Goal: Task Accomplishment & Management: Complete application form

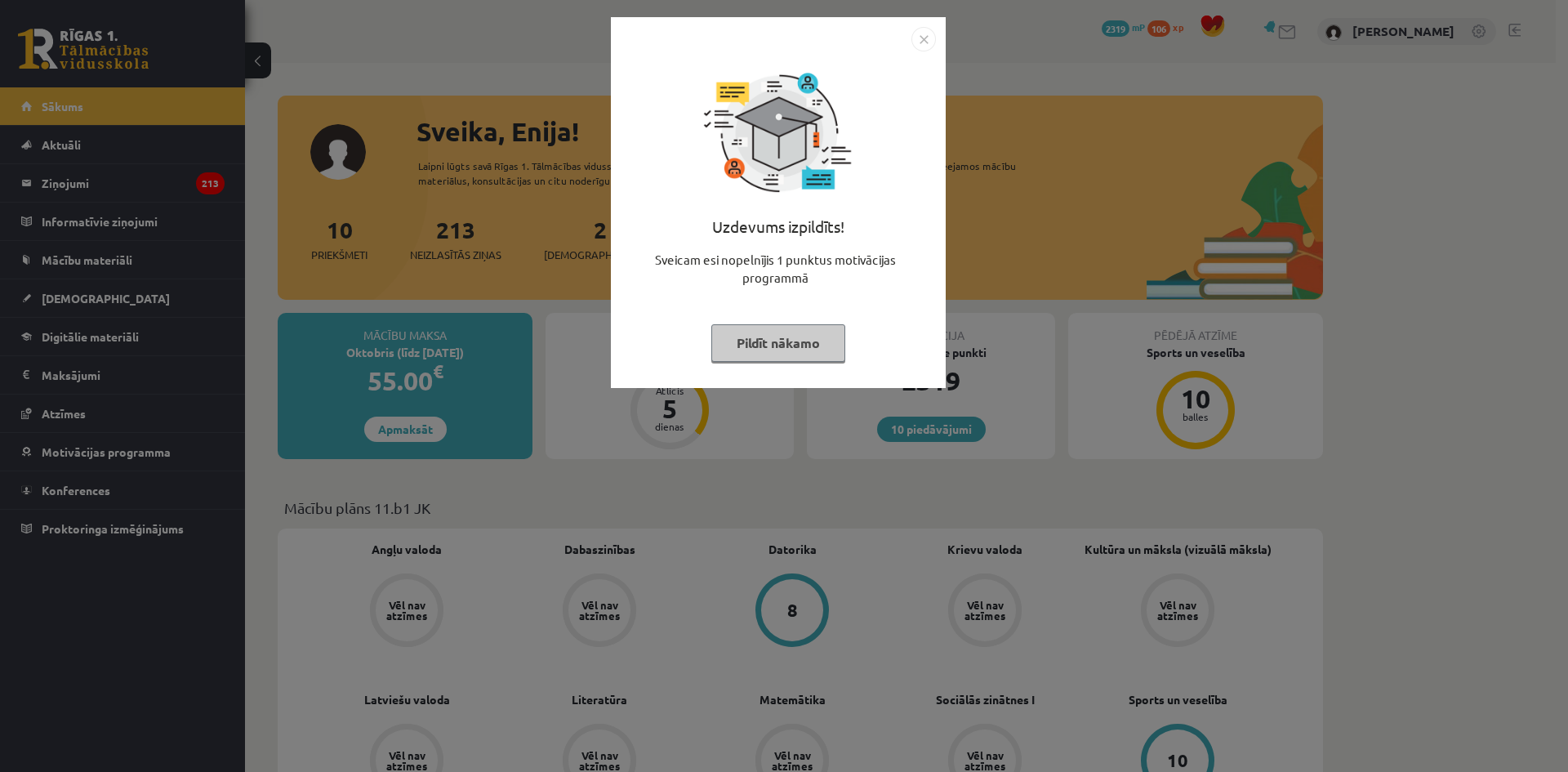
click at [746, 352] on button "Pildīt nākamo" at bounding box center [778, 342] width 134 height 38
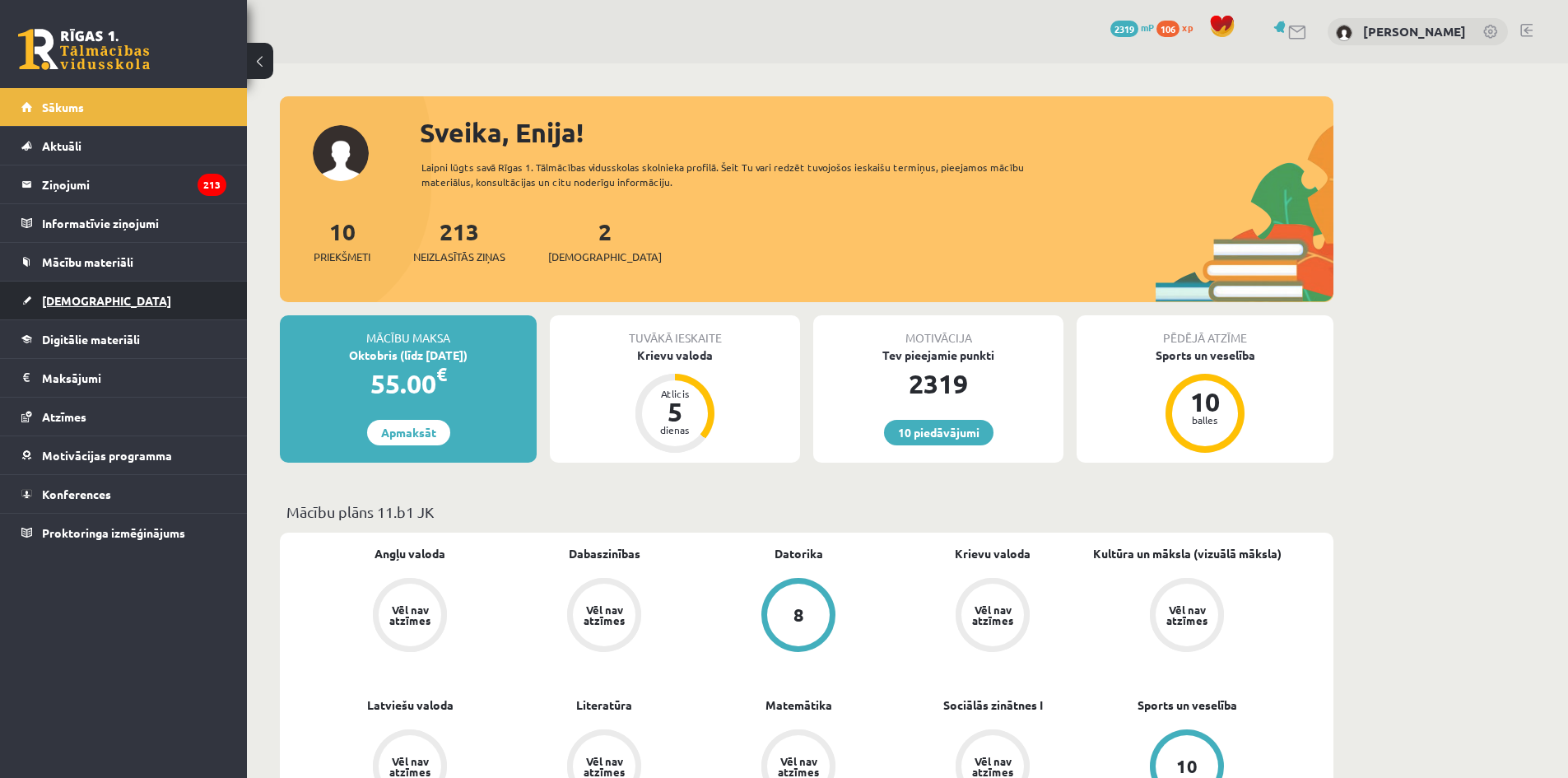
click at [80, 309] on link "[DEMOGRAPHIC_DATA]" at bounding box center [124, 300] width 205 height 38
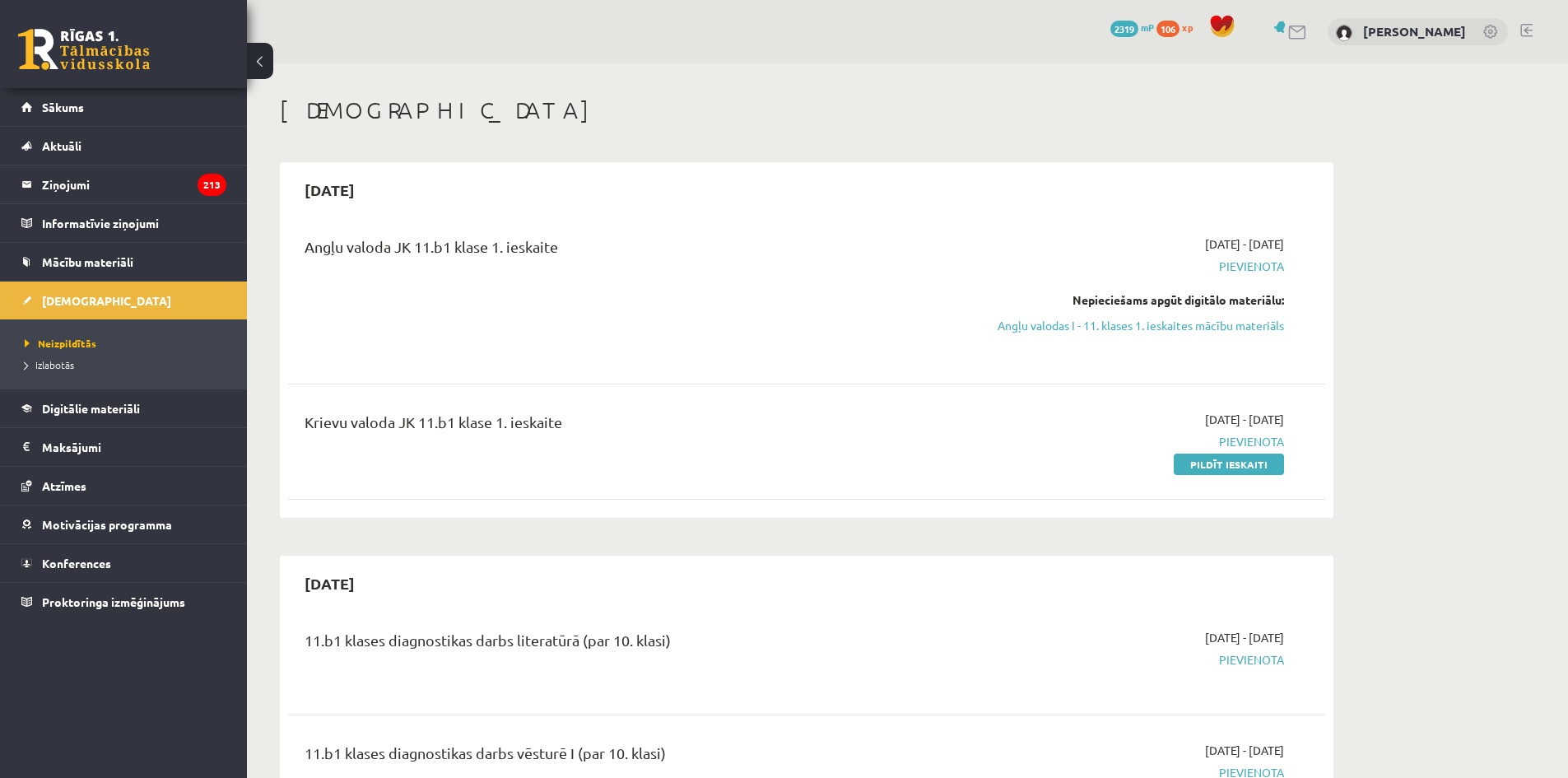
drag, startPoint x: 1204, startPoint y: 463, endPoint x: 855, endPoint y: 80, distance: 518.2
click at [1204, 463] on link "Pildīt ieskaiti" at bounding box center [1228, 463] width 110 height 21
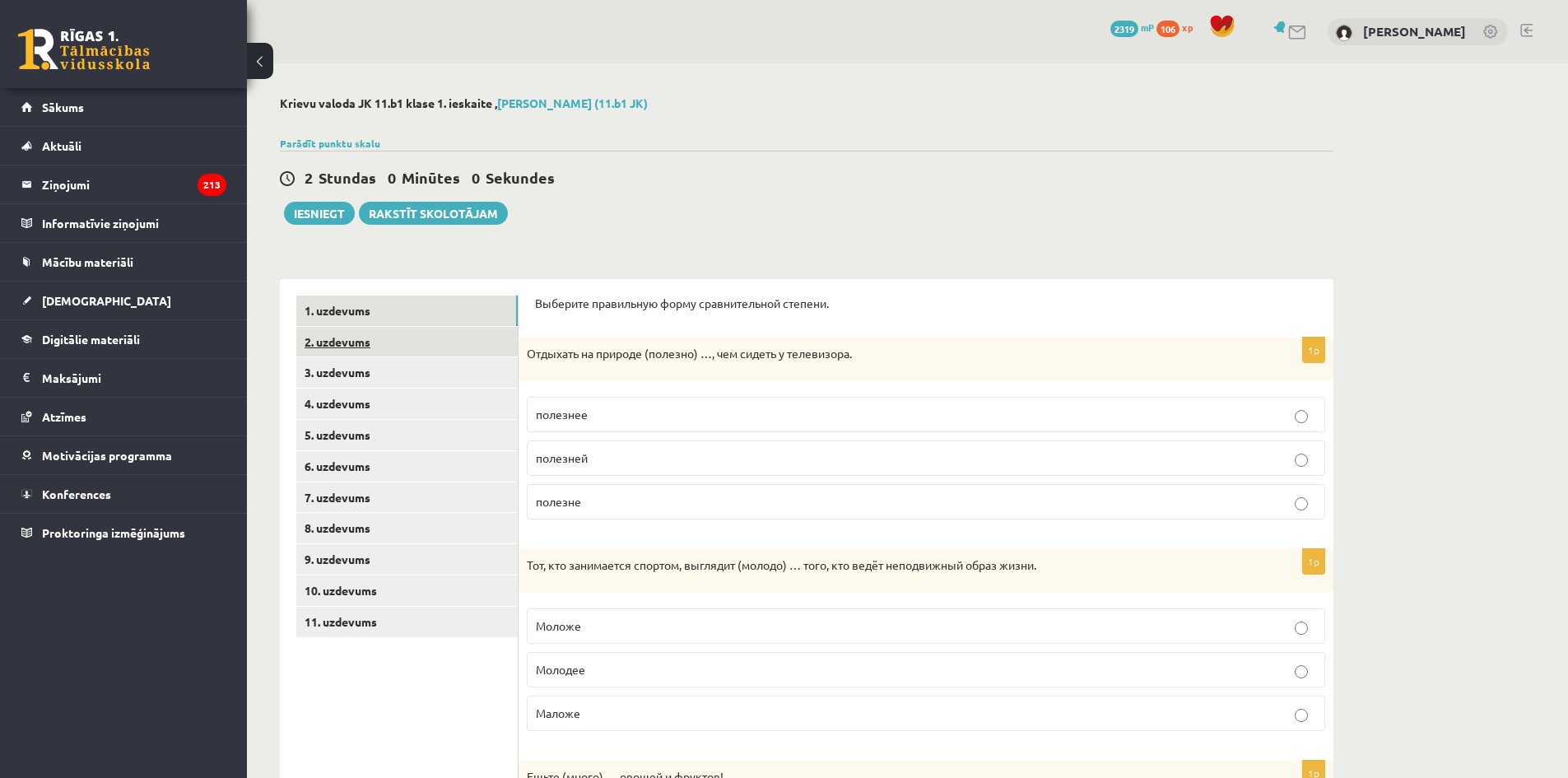
click at [343, 348] on link "2. uzdevums" at bounding box center [406, 341] width 221 height 31
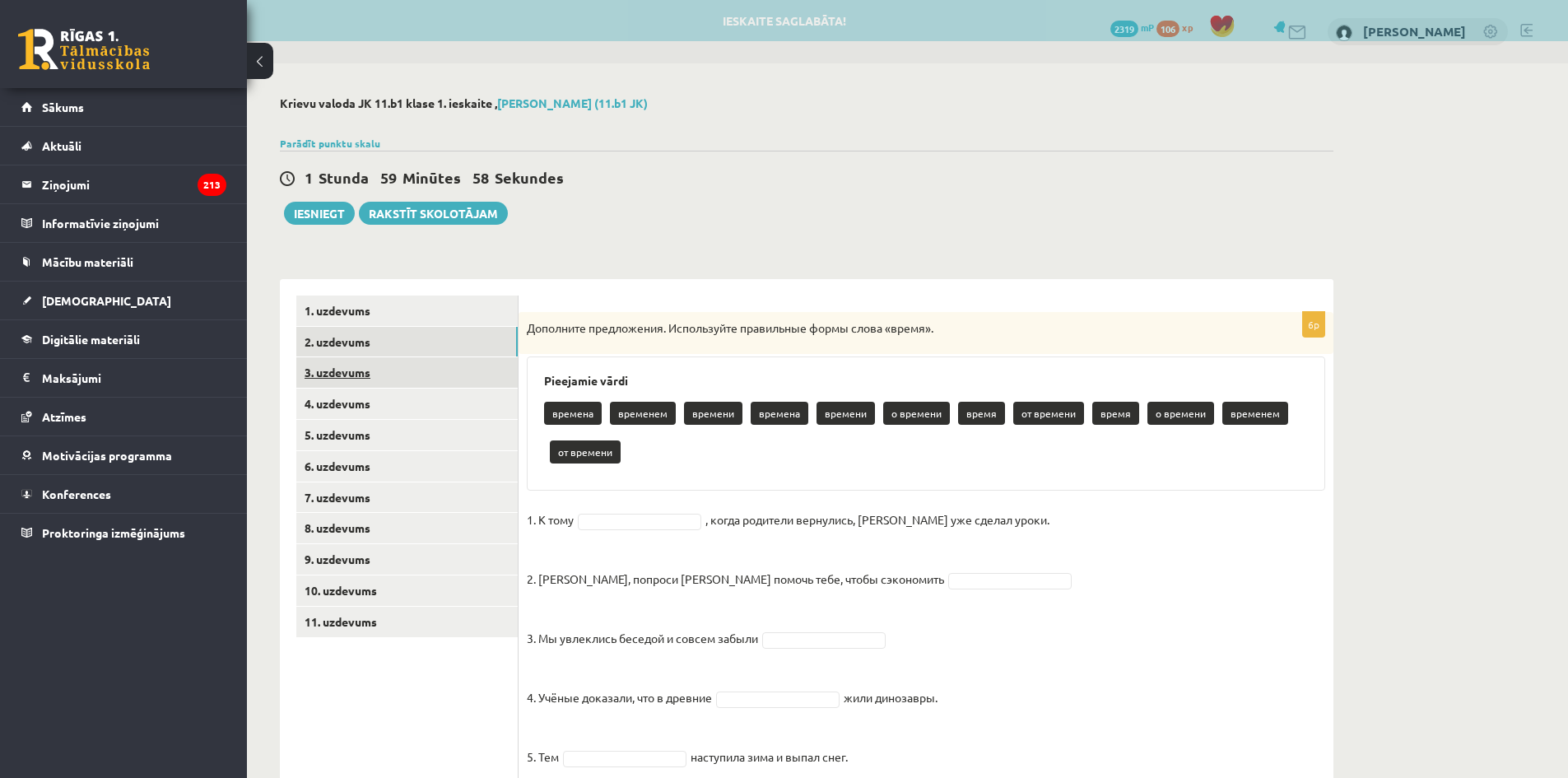
click at [356, 377] on link "3. uzdevums" at bounding box center [406, 372] width 221 height 31
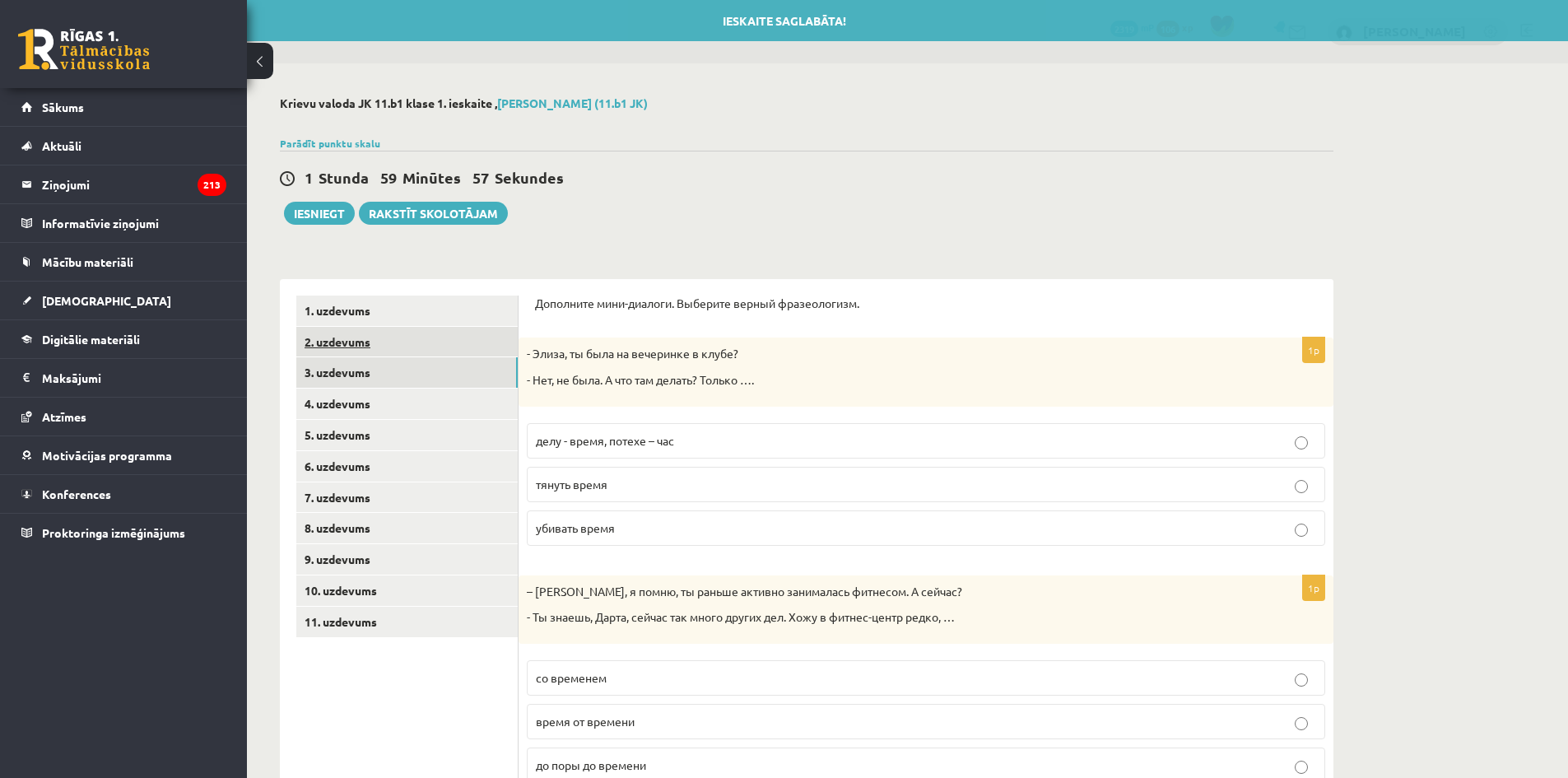
click at [347, 349] on link "2. uzdevums" at bounding box center [406, 341] width 221 height 31
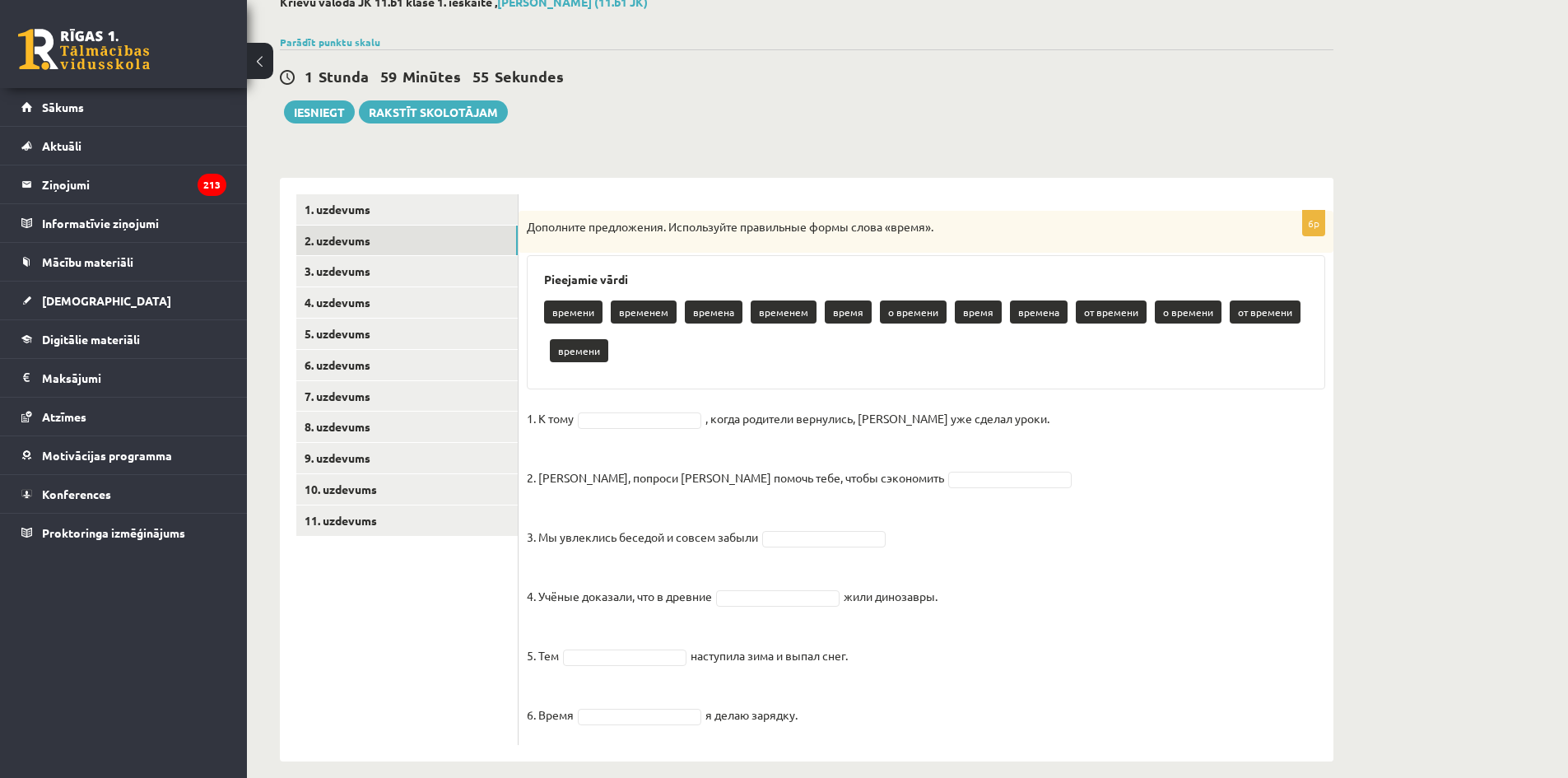
scroll to position [118, 0]
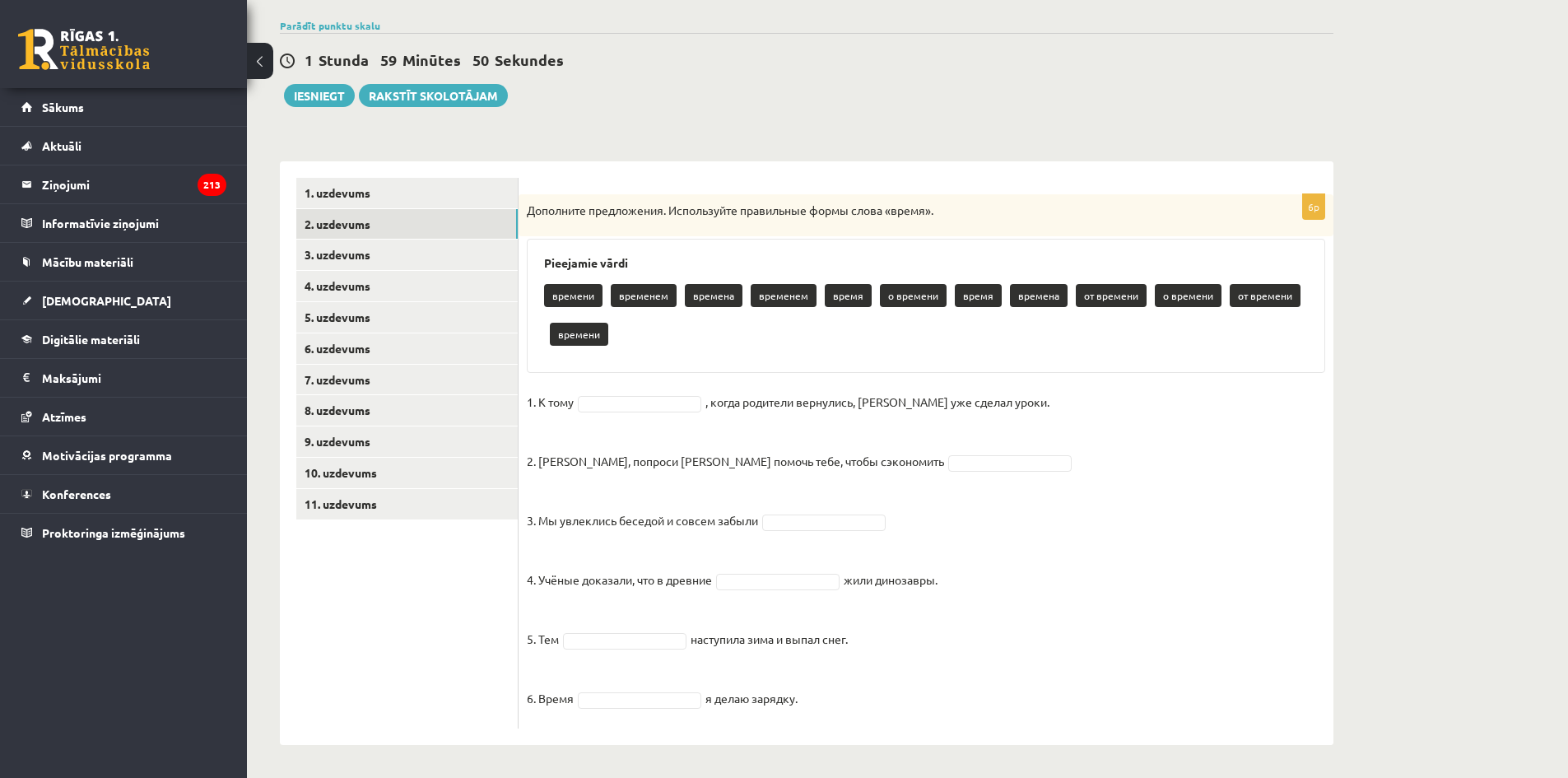
drag, startPoint x: 537, startPoint y: 260, endPoint x: 891, endPoint y: 674, distance: 544.7
click at [891, 674] on div "6p Дополните предложения. Используйте правильные формы слова «время». Pieejamie…" at bounding box center [925, 461] width 815 height 534
copy div "Loremipsu dolor sitamet consecte adipisc elitsedd eiusm t incidid utlab etdolor…"
click at [1273, 525] on fieldset "1. К тому , когда родители вернулись, [PERSON_NAME] уже сделал уроки. 2. [PERSO…" at bounding box center [925, 555] width 798 height 331
click at [592, 298] on p "времени" at bounding box center [573, 295] width 58 height 23
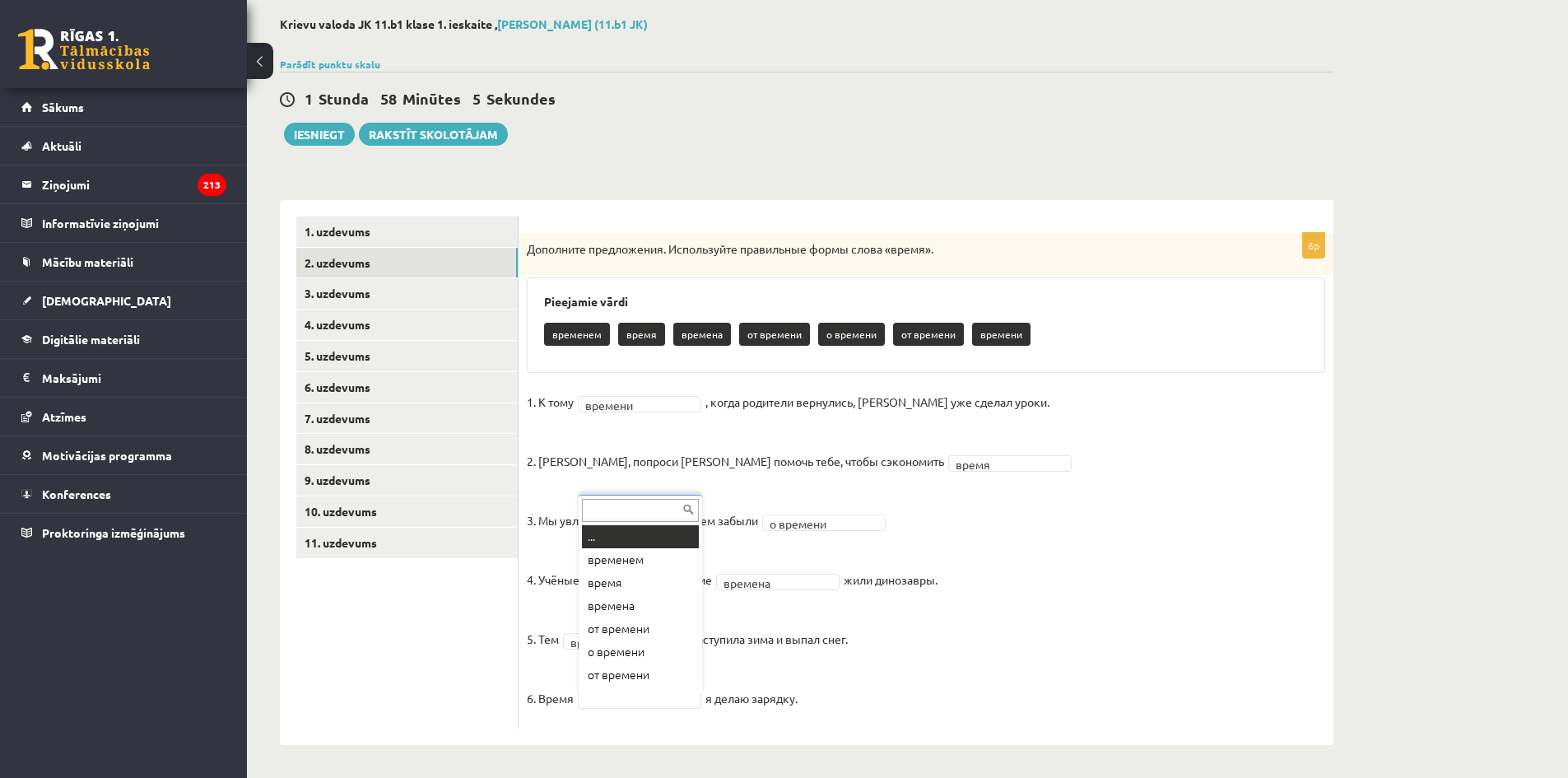
scroll to position [19, 0]
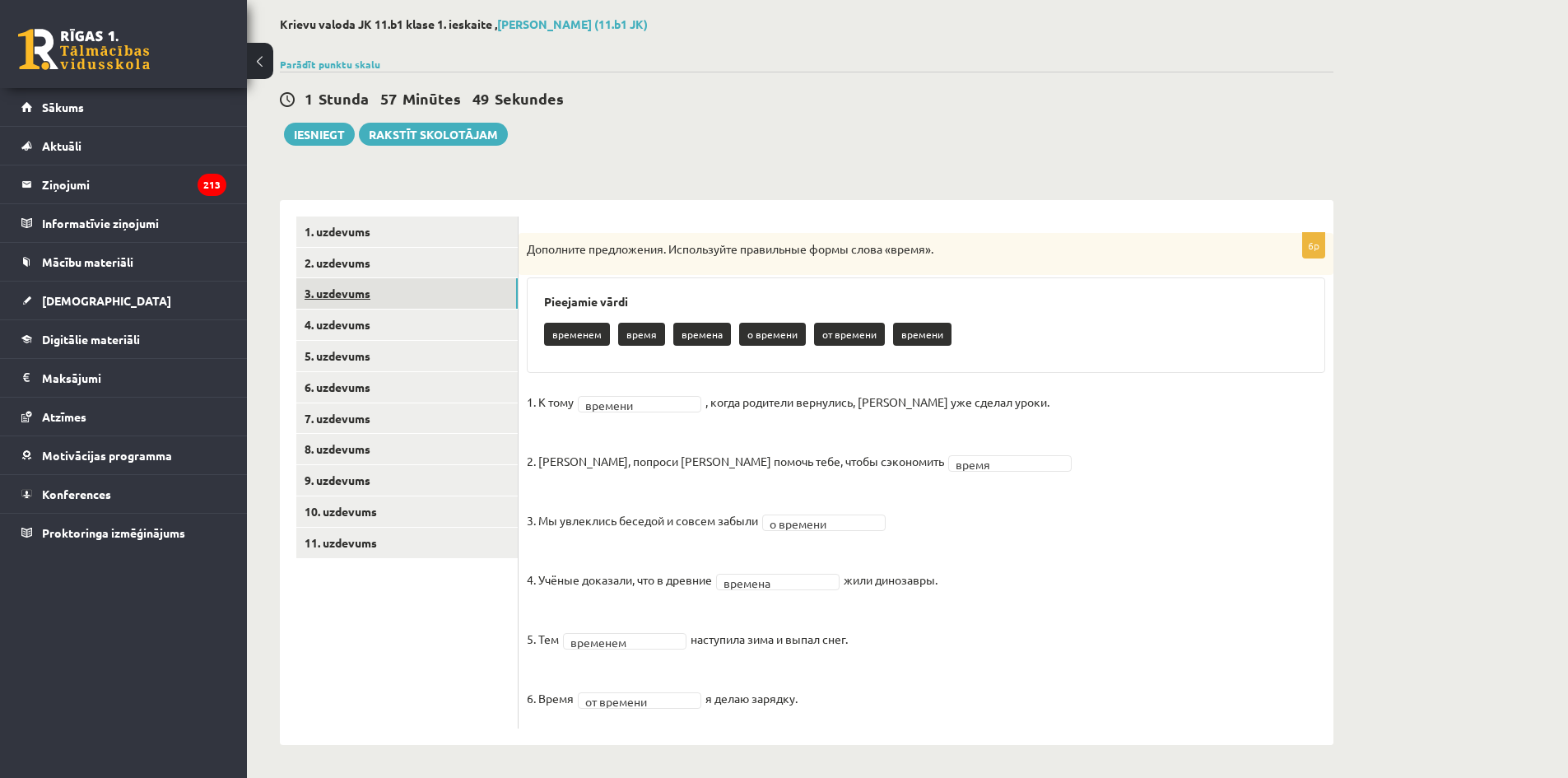
click at [335, 296] on link "3. uzdevums" at bounding box center [406, 293] width 221 height 31
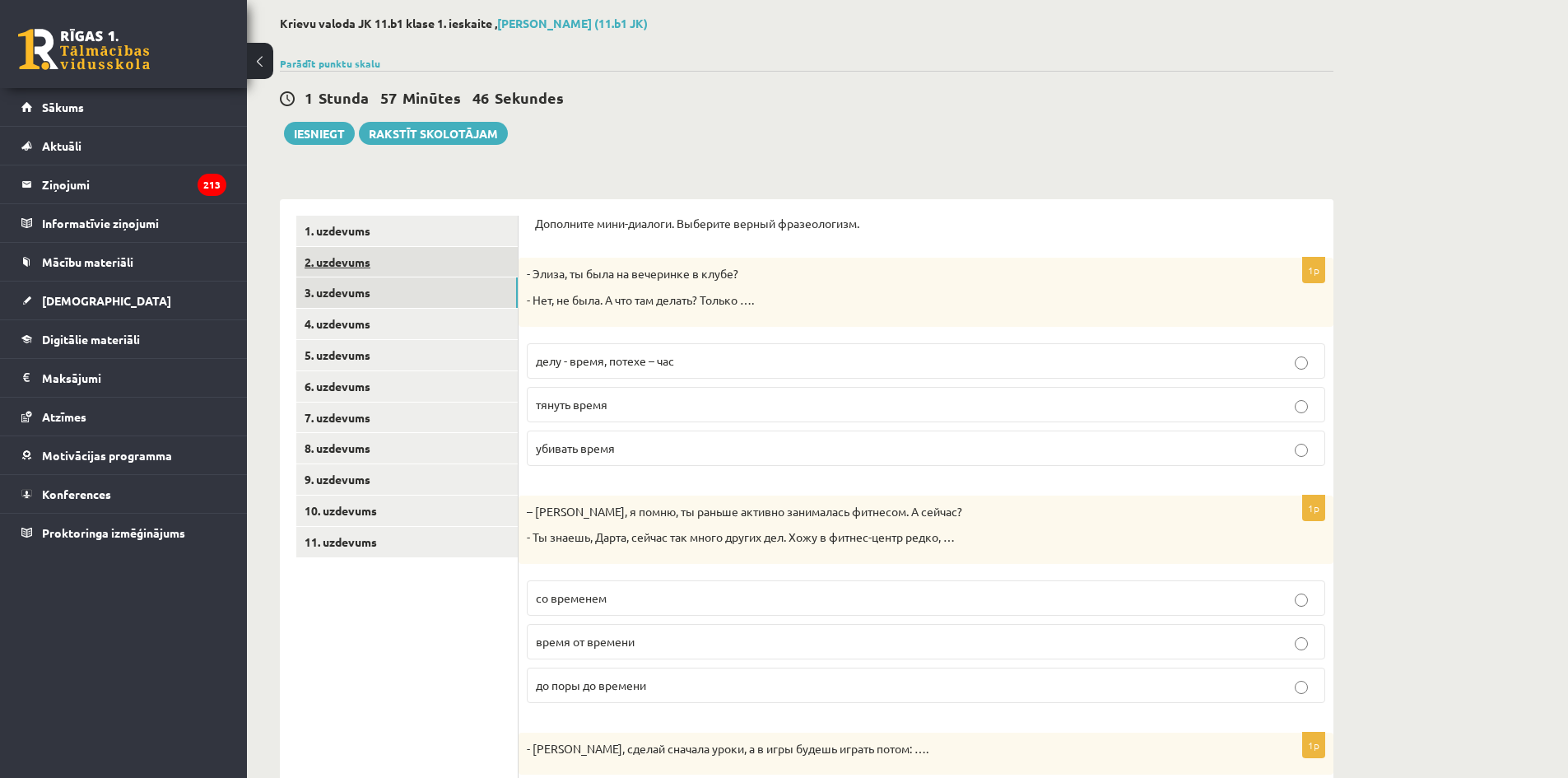
click at [365, 271] on link "2. uzdevums" at bounding box center [406, 262] width 221 height 31
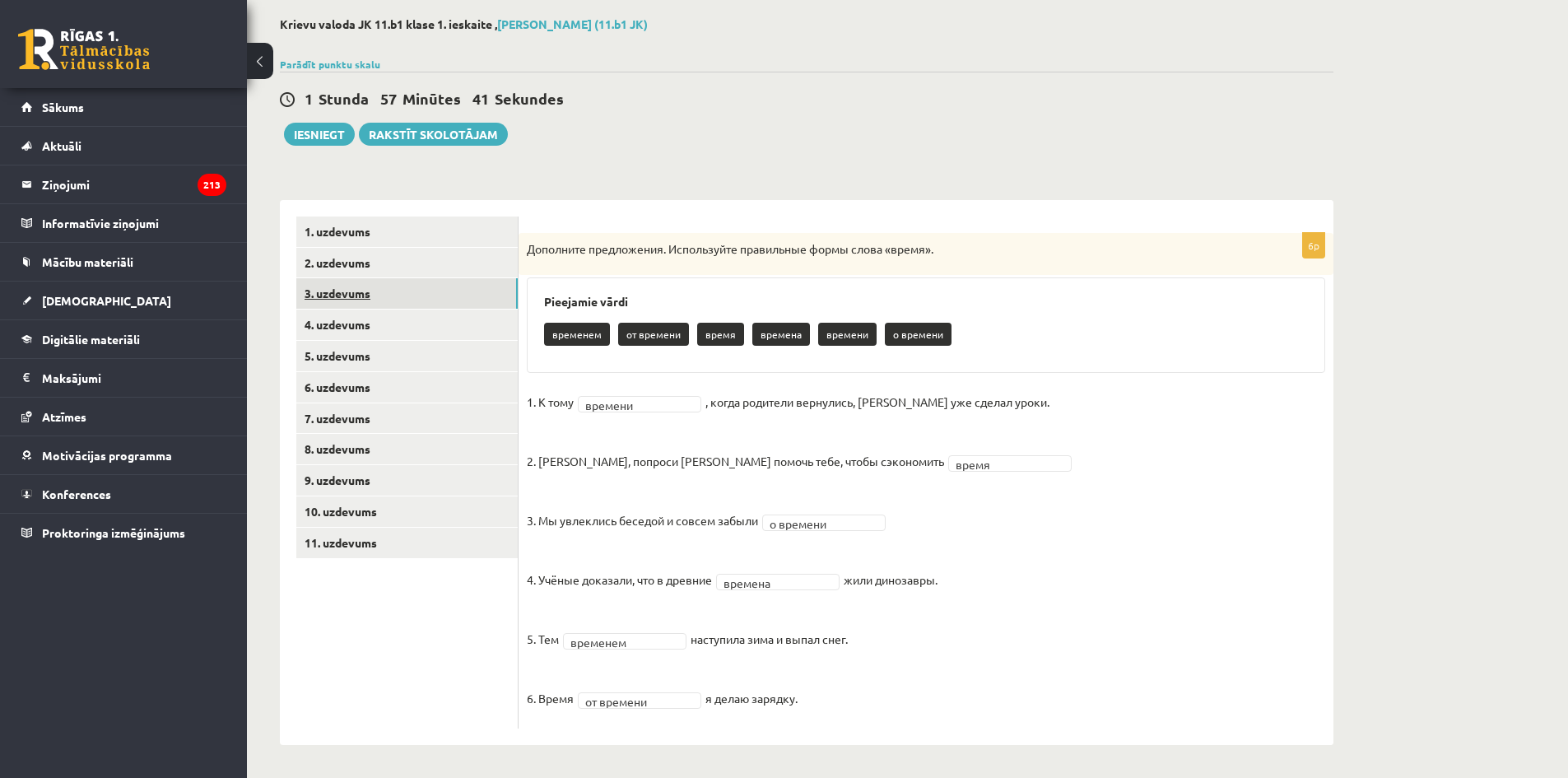
click at [321, 296] on link "3. uzdevums" at bounding box center [406, 293] width 221 height 31
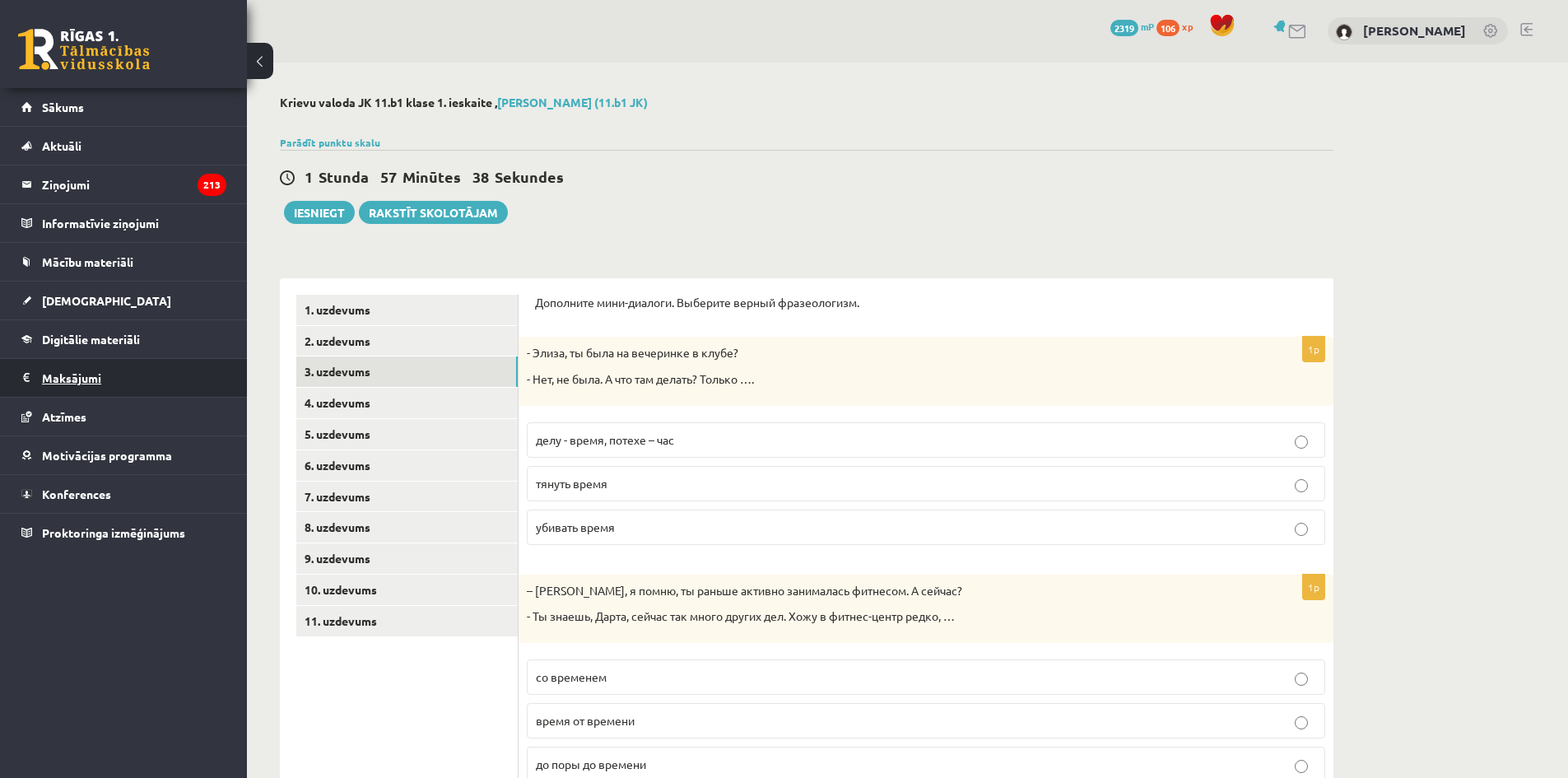
scroll to position [0, 0]
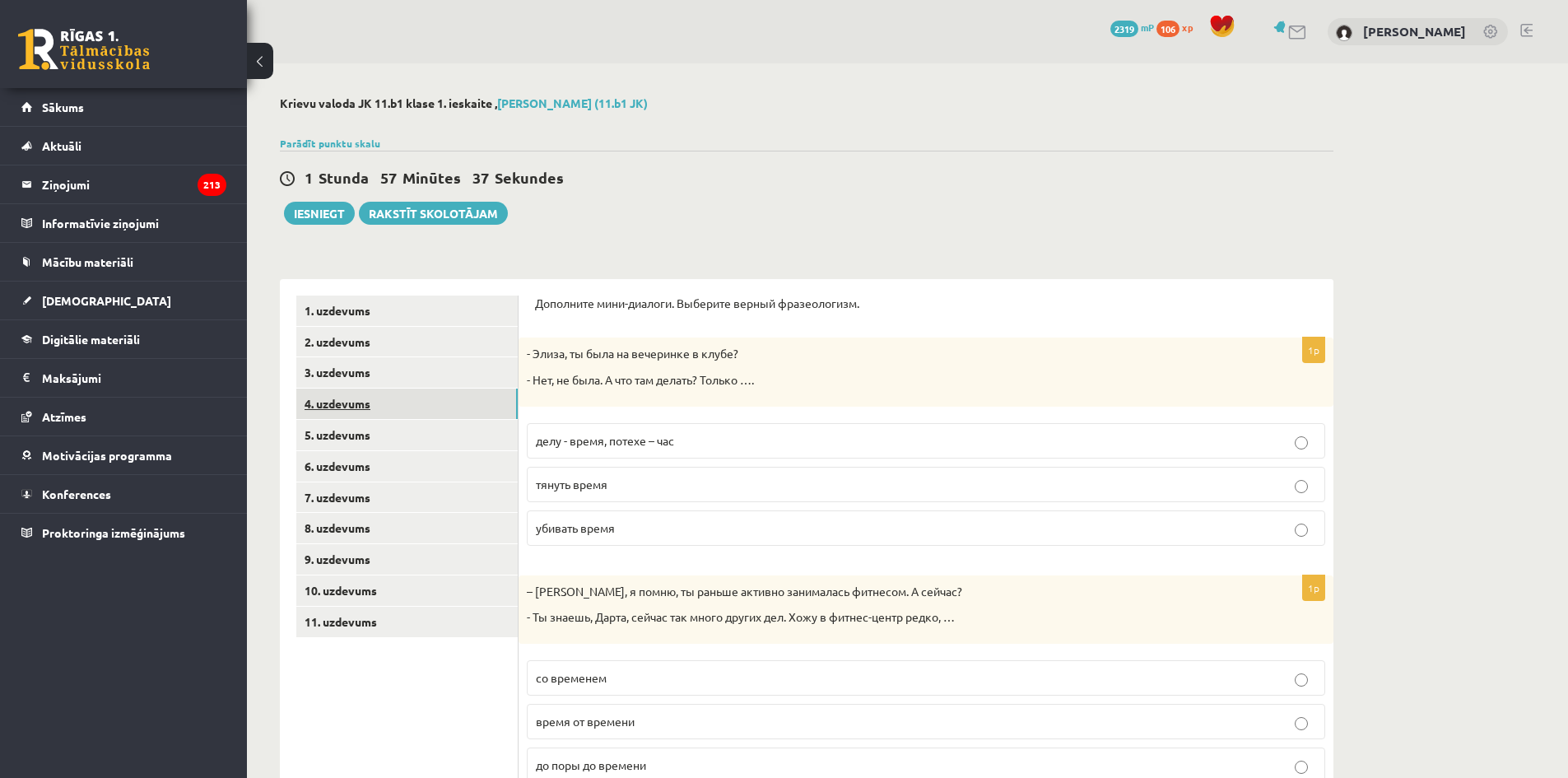
click at [324, 399] on link "4. uzdevums" at bounding box center [406, 403] width 221 height 31
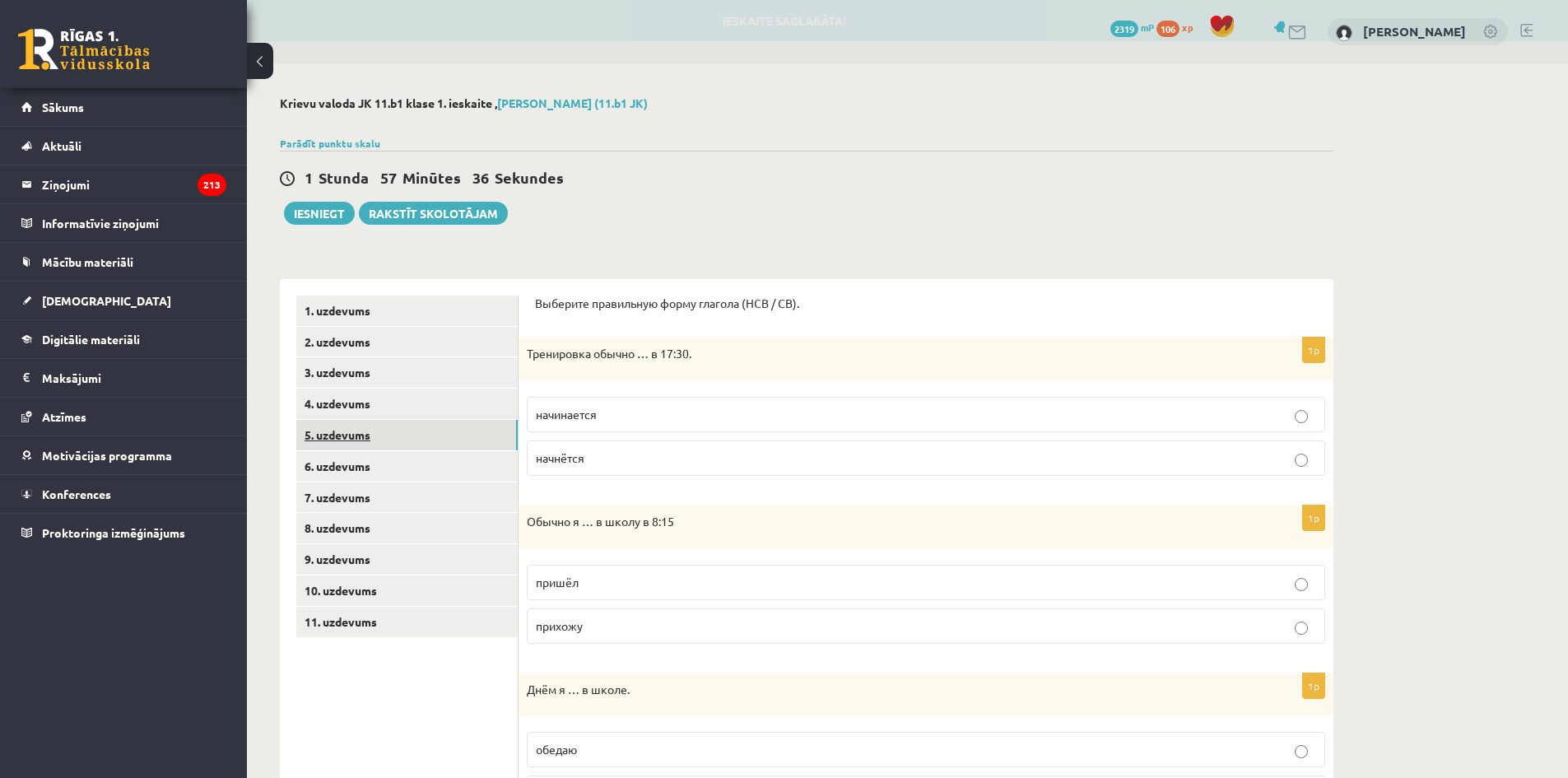
click at [348, 438] on link "5. uzdevums" at bounding box center [406, 435] width 221 height 31
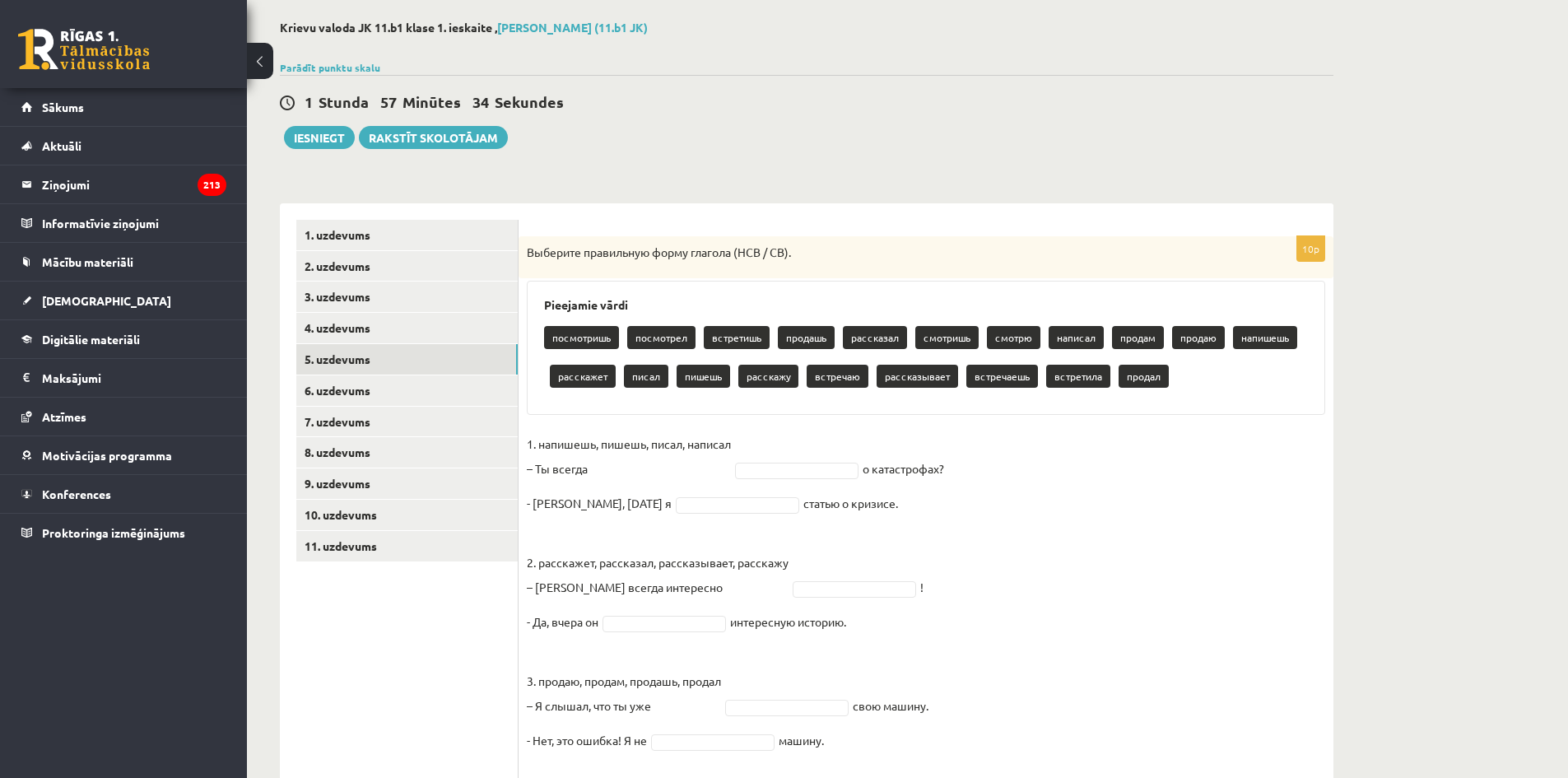
scroll to position [165, 0]
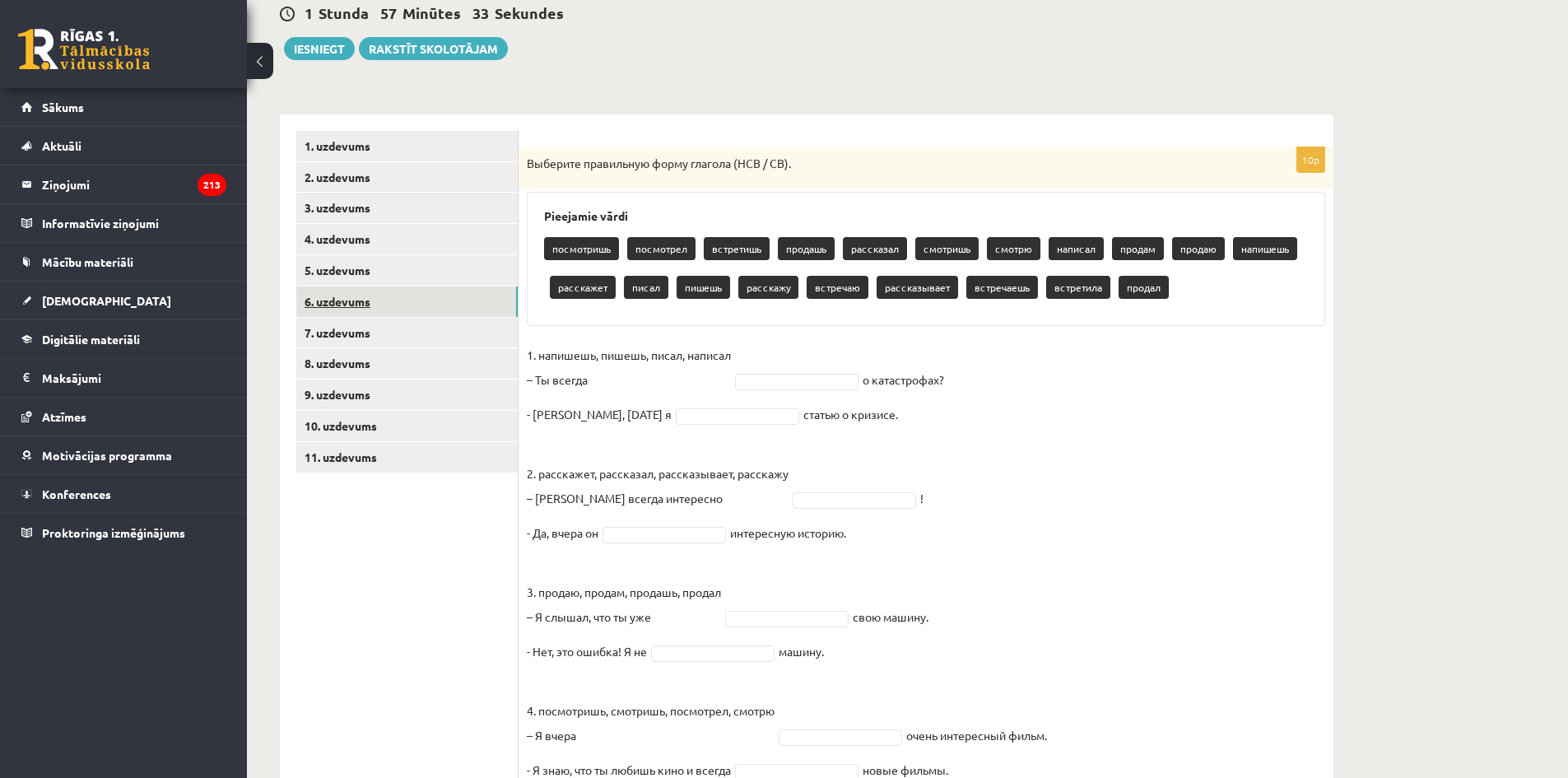
click at [349, 310] on link "6. uzdevums" at bounding box center [406, 302] width 221 height 31
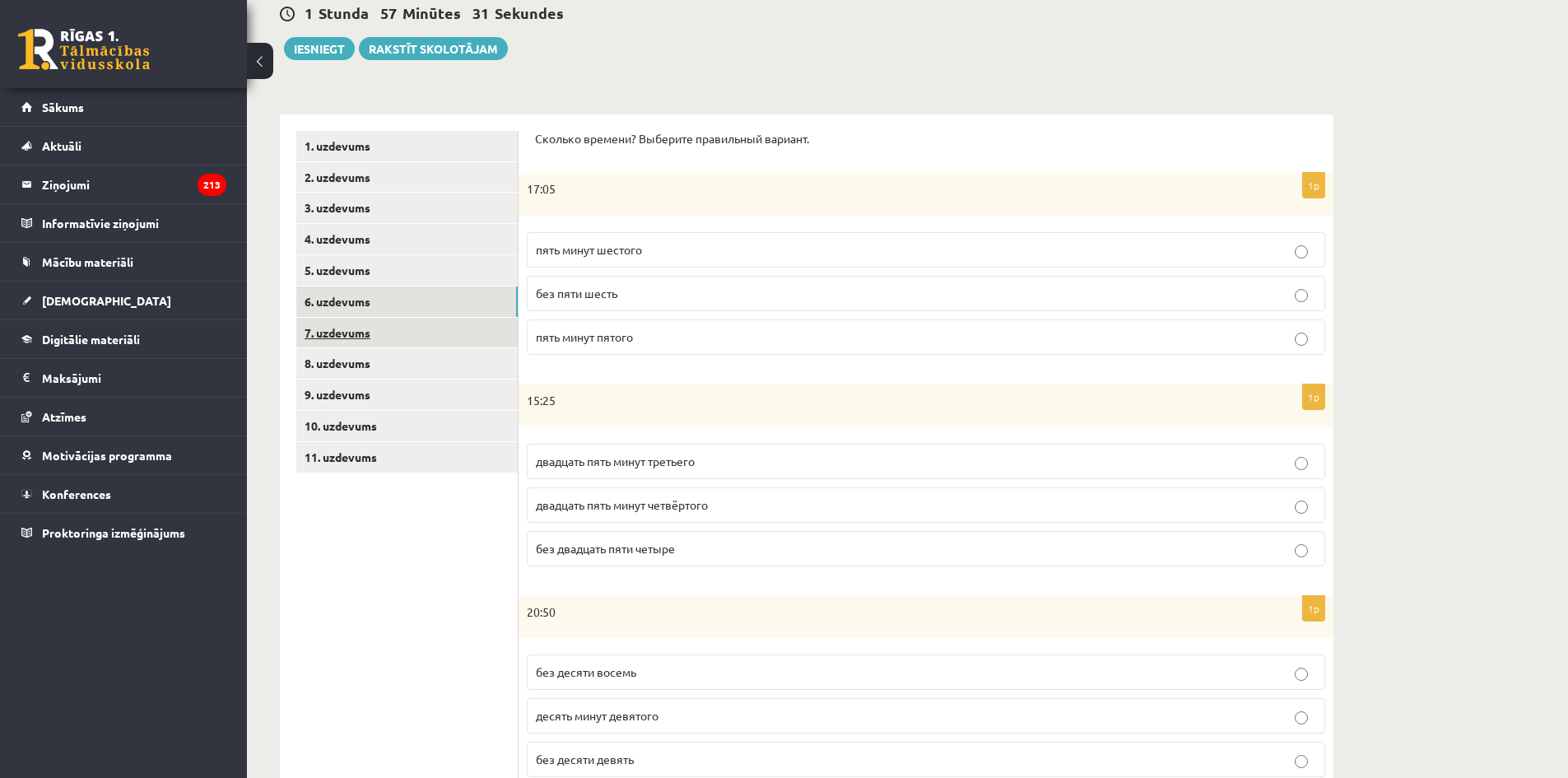
click at [359, 333] on link "7. uzdevums" at bounding box center [406, 332] width 221 height 31
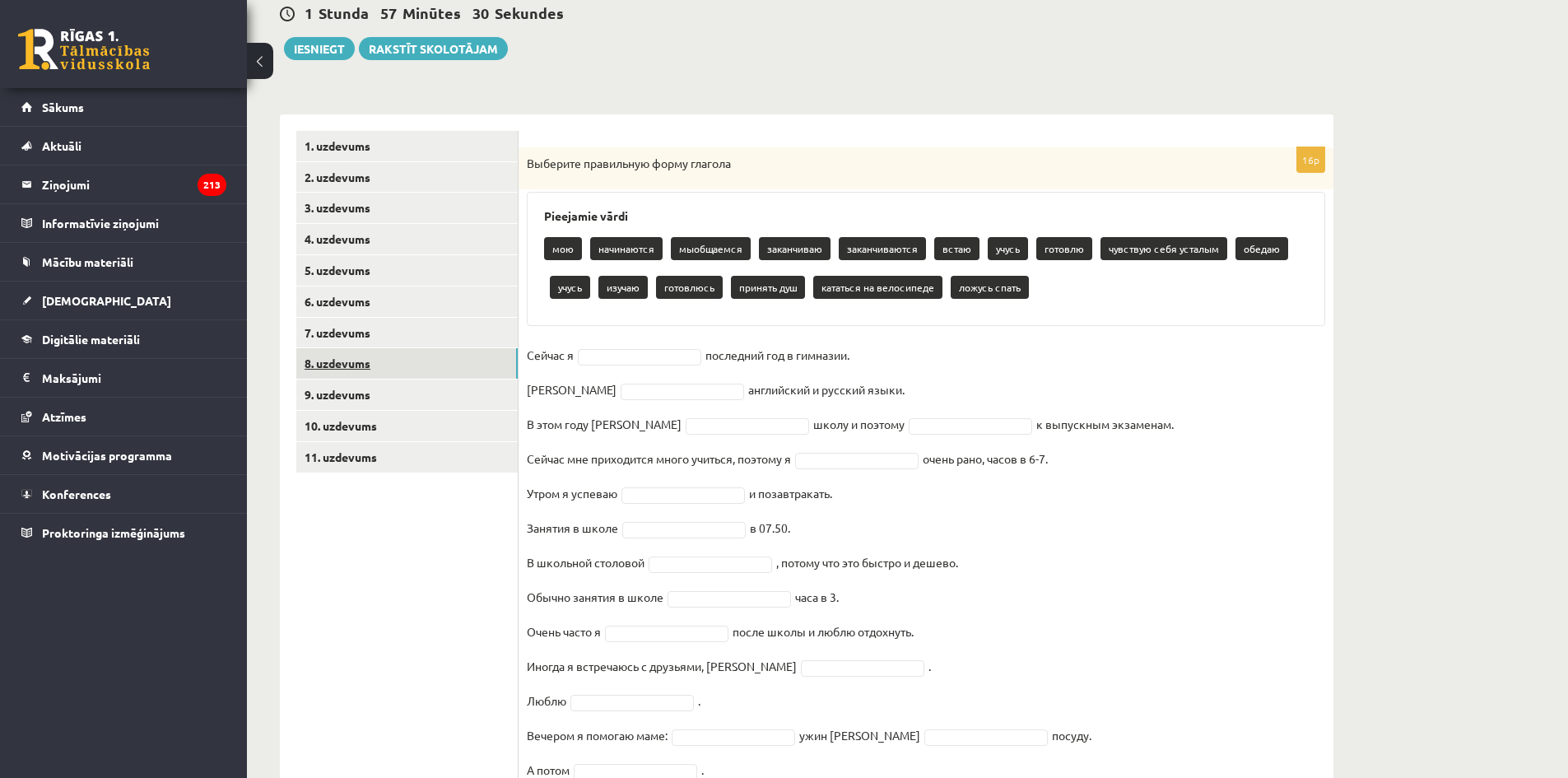
click at [368, 364] on link "8. uzdevums" at bounding box center [406, 363] width 221 height 31
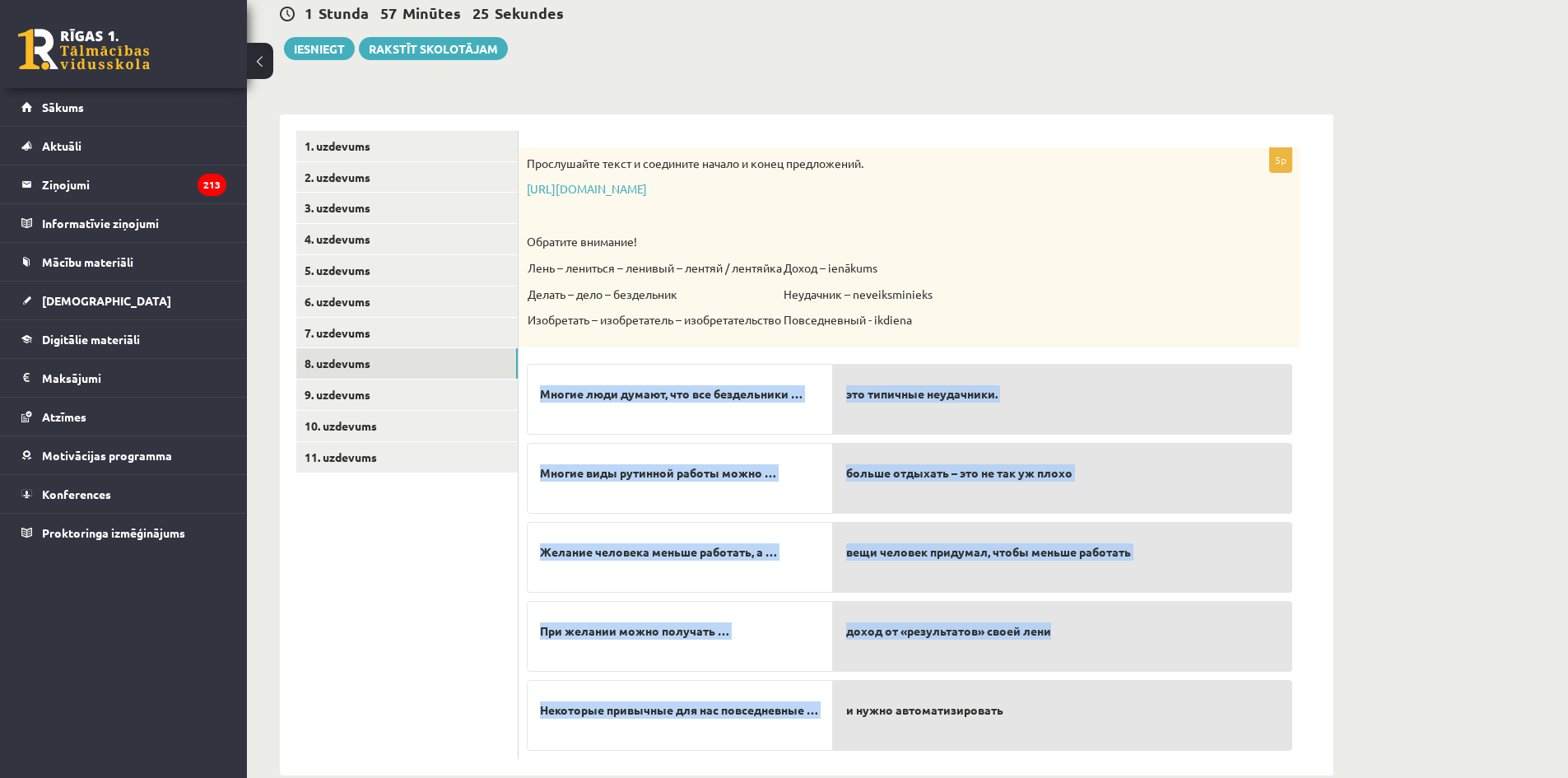
drag, startPoint x: 537, startPoint y: 393, endPoint x: 1003, endPoint y: 603, distance: 511.1
click at [1041, 611] on fieldset "Многие люди думают, что все бездельники … Многие виды рутинной работы можно … Ж…" at bounding box center [908, 552] width 765 height 395
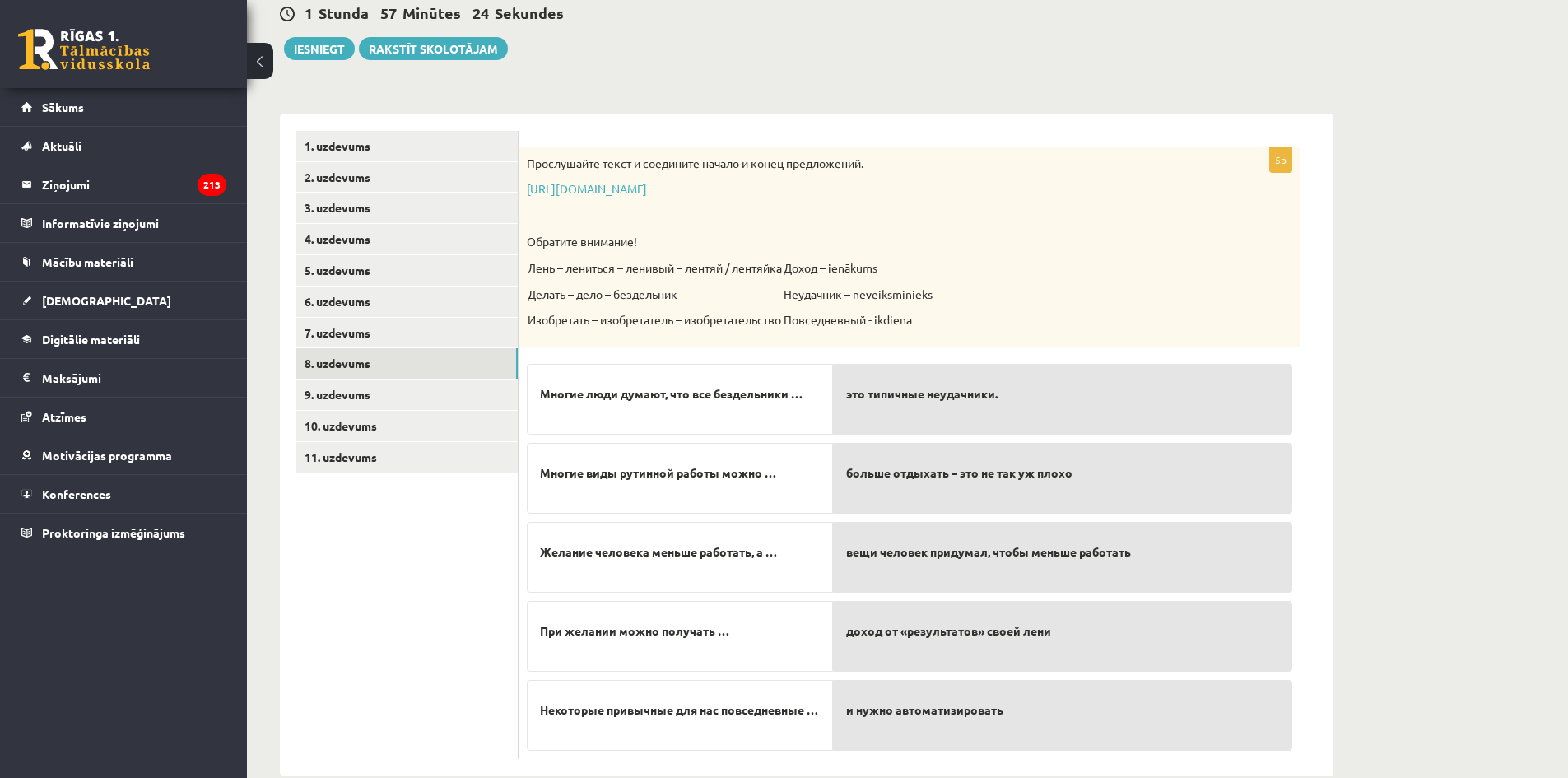
click at [437, 595] on ul "1. uzdevums 2. uzdevums 3. uzdevums 4. uzdevums 5. uzdevums 6. uzdevums 7. uzde…" at bounding box center [407, 444] width 222 height 628
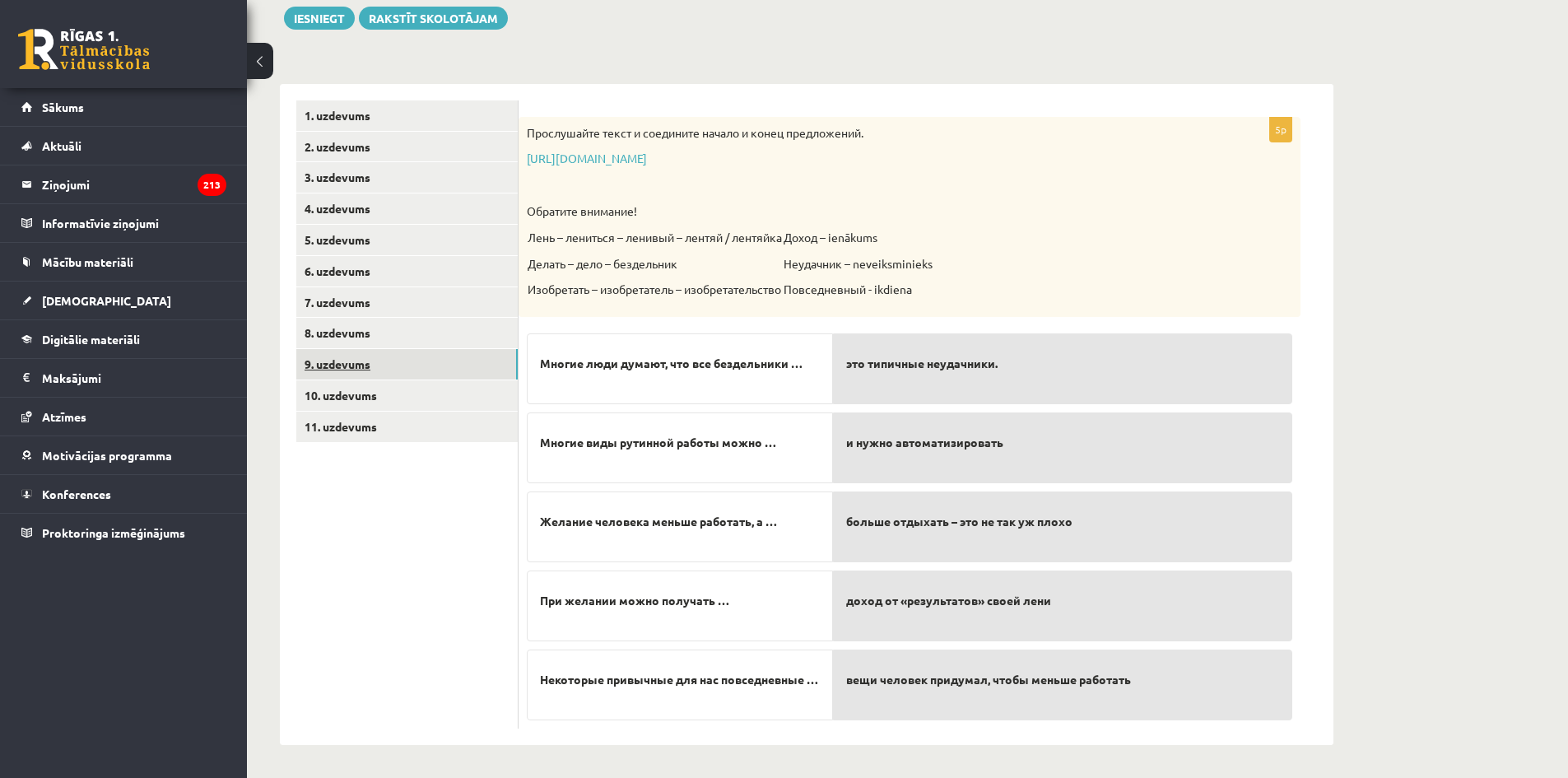
click at [364, 369] on link "9. uzdevums" at bounding box center [406, 364] width 221 height 31
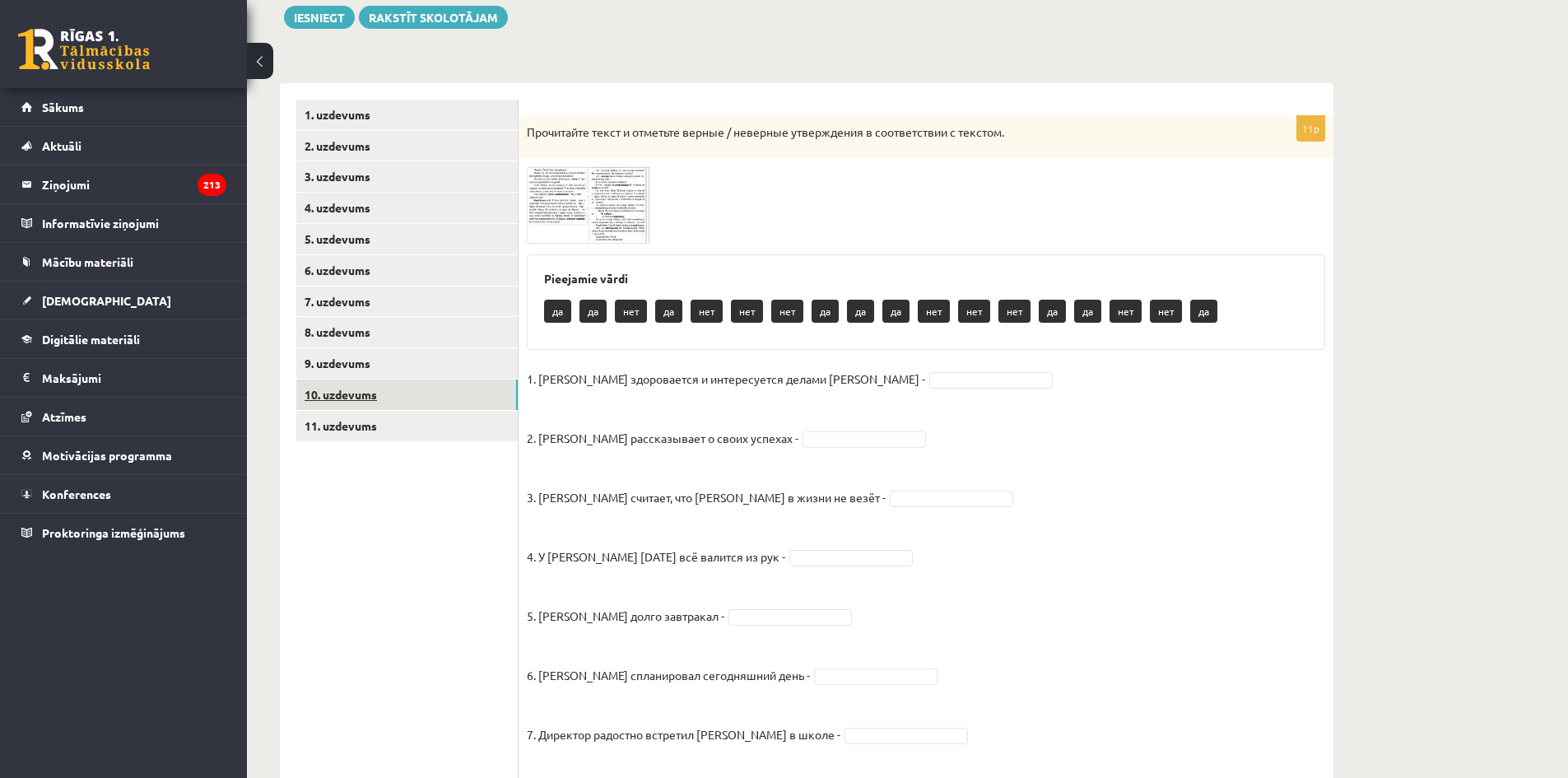
click at [364, 392] on link "10. uzdevums" at bounding box center [406, 394] width 221 height 31
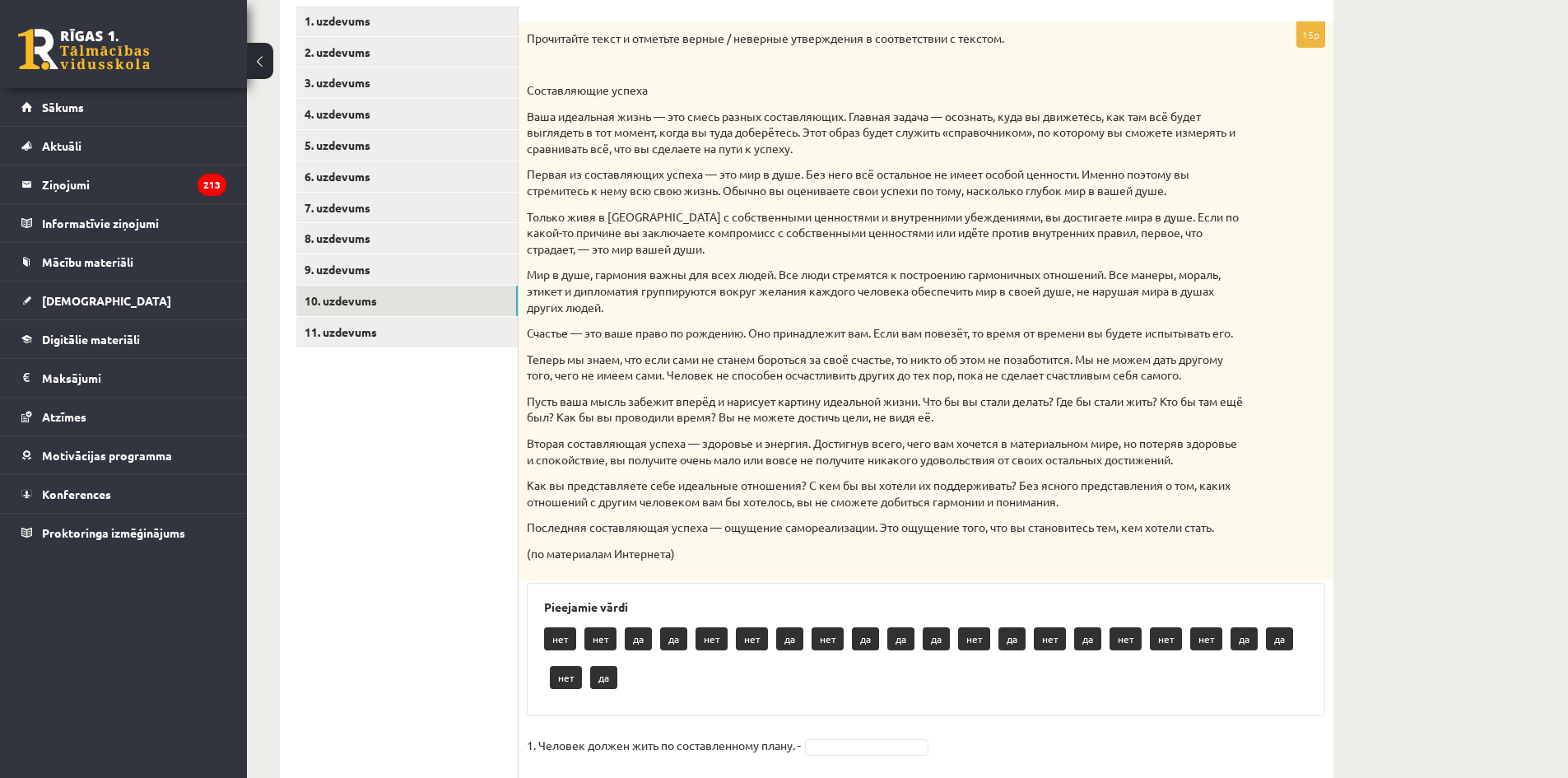
scroll to position [278, 0]
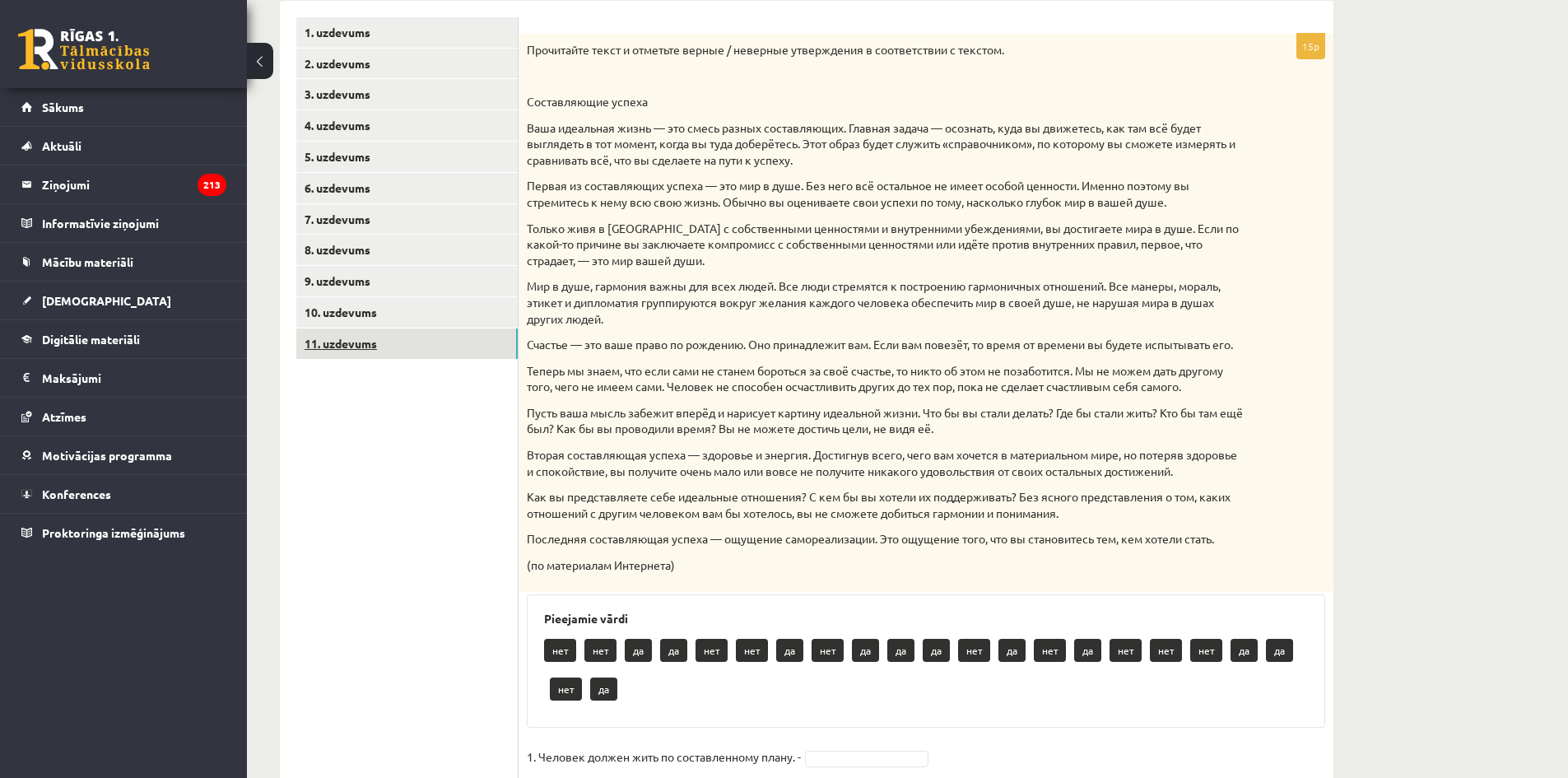
click at [319, 347] on link "11. uzdevums" at bounding box center [406, 343] width 221 height 31
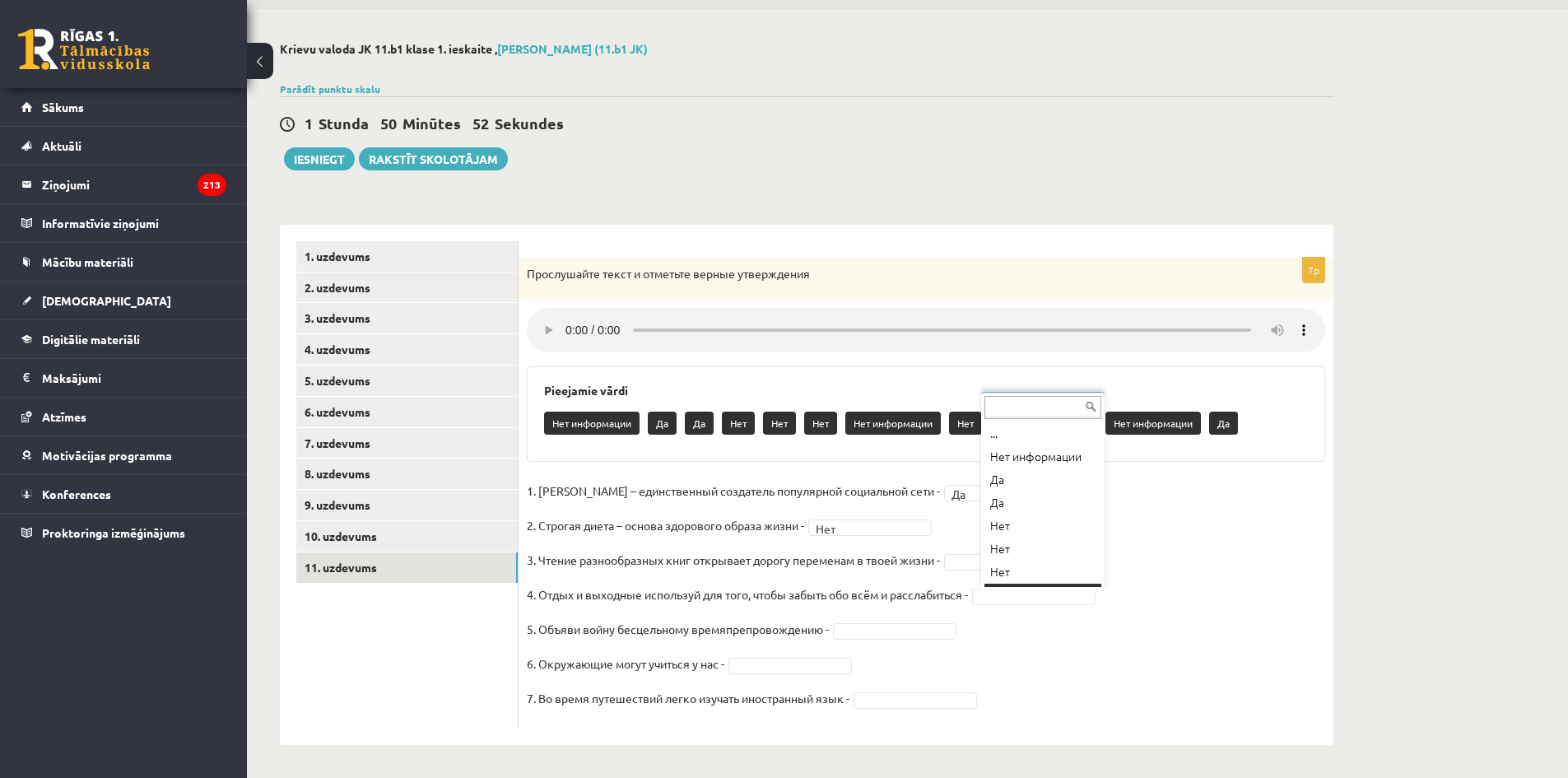
scroll to position [19, 0]
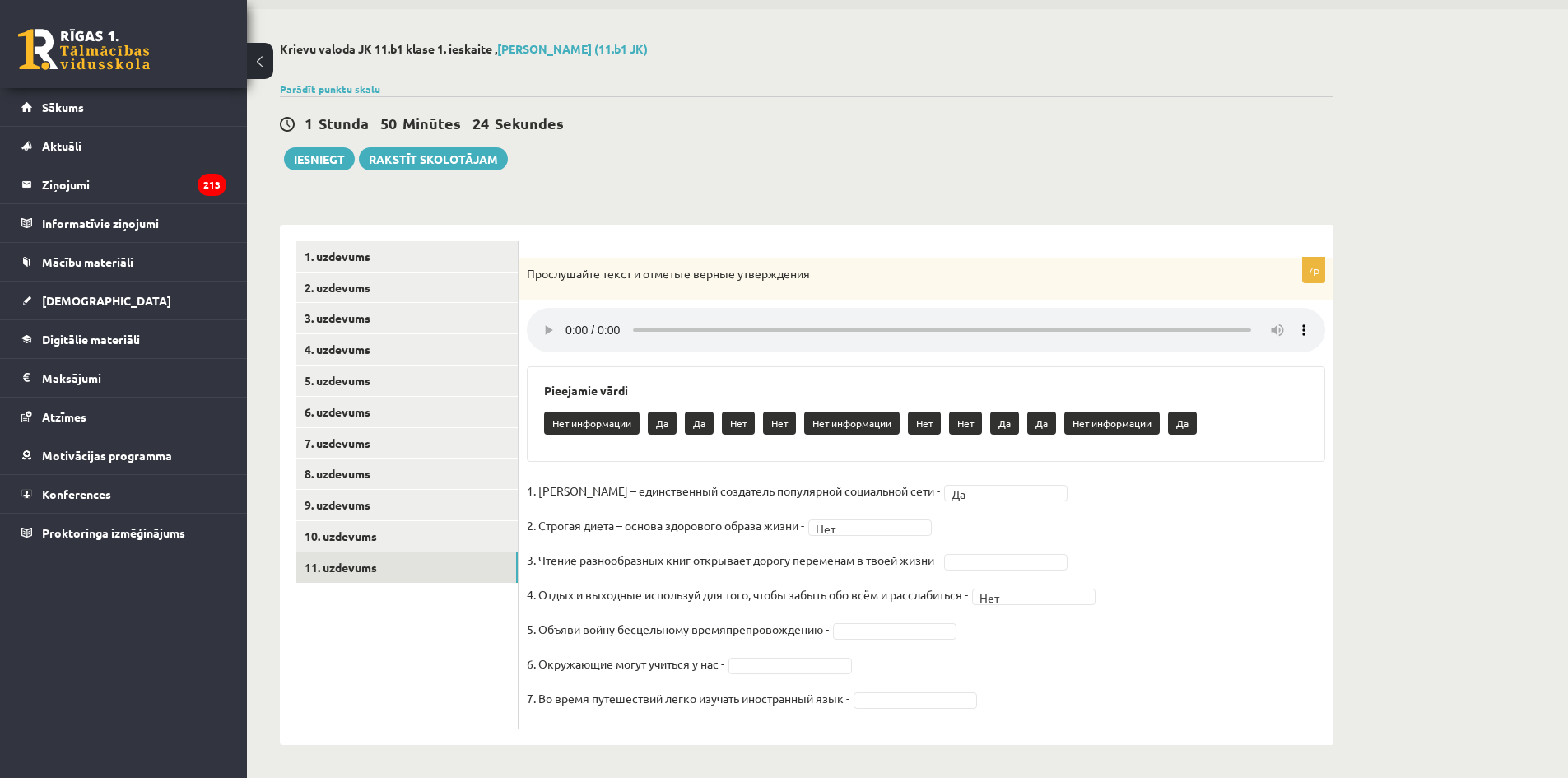
drag, startPoint x: 983, startPoint y: 578, endPoint x: 964, endPoint y: 586, distance: 20.6
click at [976, 581] on fieldset "1. [PERSON_NAME] – единственный создатель популярной социальной сети - Да ** 2.…" at bounding box center [925, 599] width 798 height 242
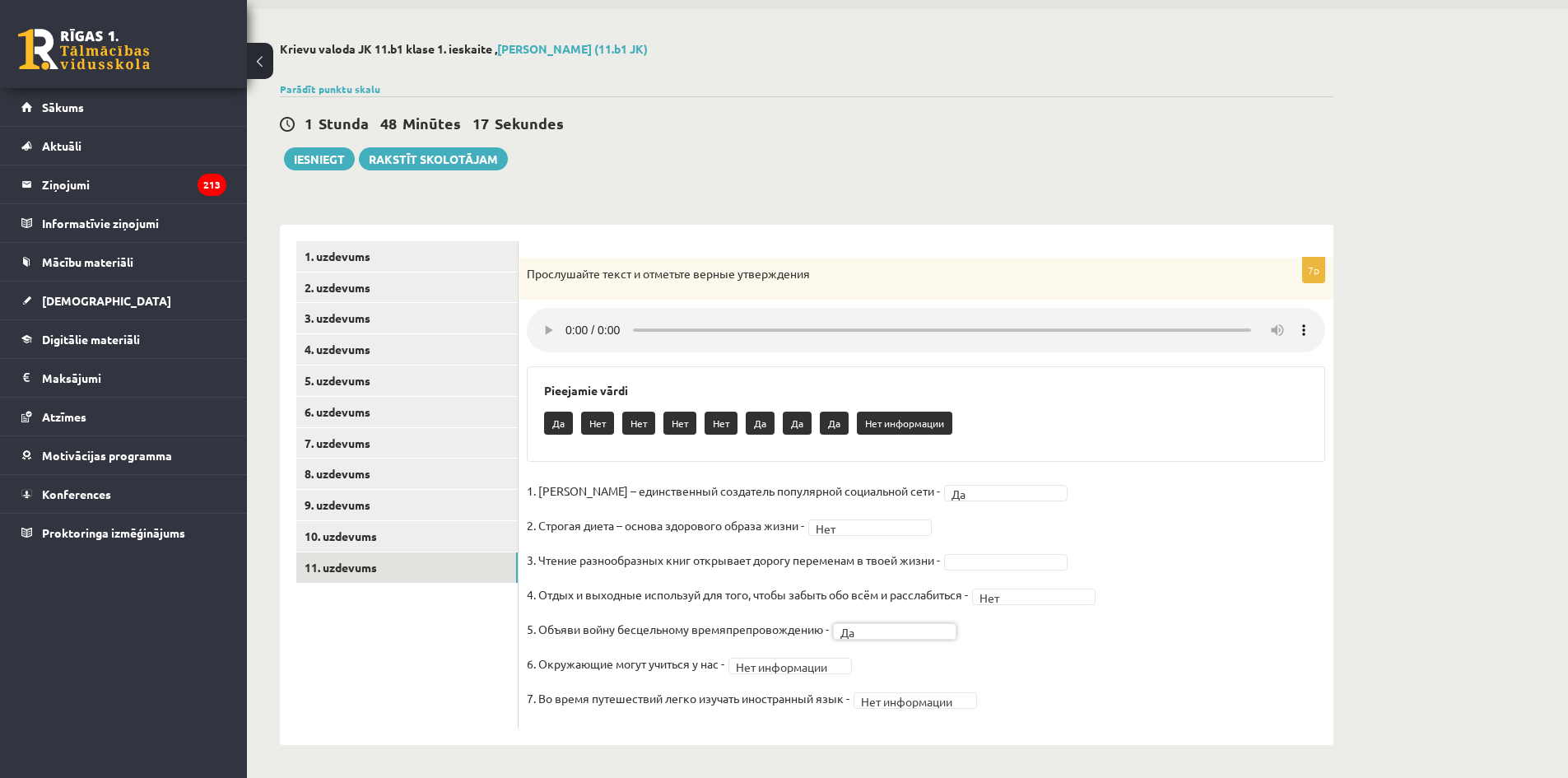
click at [974, 566] on fieldset "**********" at bounding box center [925, 599] width 798 height 242
click at [369, 537] on link "10. uzdevums" at bounding box center [406, 536] width 221 height 31
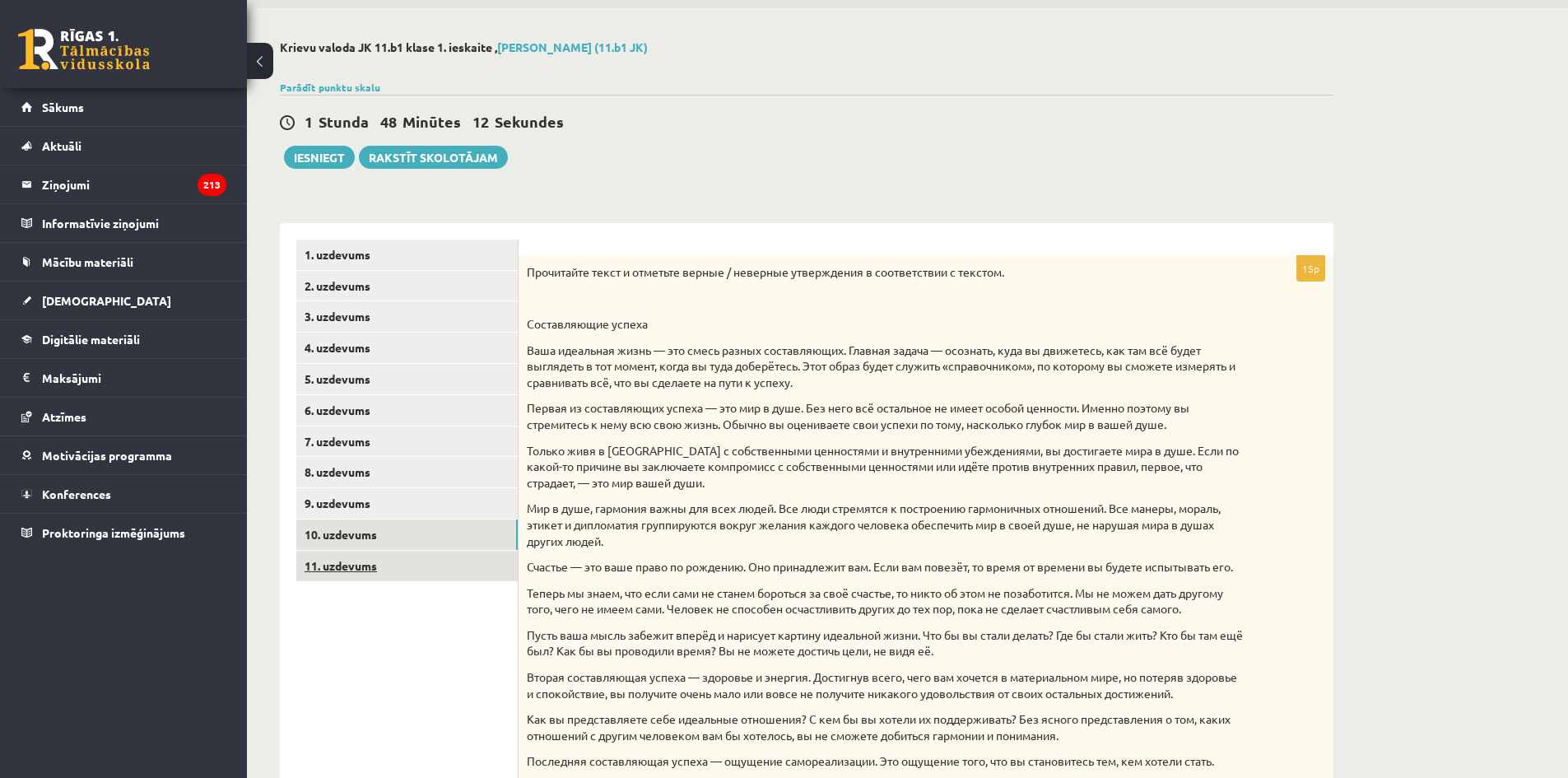
click at [357, 562] on link "11. uzdevums" at bounding box center [406, 565] width 221 height 31
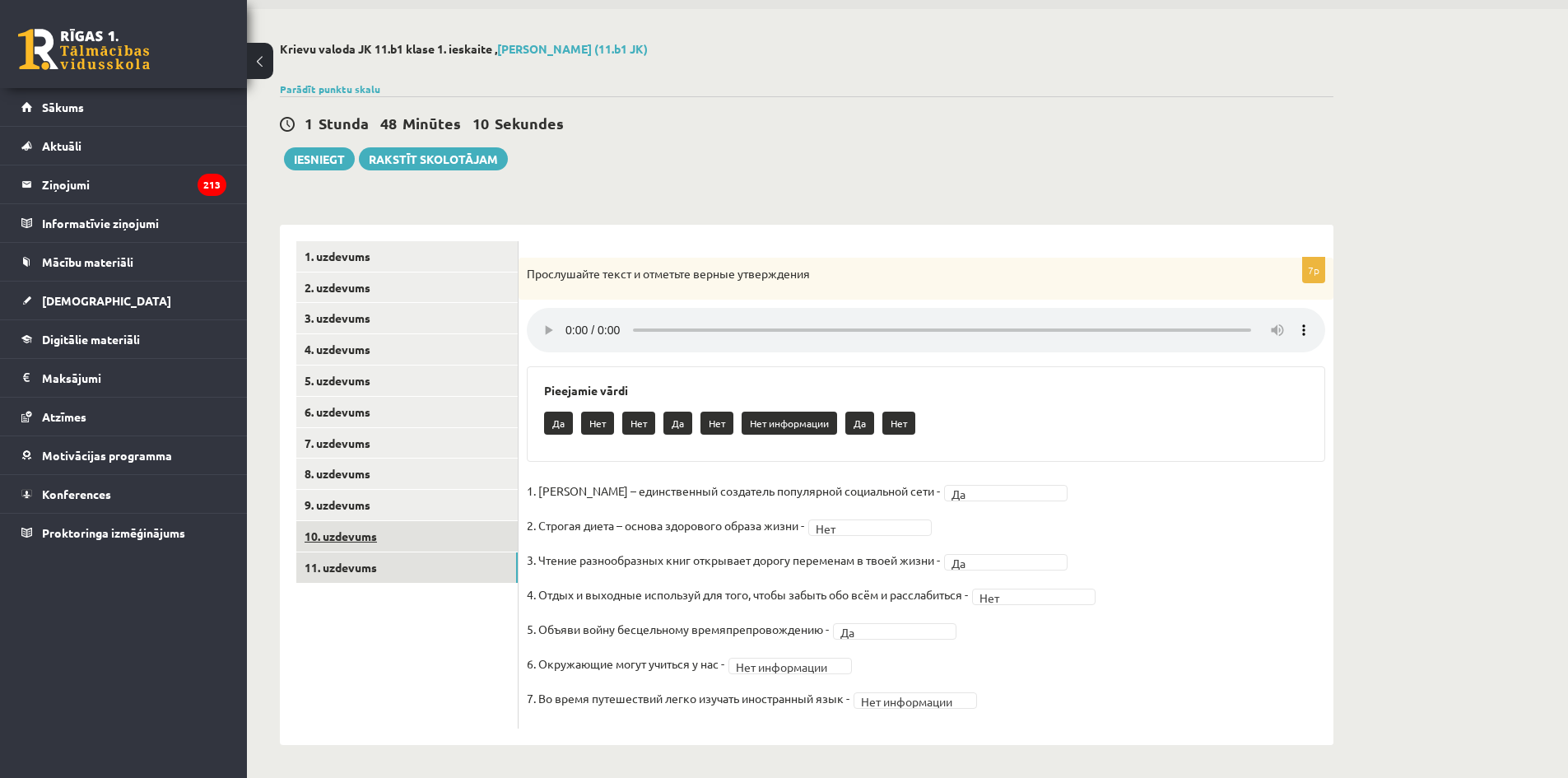
click at [377, 533] on link "10. uzdevums" at bounding box center [406, 536] width 221 height 31
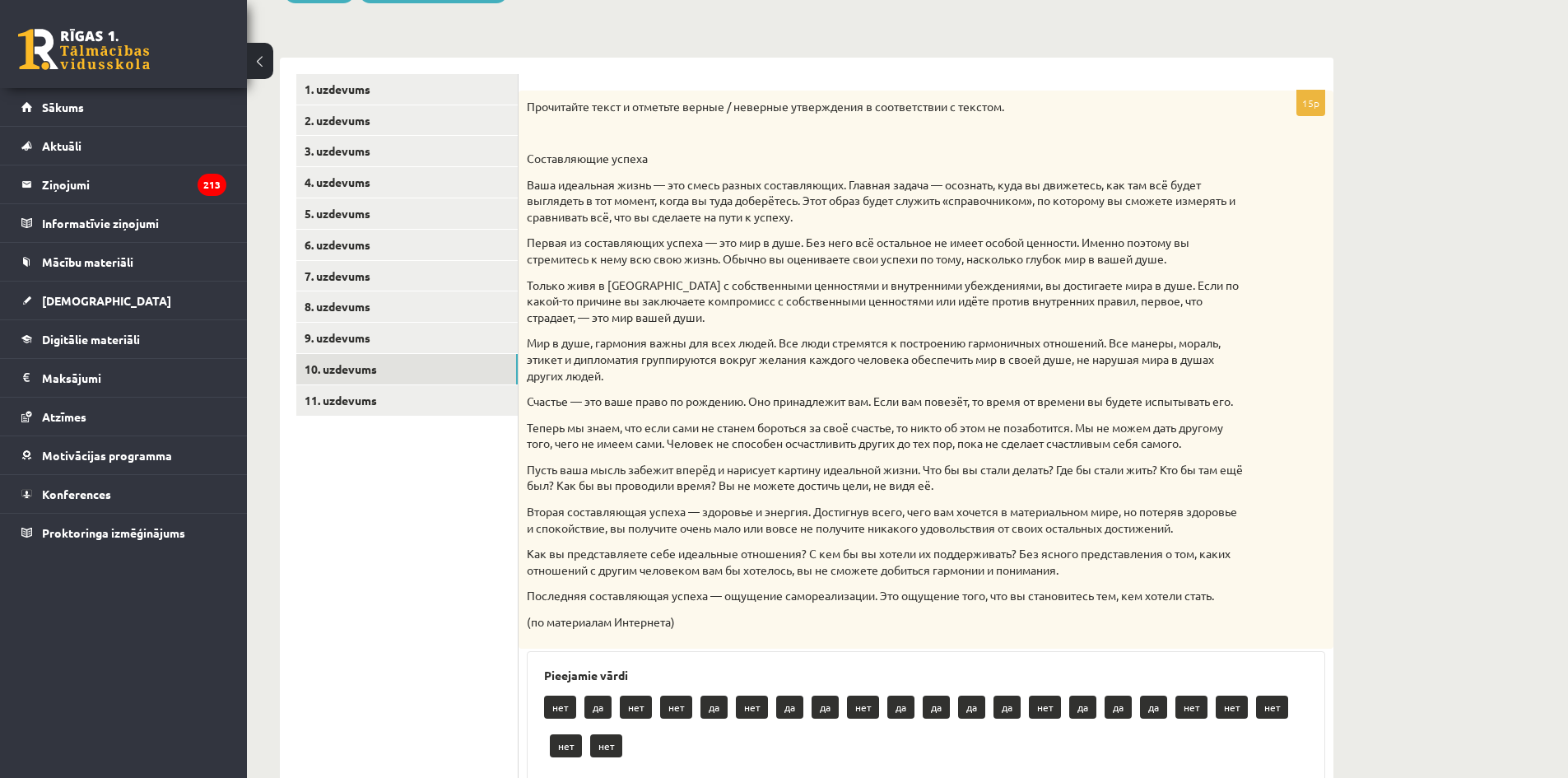
scroll to position [247, 0]
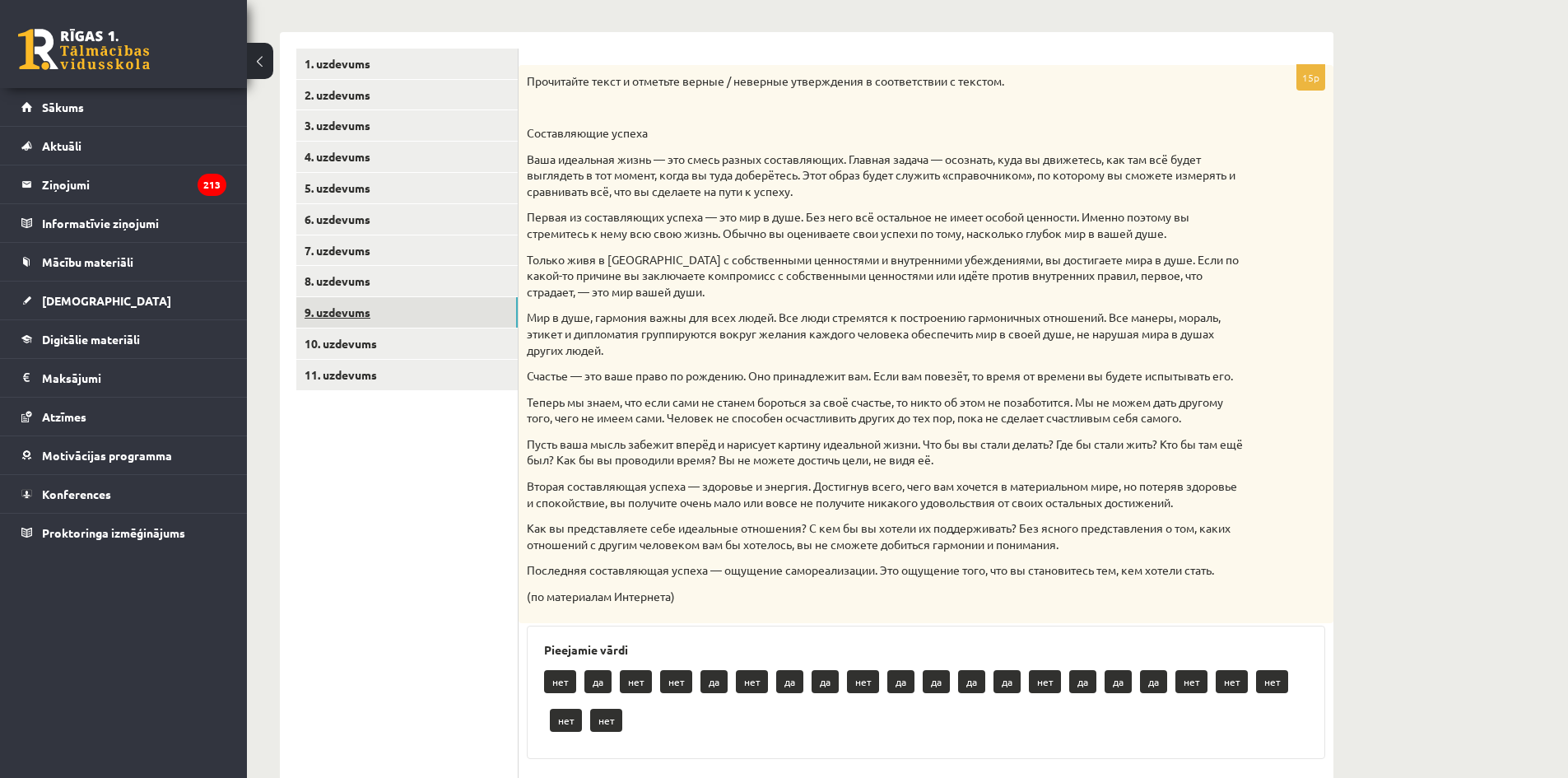
click at [315, 308] on link "9. uzdevums" at bounding box center [406, 312] width 221 height 31
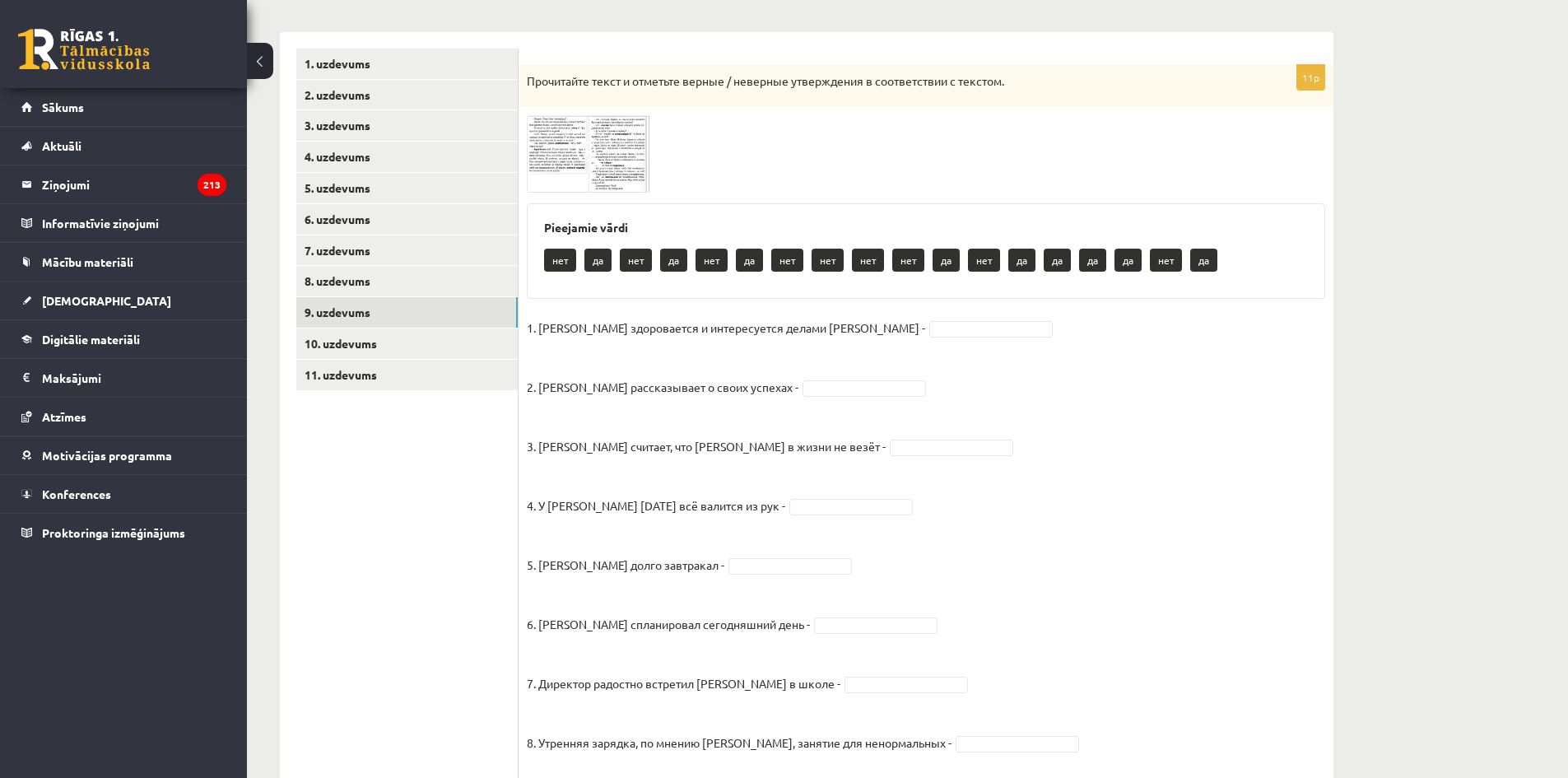
click at [560, 175] on img at bounding box center [587, 154] width 123 height 77
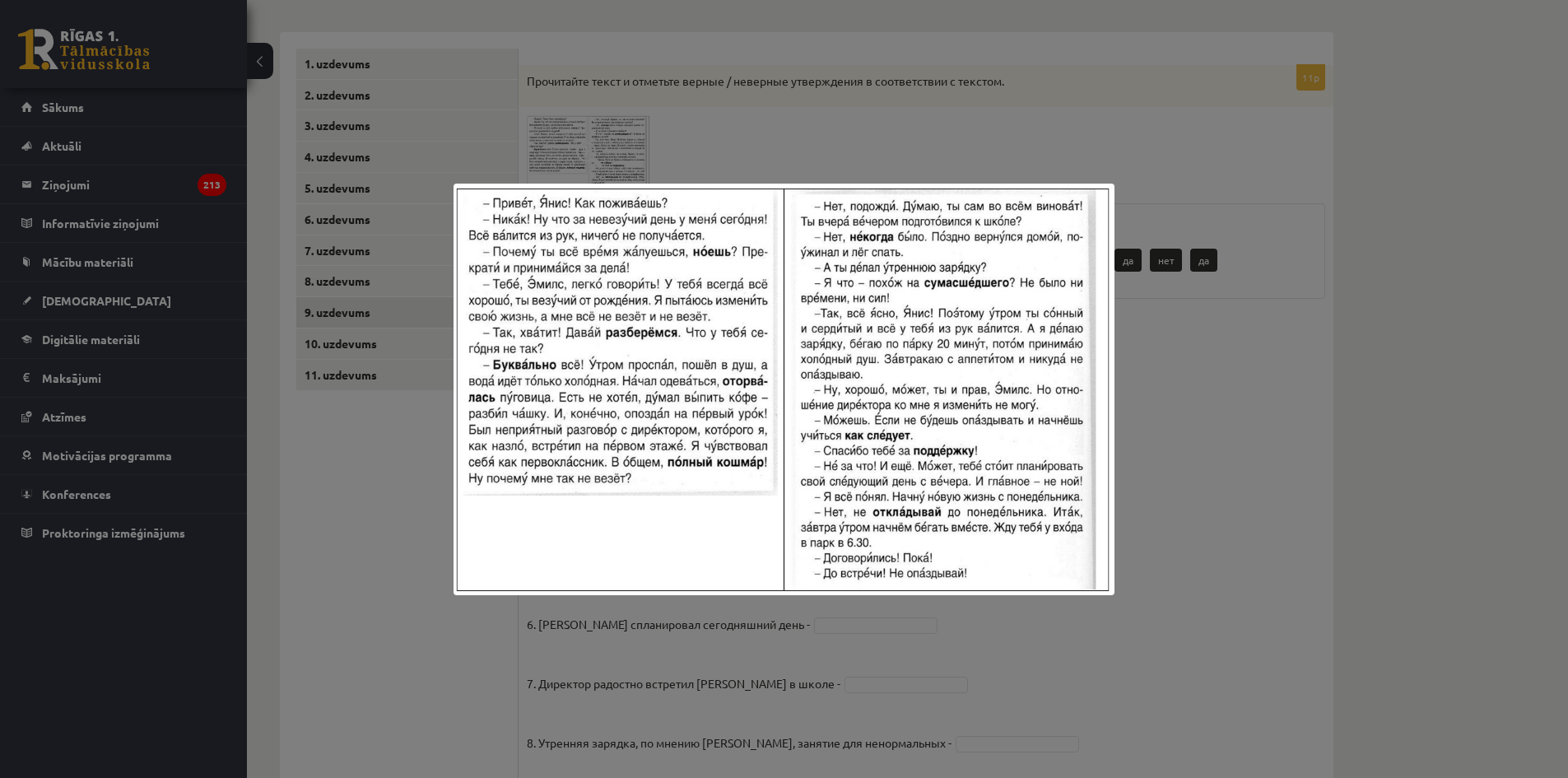
click at [982, 612] on div at bounding box center [784, 389] width 1568 height 778
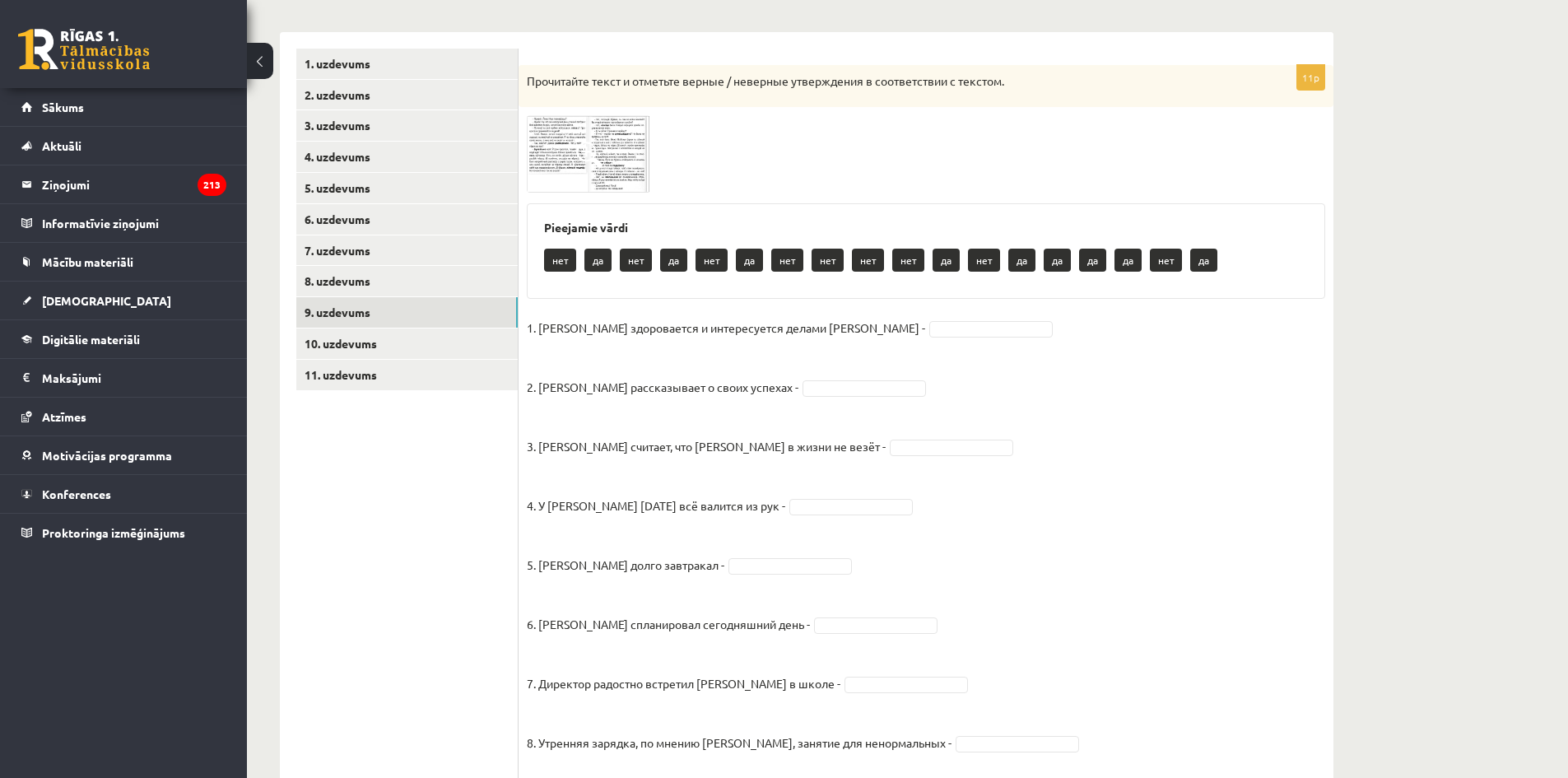
click at [547, 161] on img at bounding box center [587, 154] width 123 height 77
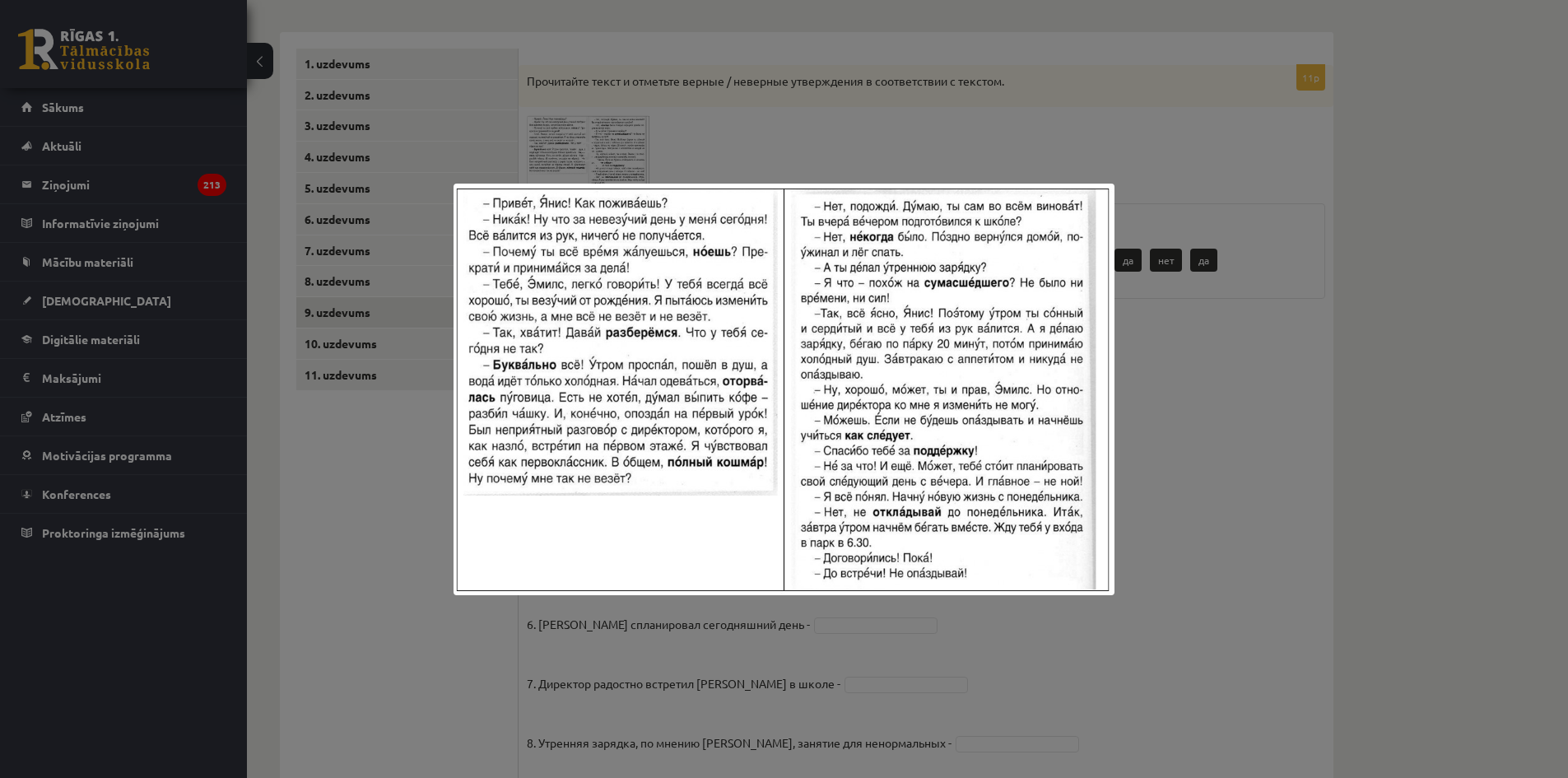
click at [1217, 439] on div at bounding box center [784, 389] width 1568 height 778
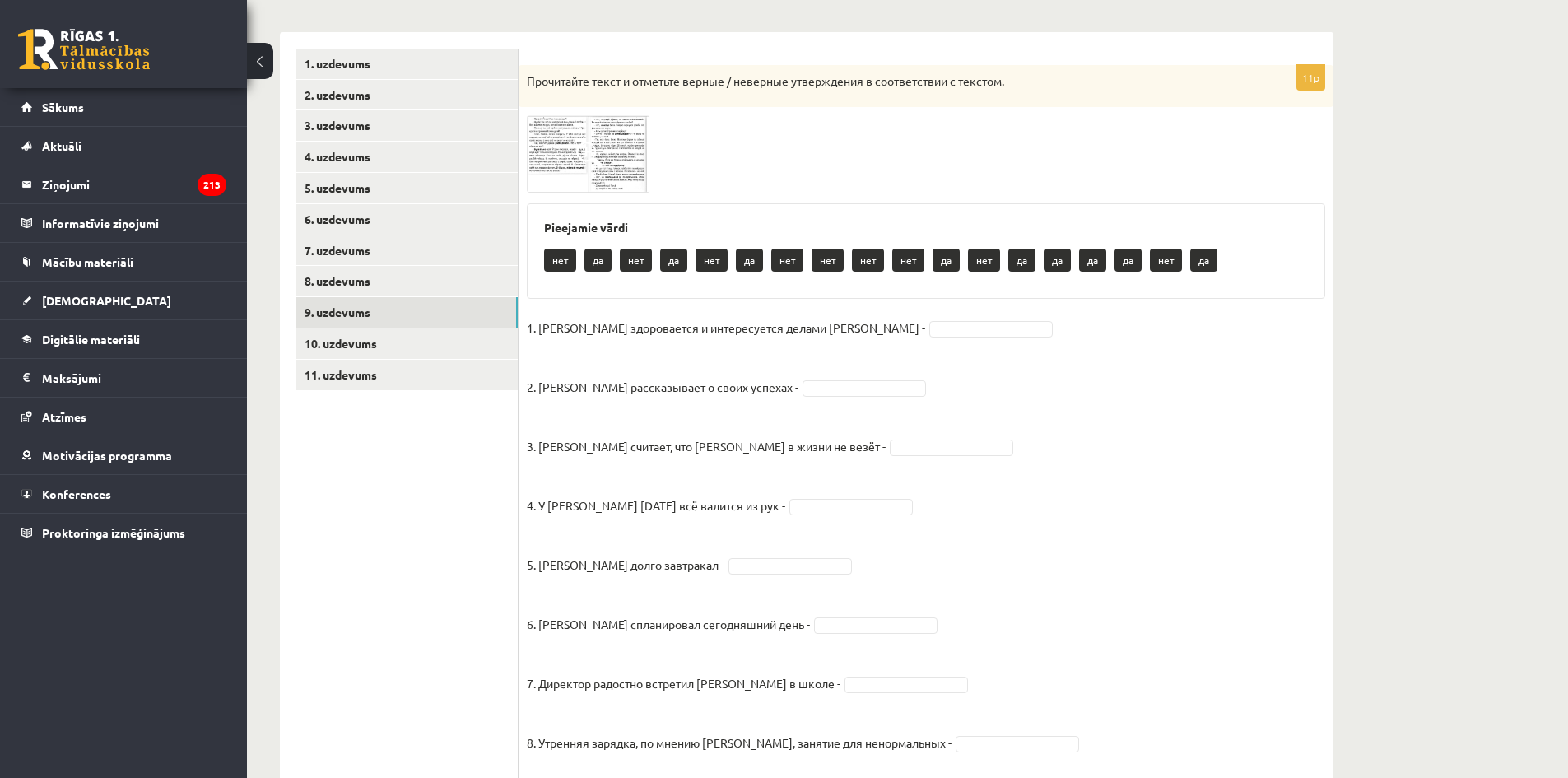
click at [925, 332] on span at bounding box center [991, 327] width 131 height 15
type input "*"
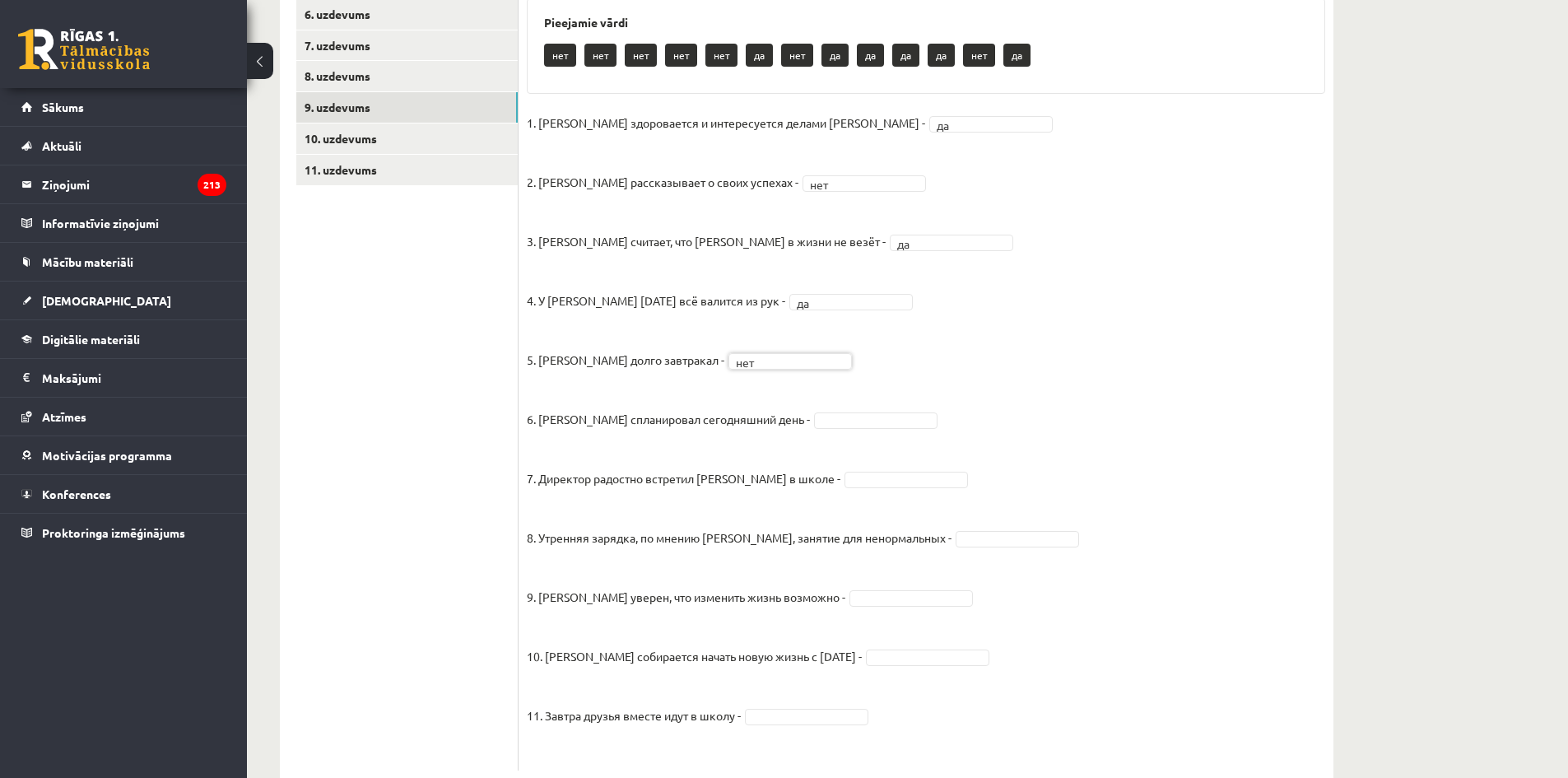
scroll to position [495, 0]
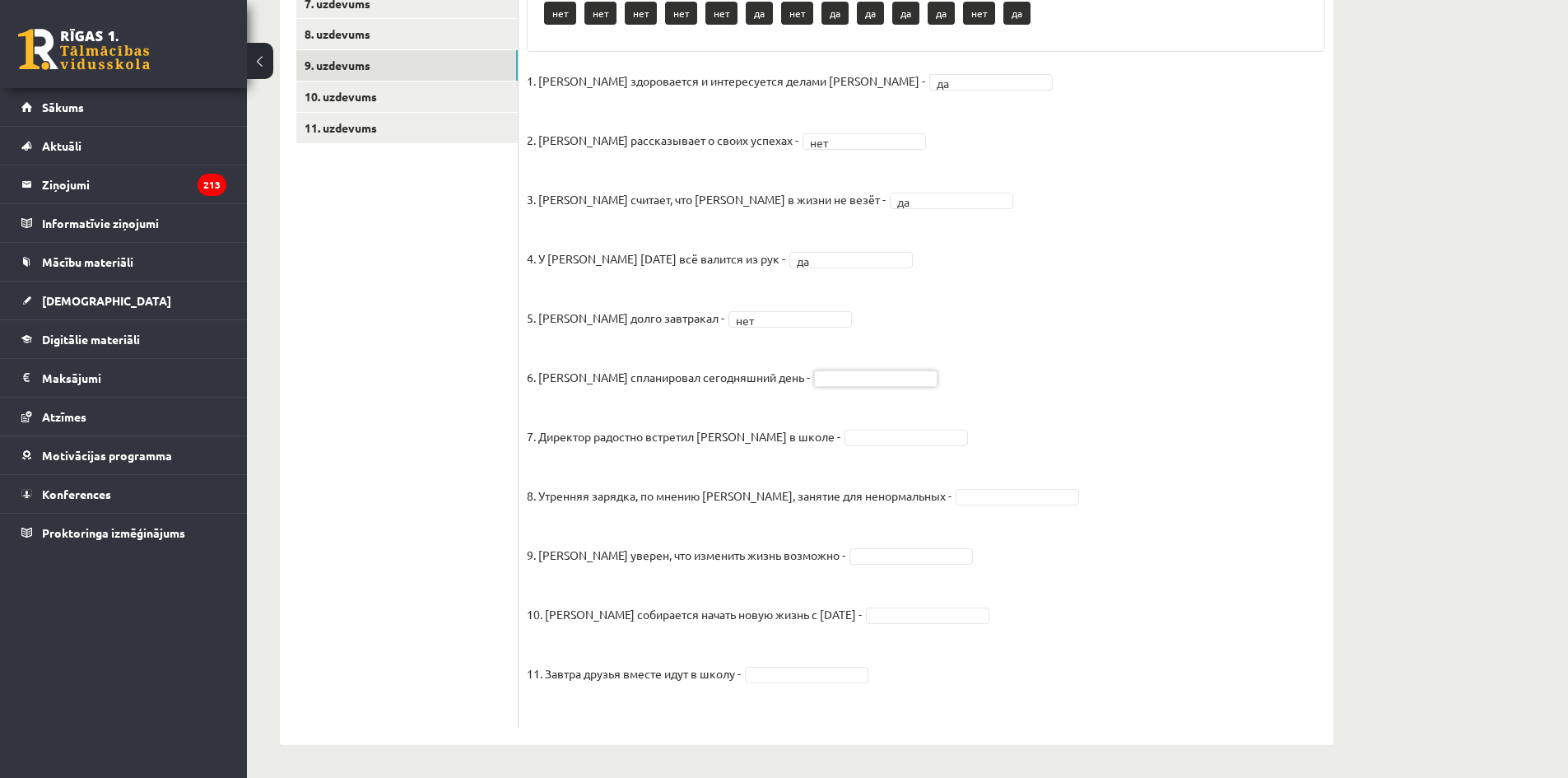
click at [857, 389] on fieldset "1. [PERSON_NAME] здоровается и интересуется делами [PERSON_NAME] - да ** 2. [PE…" at bounding box center [925, 394] width 798 height 652
drag, startPoint x: 857, startPoint y: 388, endPoint x: 854, endPoint y: 379, distance: 9.5
click at [856, 384] on fieldset "1. [PERSON_NAME] здоровается и интересуется делами [PERSON_NAME] - да ** 2. [PE…" at bounding box center [925, 394] width 798 height 652
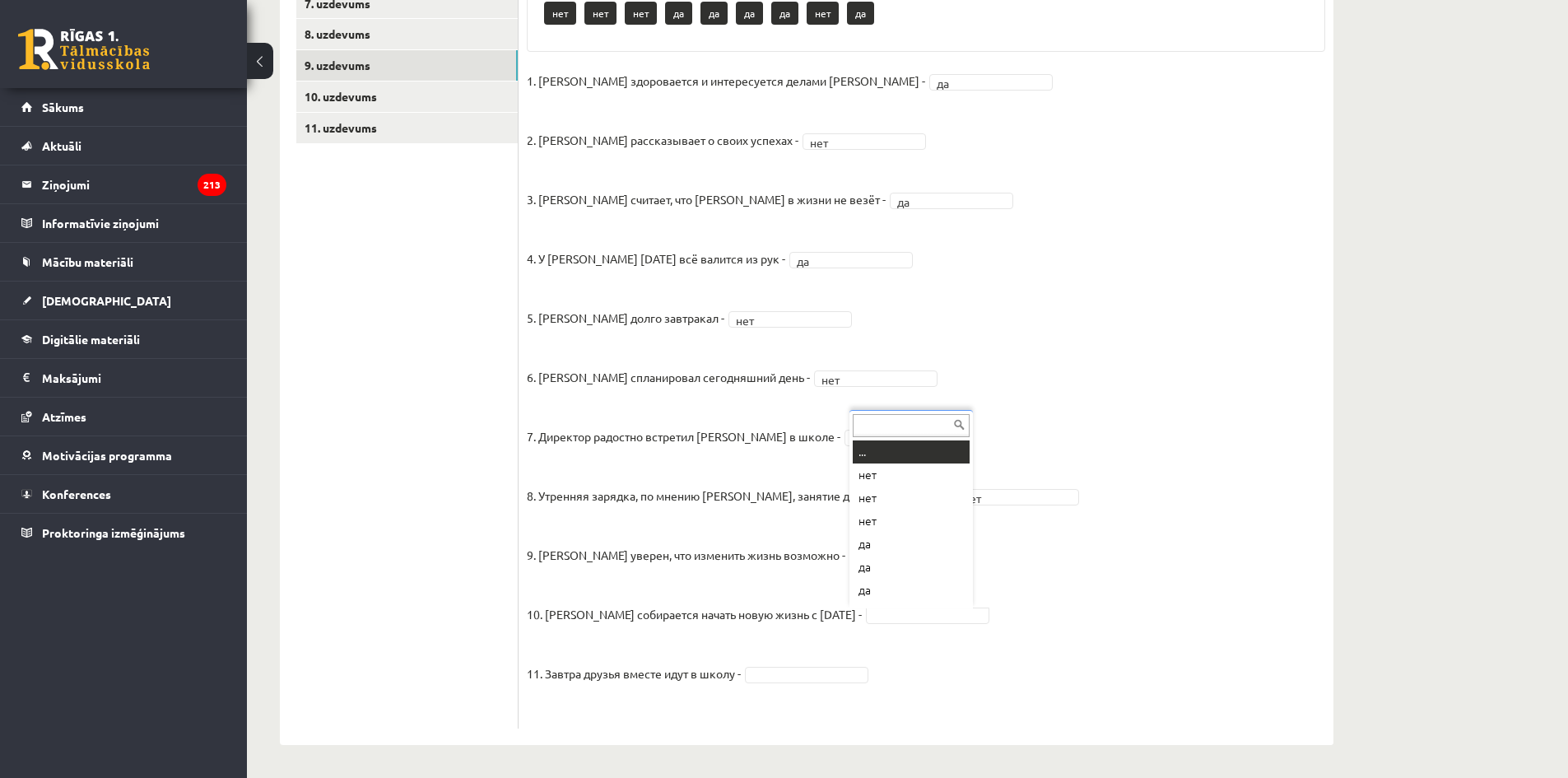
scroll to position [19, 0]
drag, startPoint x: 844, startPoint y: 675, endPoint x: 839, endPoint y: 667, distance: 9.4
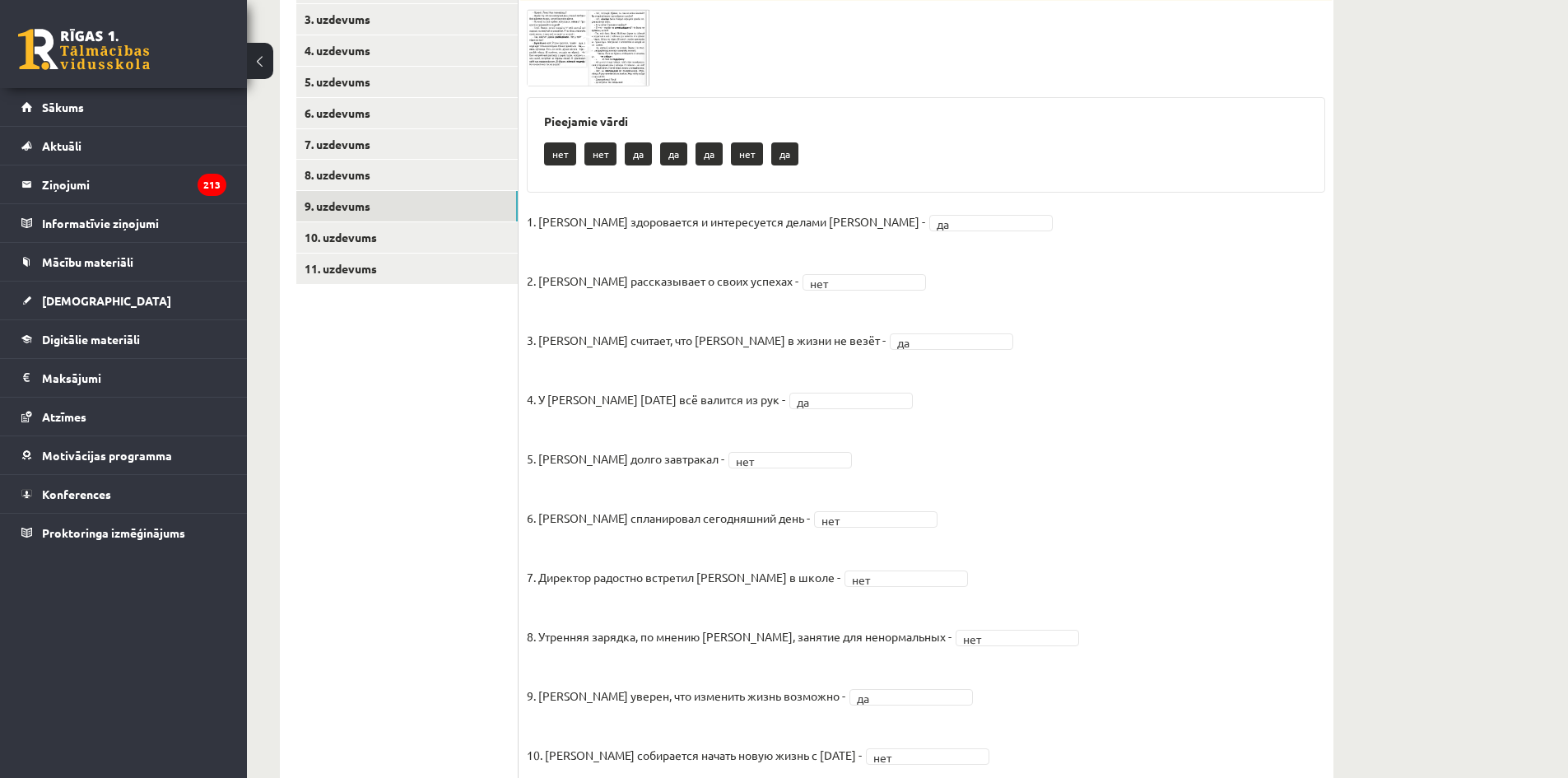
scroll to position [166, 0]
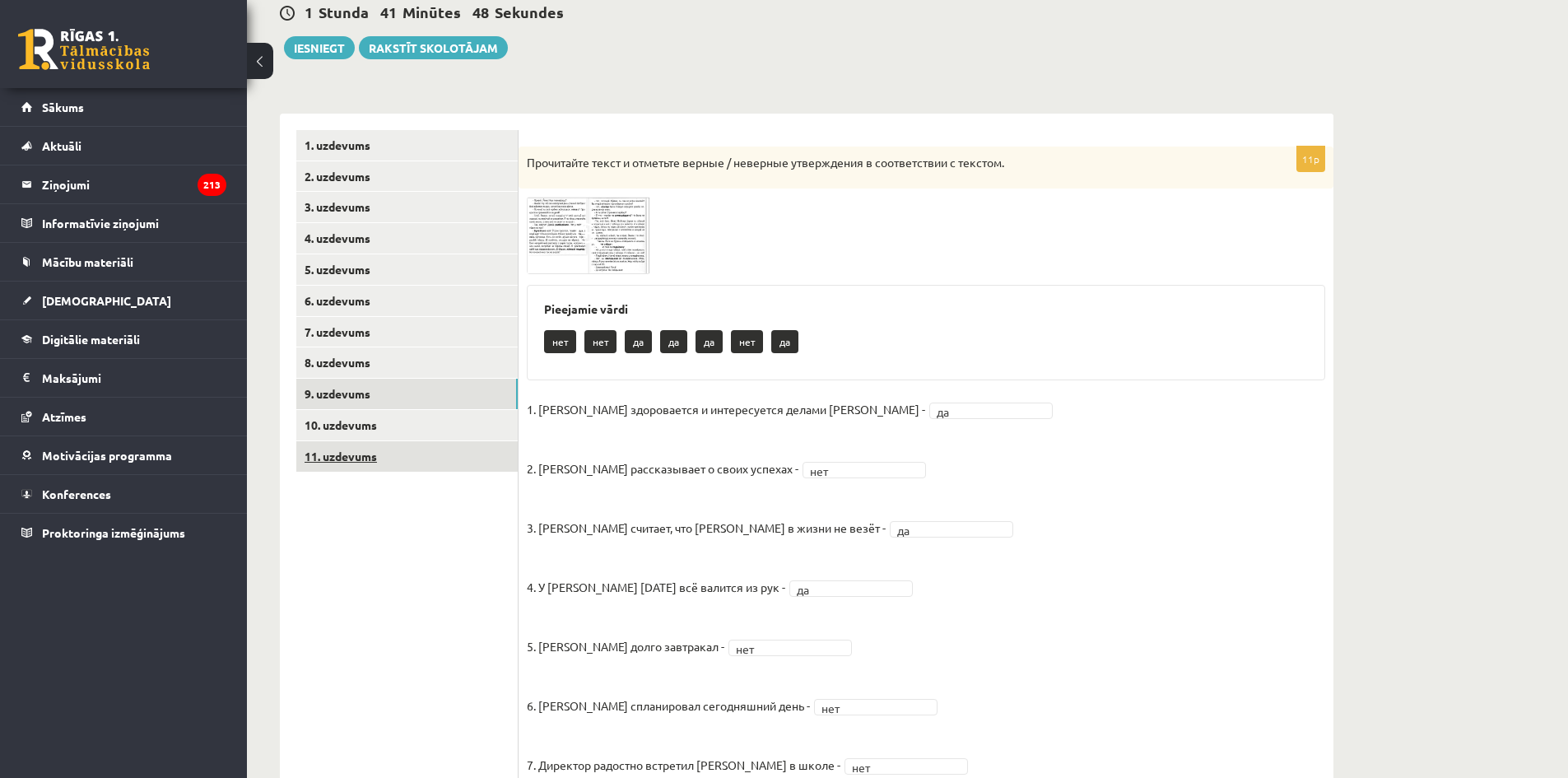
click at [361, 458] on link "11. uzdevums" at bounding box center [406, 456] width 221 height 31
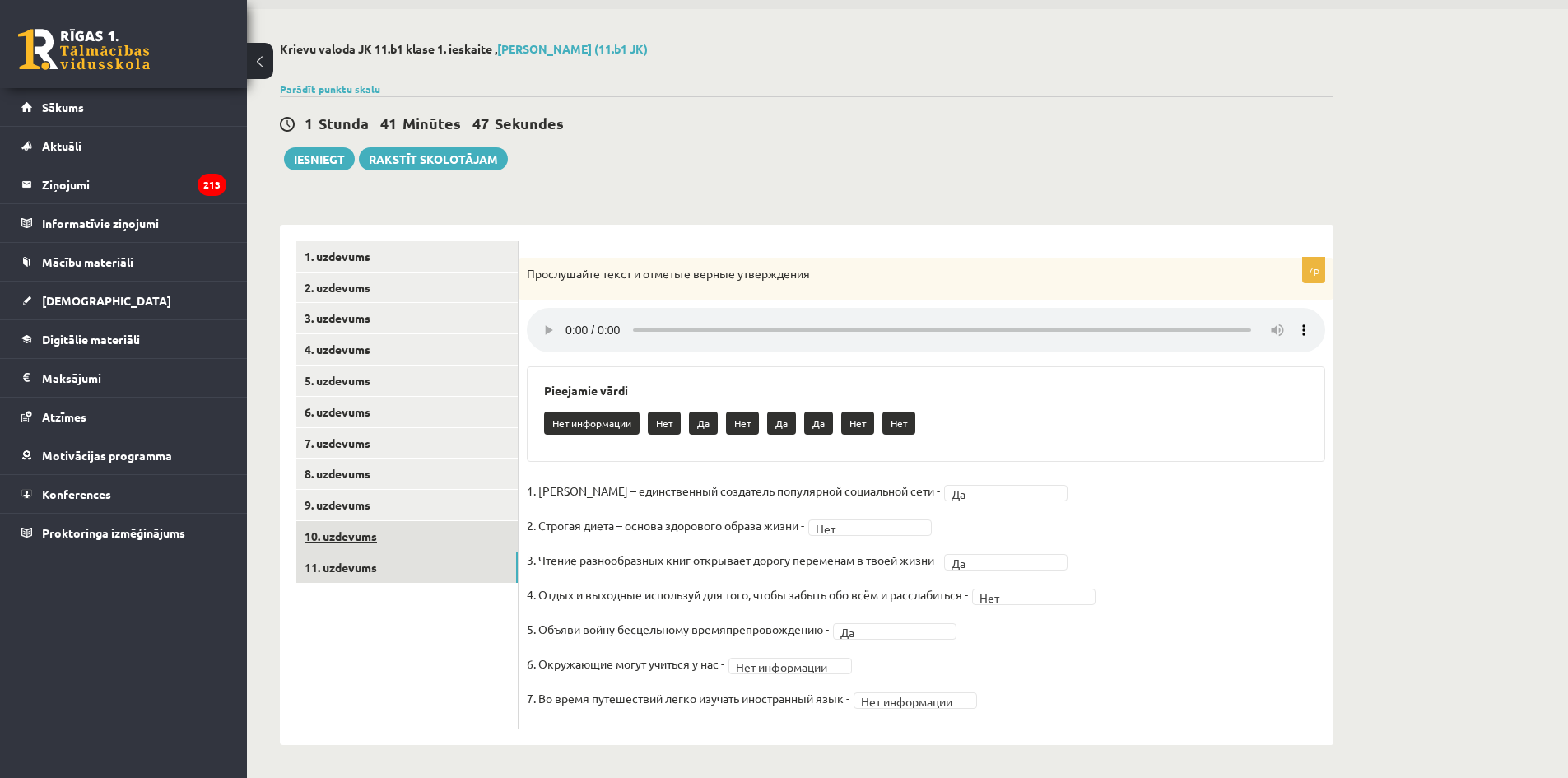
click at [343, 538] on link "10. uzdevums" at bounding box center [406, 536] width 221 height 31
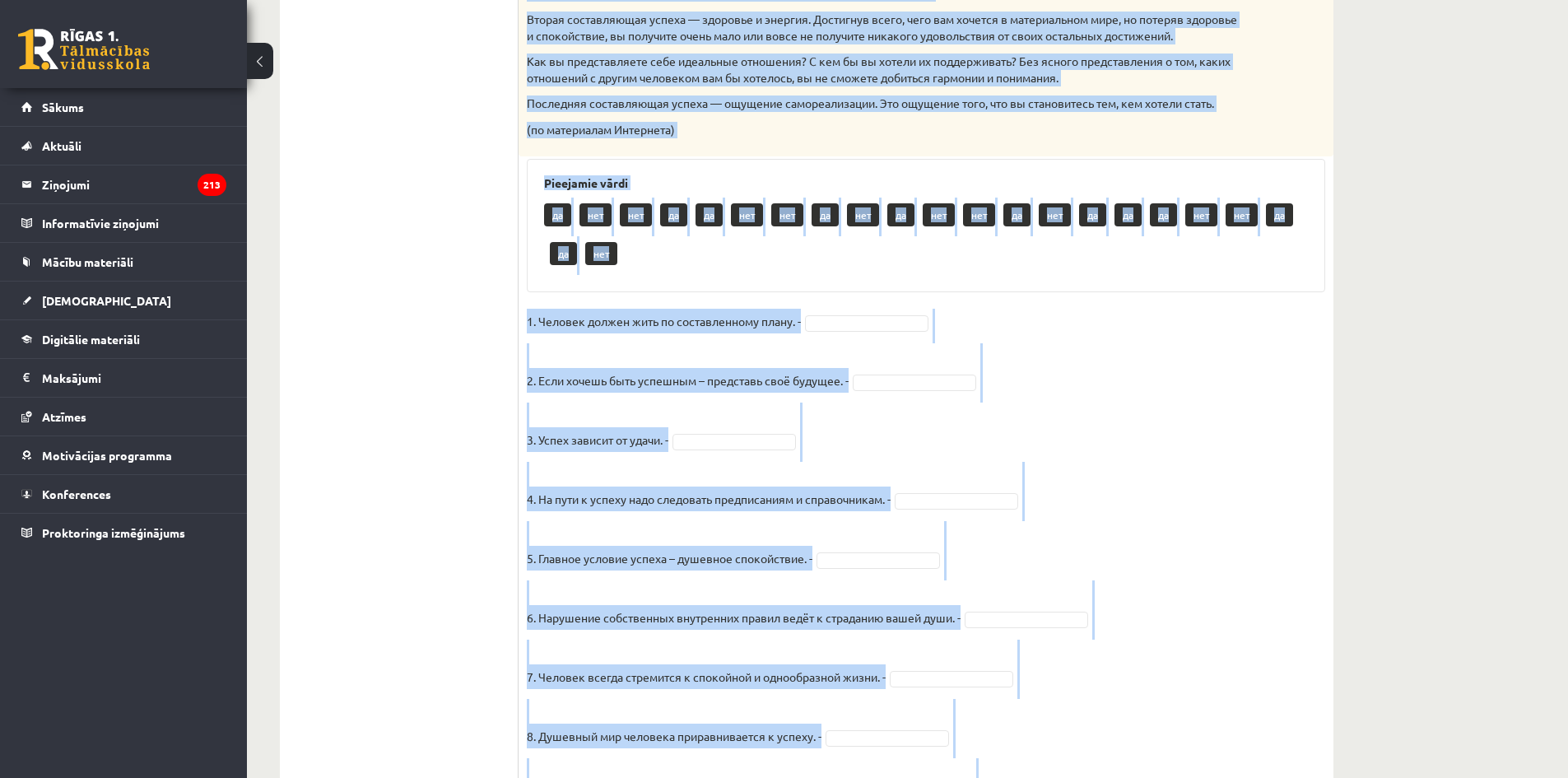
scroll to position [1183, 0]
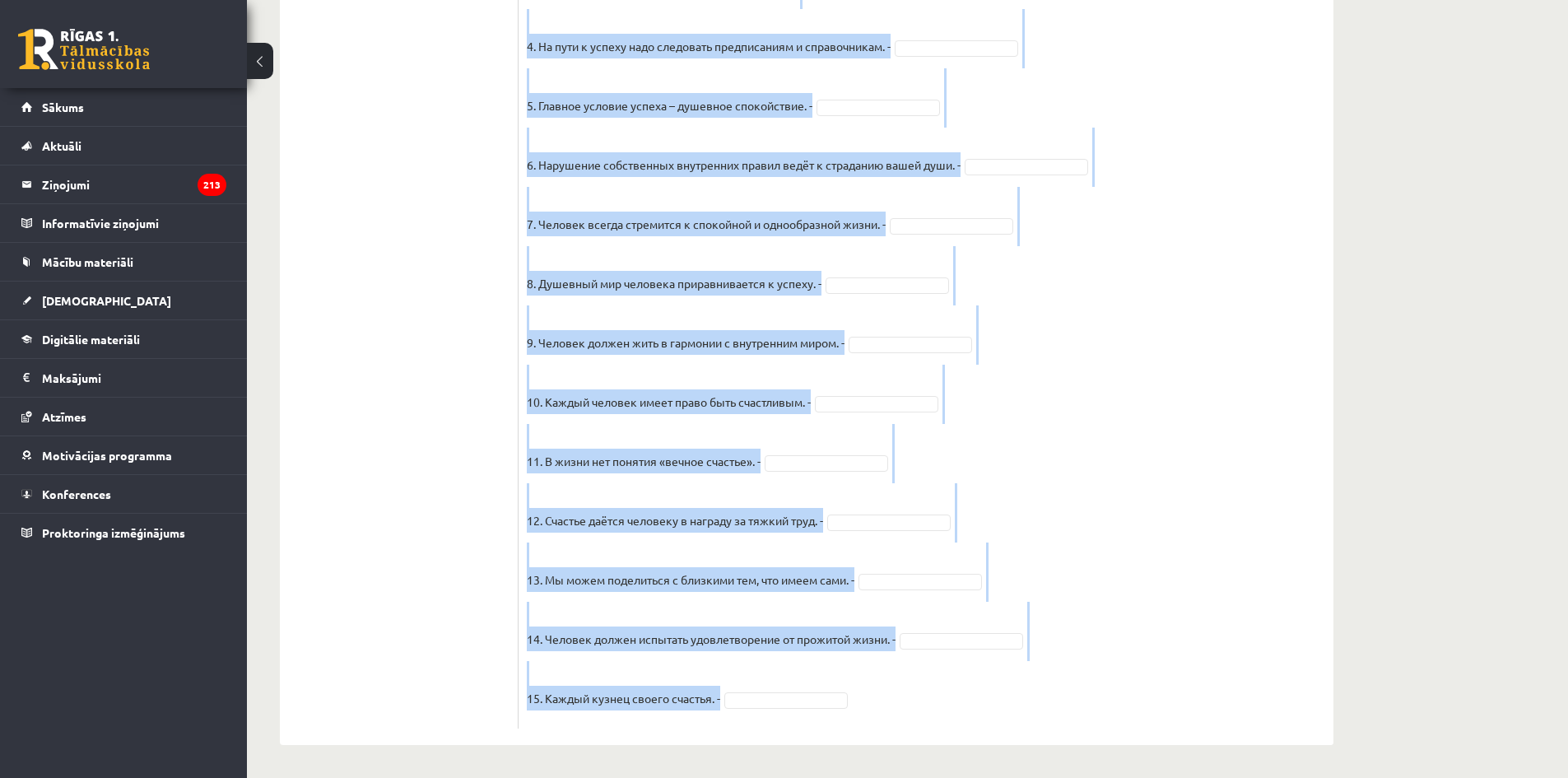
drag, startPoint x: 521, startPoint y: 267, endPoint x: 1089, endPoint y: 816, distance: 790.0
copy div "Loremipsum dolor s ametcons adipis / elitsedd eiusmodtemp i utlaboreetdo m aliq…"
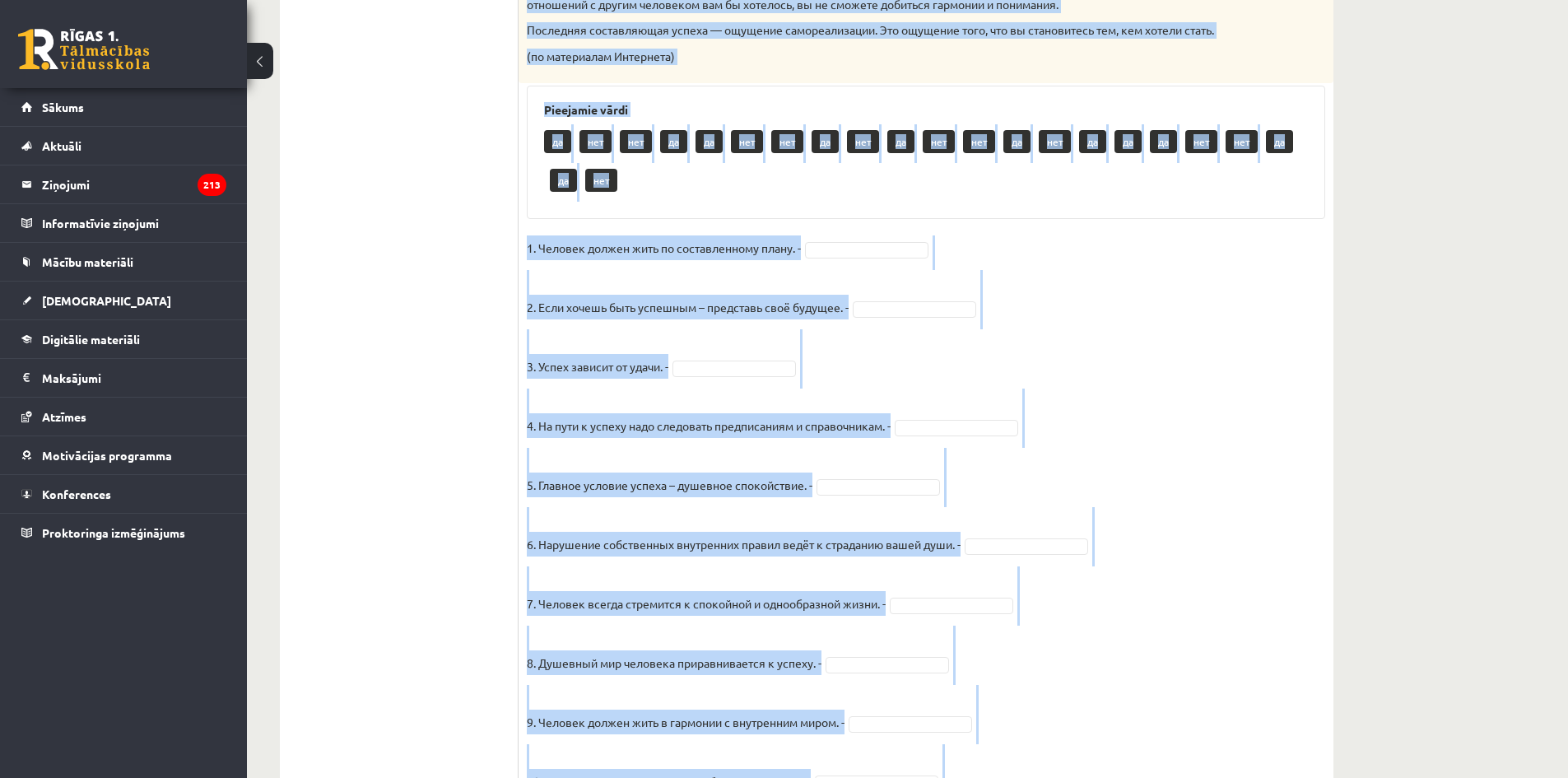
scroll to position [772, 0]
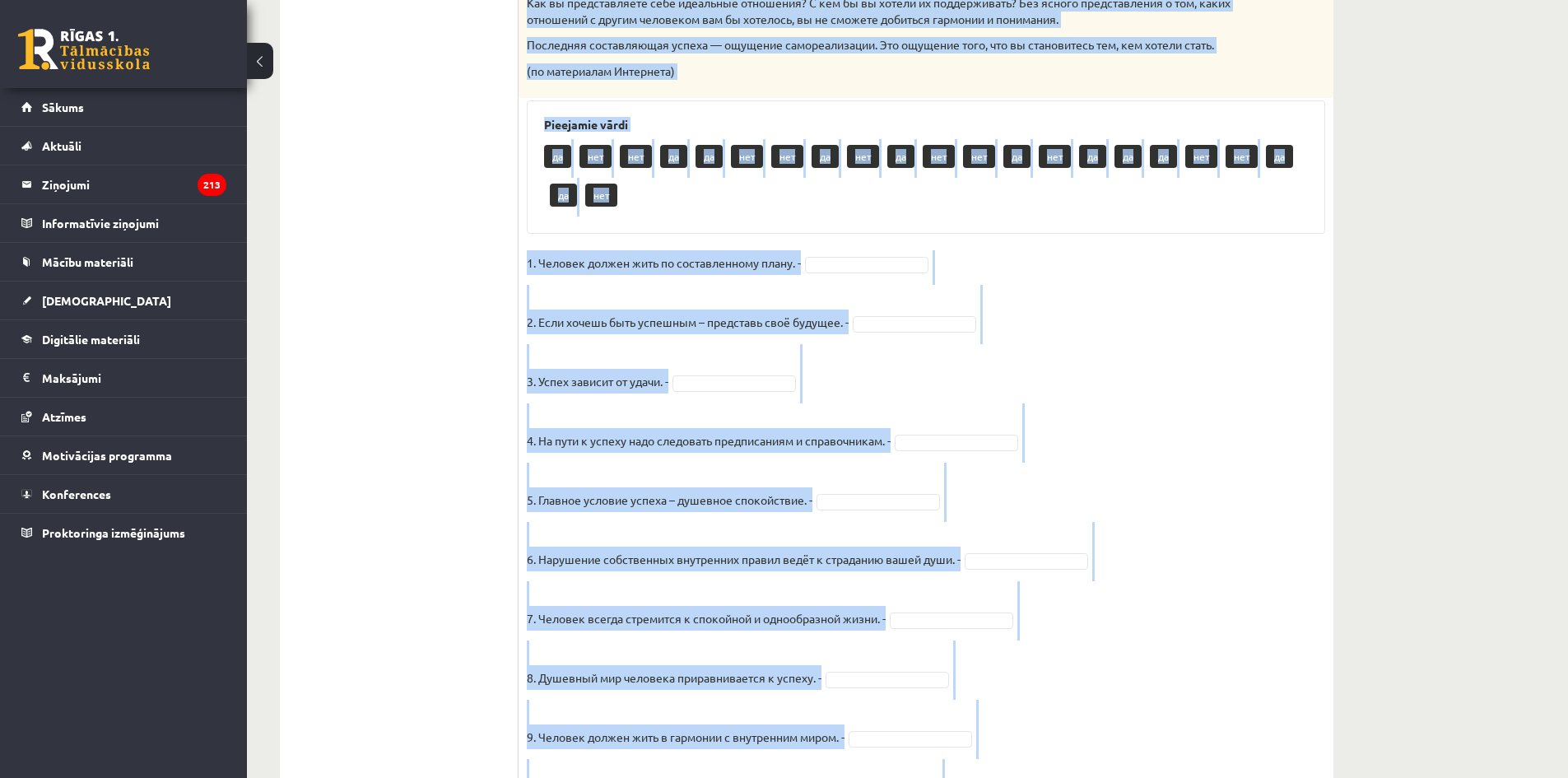
click at [1156, 320] on fieldset "1. Человек должен жить по составленному плану. - 2. Если хочешь быть успешным –…" at bounding box center [925, 682] width 798 height 864
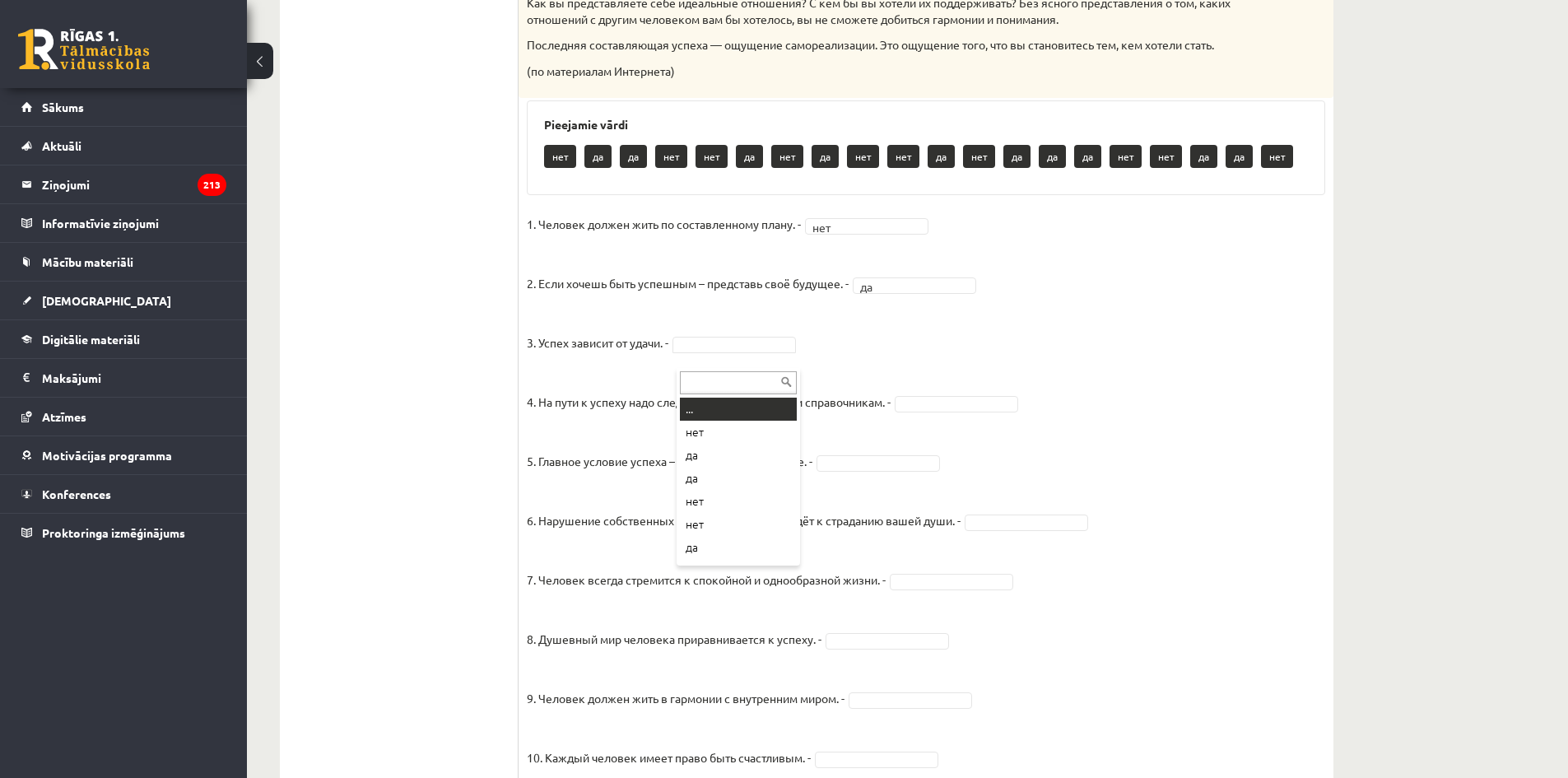
drag, startPoint x: 782, startPoint y: 355, endPoint x: 793, endPoint y: 370, distance: 18.6
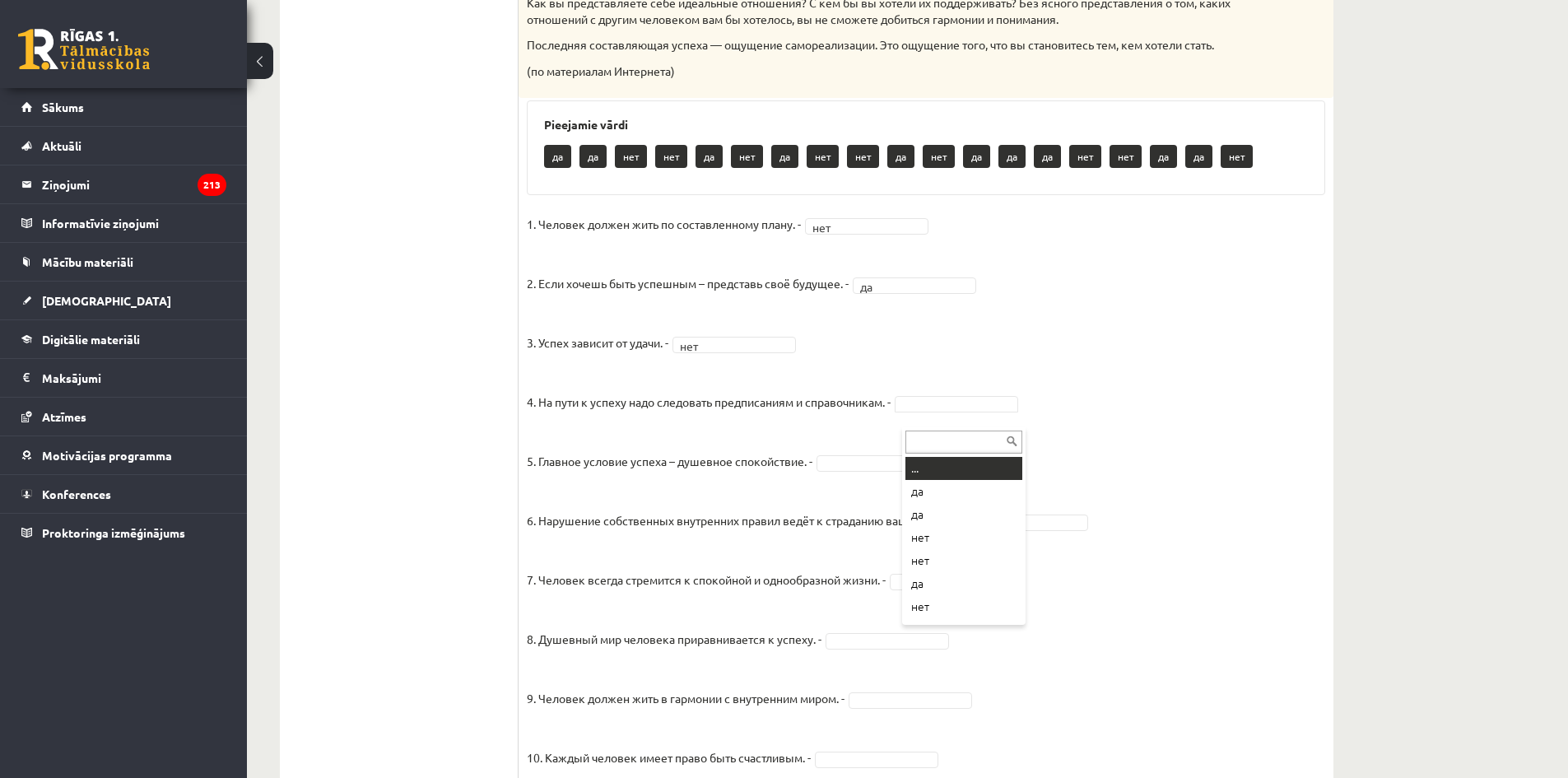
drag, startPoint x: 928, startPoint y: 419, endPoint x: 933, endPoint y: 438, distance: 19.6
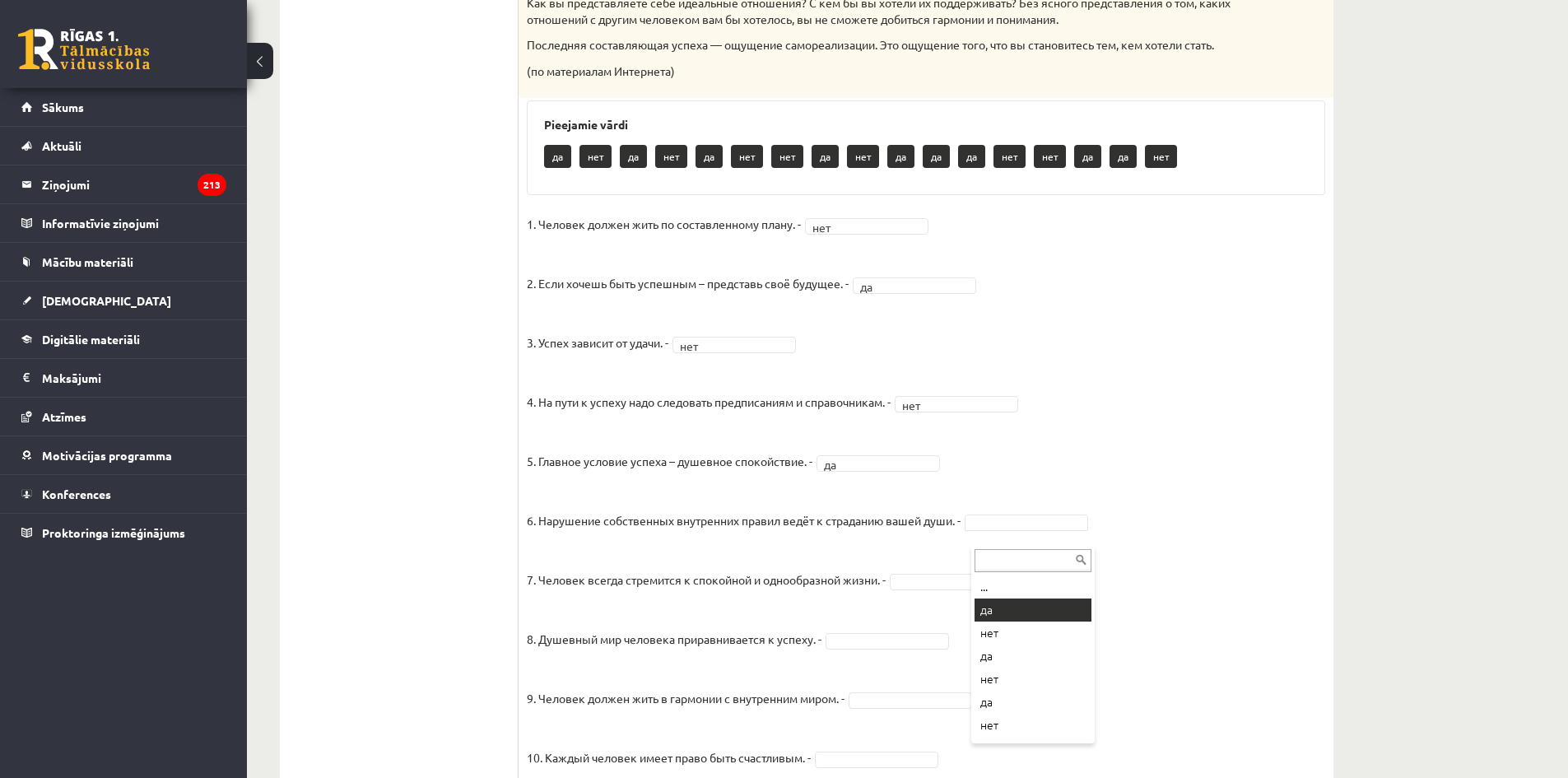
drag, startPoint x: 1003, startPoint y: 611, endPoint x: 1017, endPoint y: 571, distance: 42.4
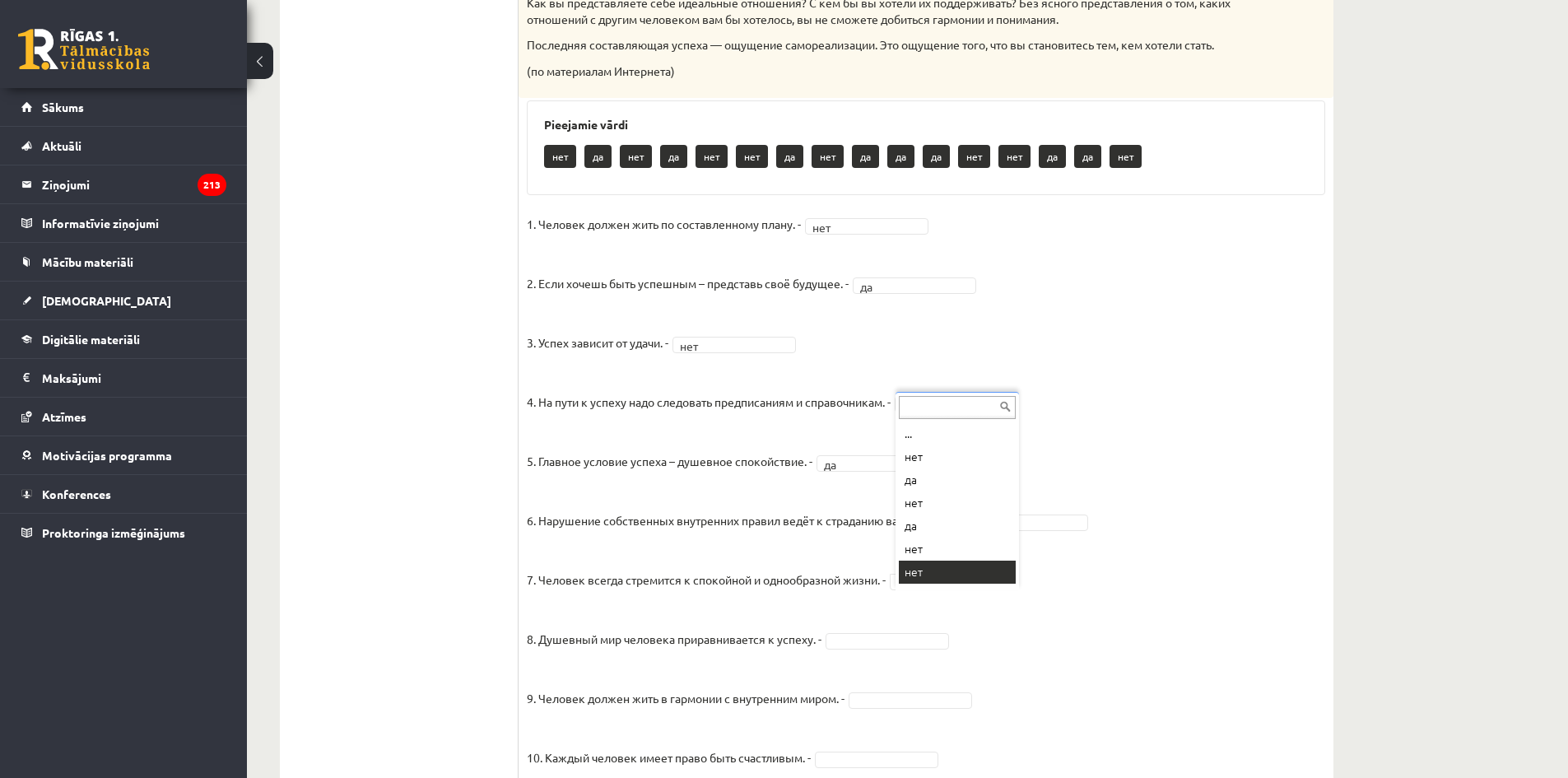
drag, startPoint x: 921, startPoint y: 568, endPoint x: 924, endPoint y: 559, distance: 9.5
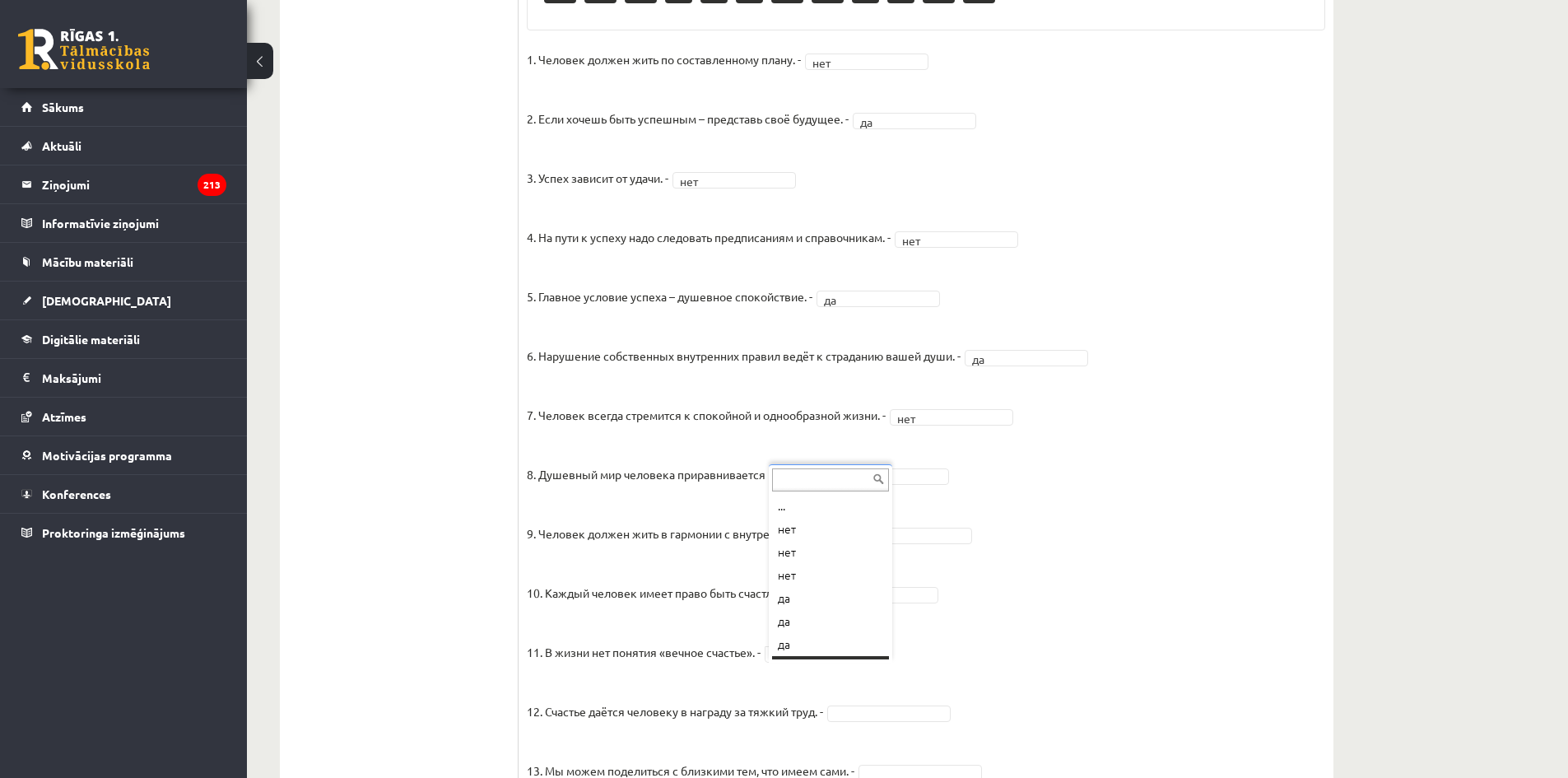
scroll to position [19, 0]
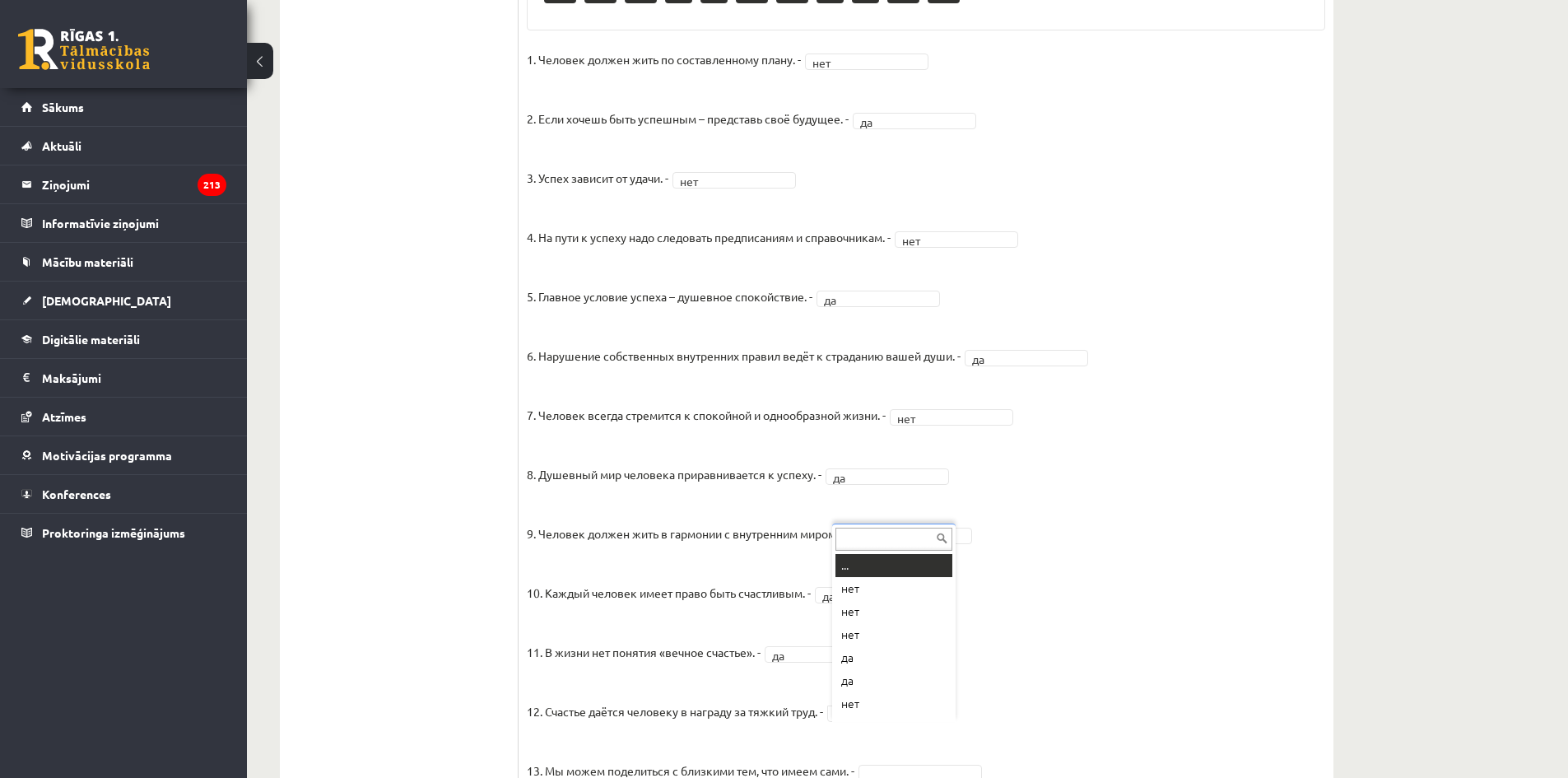
drag, startPoint x: 893, startPoint y: 732, endPoint x: 906, endPoint y: 698, distance: 36.4
drag, startPoint x: 898, startPoint y: 690, endPoint x: 911, endPoint y: 679, distance: 17.0
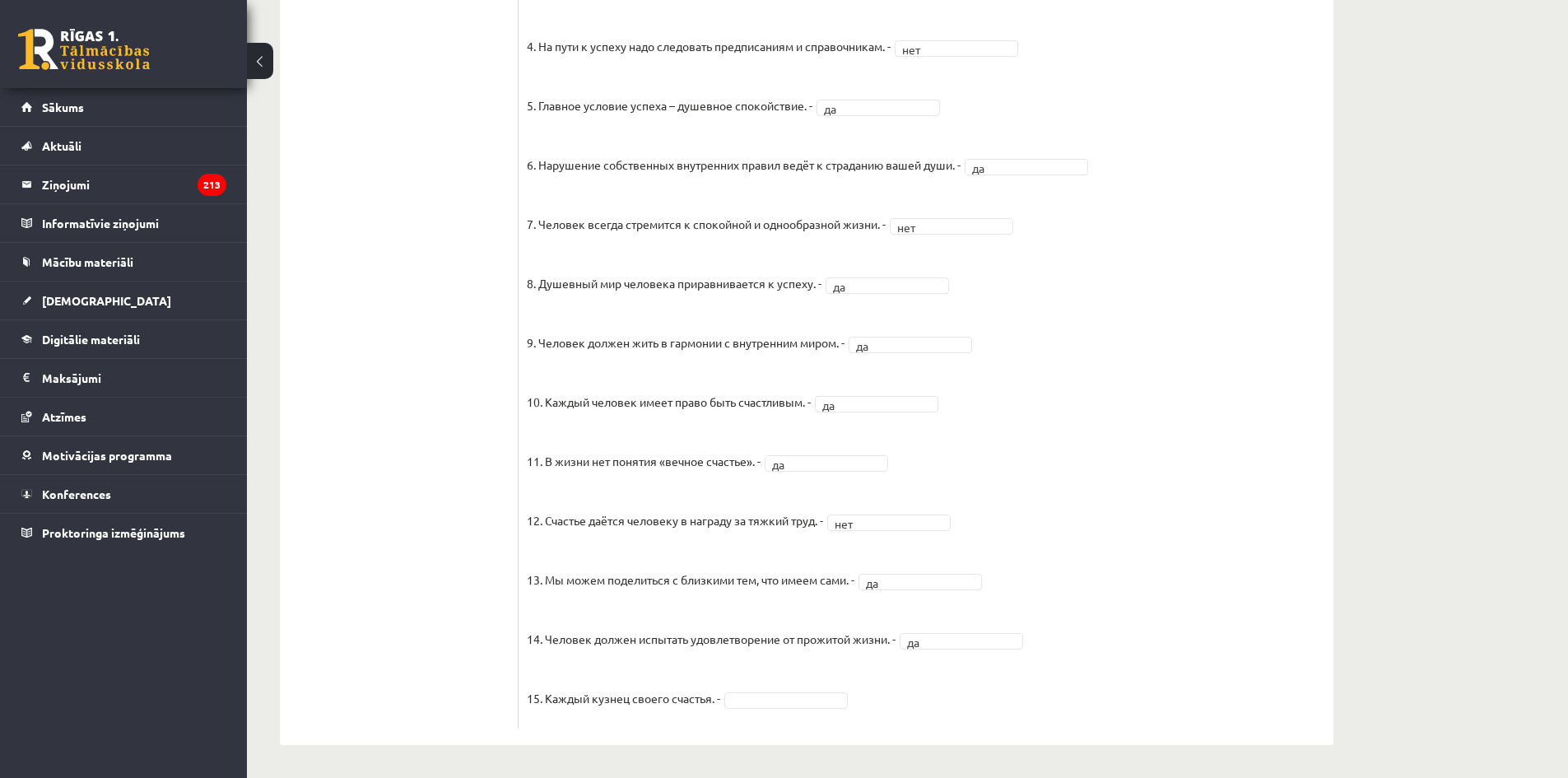
click at [829, 710] on fieldset "1. Человек должен жить по составленному плану. - нет *** 2. Если хочешь быть ус…" at bounding box center [925, 288] width 798 height 864
drag, startPoint x: 806, startPoint y: 649, endPoint x: 793, endPoint y: 652, distance: 13.3
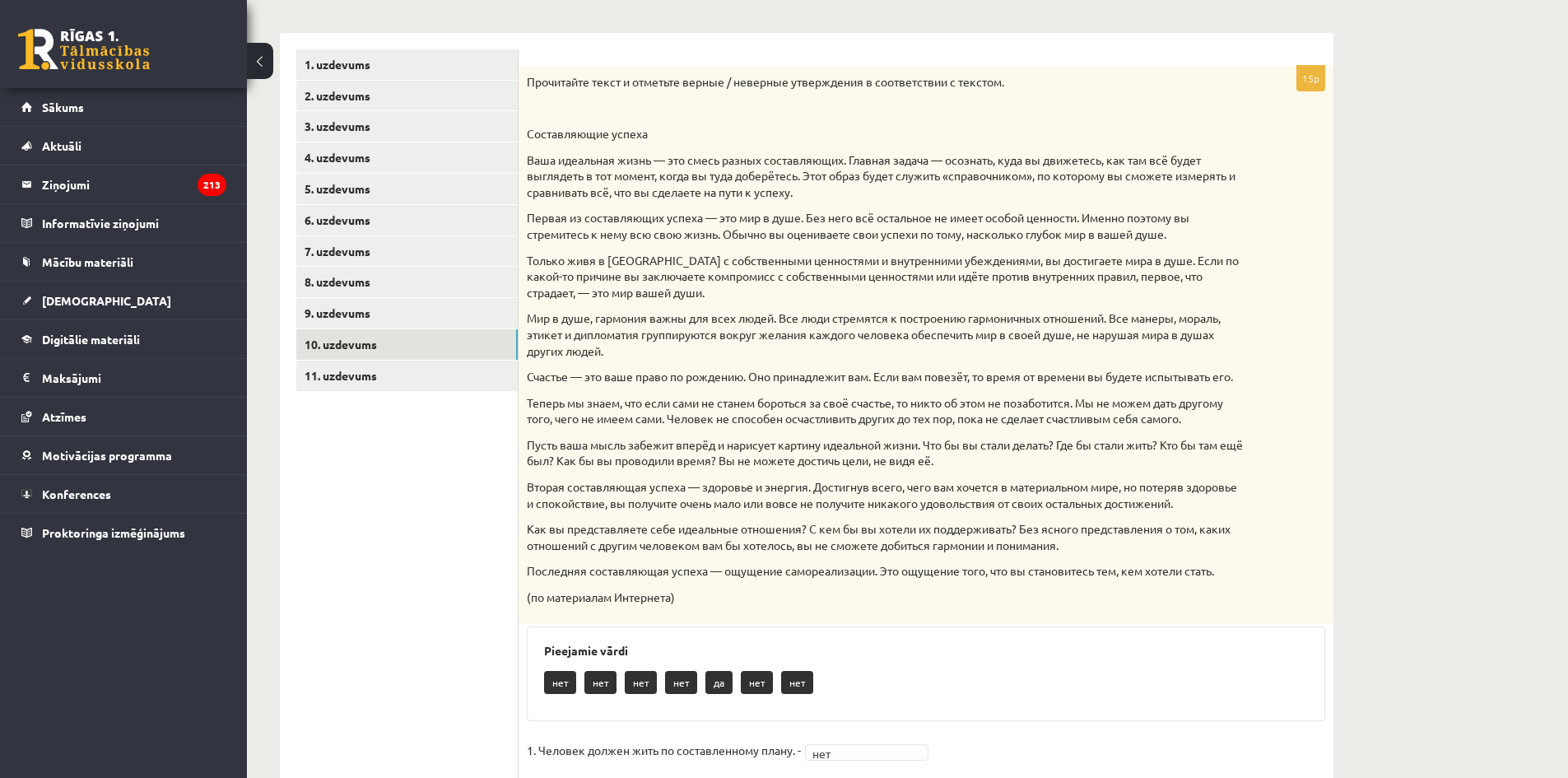
scroll to position [157, 0]
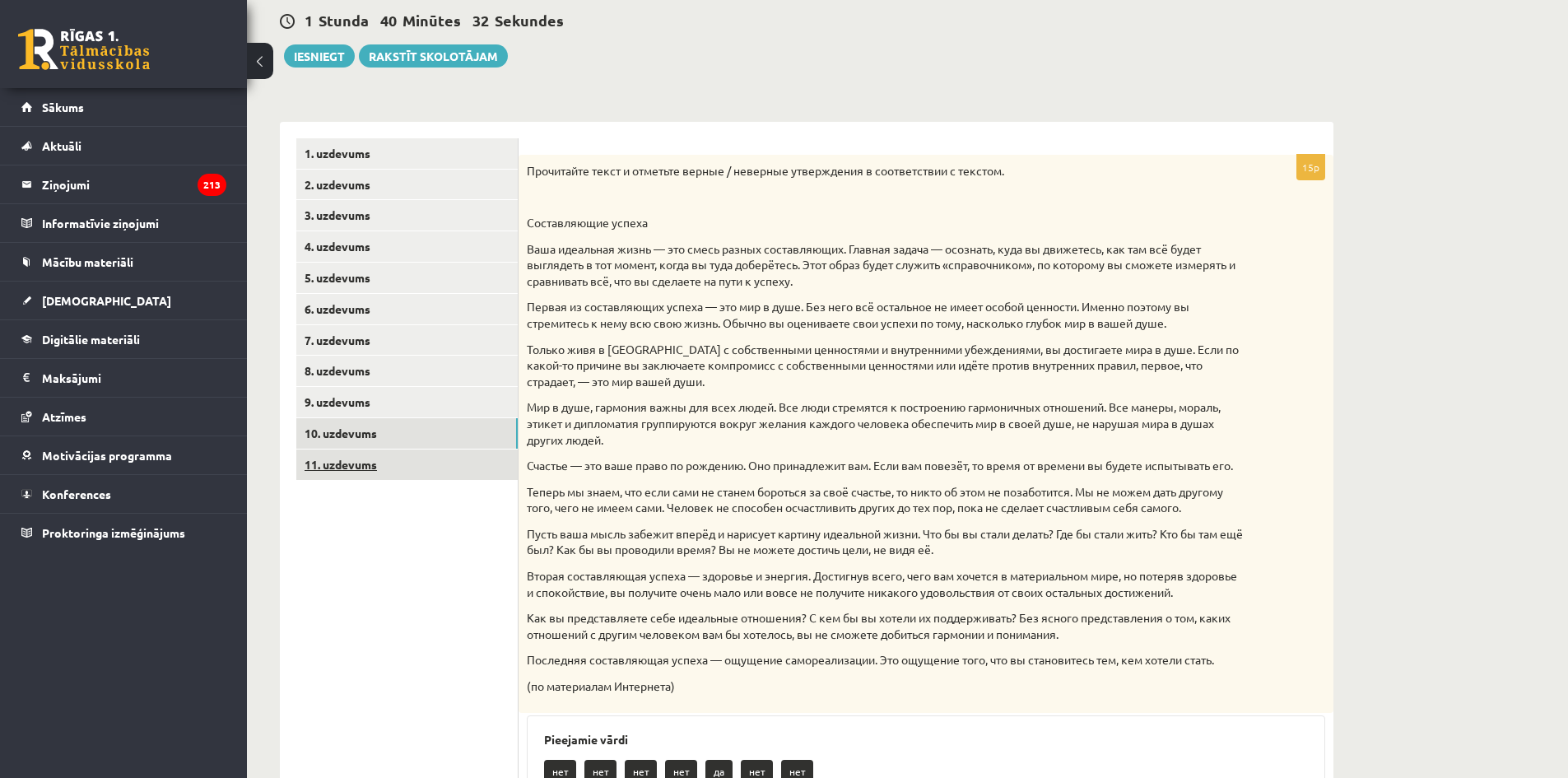
click at [368, 466] on link "11. uzdevums" at bounding box center [406, 464] width 221 height 31
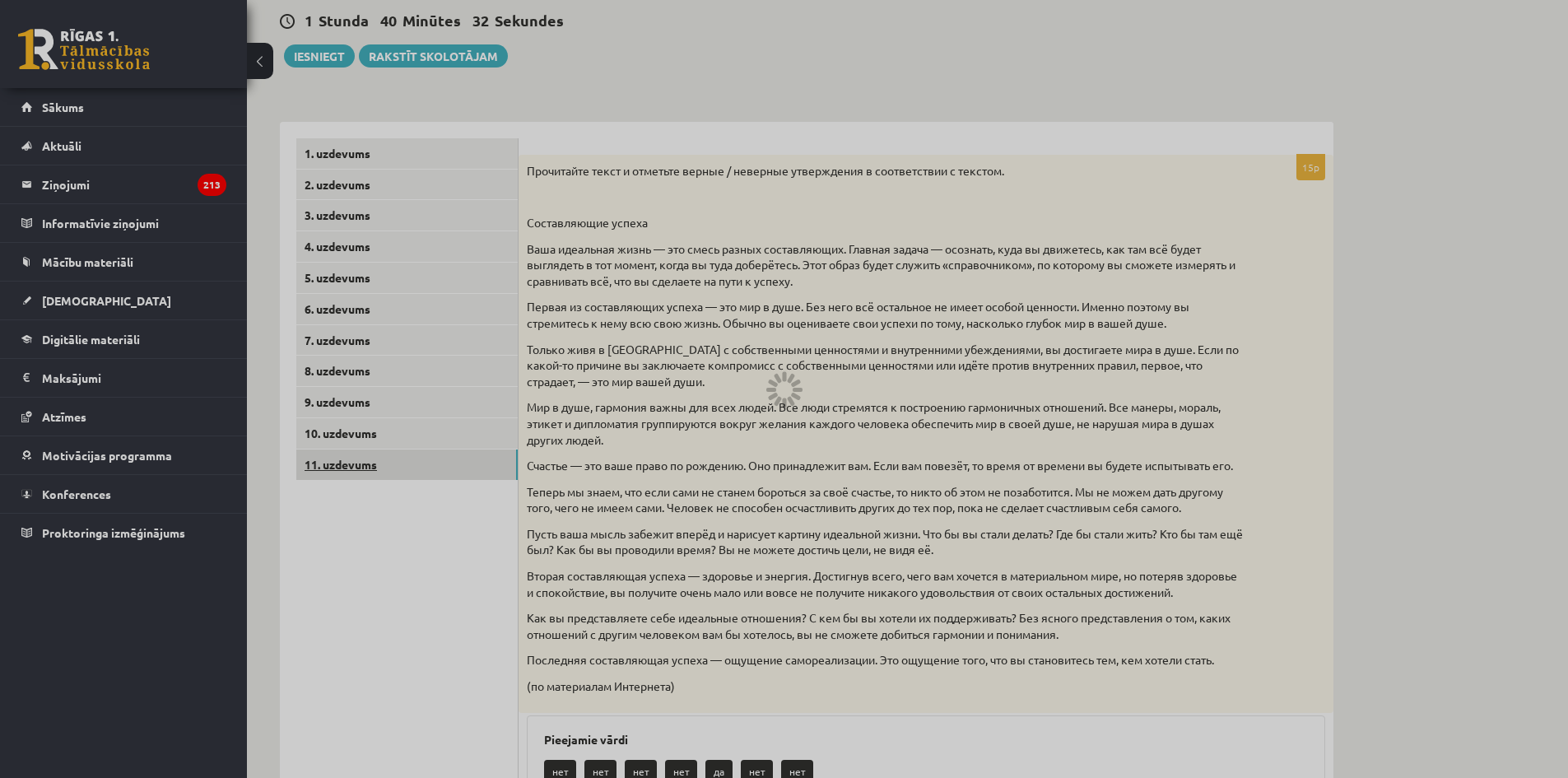
scroll to position [56, 0]
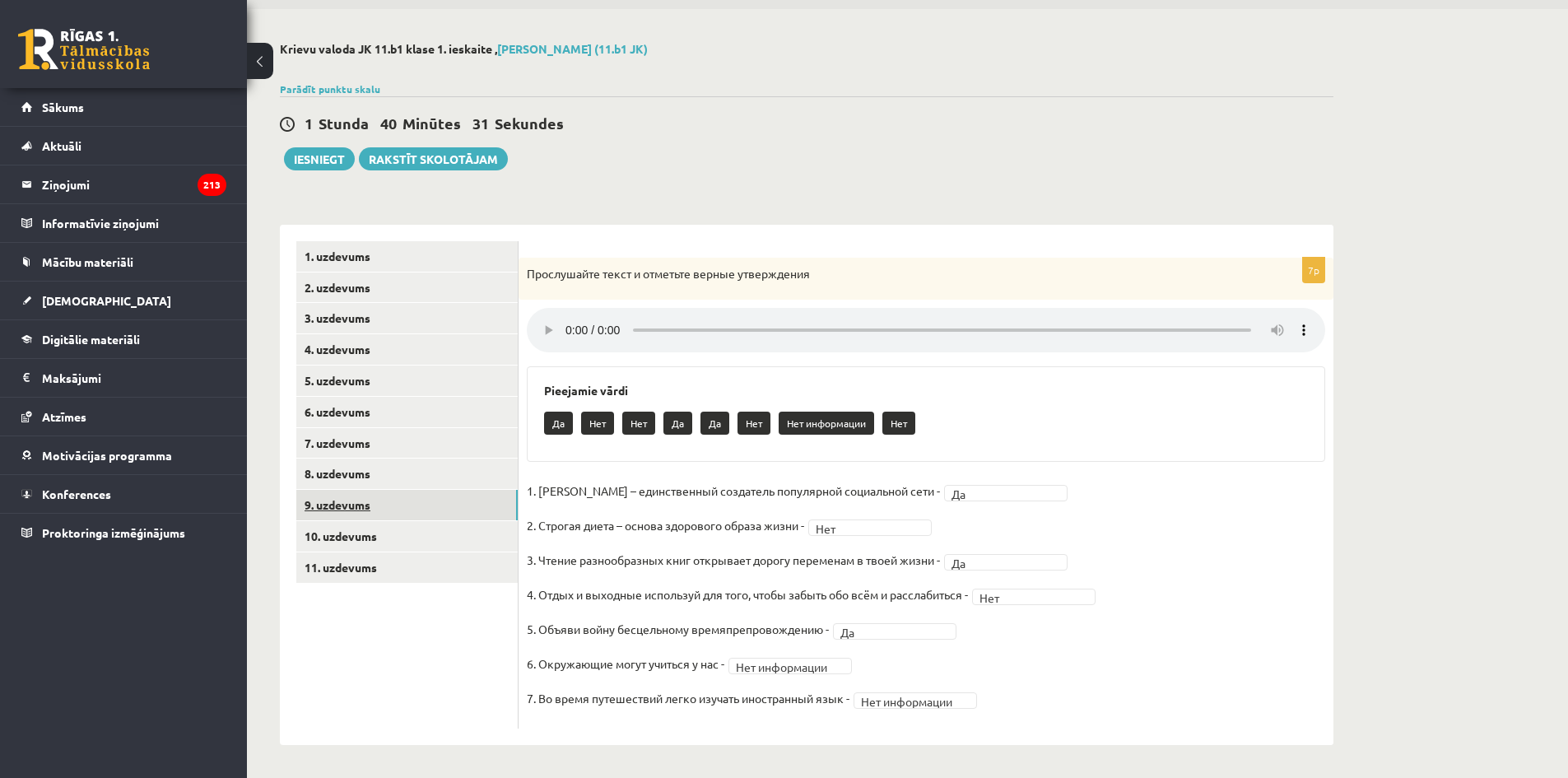
click at [340, 502] on link "9. uzdevums" at bounding box center [406, 504] width 221 height 31
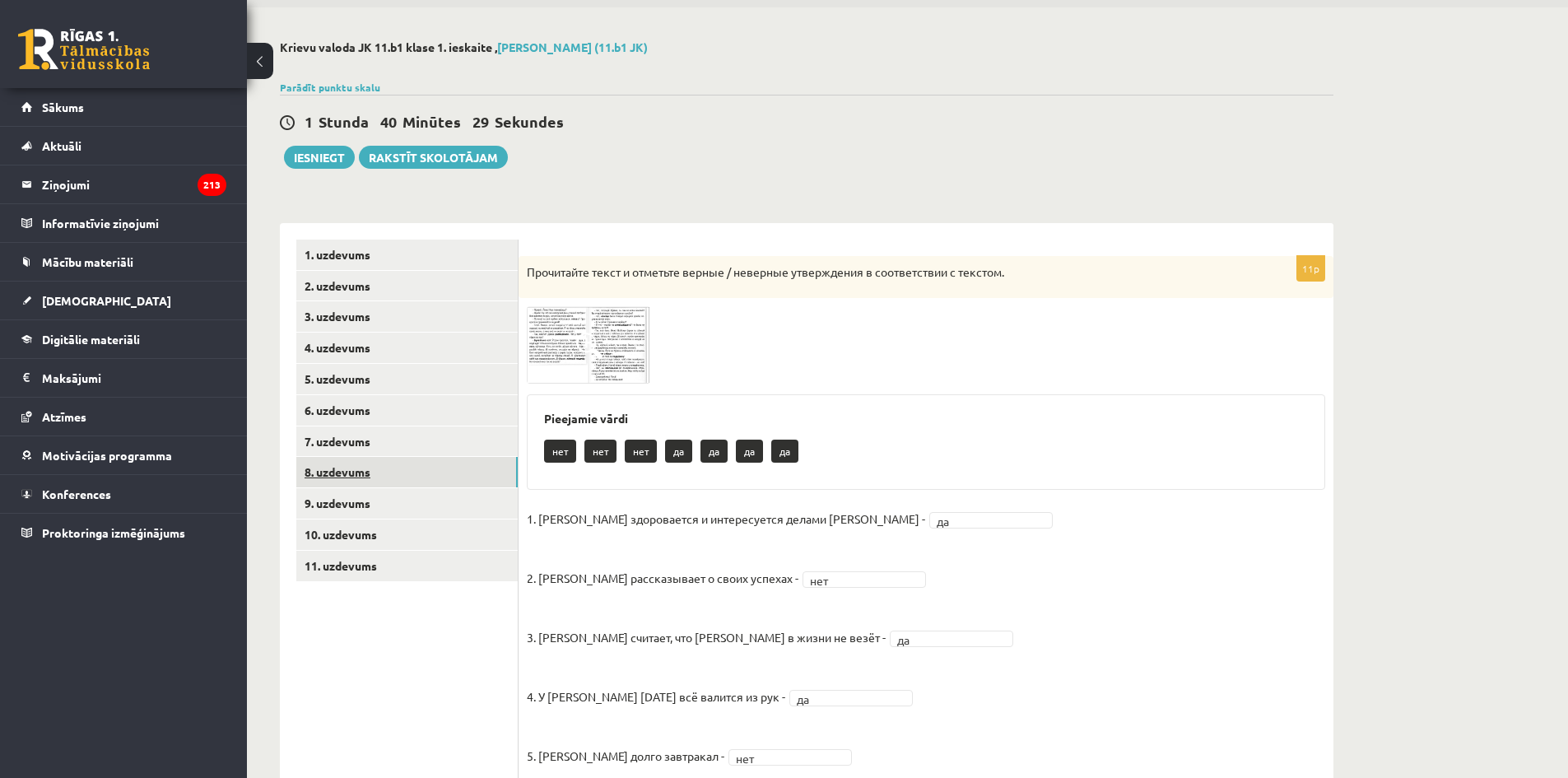
click at [340, 475] on link "8. uzdevums" at bounding box center [406, 472] width 221 height 31
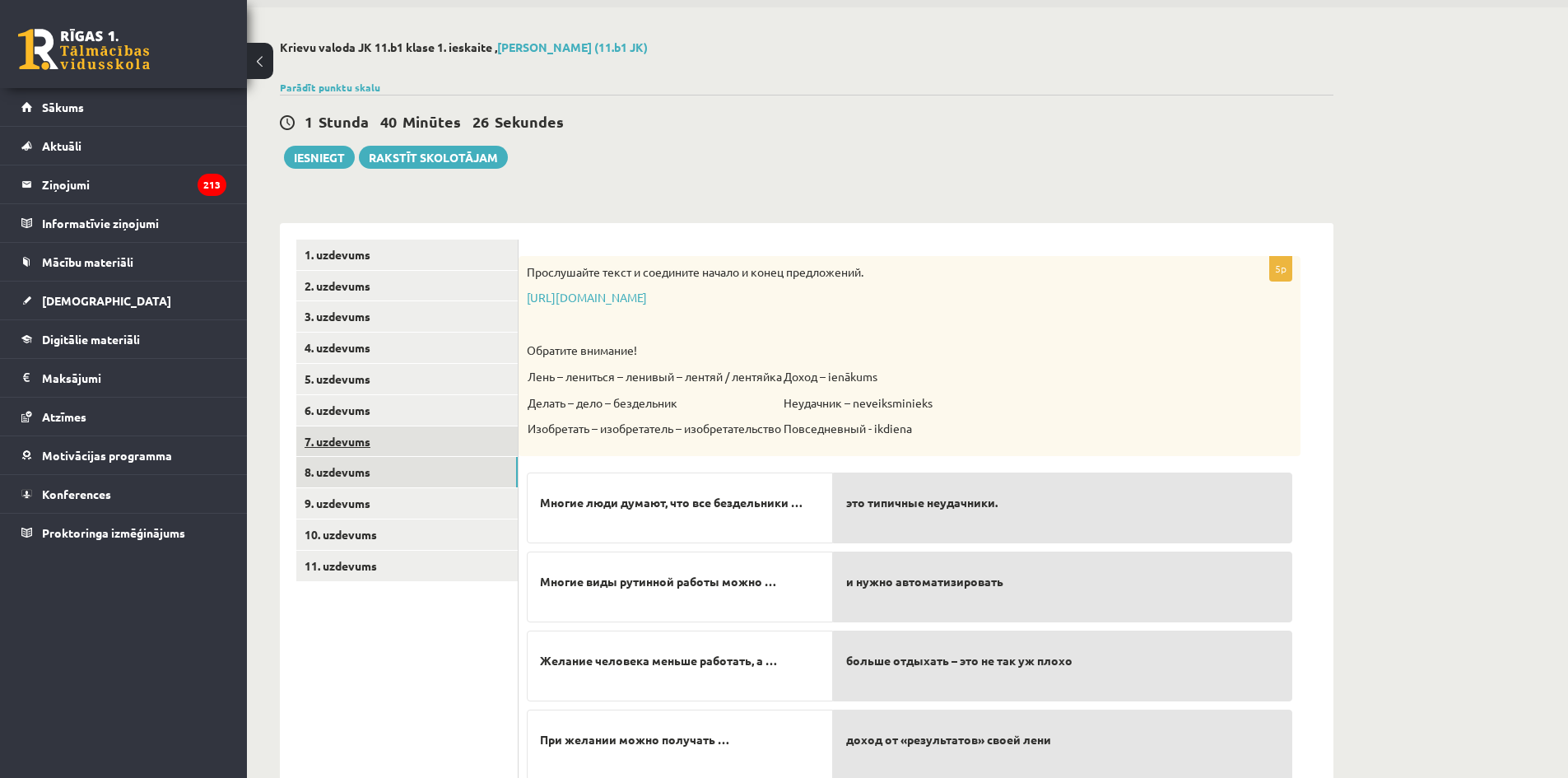
click at [340, 444] on link "7. uzdevums" at bounding box center [406, 441] width 221 height 31
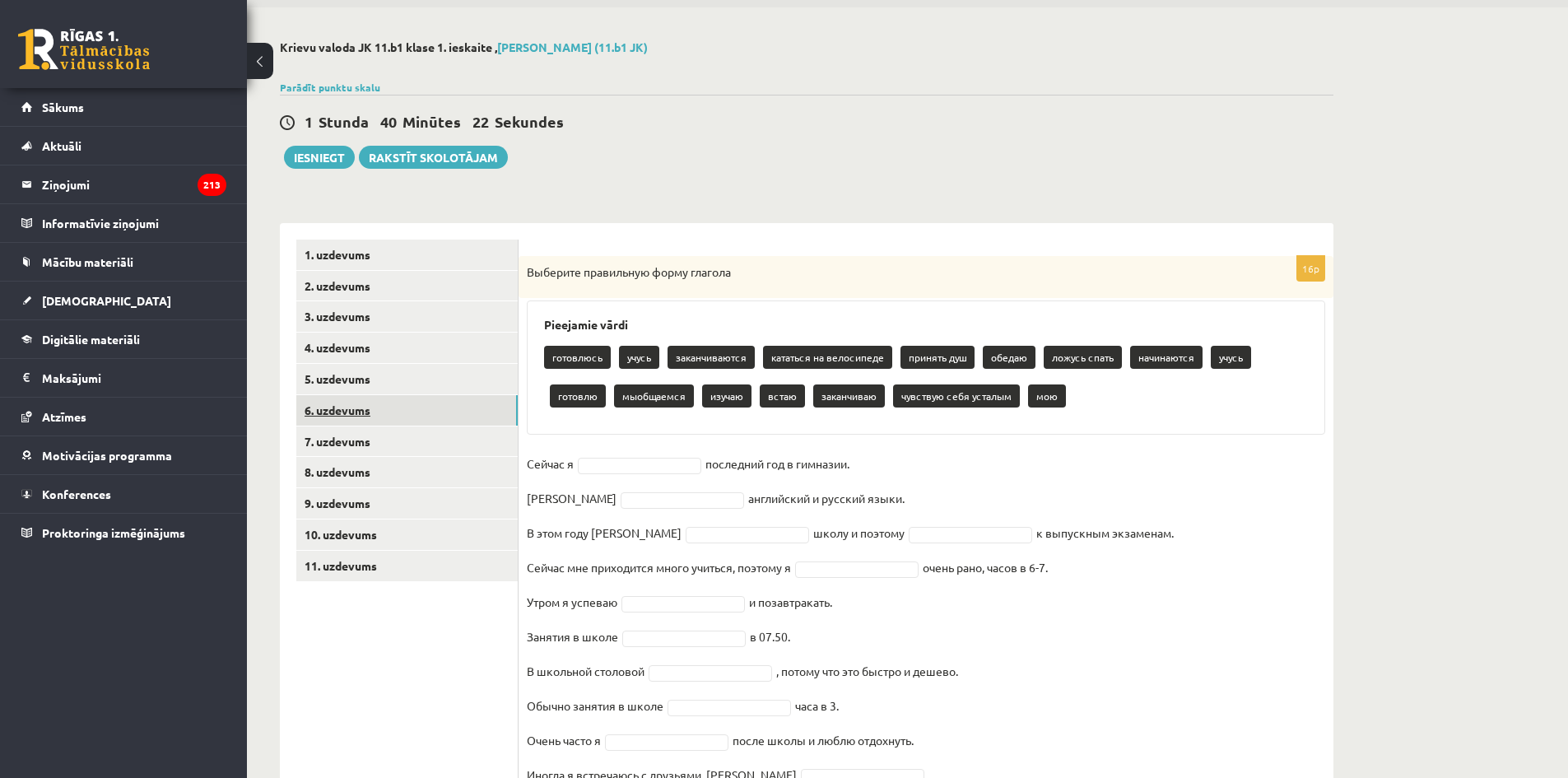
click at [352, 418] on link "6. uzdevums" at bounding box center [406, 410] width 221 height 31
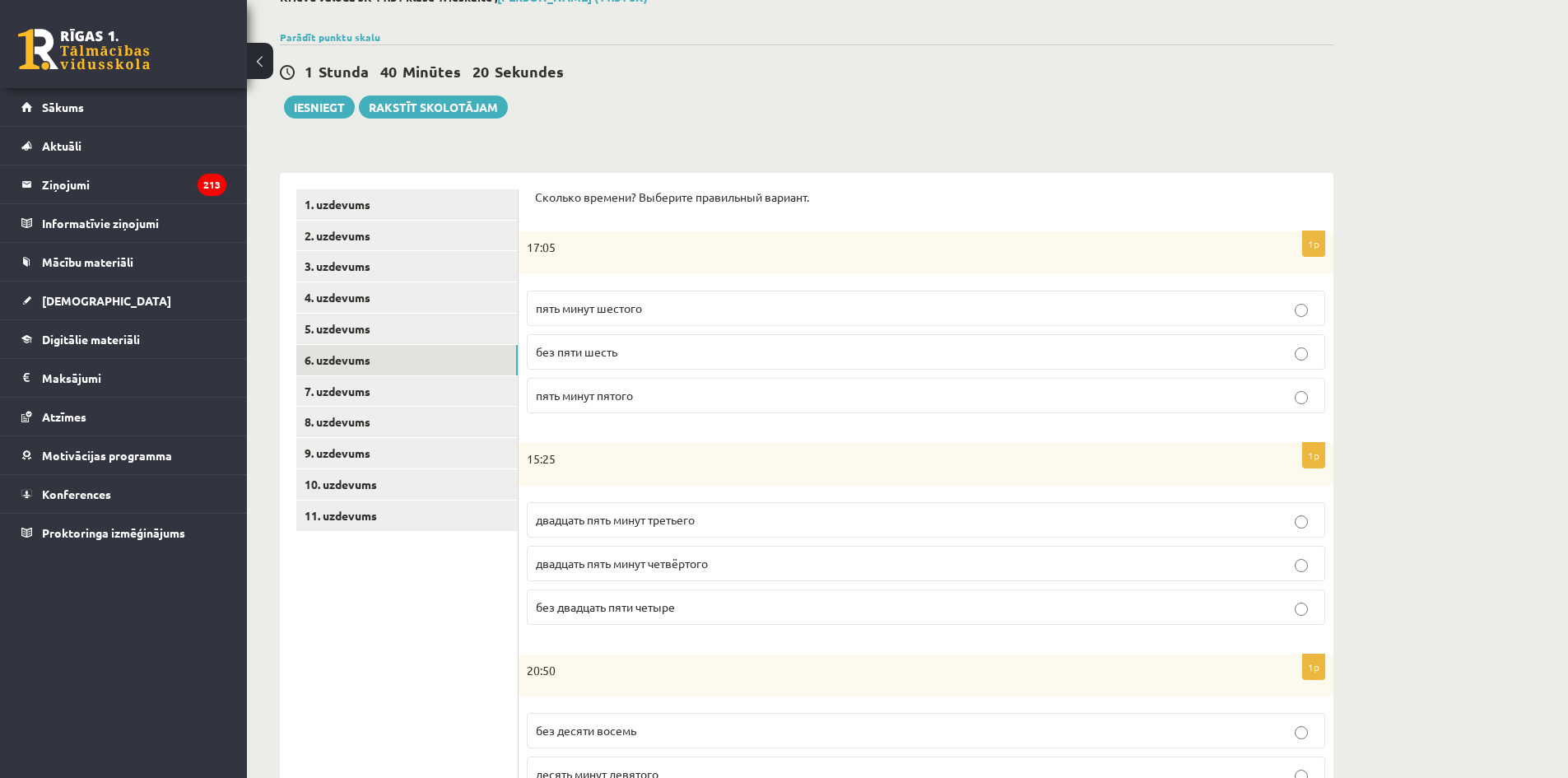
scroll to position [0, 0]
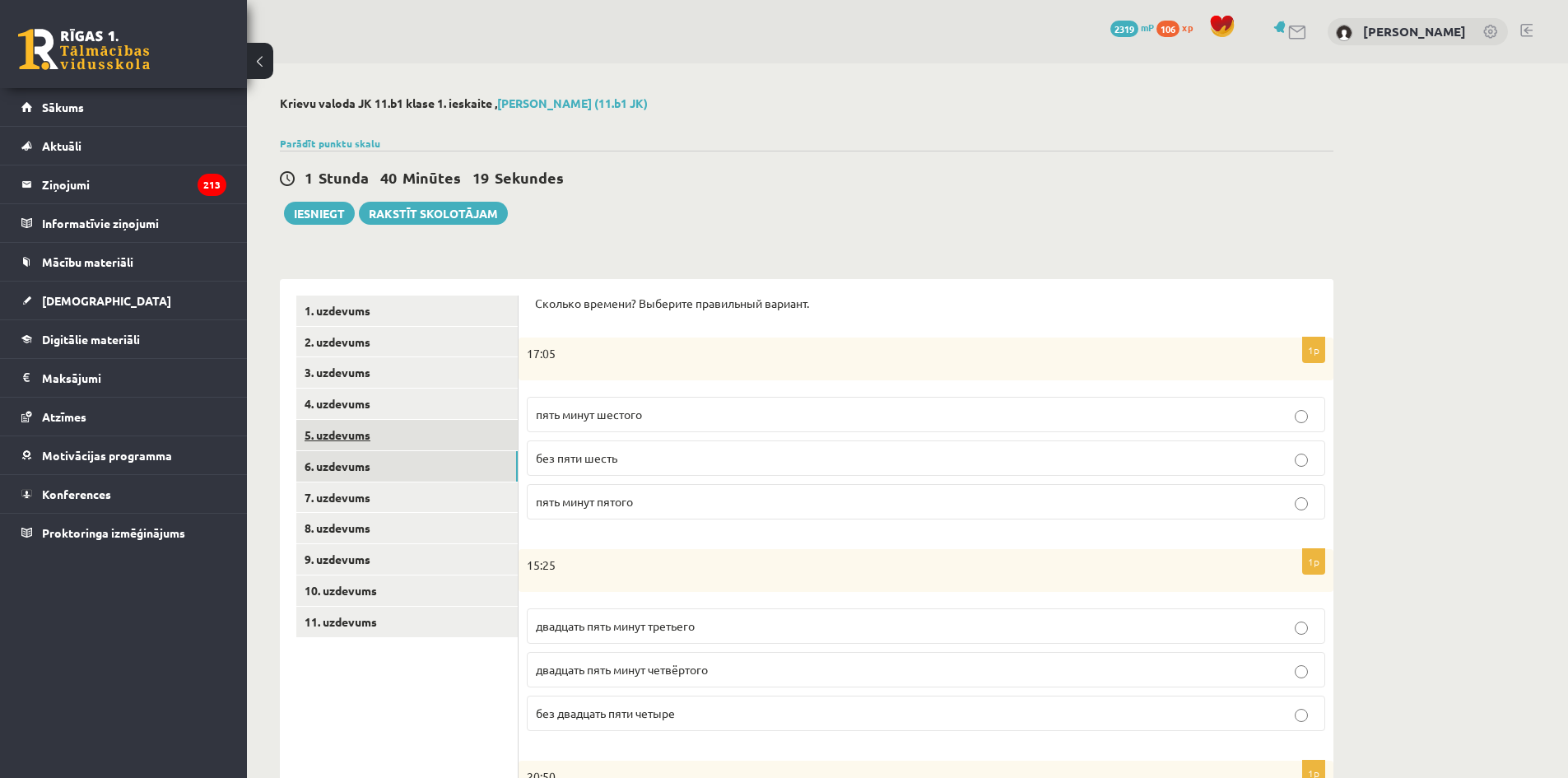
click at [338, 436] on link "5. uzdevums" at bounding box center [406, 435] width 221 height 31
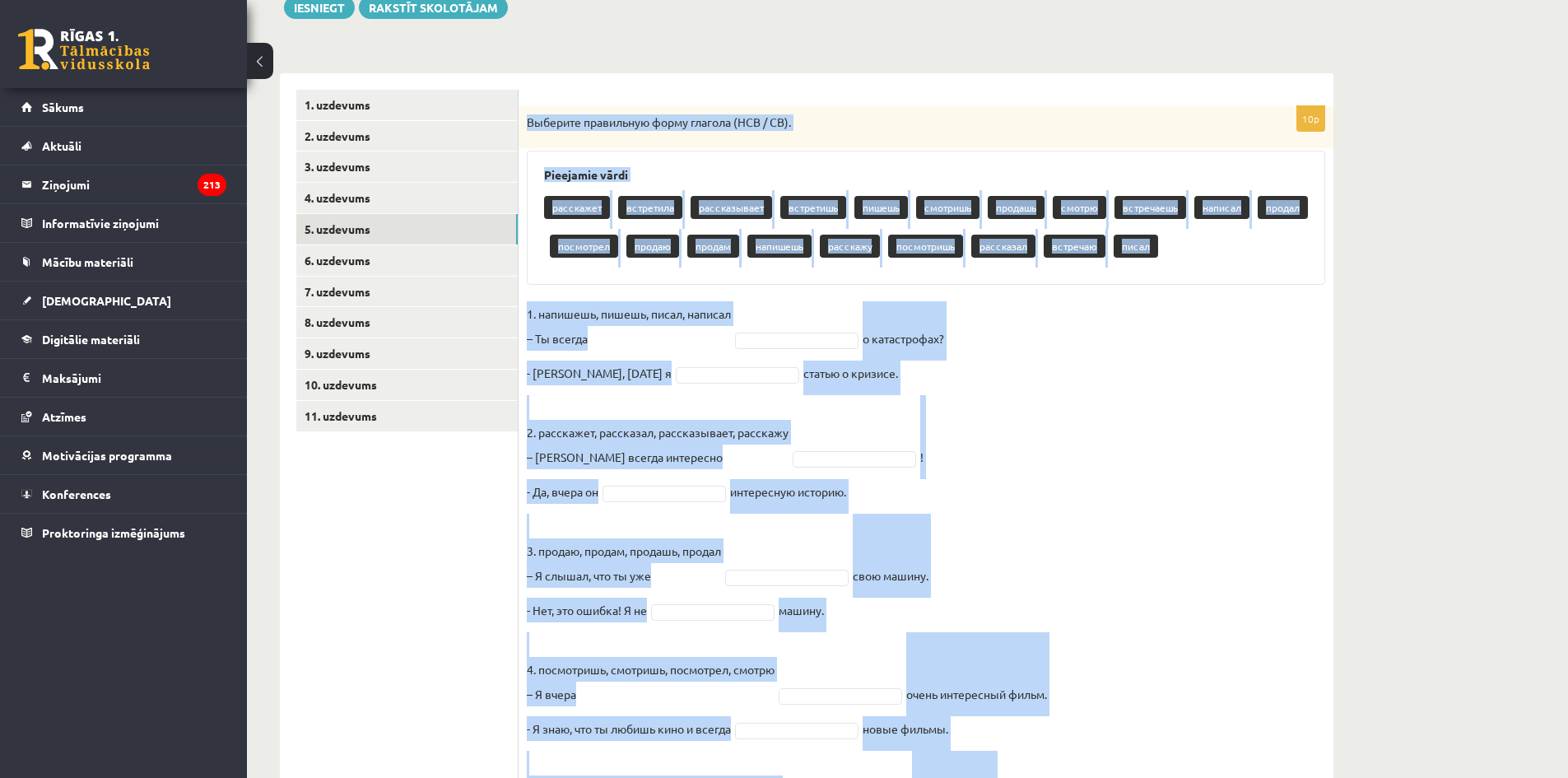
scroll to position [355, 0]
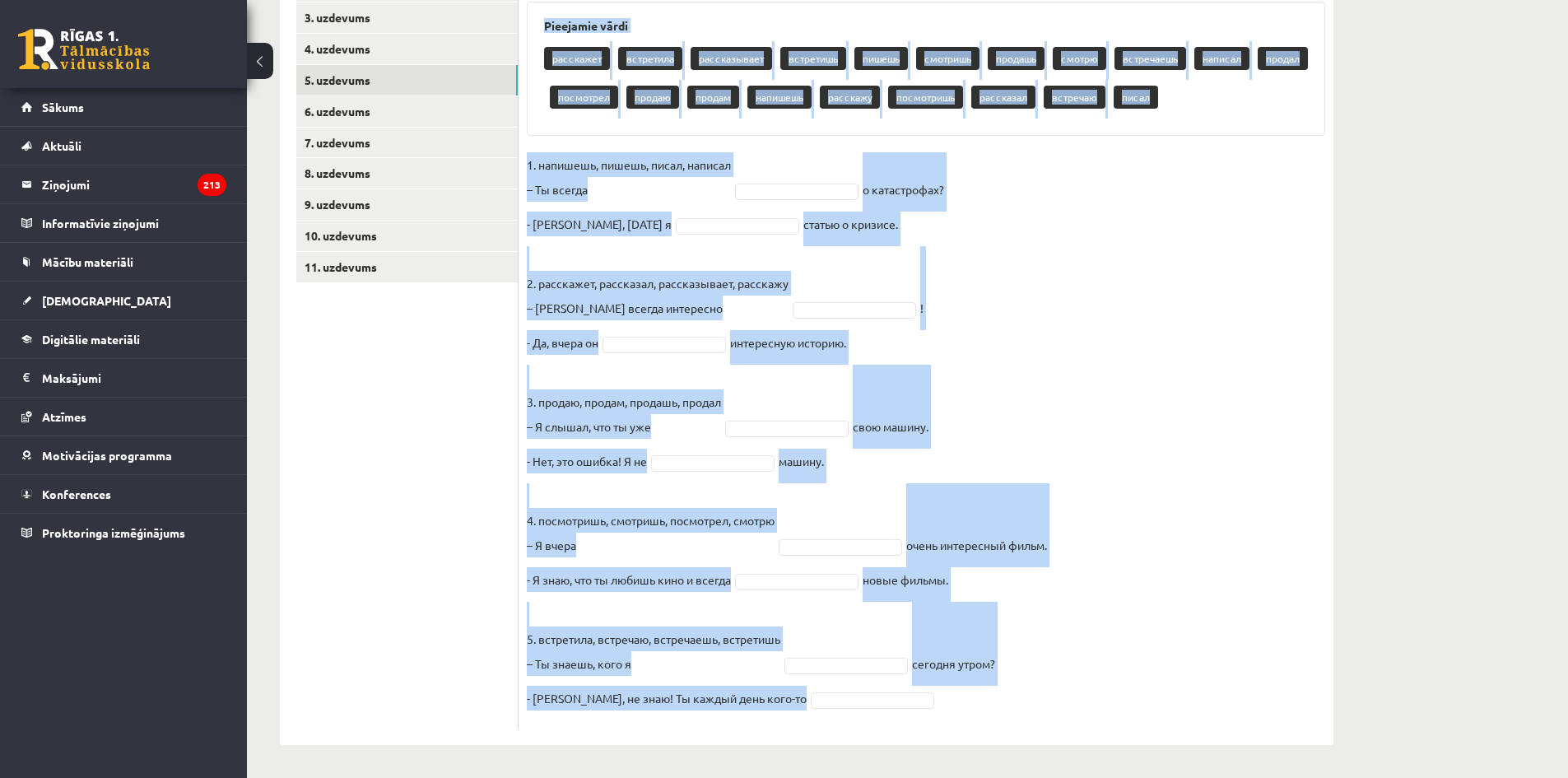
drag, startPoint x: 525, startPoint y: 219, endPoint x: 877, endPoint y: 779, distance: 661.4
click at [877, 423] on html "0 Dāvanas 2319 mP 106 xp [PERSON_NAME] Sākums Aktuāli Kā mācīties [PERSON_NAME]…" at bounding box center [784, 34] width 1568 height 778
copy div "Loremips dolorsitam conse adipisc (ELI / SE). Doeiusmod tempo incididun utlabor…"
click at [1208, 127] on div "Pieejamie vārdi расскажет встретила рассказывает встретишь пишешь смотришь прод…" at bounding box center [925, 68] width 798 height 134
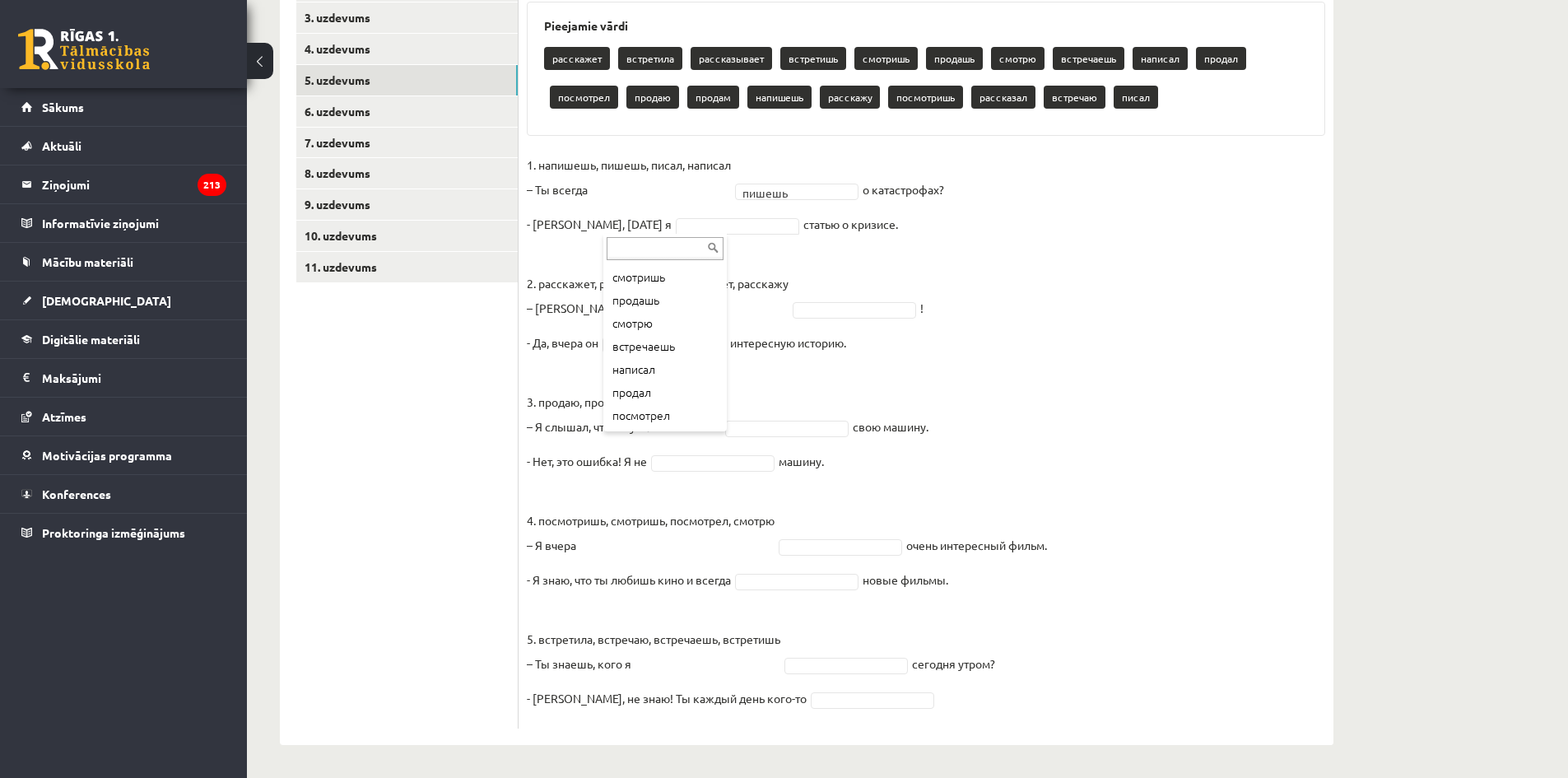
scroll to position [121, 0]
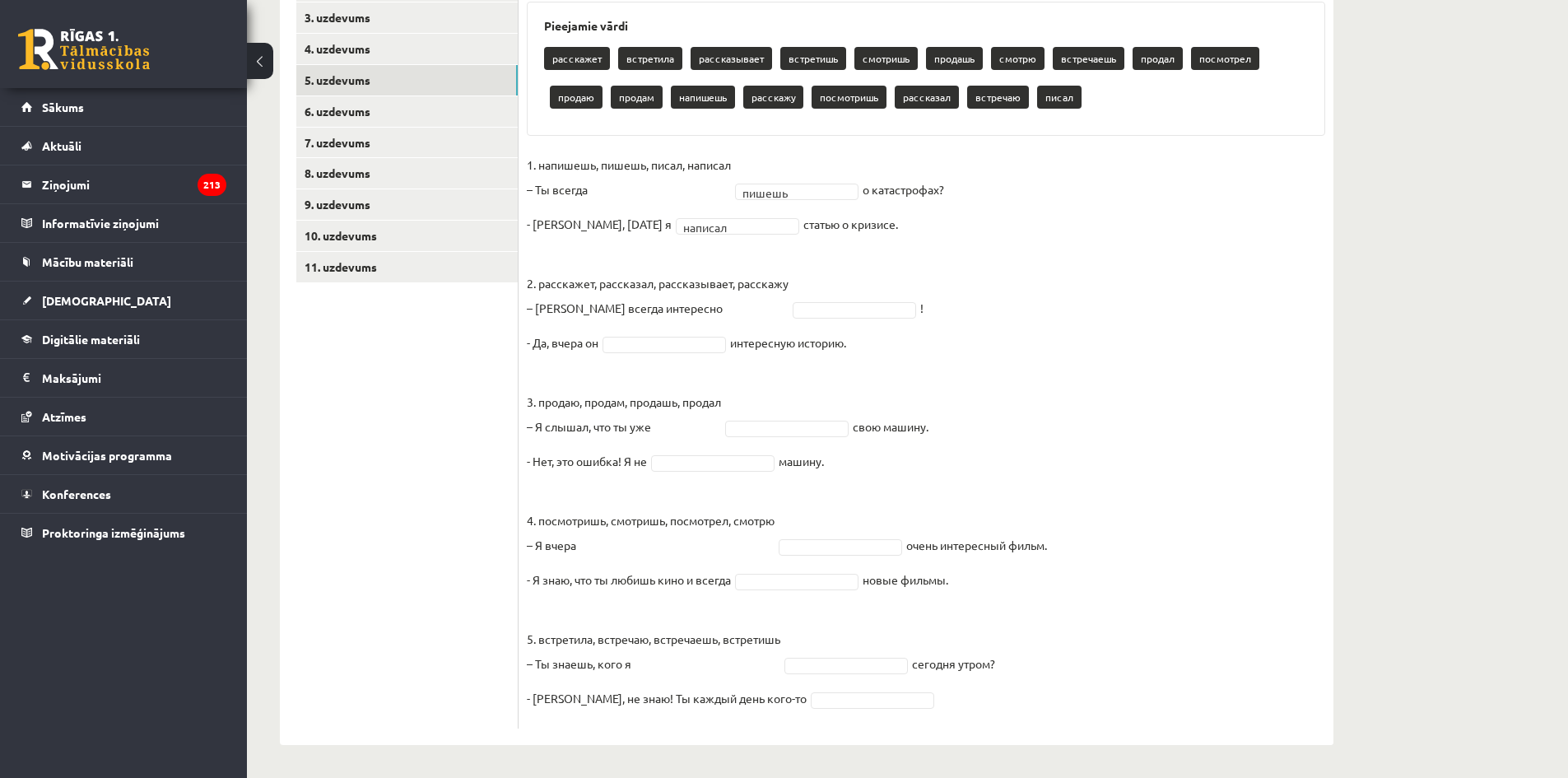
click at [942, 286] on fieldset "1. напишешь, пишешь, писал, написал – [PERSON_NAME] всегда пишешь ****** о ката…" at bounding box center [925, 437] width 798 height 568
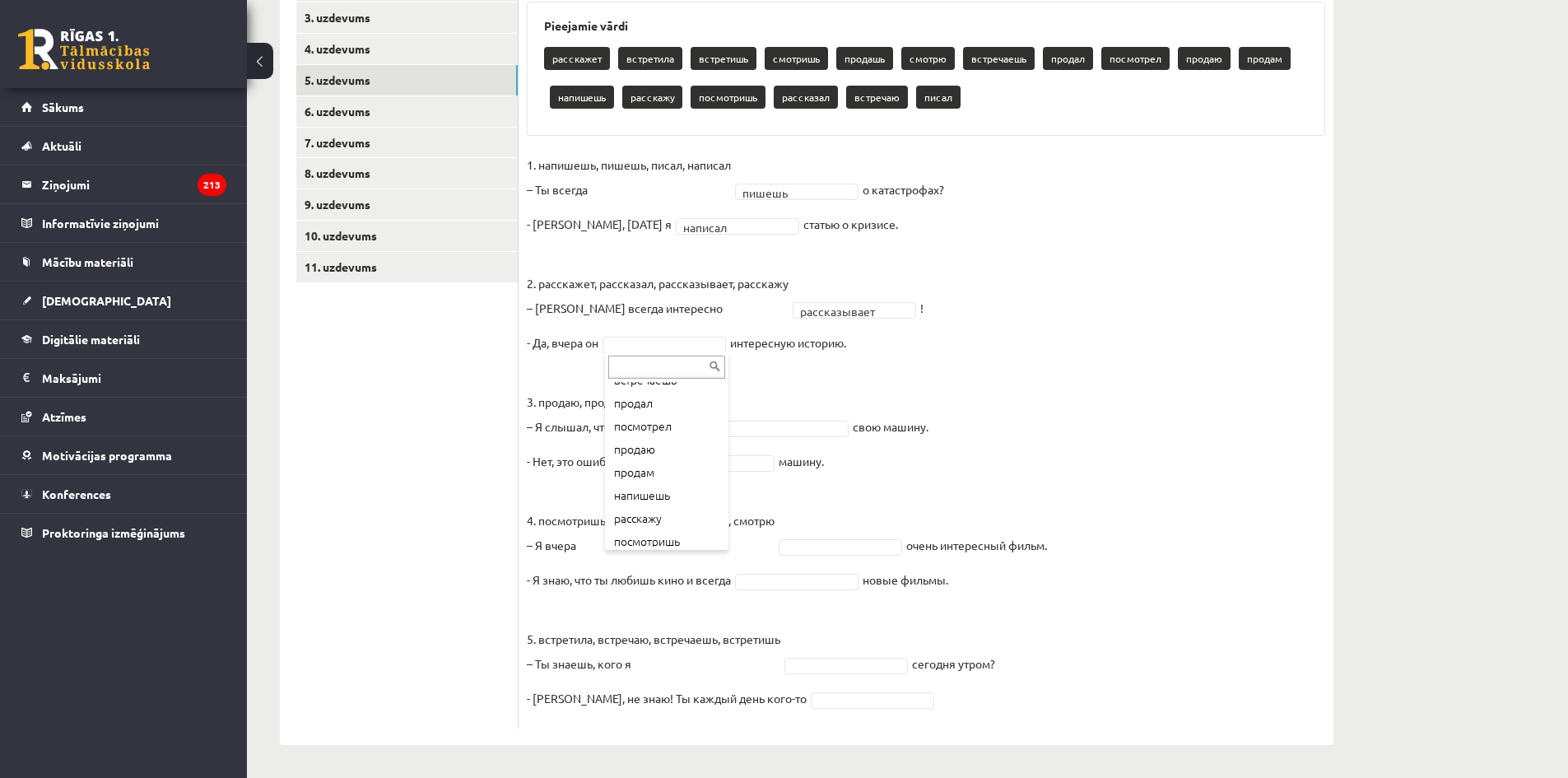
scroll to position [169, 0]
click at [655, 352] on fieldset "**********" at bounding box center [925, 437] width 798 height 568
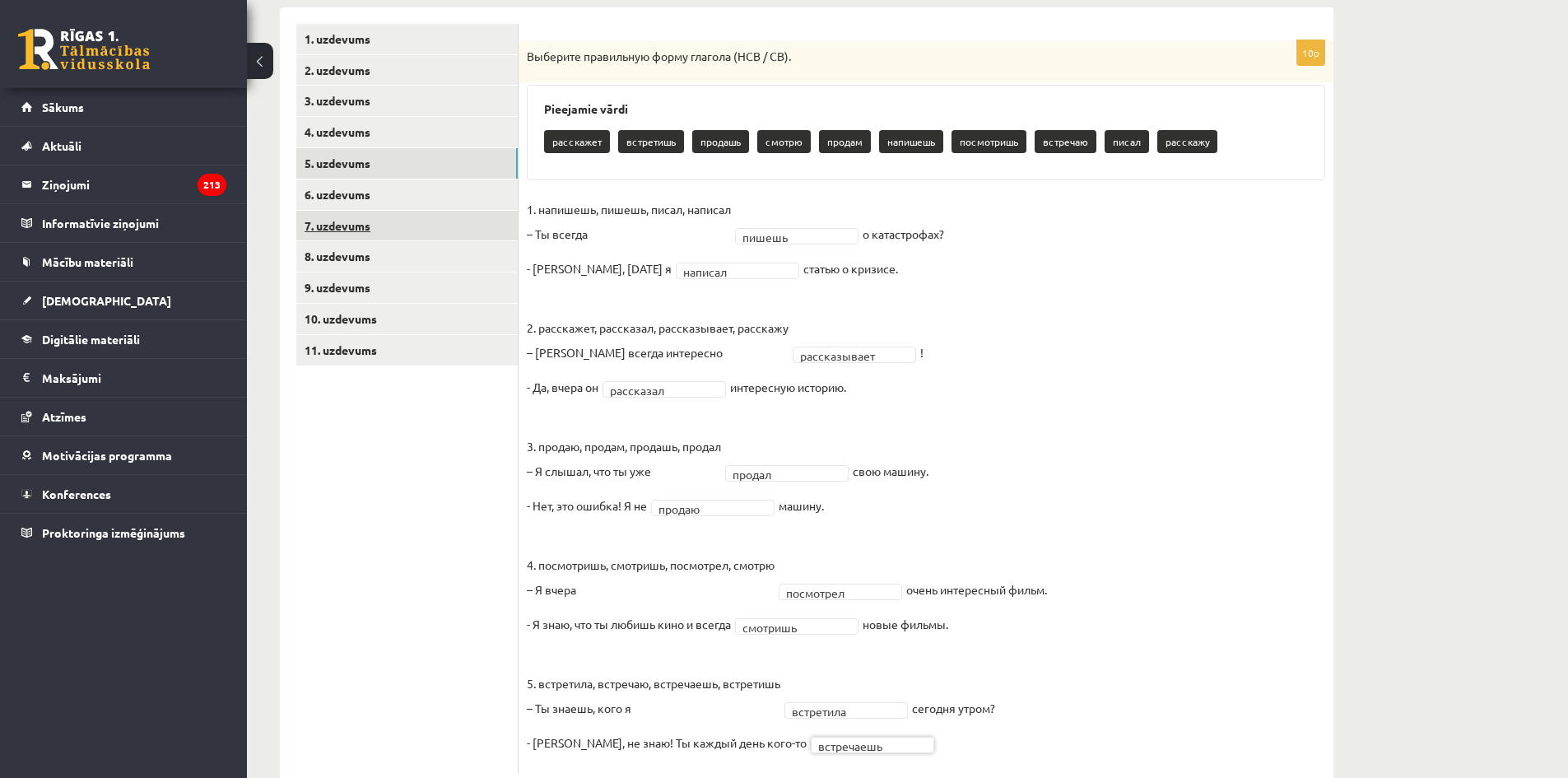
scroll to position [235, 0]
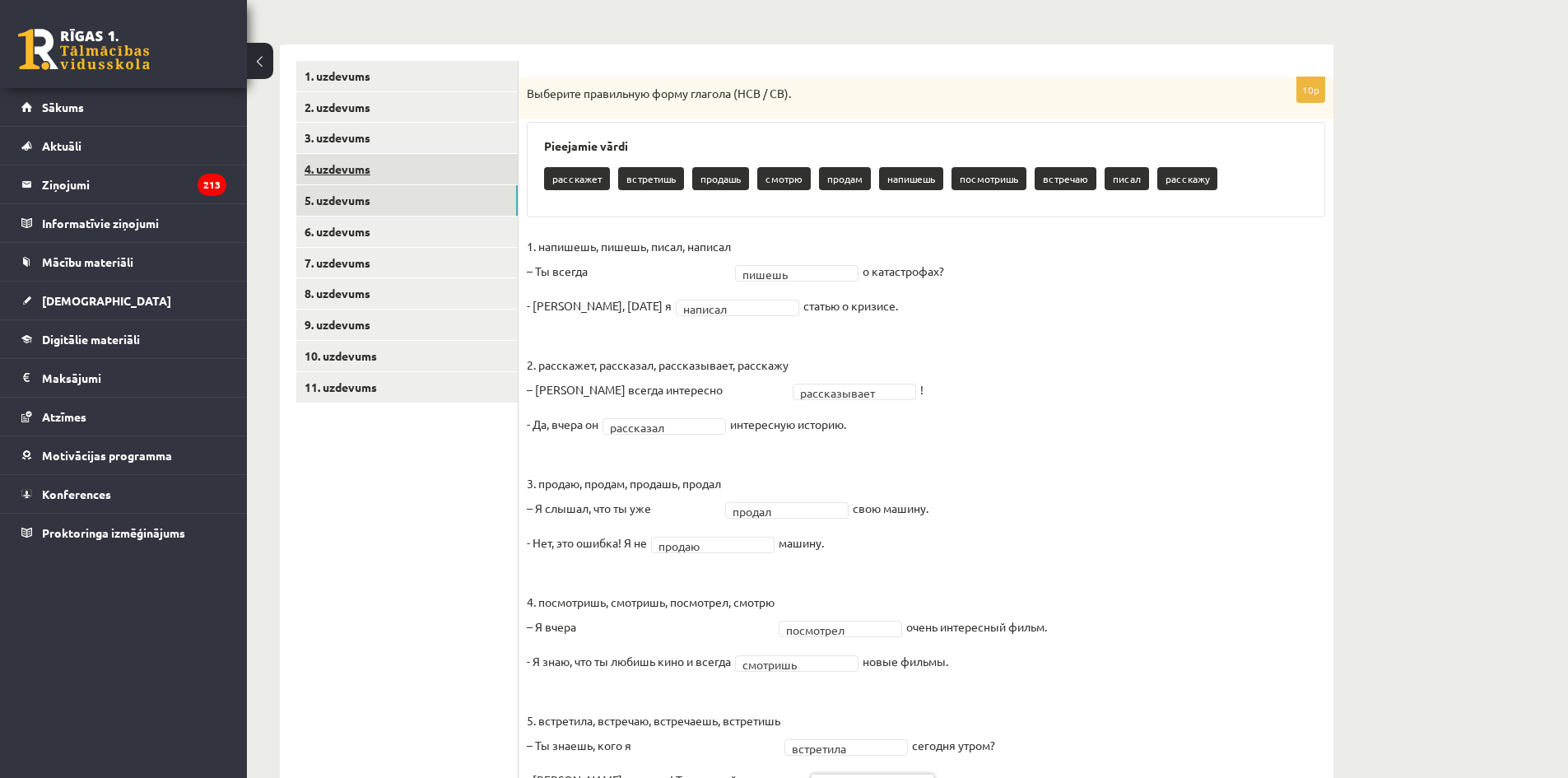
click at [317, 175] on link "4. uzdevums" at bounding box center [406, 168] width 221 height 31
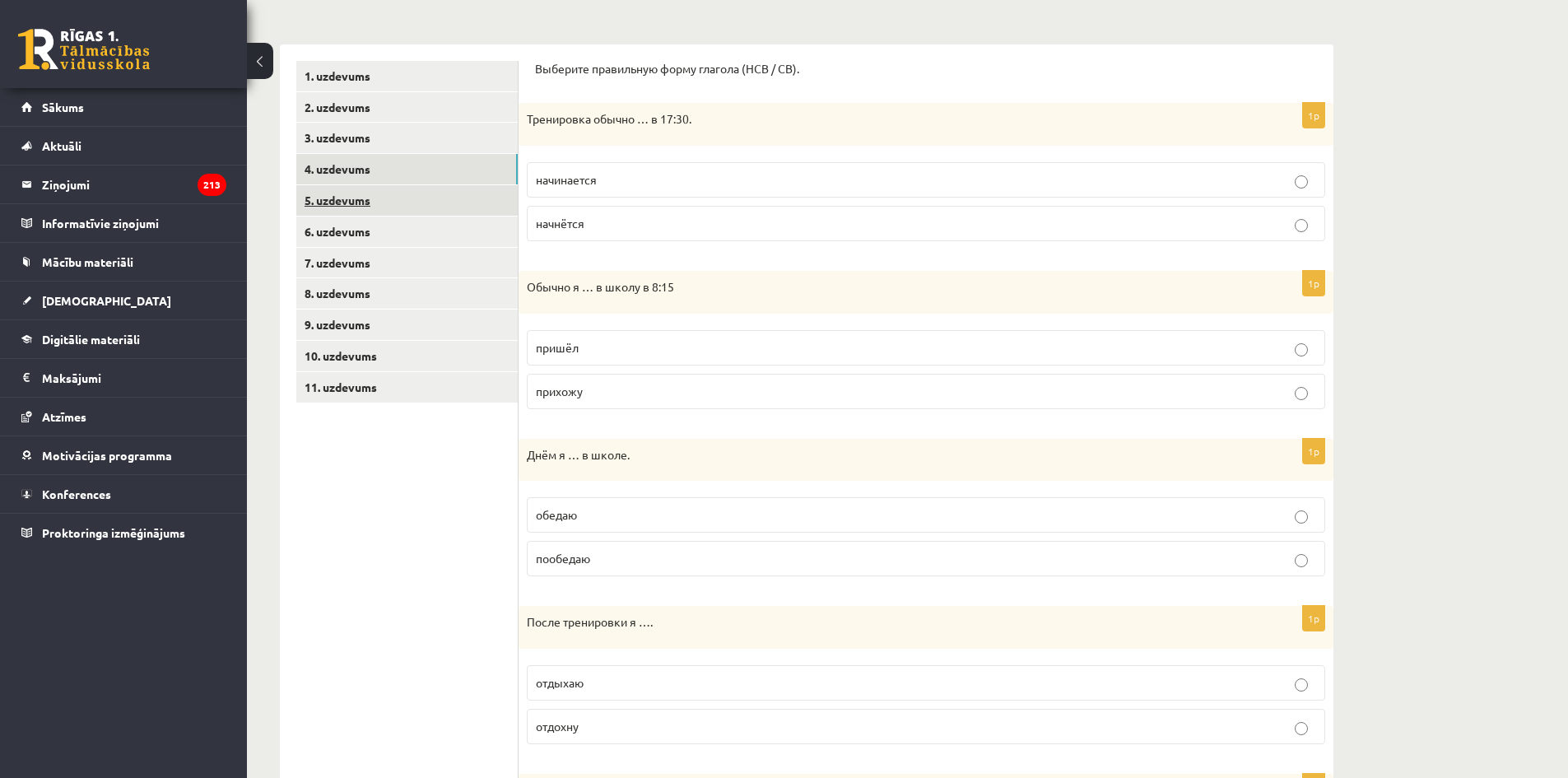
click at [350, 203] on link "5. uzdevums" at bounding box center [406, 200] width 221 height 31
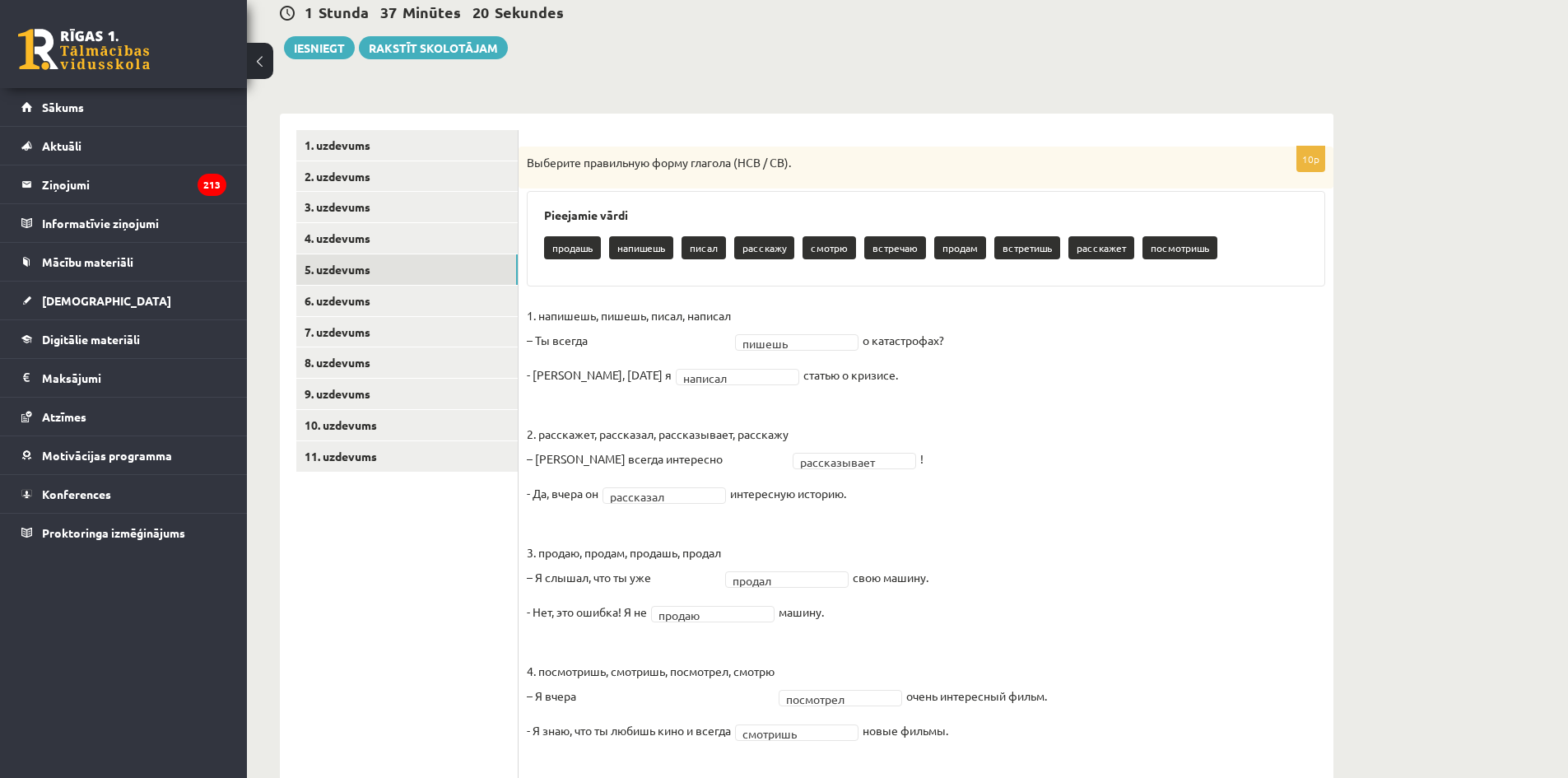
scroll to position [0, 0]
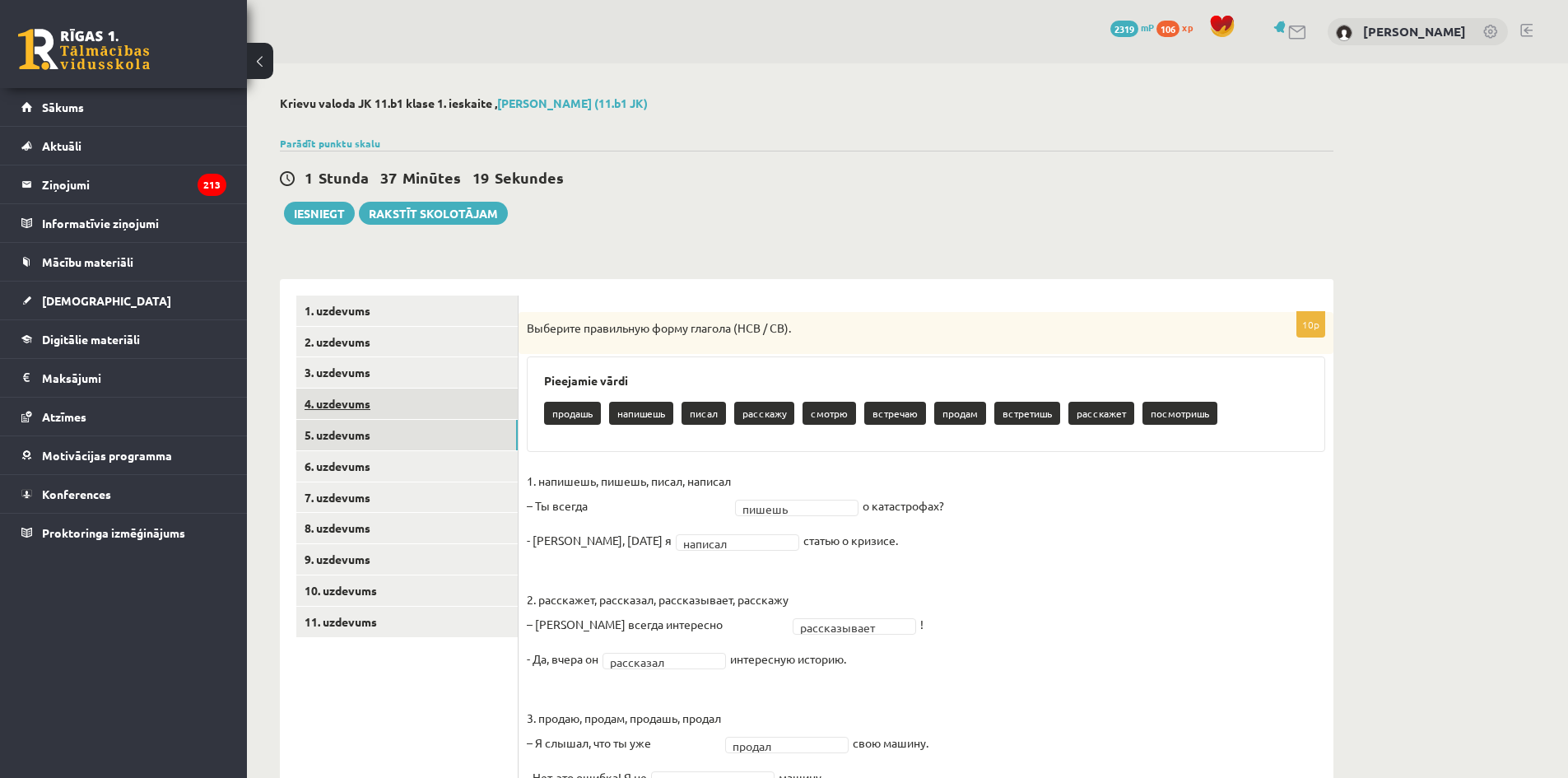
click at [340, 399] on link "4. uzdevums" at bounding box center [406, 403] width 221 height 31
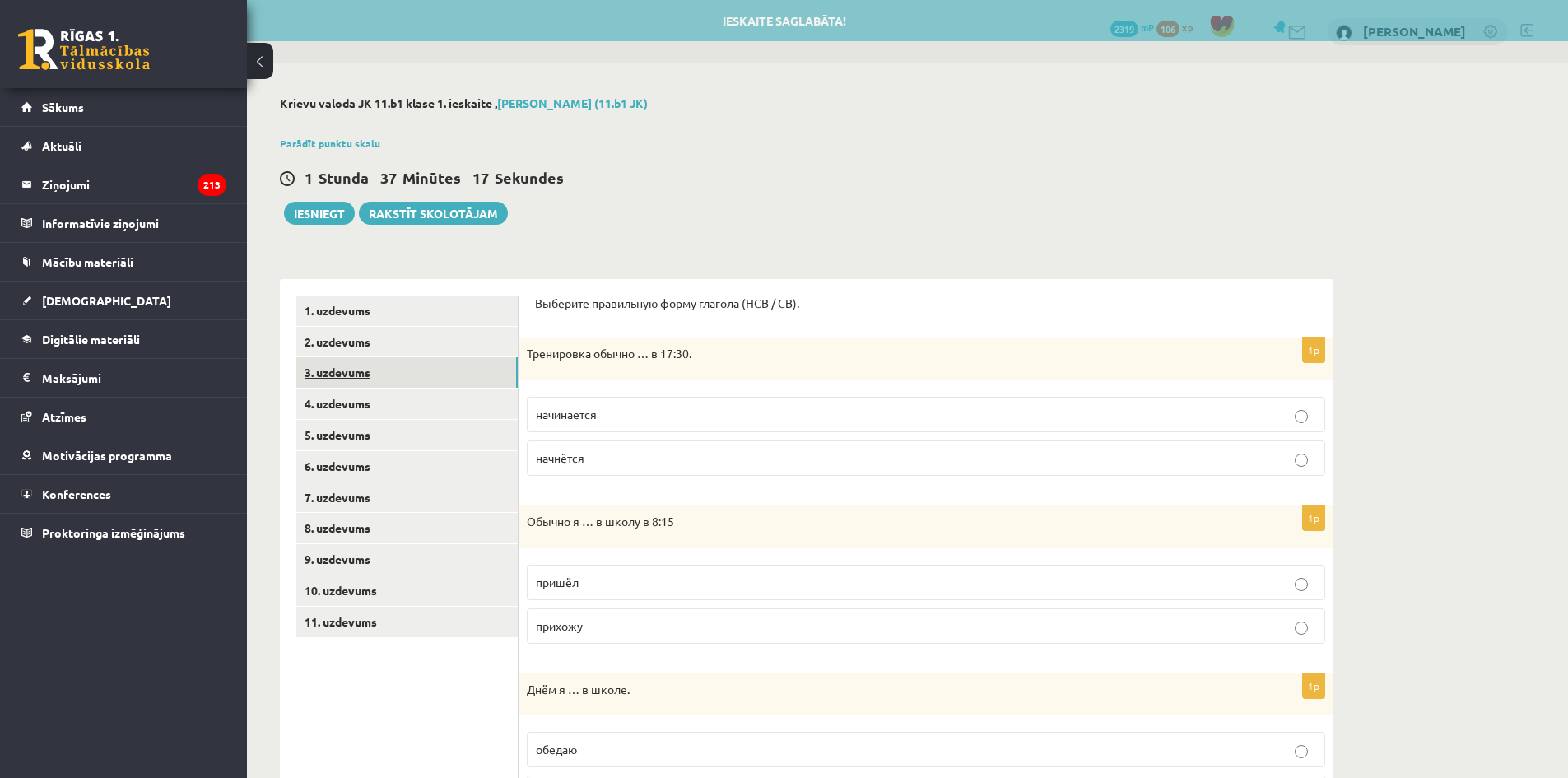
click at [332, 376] on link "3. uzdevums" at bounding box center [406, 372] width 221 height 31
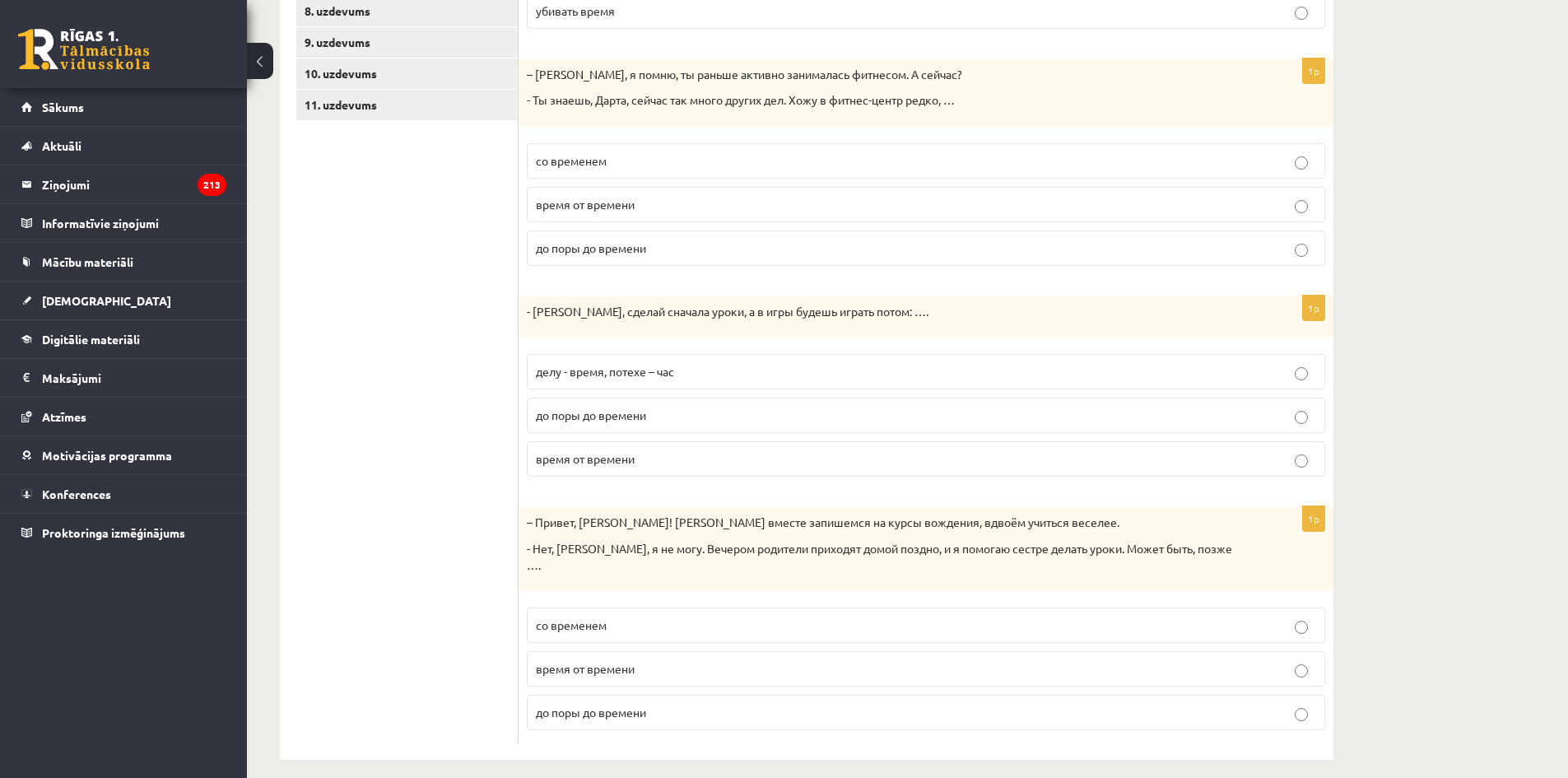
scroll to position [105, 0]
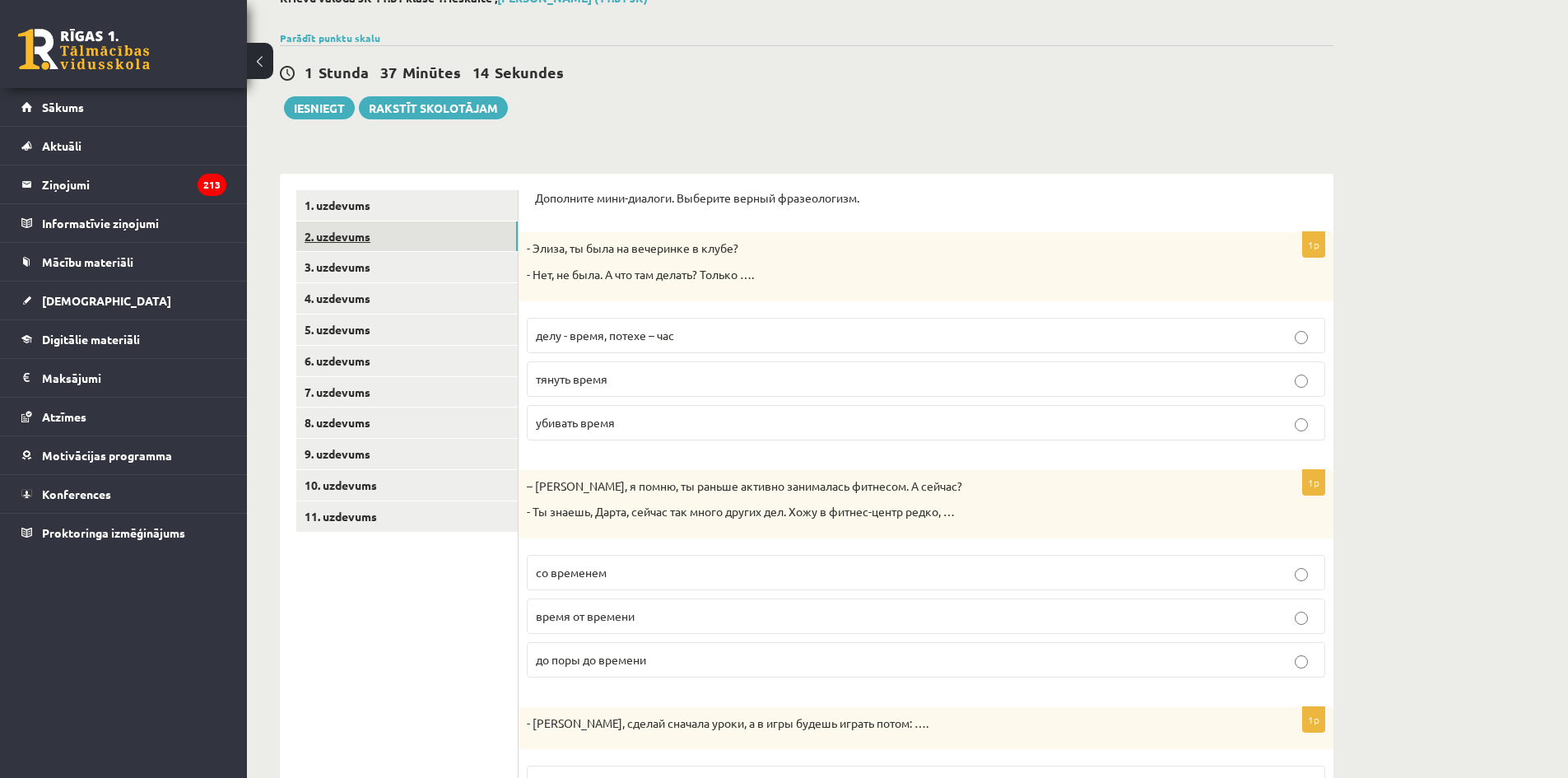
click at [343, 236] on link "2. uzdevums" at bounding box center [406, 236] width 221 height 31
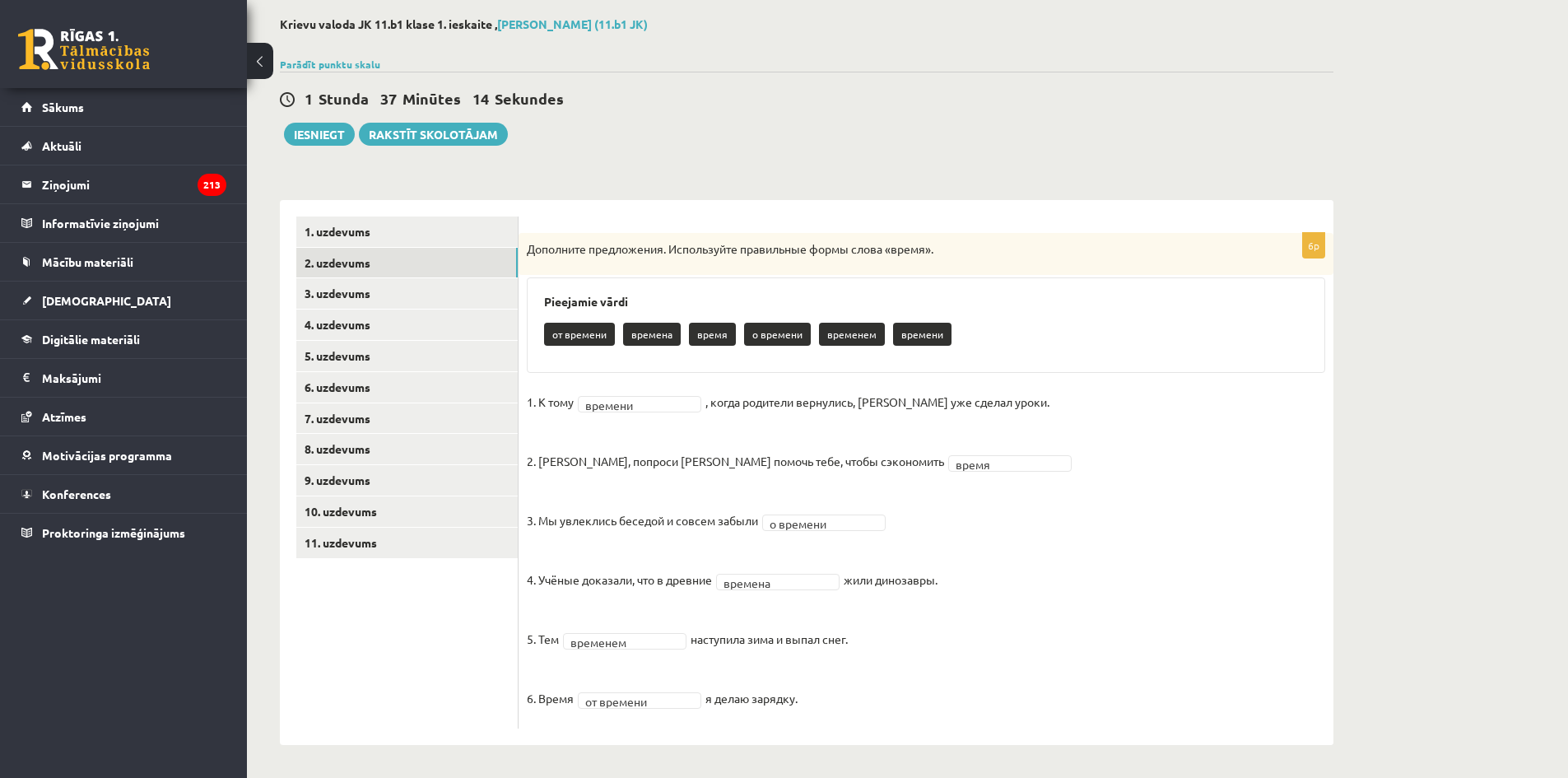
scroll to position [80, 0]
click at [360, 225] on link "1. uzdevums" at bounding box center [406, 231] width 221 height 31
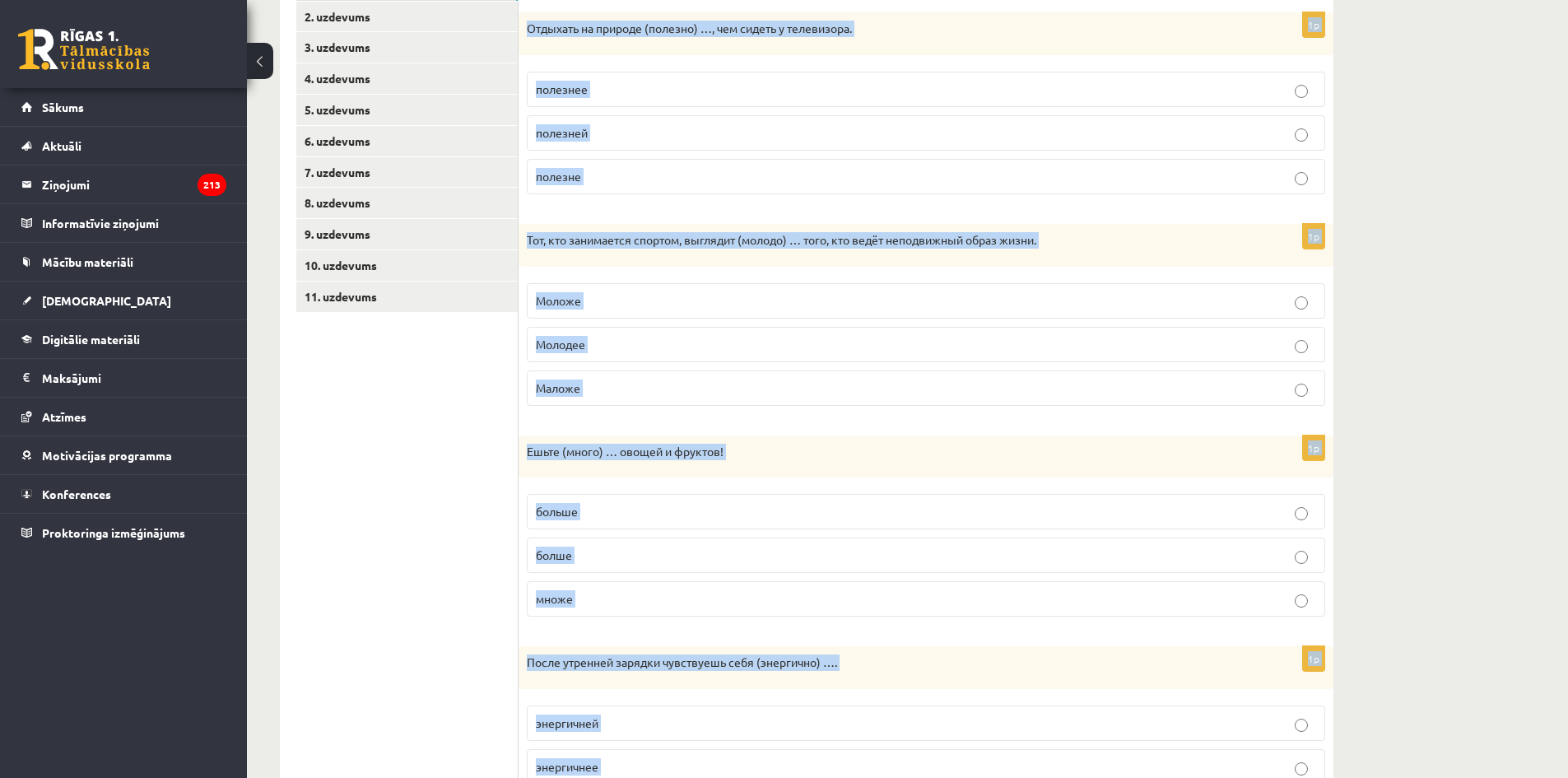
scroll to position [649, 0]
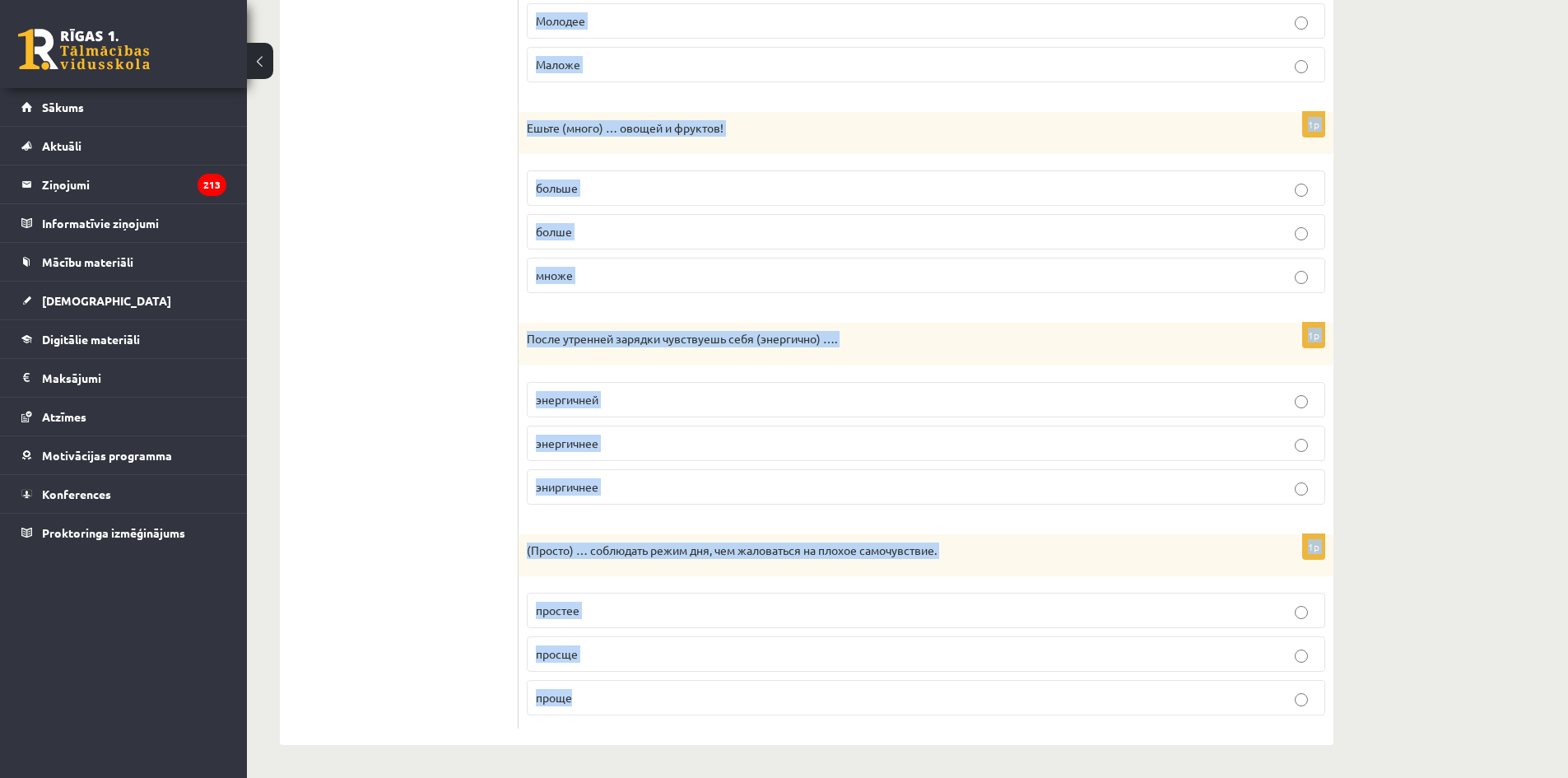
drag, startPoint x: 532, startPoint y: 140, endPoint x: 960, endPoint y: 806, distance: 791.7
copy form "Loremips dolorsitam conse adipiscingeli seddoei. 8t Incididu ut laboree (dolore…"
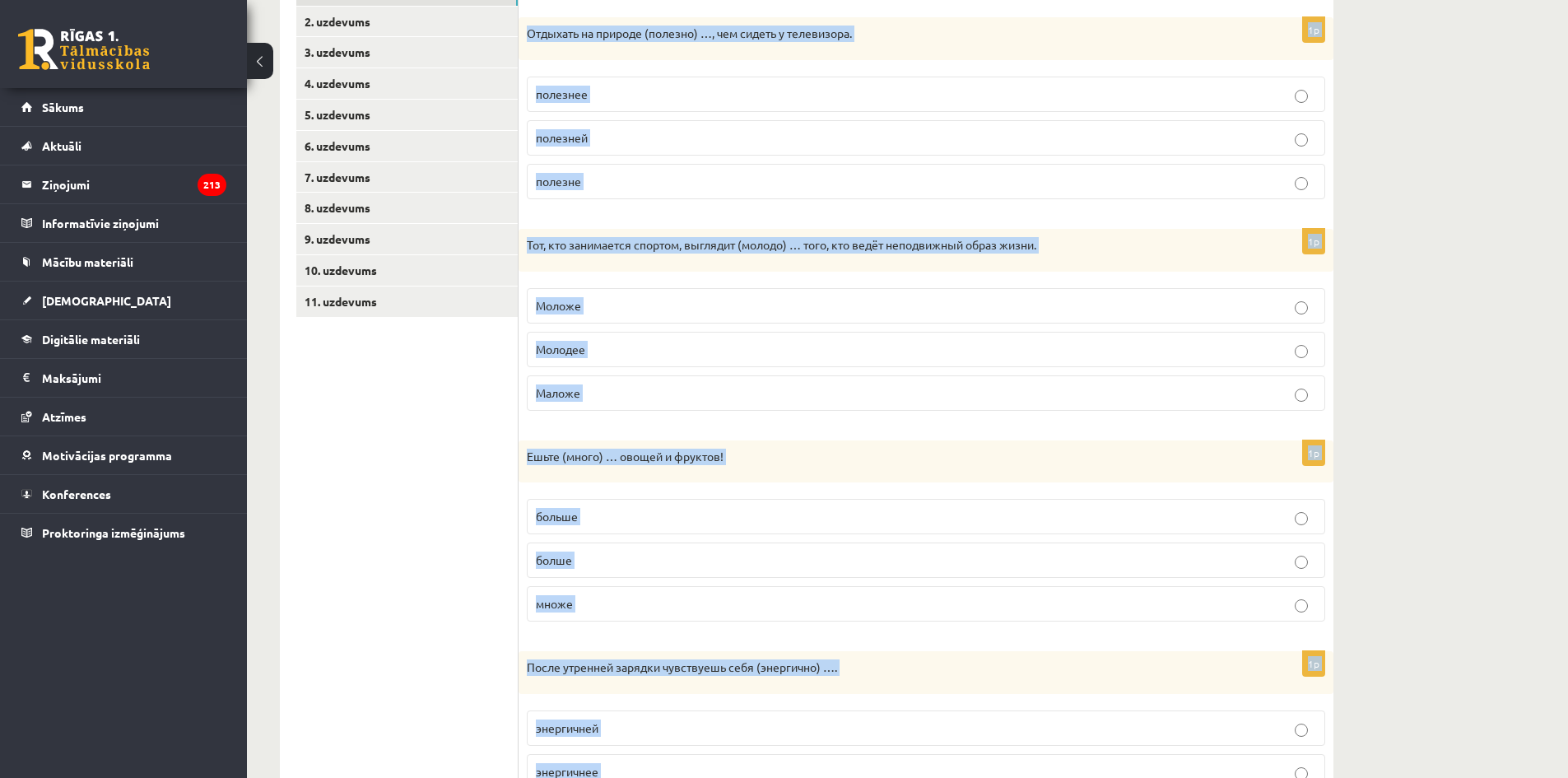
scroll to position [0, 0]
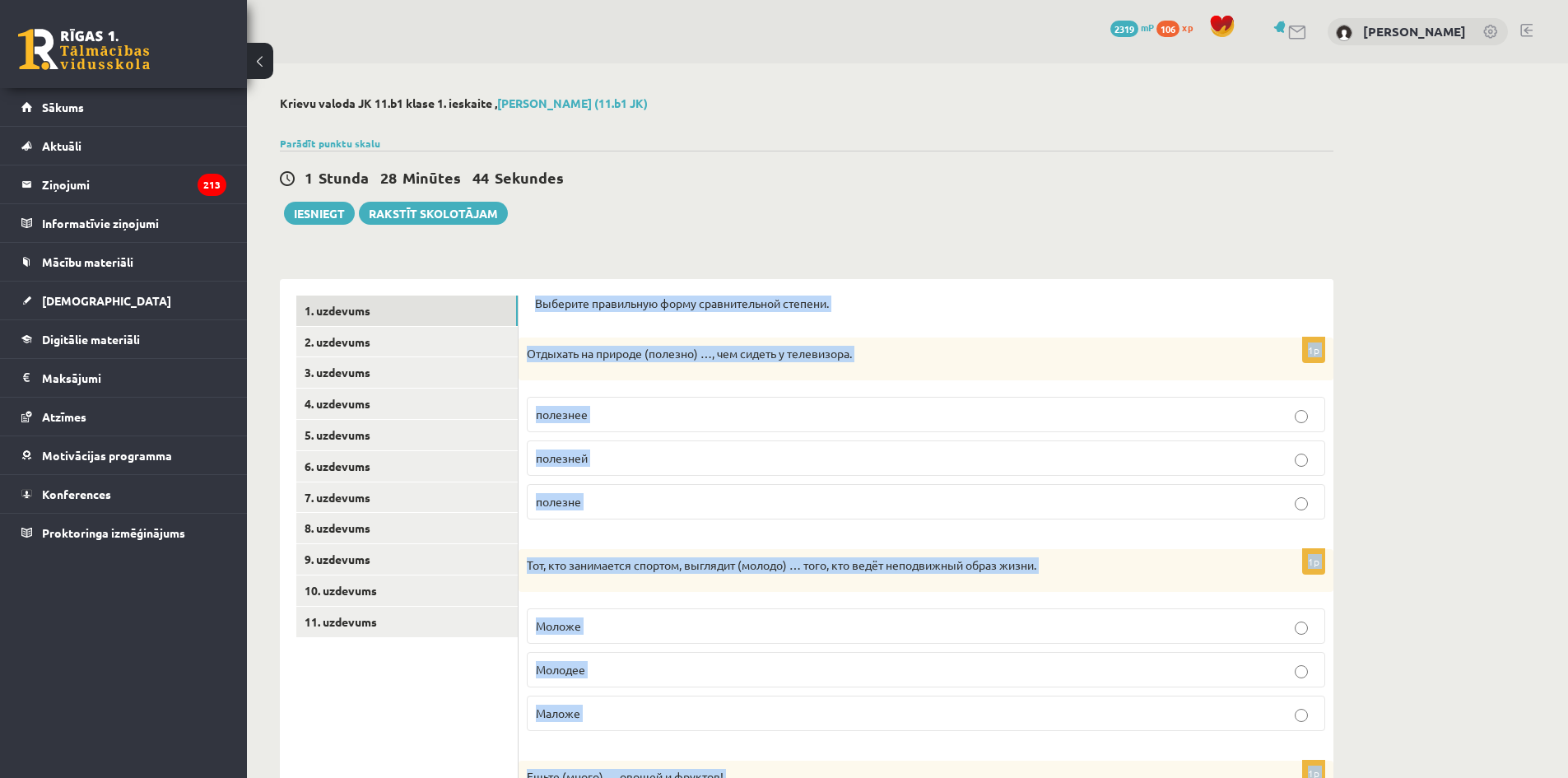
click at [1396, 450] on div "Krievu valoda JK 11.b1 klase 1. ieskaite , [PERSON_NAME] (11.b1 JK) Parādīt pun…" at bounding box center [907, 745] width 1321 height 1363
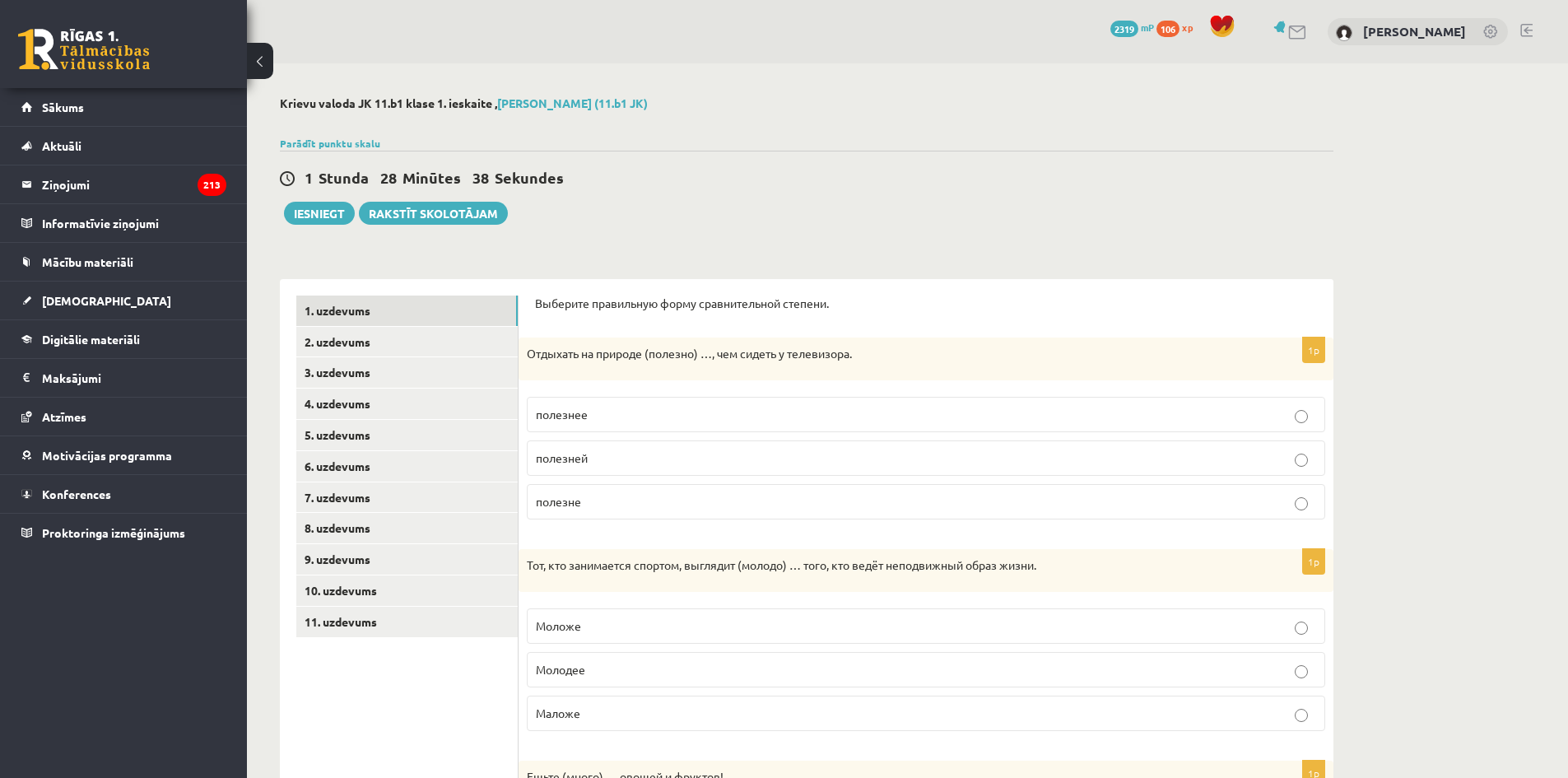
click at [805, 413] on p "полезнее" at bounding box center [925, 414] width 780 height 18
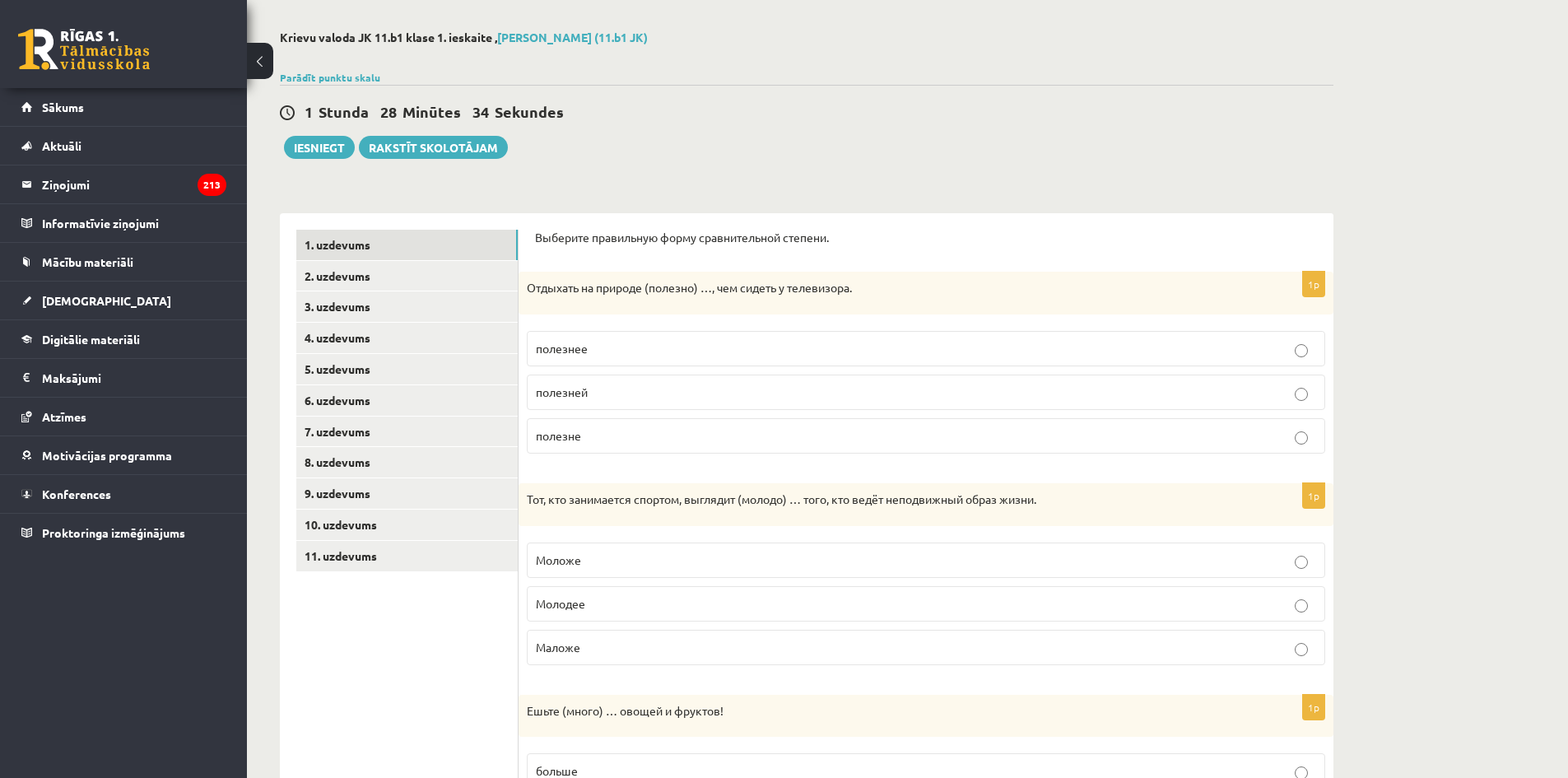
scroll to position [329, 0]
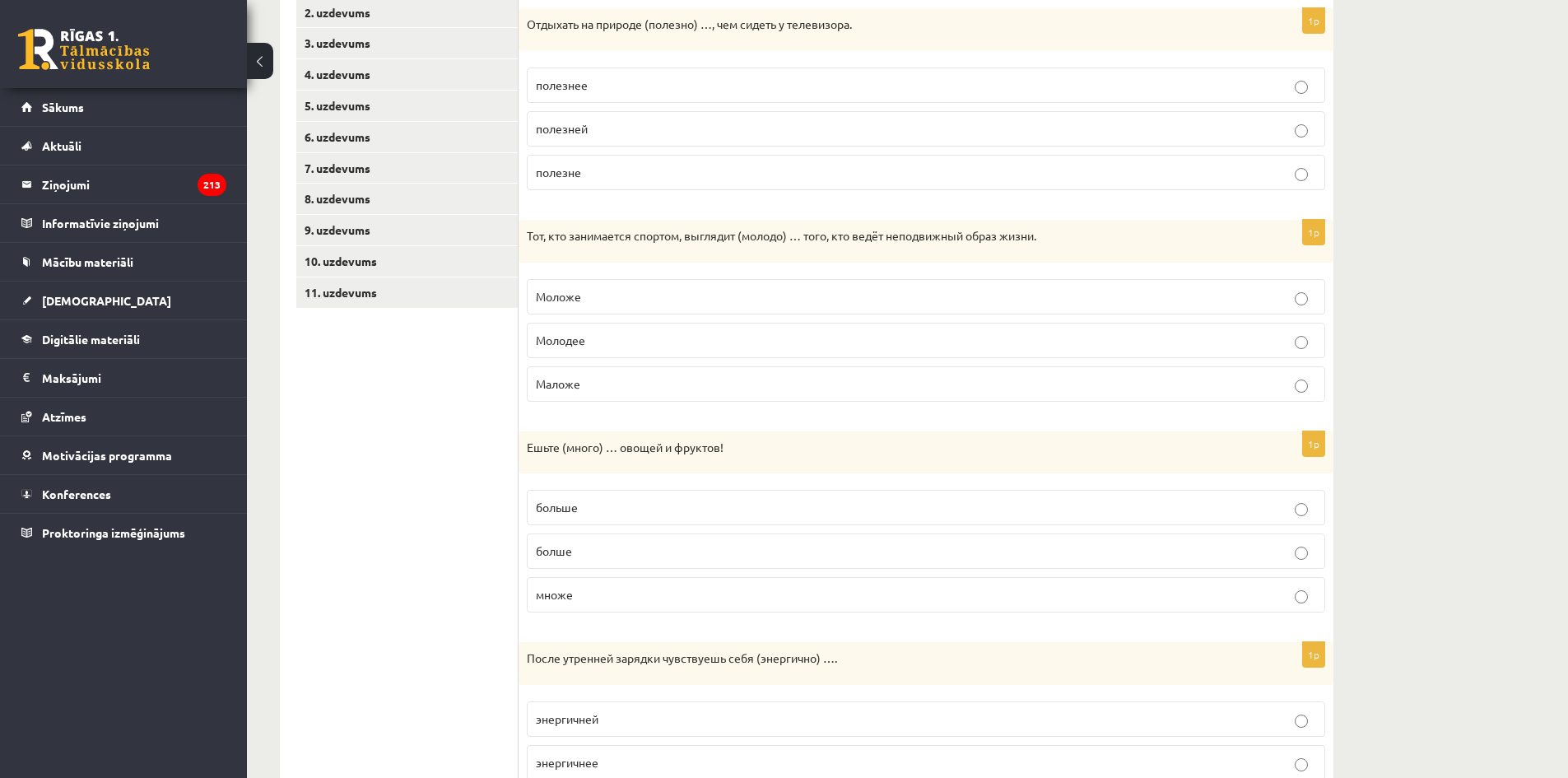
click at [779, 303] on p "Моложе" at bounding box center [925, 296] width 780 height 18
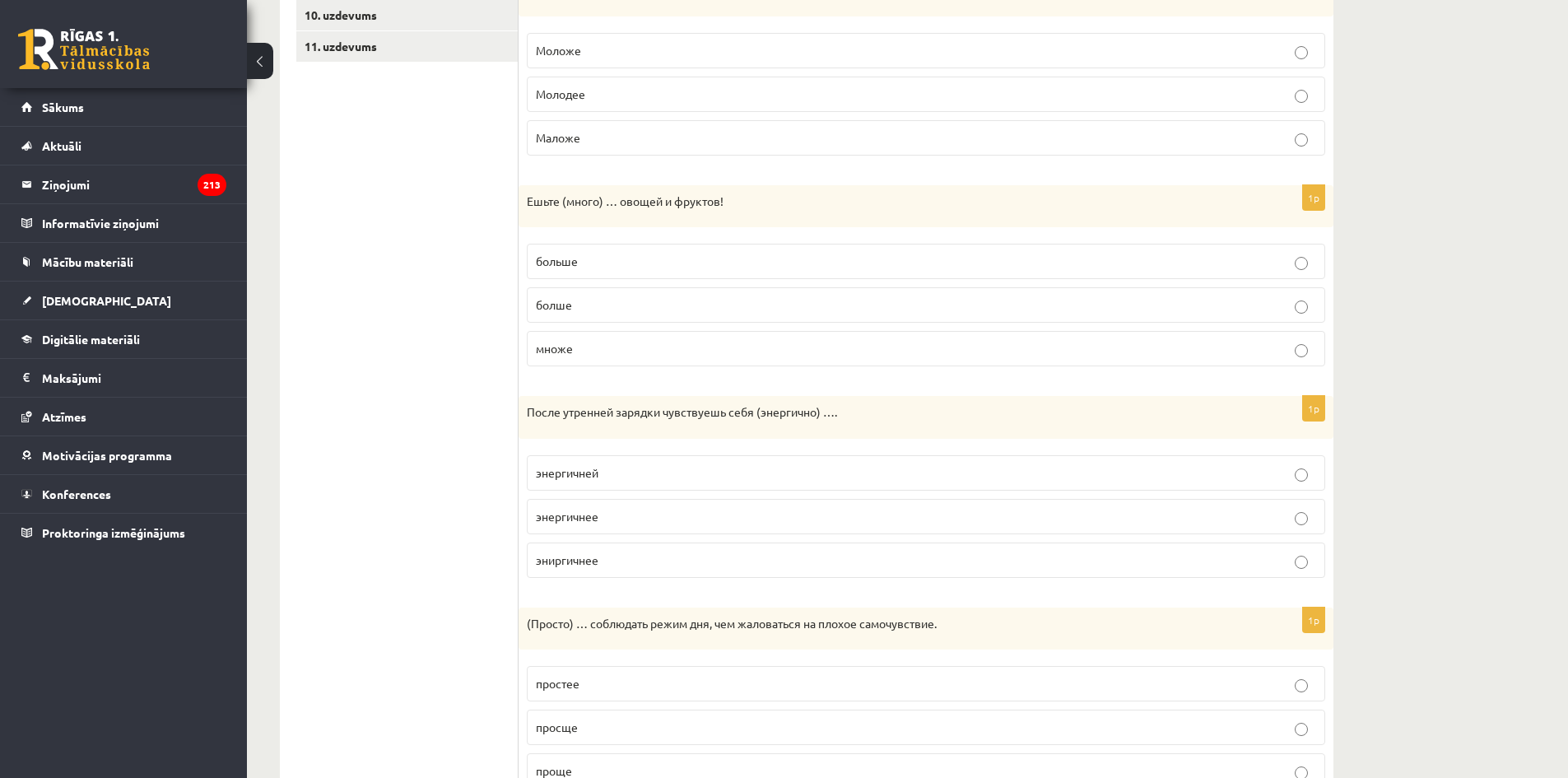
scroll to position [576, 0]
click at [890, 264] on p "больше" at bounding box center [925, 260] width 780 height 18
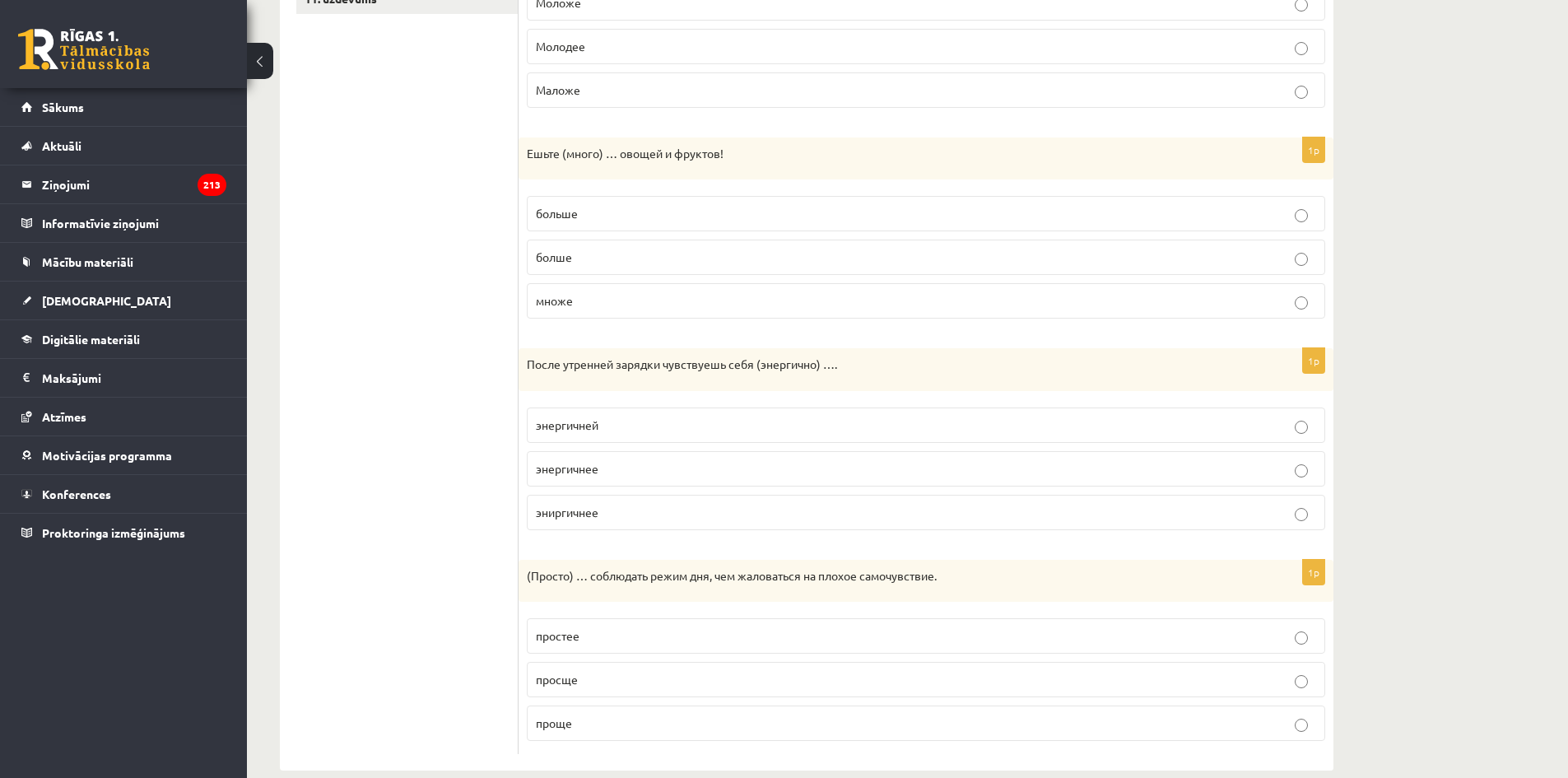
scroll to position [649, 0]
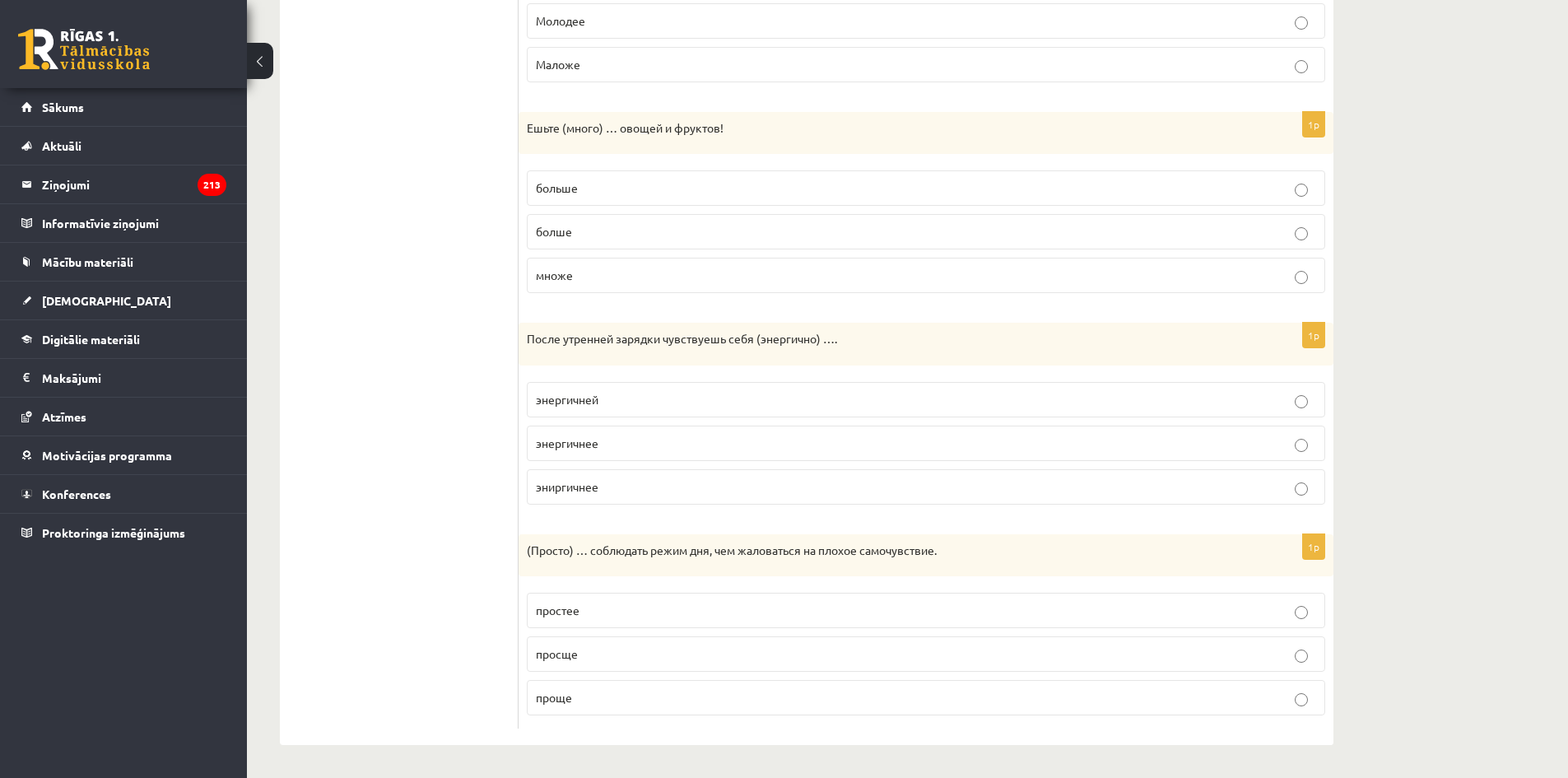
click at [580, 447] on span "энергичнее" at bounding box center [567, 443] width 63 height 15
click at [615, 695] on p "проще" at bounding box center [925, 698] width 780 height 18
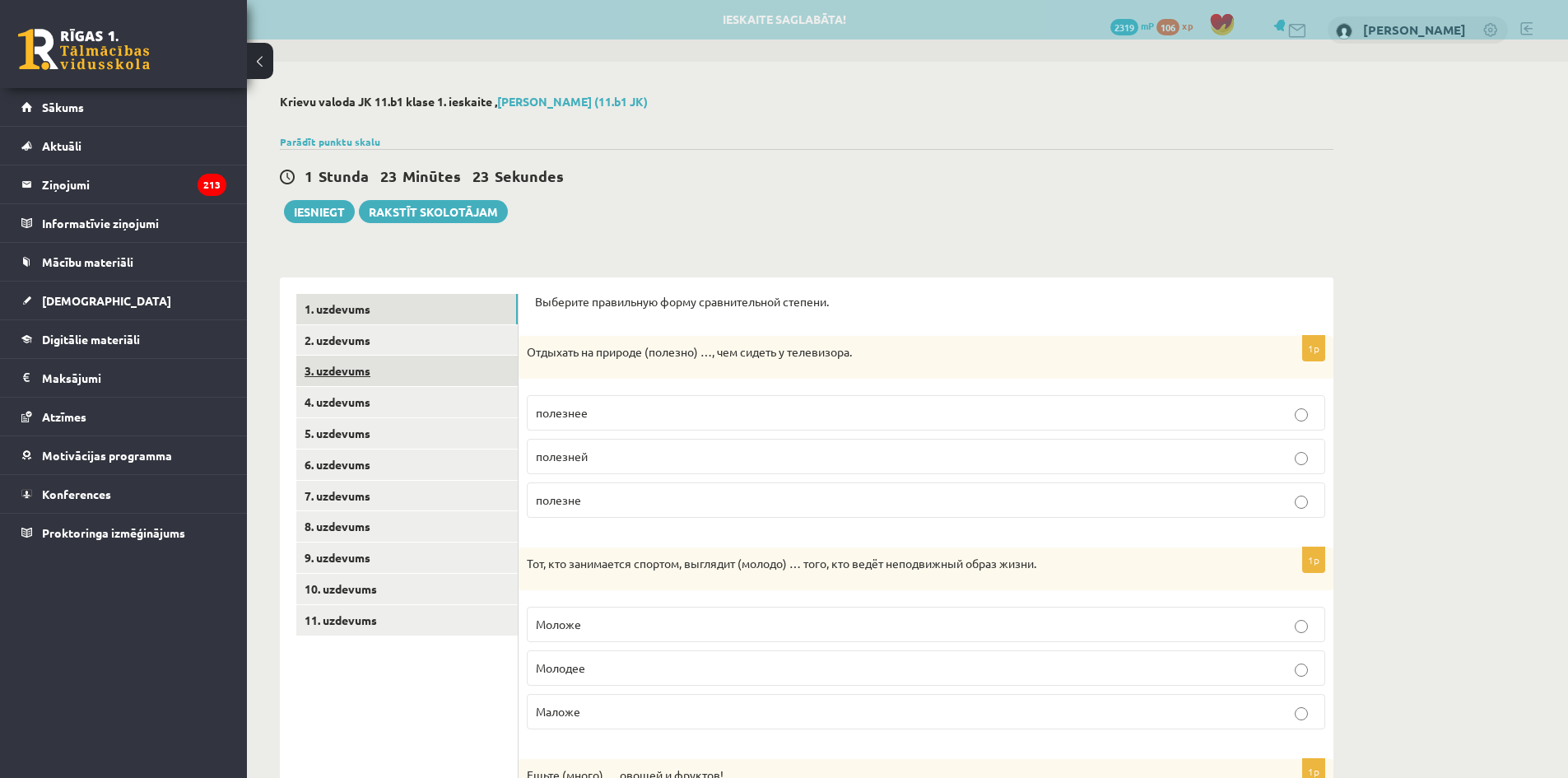
scroll to position [0, 0]
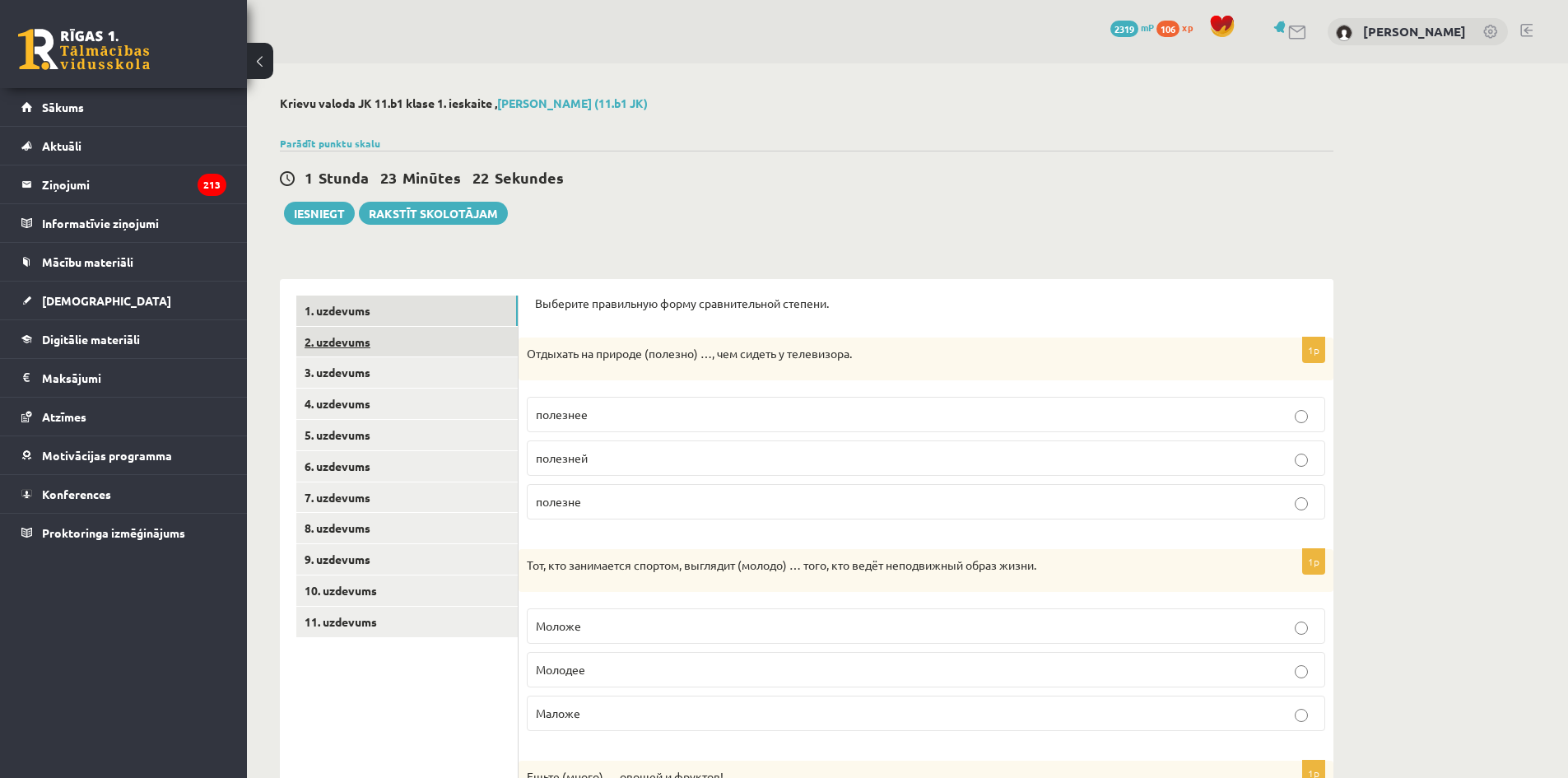
click at [324, 337] on link "2. uzdevums" at bounding box center [406, 341] width 221 height 31
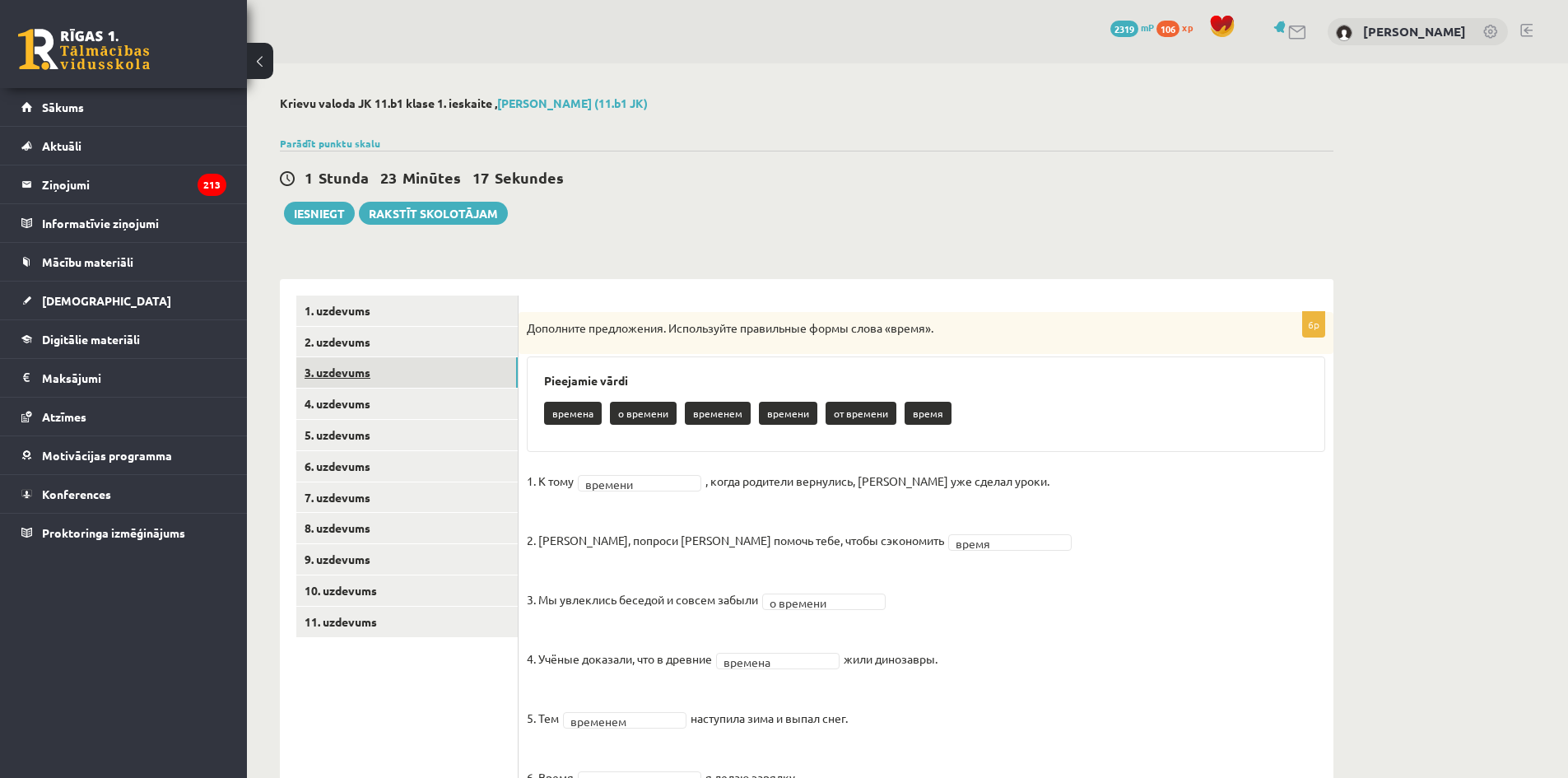
click at [309, 376] on link "3. uzdevums" at bounding box center [406, 372] width 221 height 31
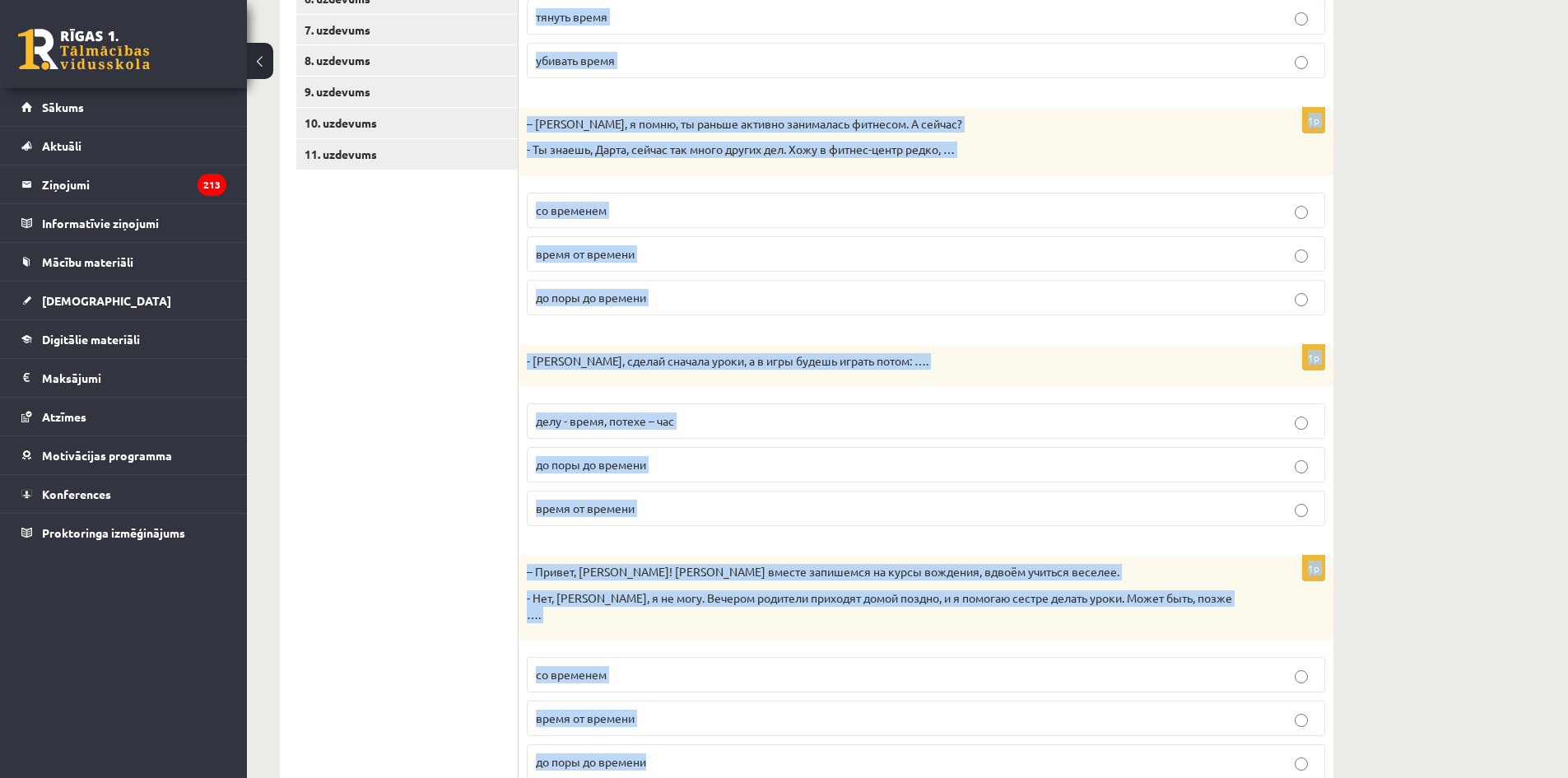
scroll to position [517, 0]
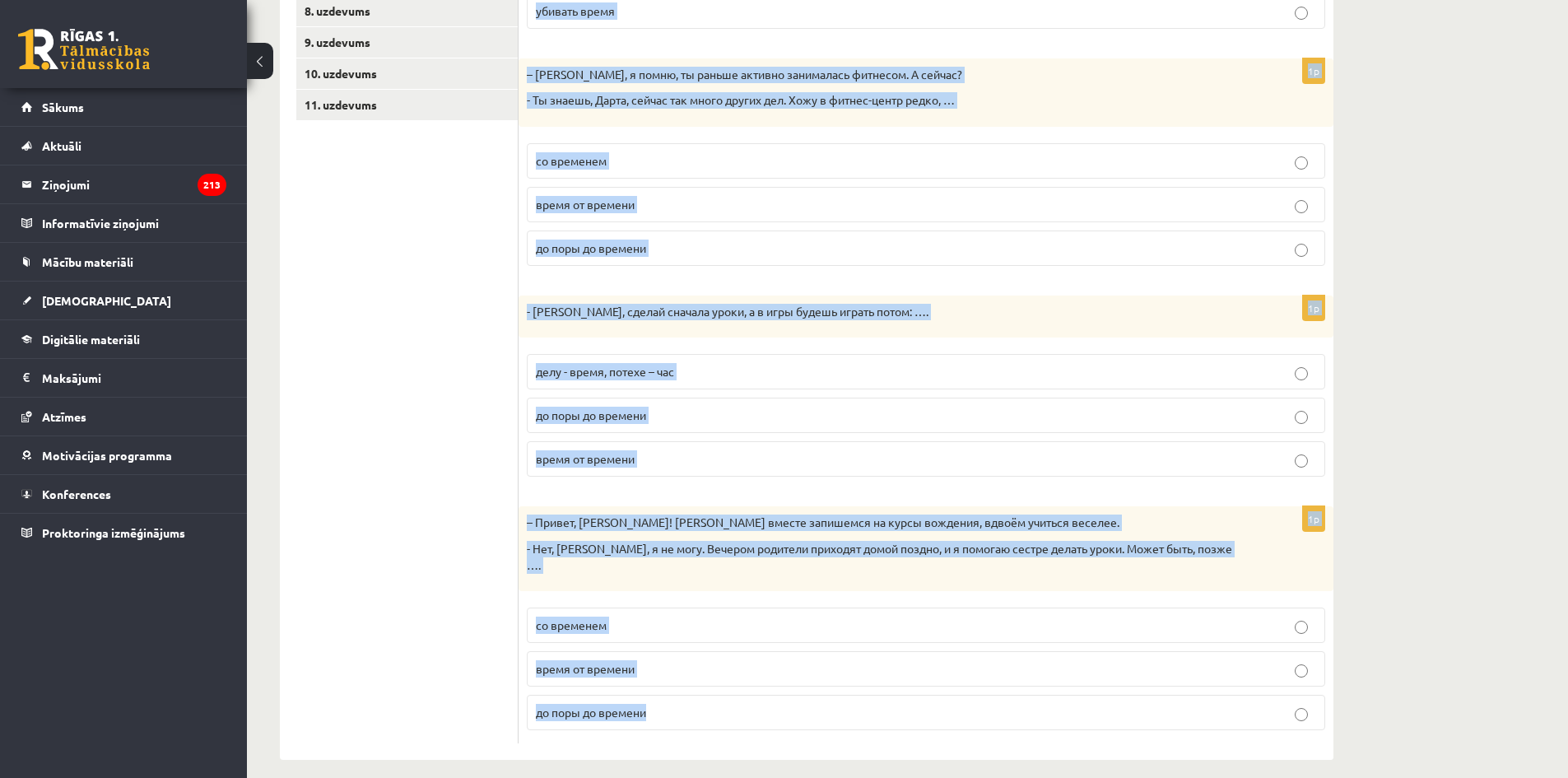
drag, startPoint x: 526, startPoint y: 302, endPoint x: 898, endPoint y: 769, distance: 597.1
click at [898, 773] on div "Krievu valoda JK 11.b1 klase 1. ieskaite , [PERSON_NAME] (11.b1 JK) Parādīt pun…" at bounding box center [807, 169] width 1119 height 1246
copy form "Loremipsu dolo-sitamet. Consecte adipis elitseddoeiu. 2t - Incid, ut labo et do…"
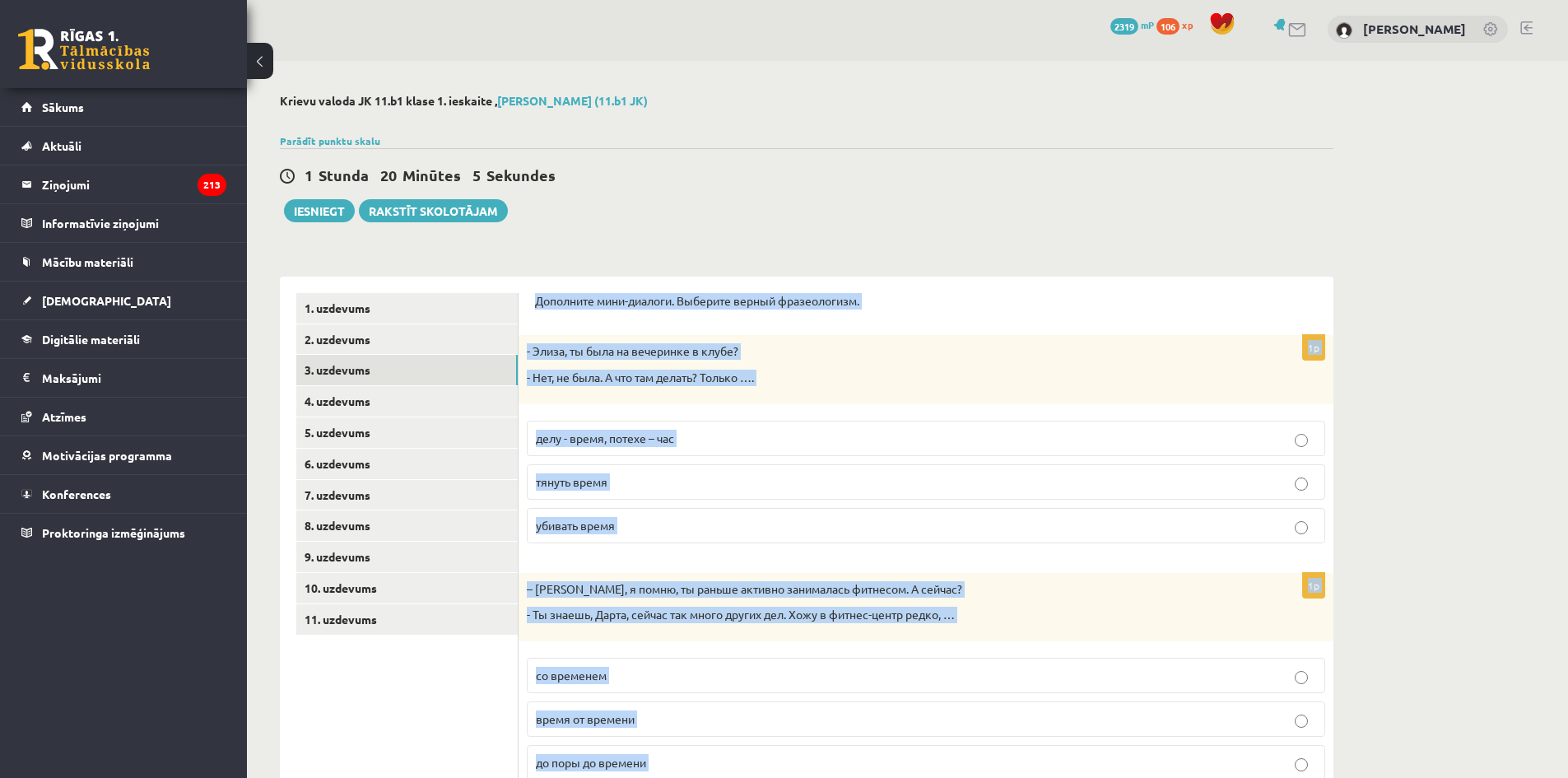
scroll to position [0, 0]
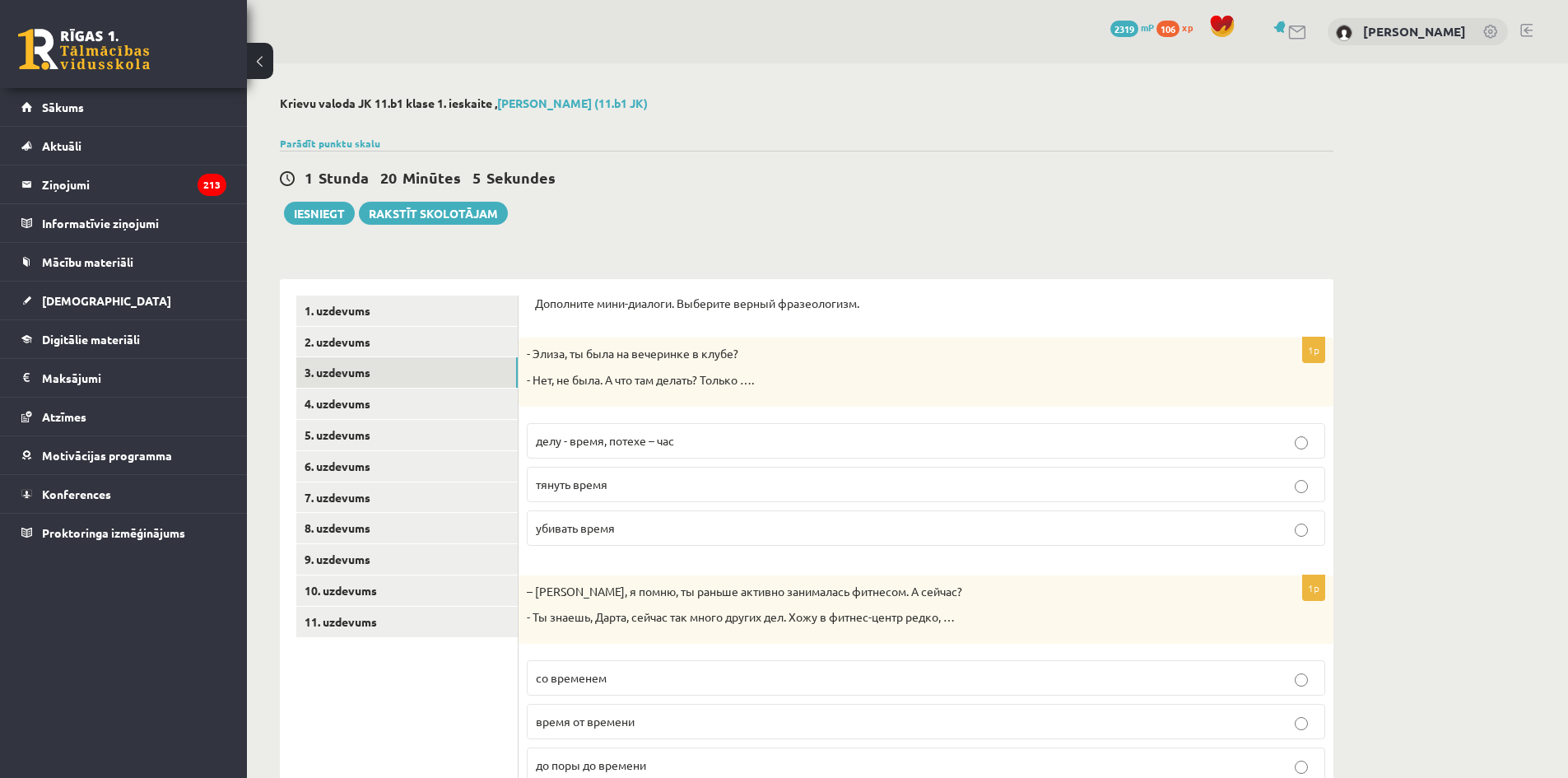
click at [1398, 224] on div "Krievu valoda JK 11.b1 klase 1. ieskaite , [PERSON_NAME] (11.b1 JK) Parādīt pun…" at bounding box center [907, 686] width 1321 height 1246
click at [672, 541] on label "убивать время" at bounding box center [925, 528] width 798 height 35
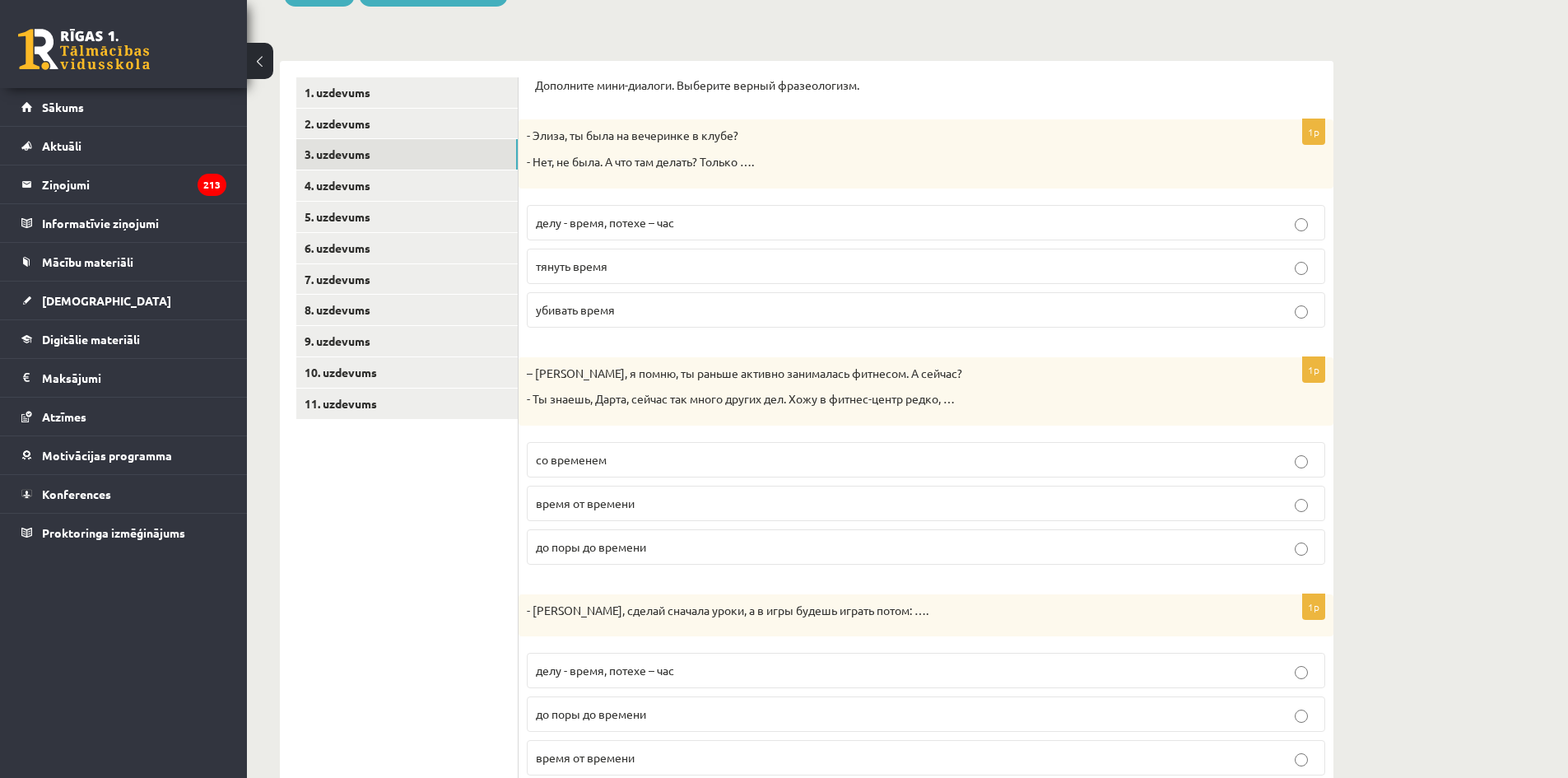
scroll to position [247, 0]
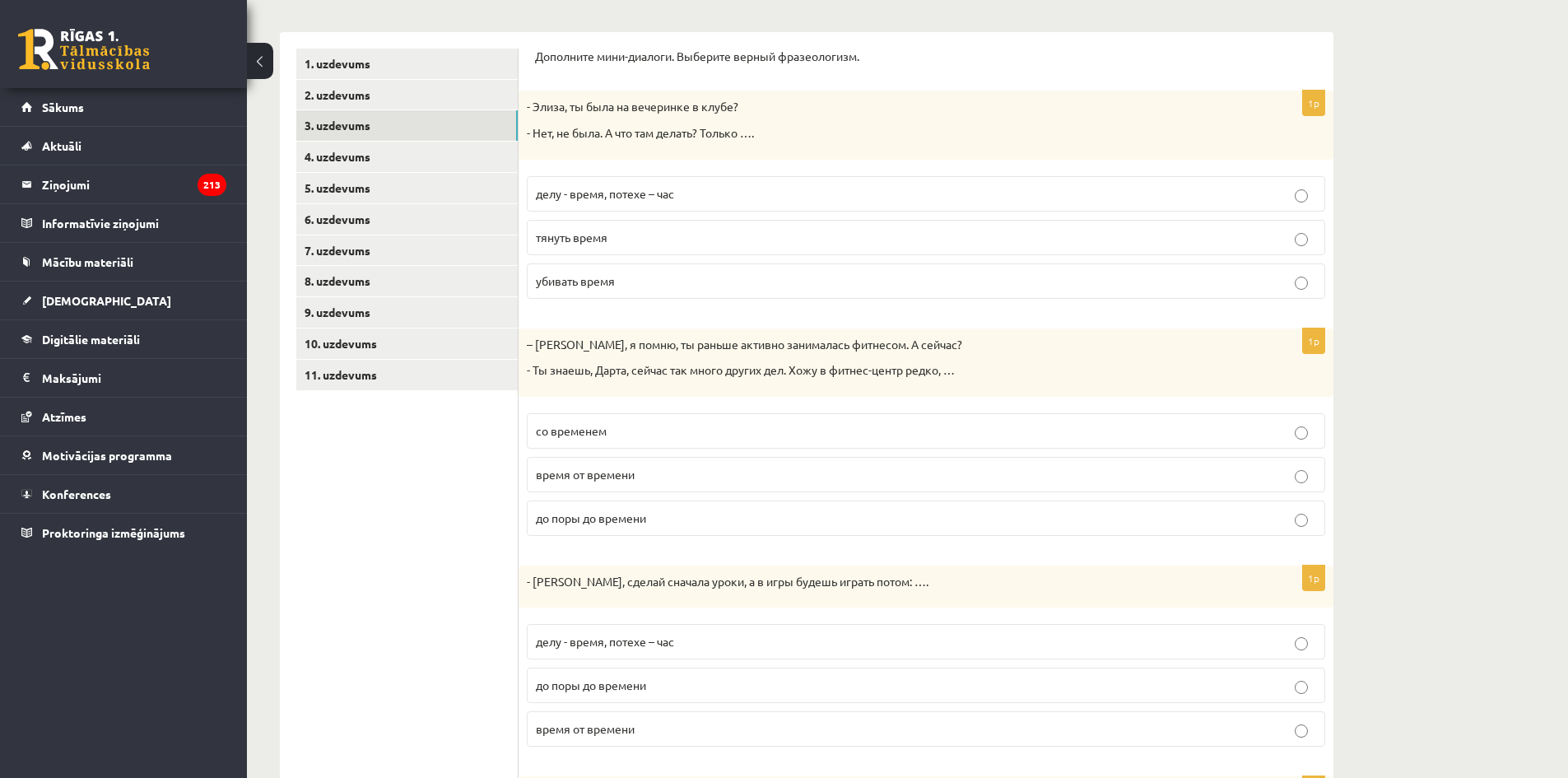
click at [688, 479] on p "время от времени" at bounding box center [925, 475] width 780 height 18
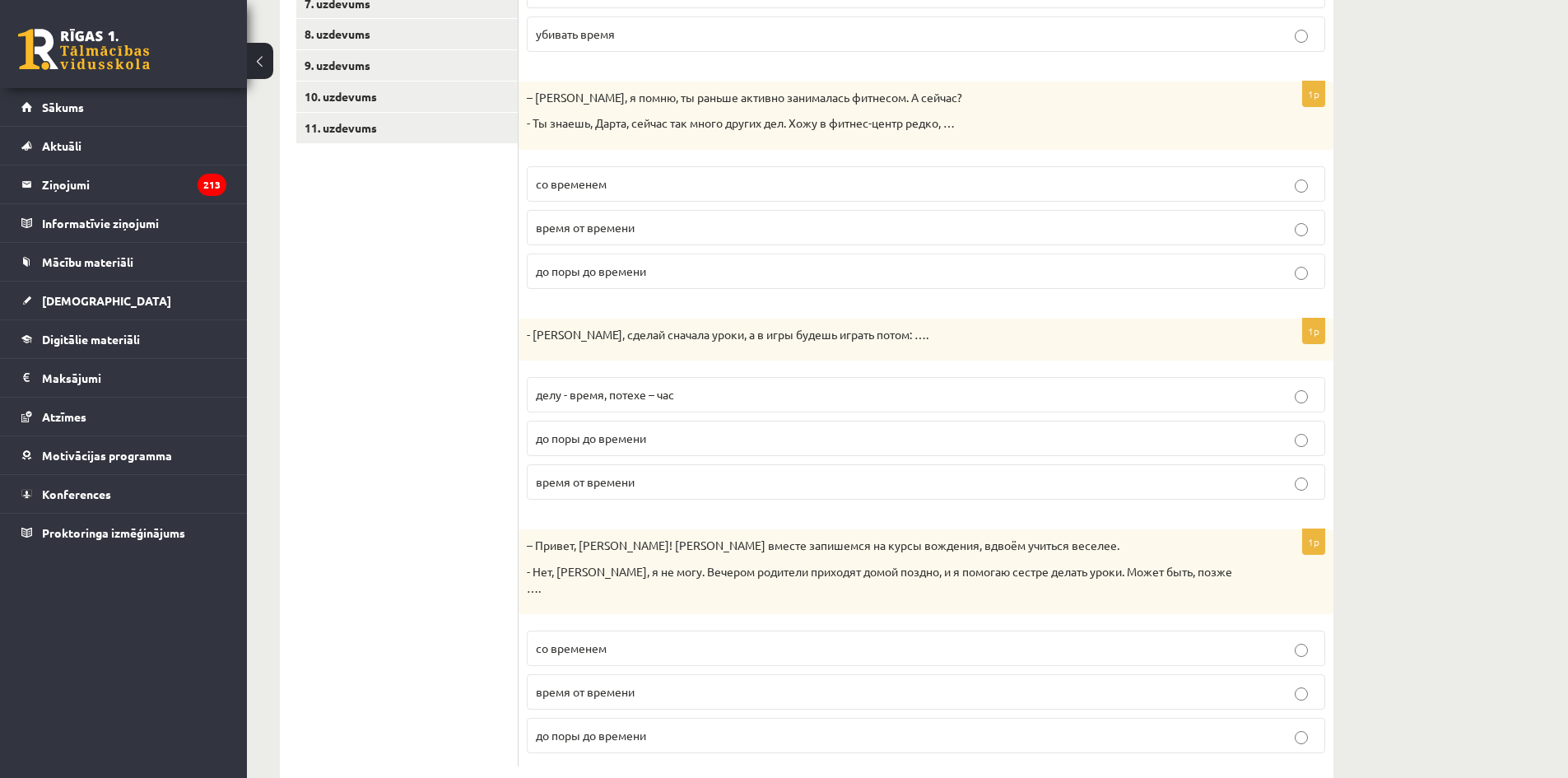
scroll to position [517, 0]
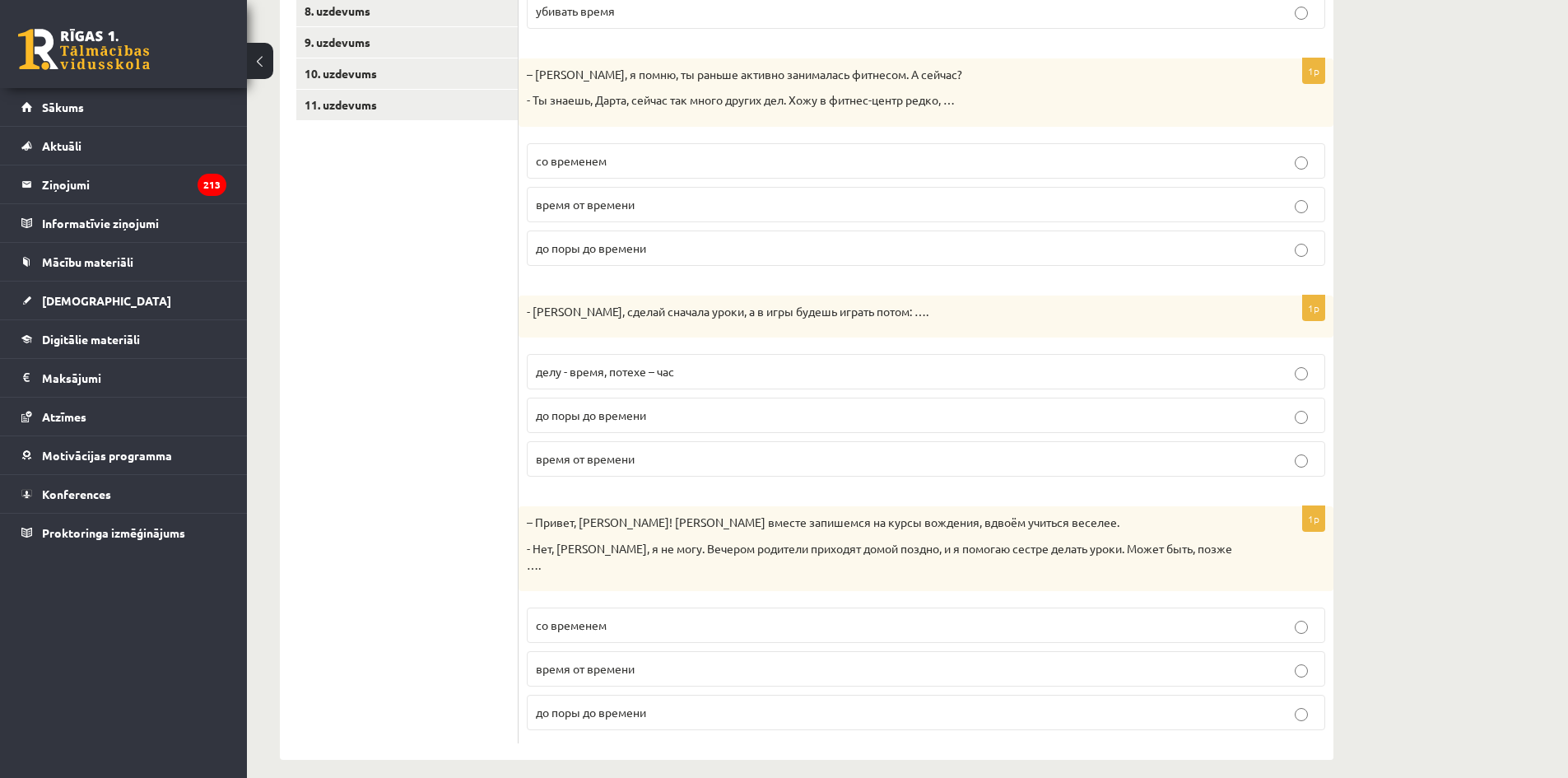
click at [809, 377] on p "делу - время, потехе – час" at bounding box center [925, 371] width 780 height 18
click at [738, 616] on p "со временем" at bounding box center [925, 624] width 780 height 18
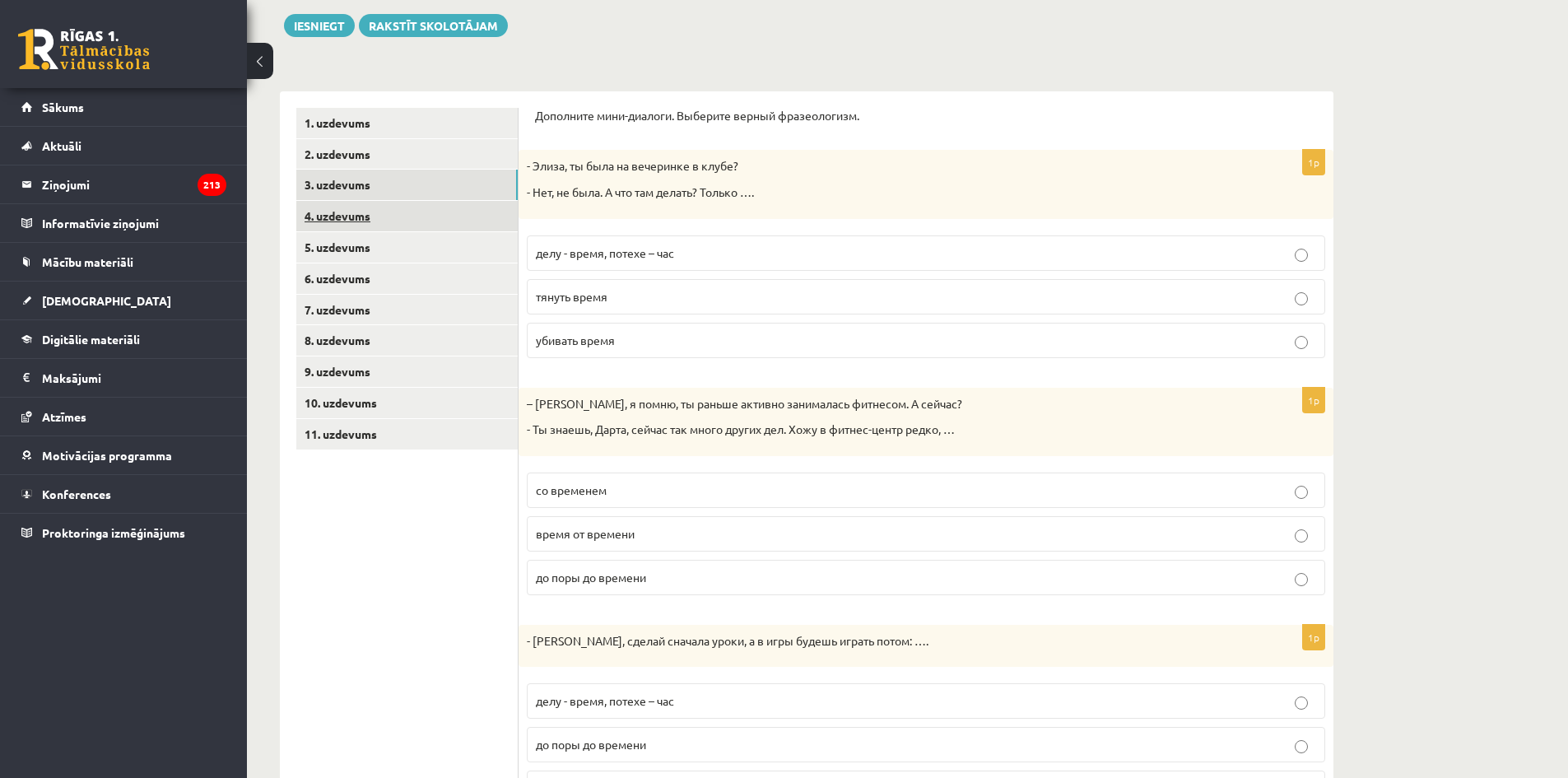
click at [337, 215] on link "4. uzdevums" at bounding box center [406, 216] width 221 height 31
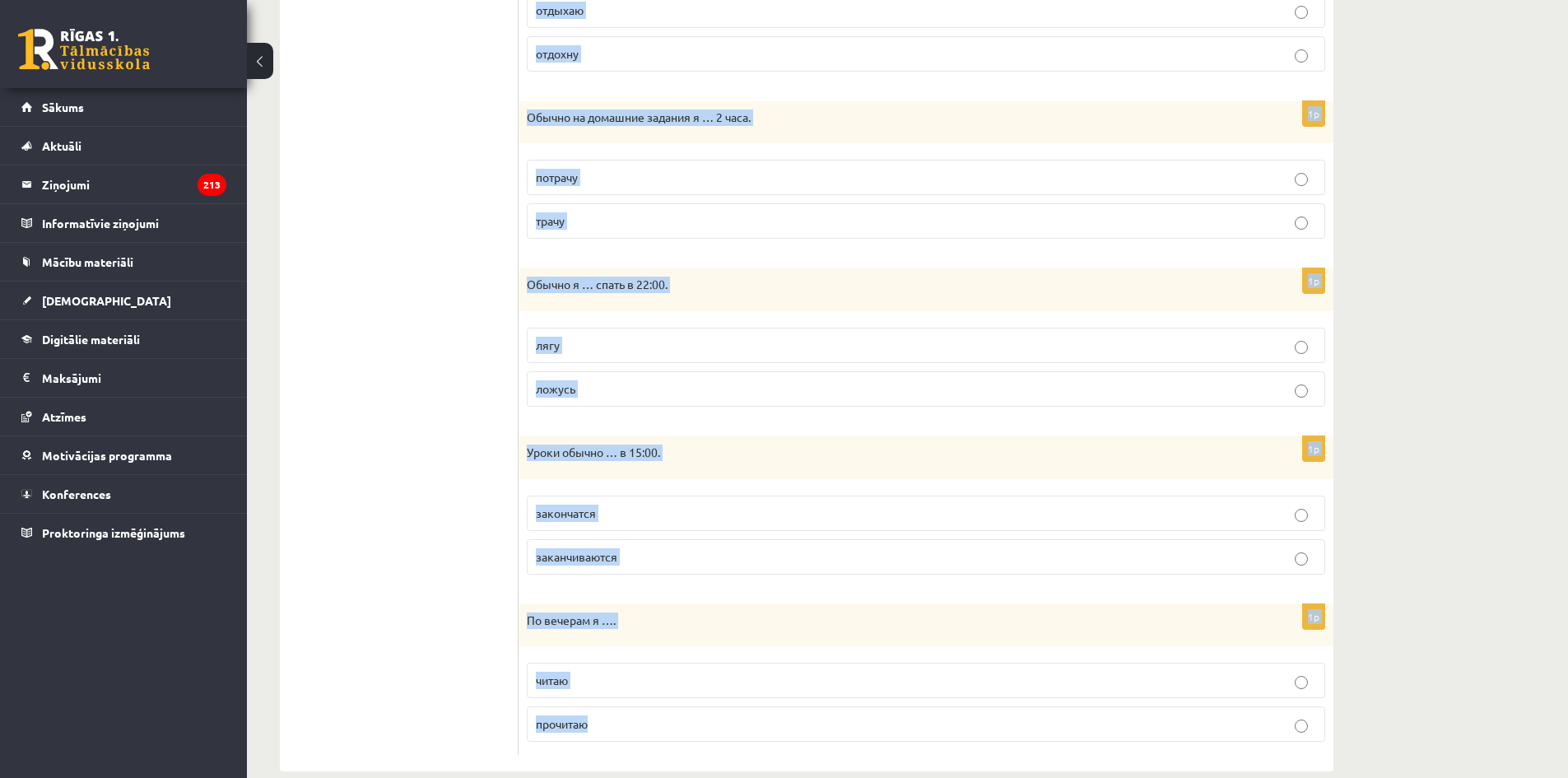
scroll to position [934, 0]
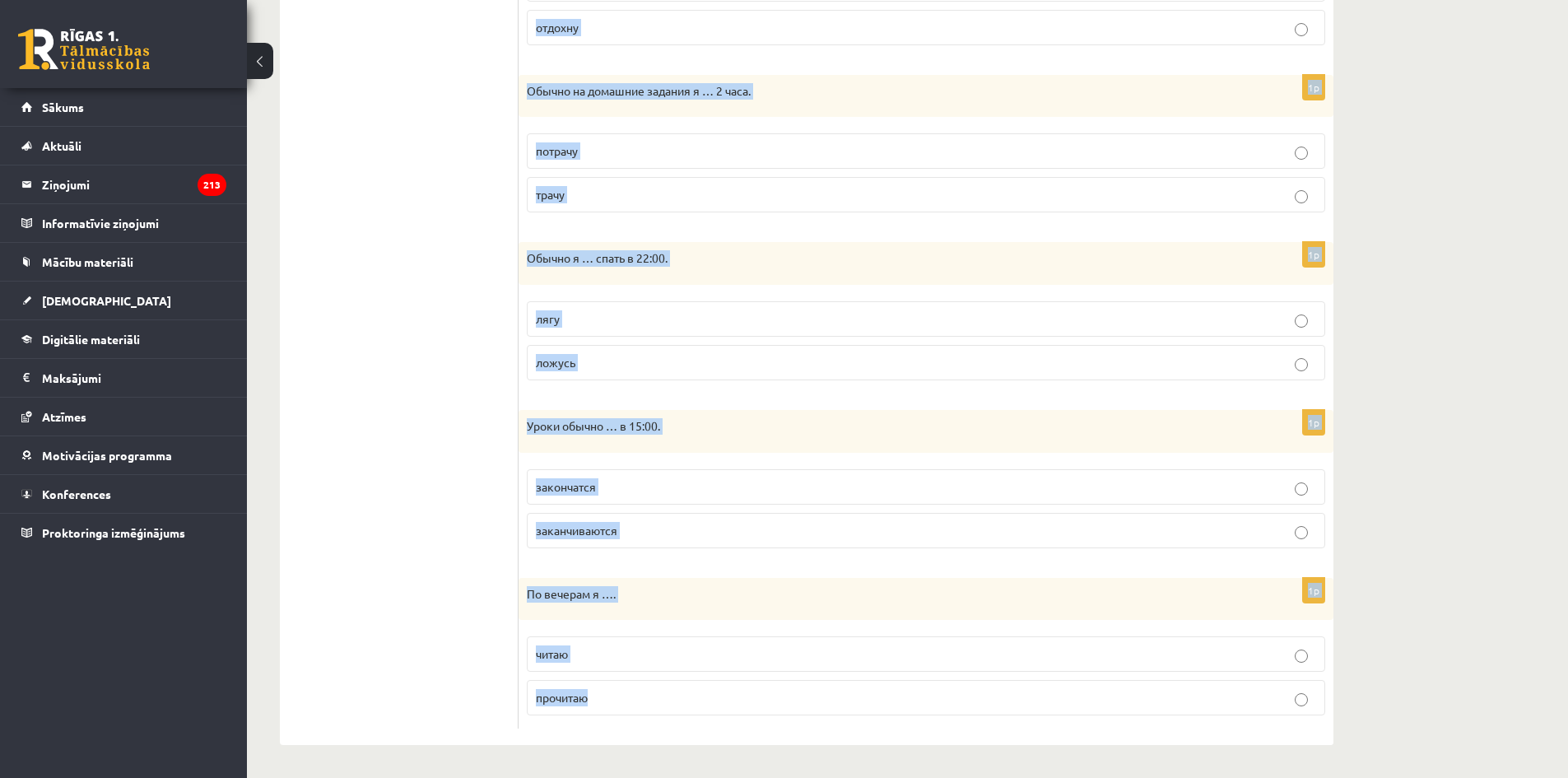
drag, startPoint x: 529, startPoint y: 116, endPoint x: 795, endPoint y: 797, distance: 731.1
copy form "Loremips dolorsitam conse adipisc (ELI / SE). 1d Eiusmodtem incidi … u 89:62. l…"
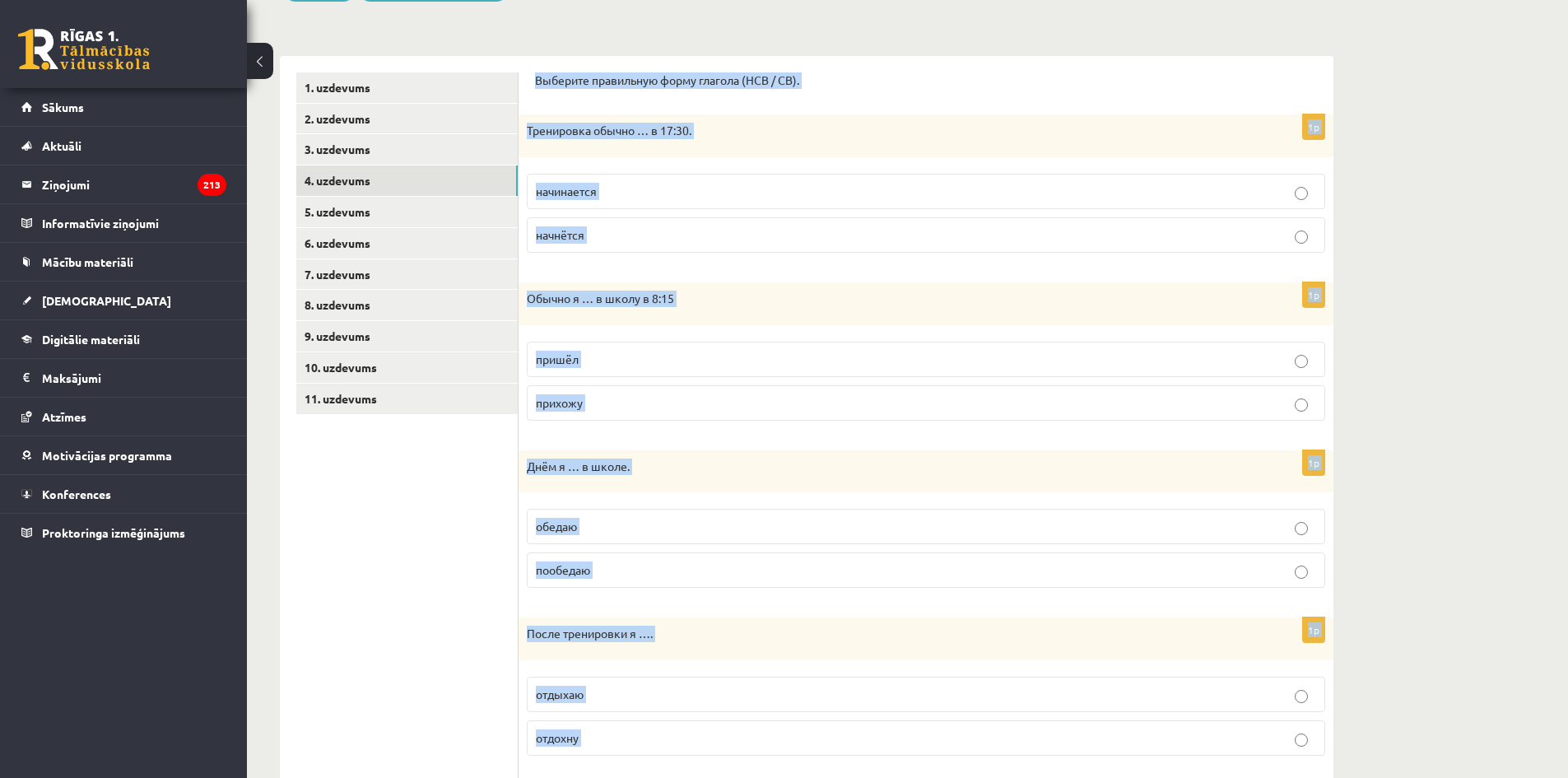
scroll to position [193, 0]
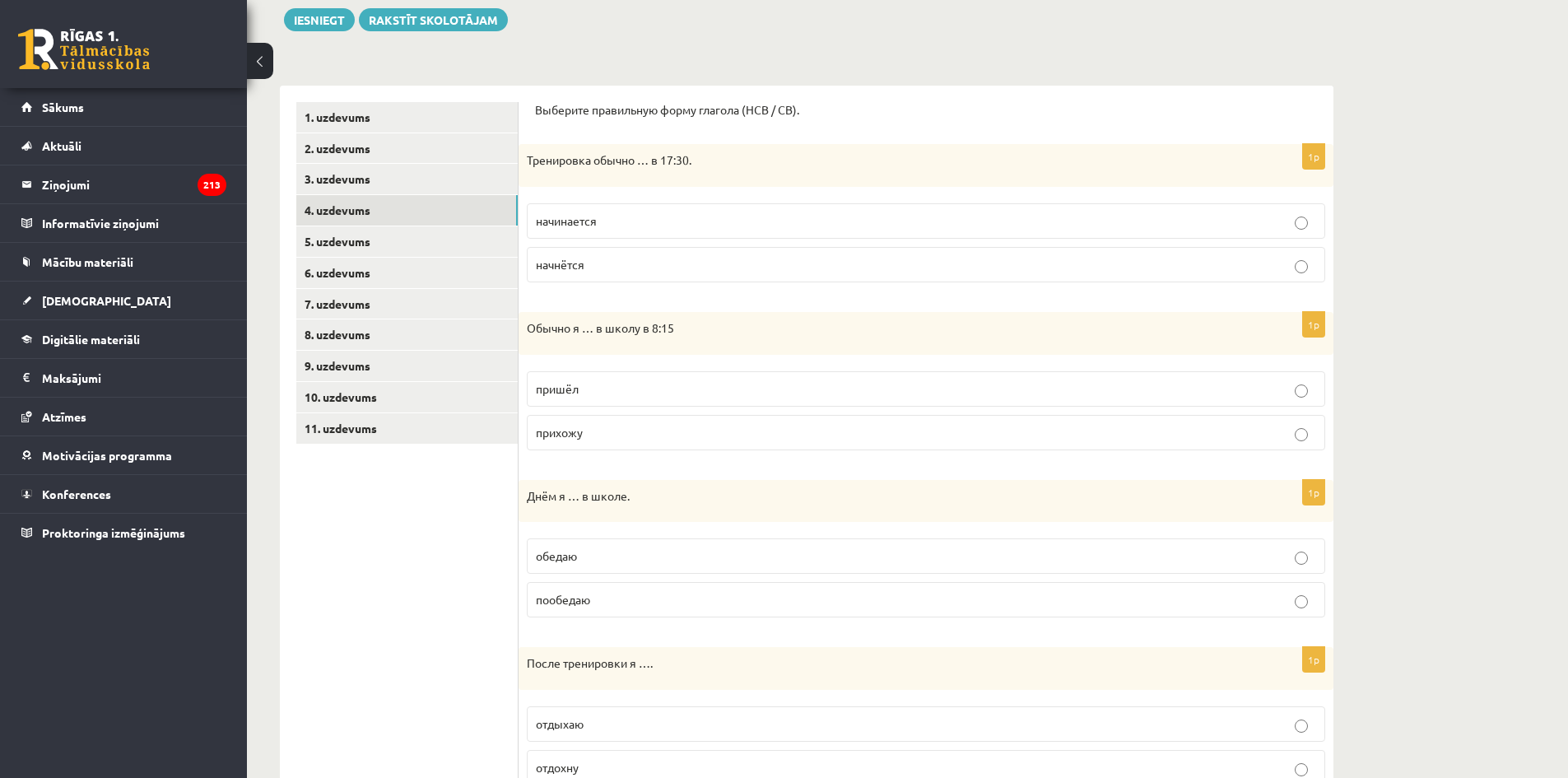
click at [364, 591] on ul "1. uzdevums 2. uzdevums 3. uzdevums 4. uzdevums 5. uzdevums 6. uzdevums 7. uzde…" at bounding box center [407, 784] width 222 height 1366
click at [693, 228] on p "начинается" at bounding box center [925, 221] width 780 height 18
click at [545, 435] on span "прихожу" at bounding box center [559, 432] width 47 height 15
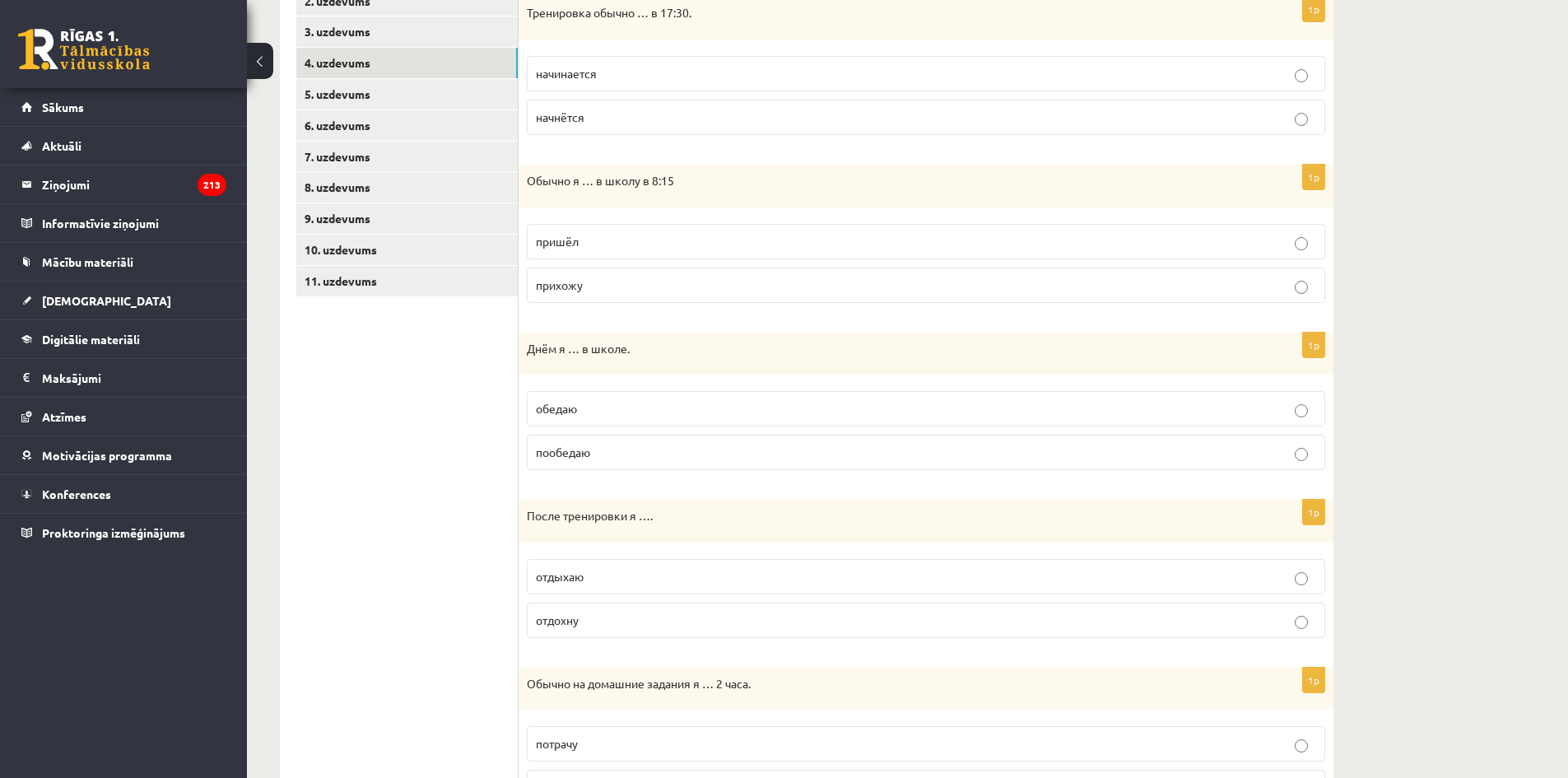
scroll to position [440, 0]
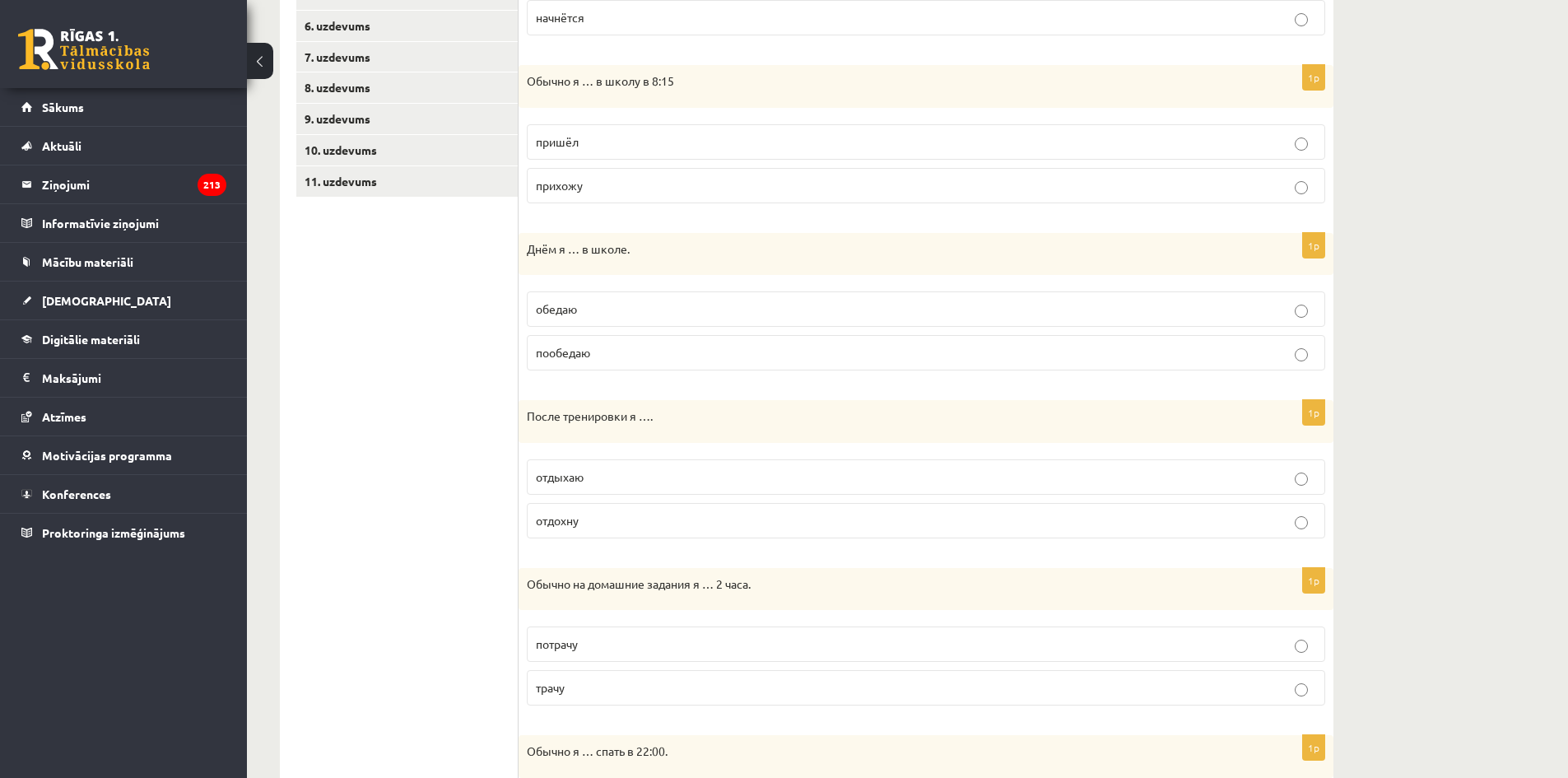
click at [677, 317] on p "обедаю" at bounding box center [925, 309] width 780 height 18
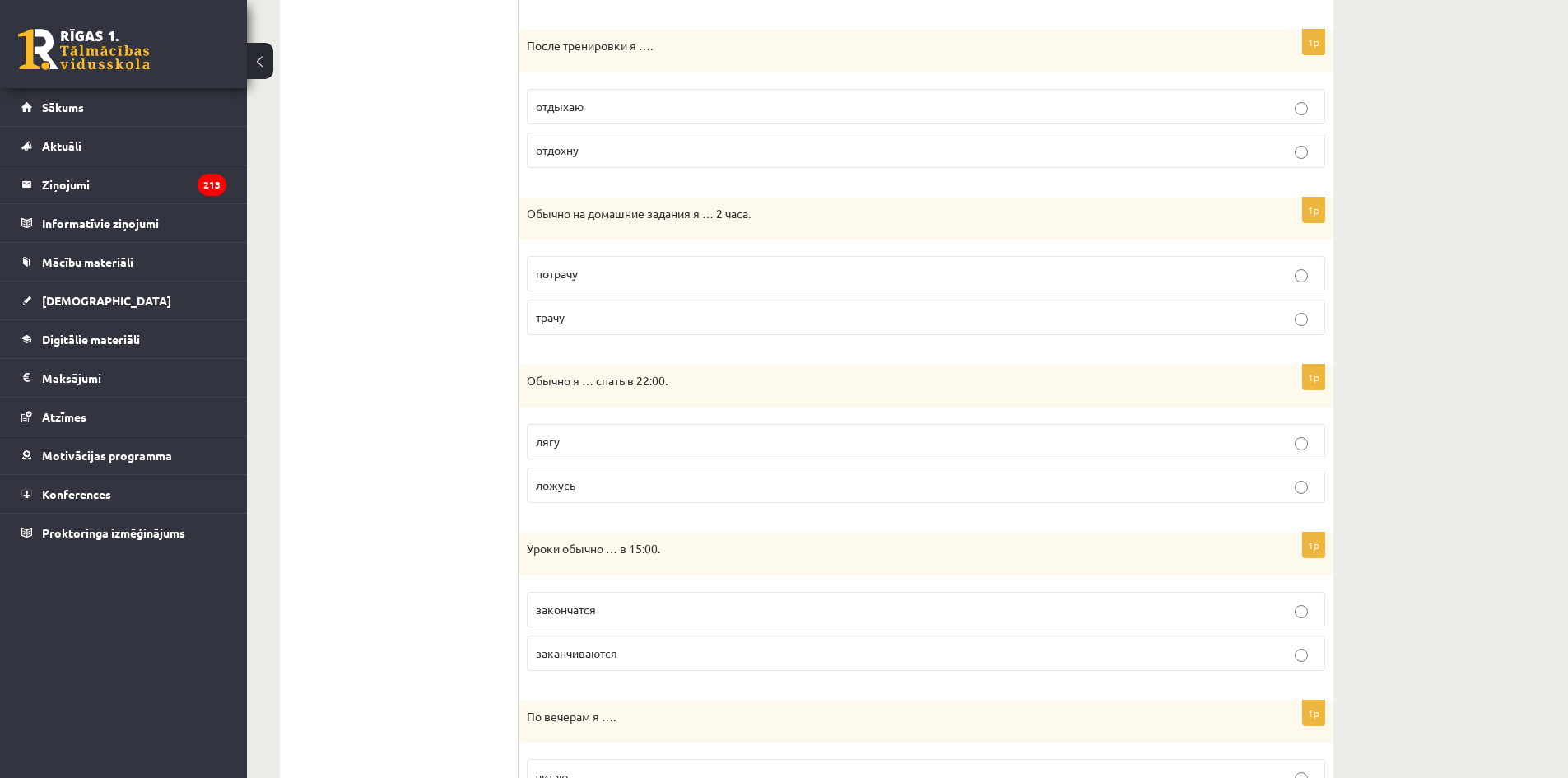
scroll to position [852, 0]
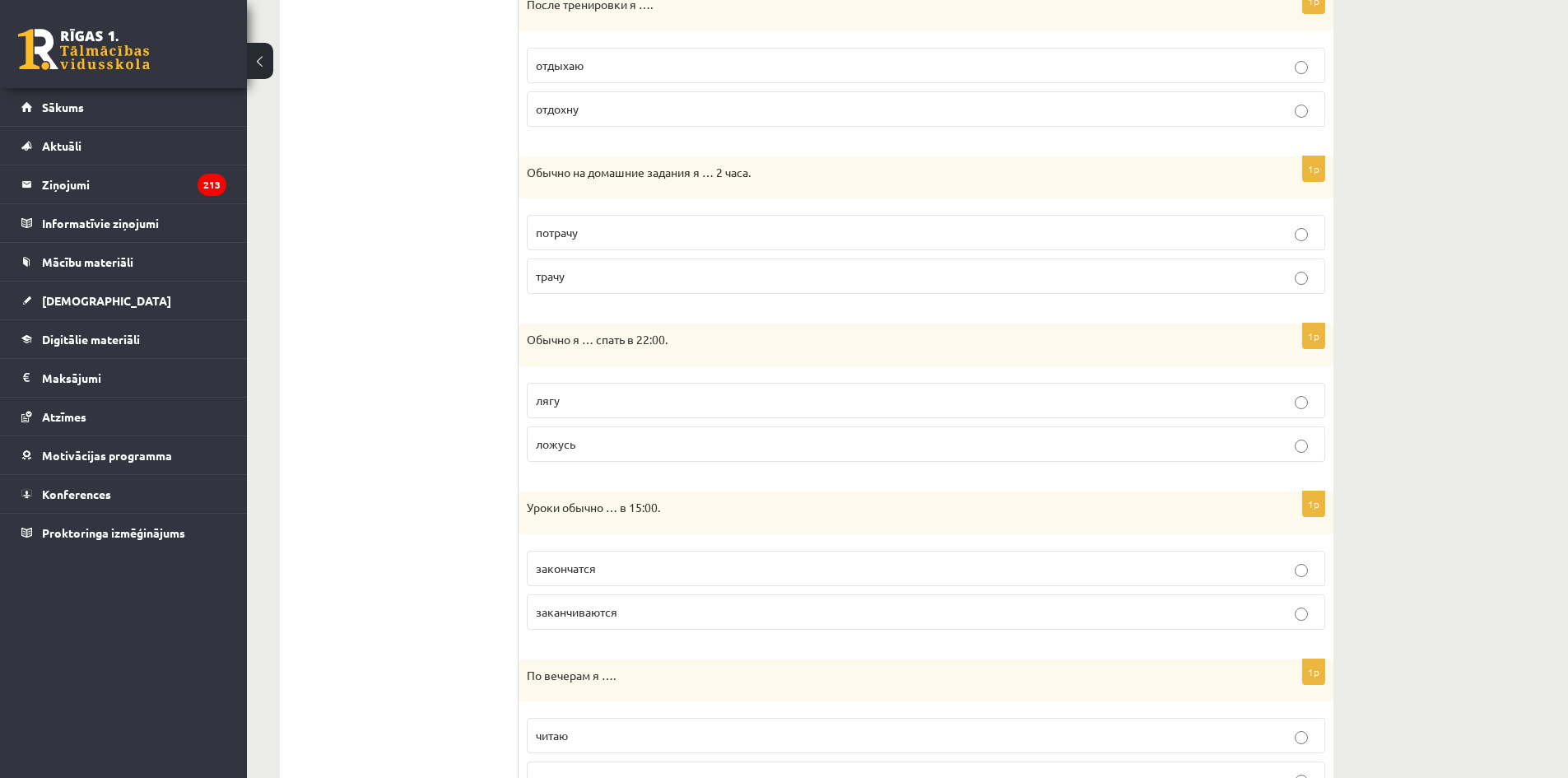
click at [853, 61] on p "отдыхаю" at bounding box center [925, 65] width 780 height 18
click at [589, 282] on p "трачу" at bounding box center [925, 276] width 780 height 18
click at [566, 438] on span "ложусь" at bounding box center [555, 443] width 40 height 15
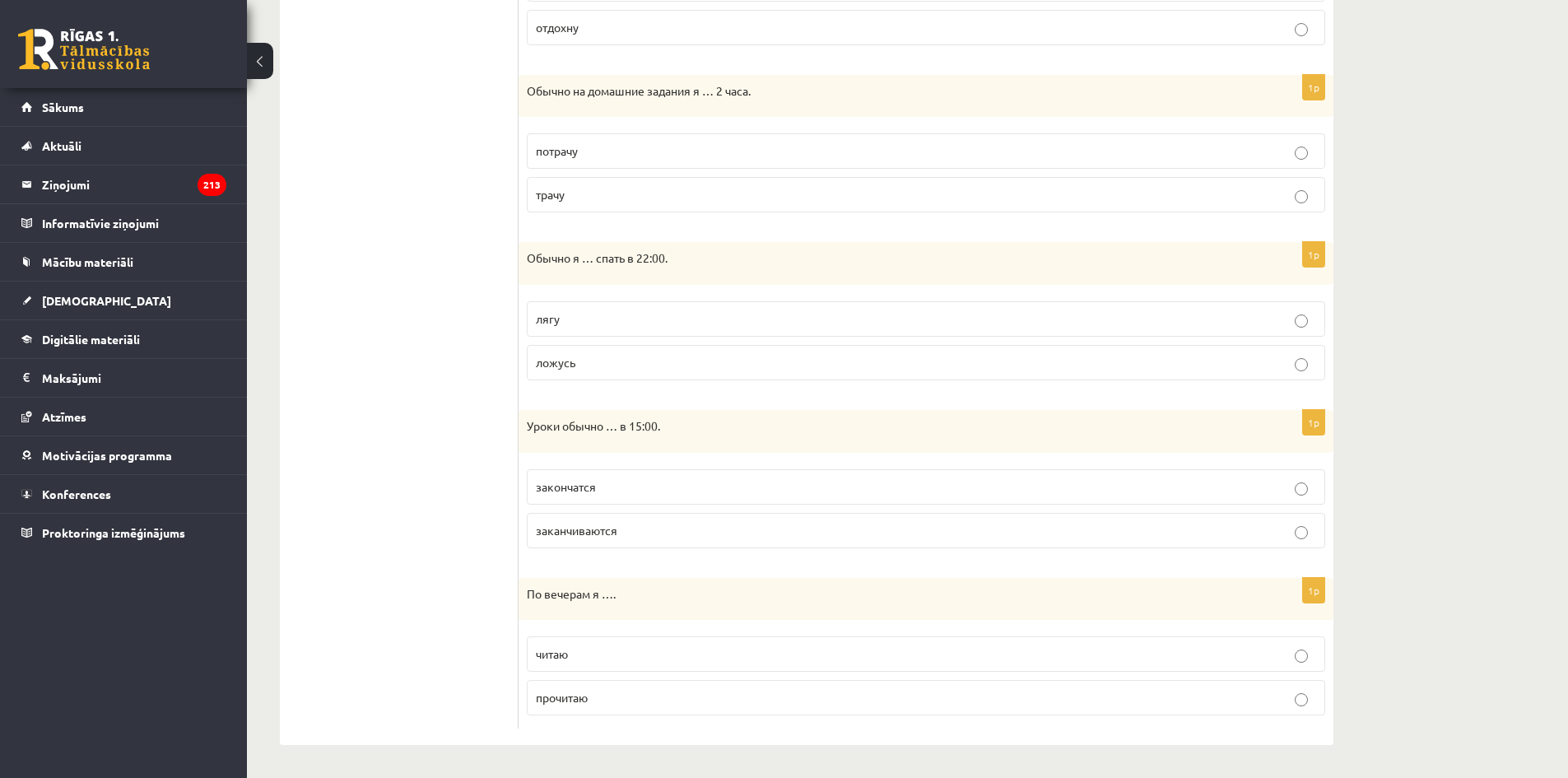
click at [641, 525] on p "заканчиваются" at bounding box center [925, 530] width 780 height 18
click at [560, 648] on span "читаю" at bounding box center [551, 653] width 32 height 15
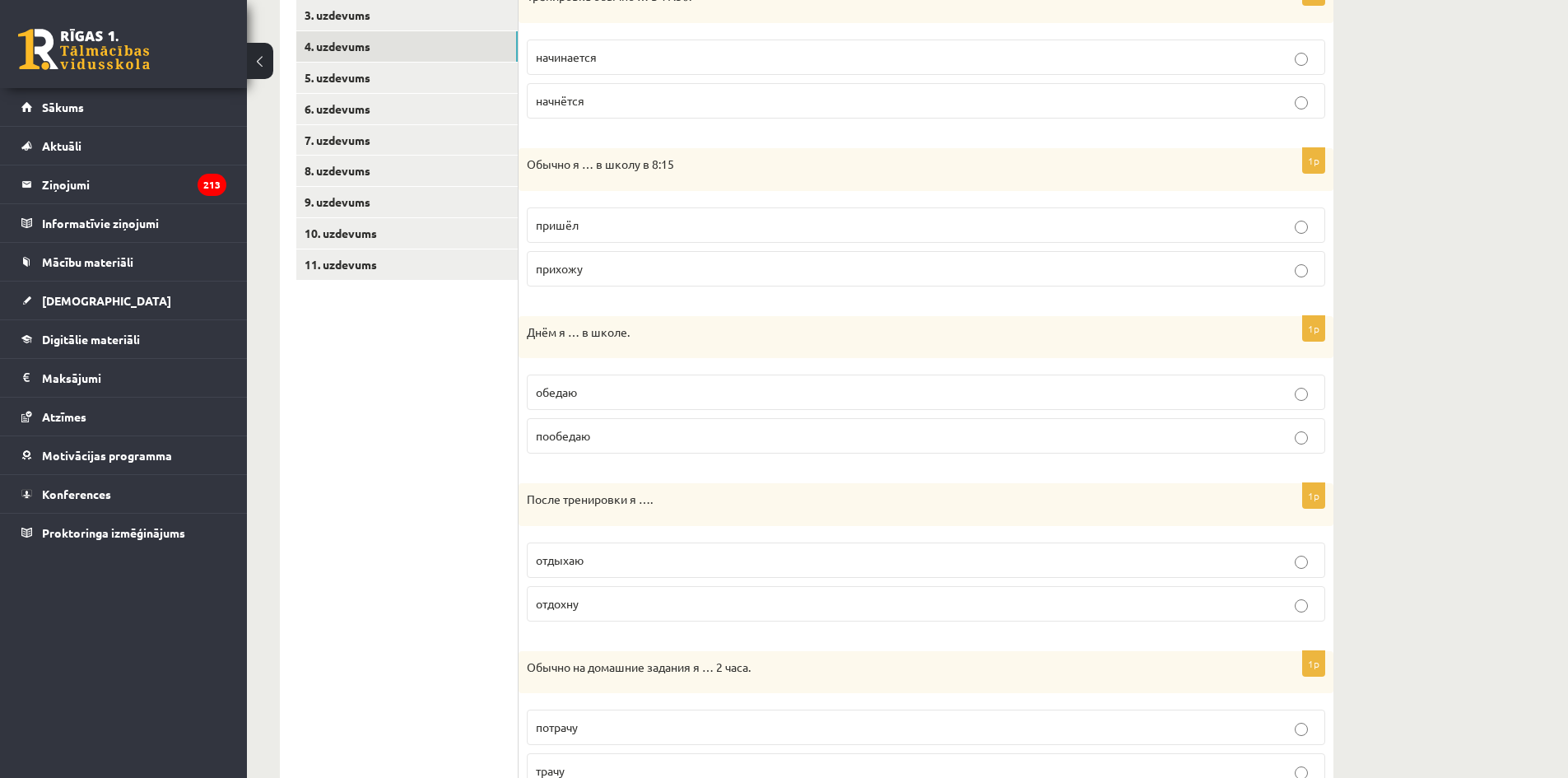
scroll to position [111, 0]
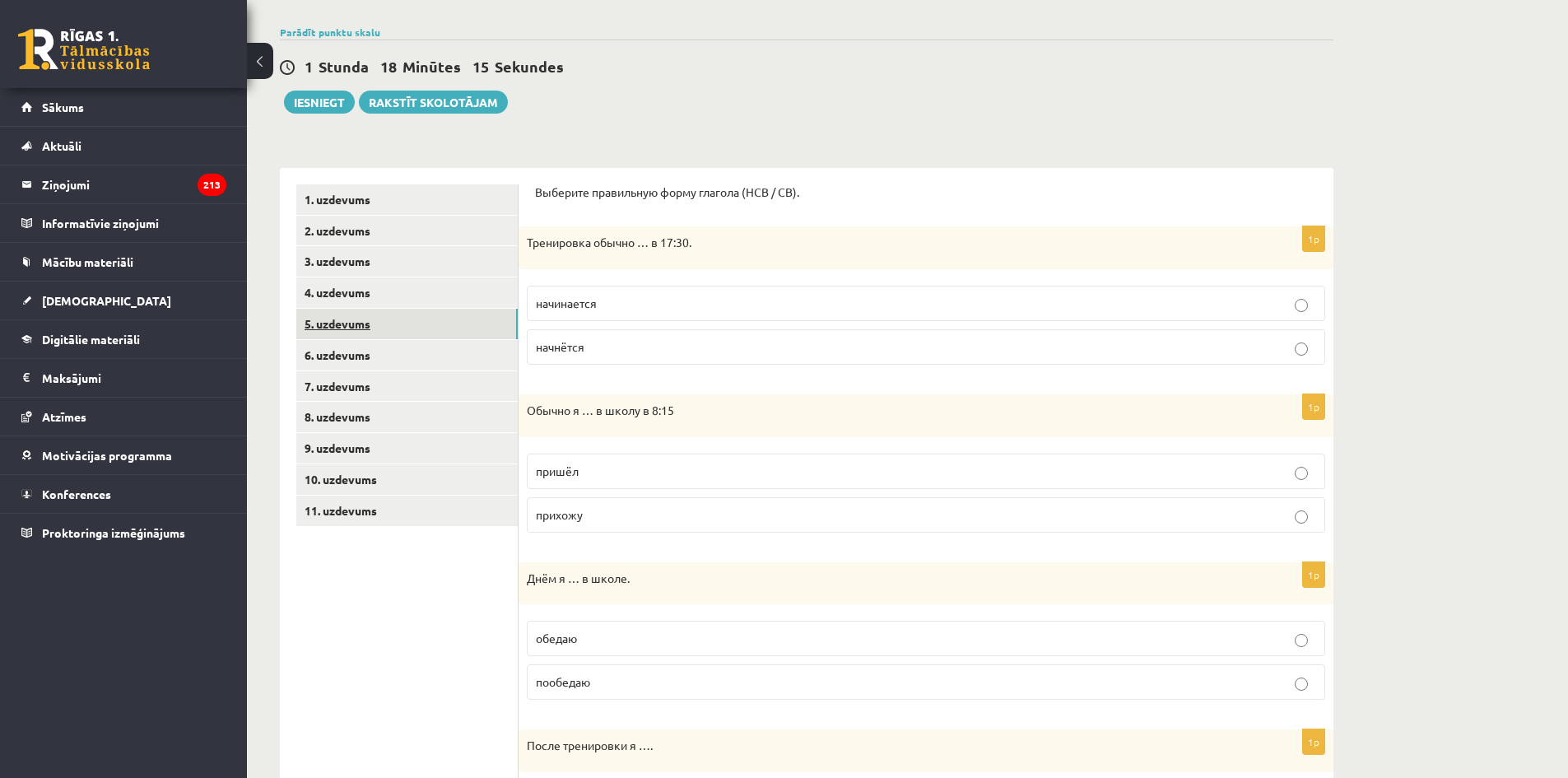
click at [333, 334] on link "5. uzdevums" at bounding box center [406, 324] width 221 height 31
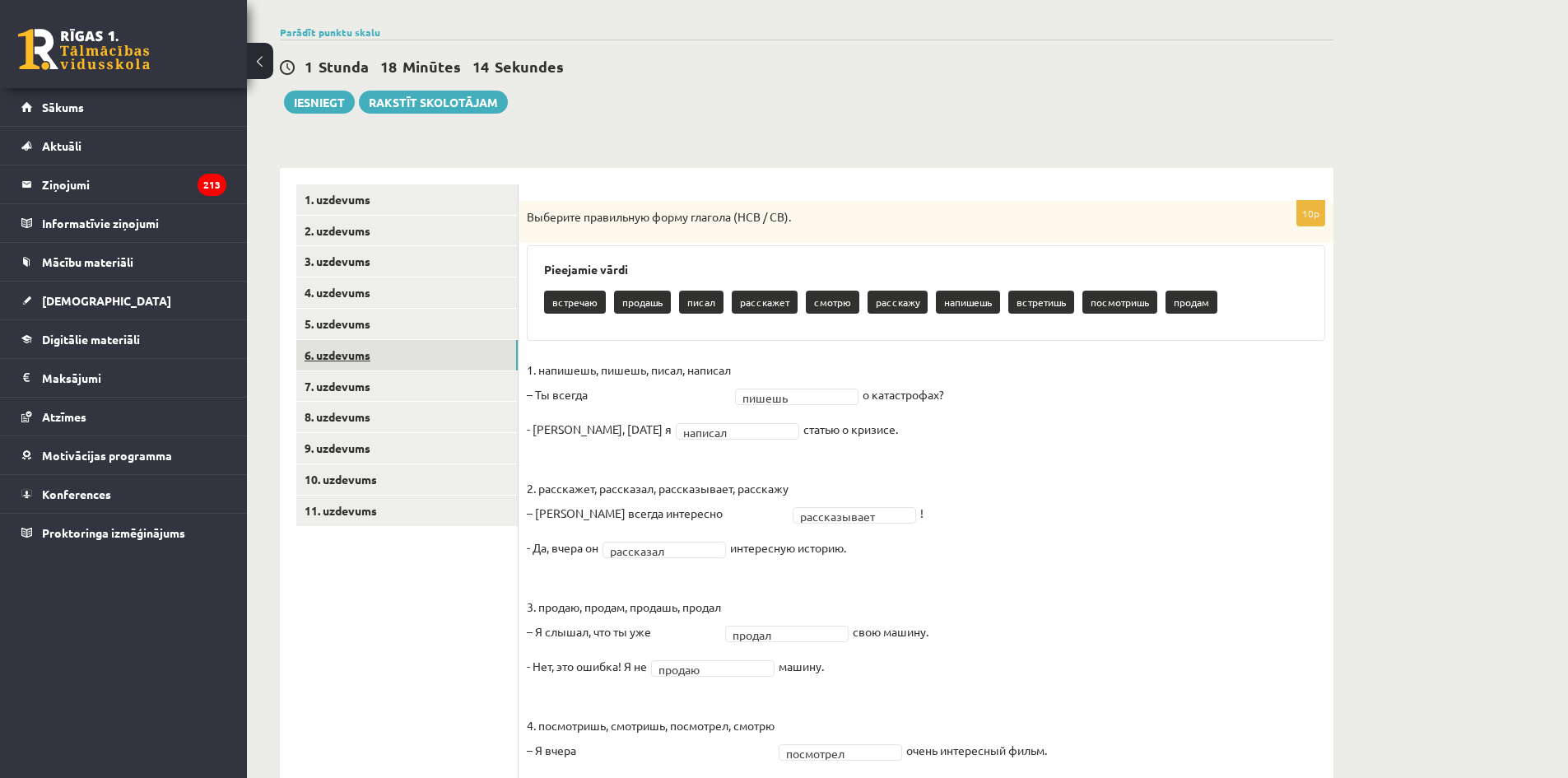
click at [371, 356] on link "6. uzdevums" at bounding box center [406, 354] width 221 height 31
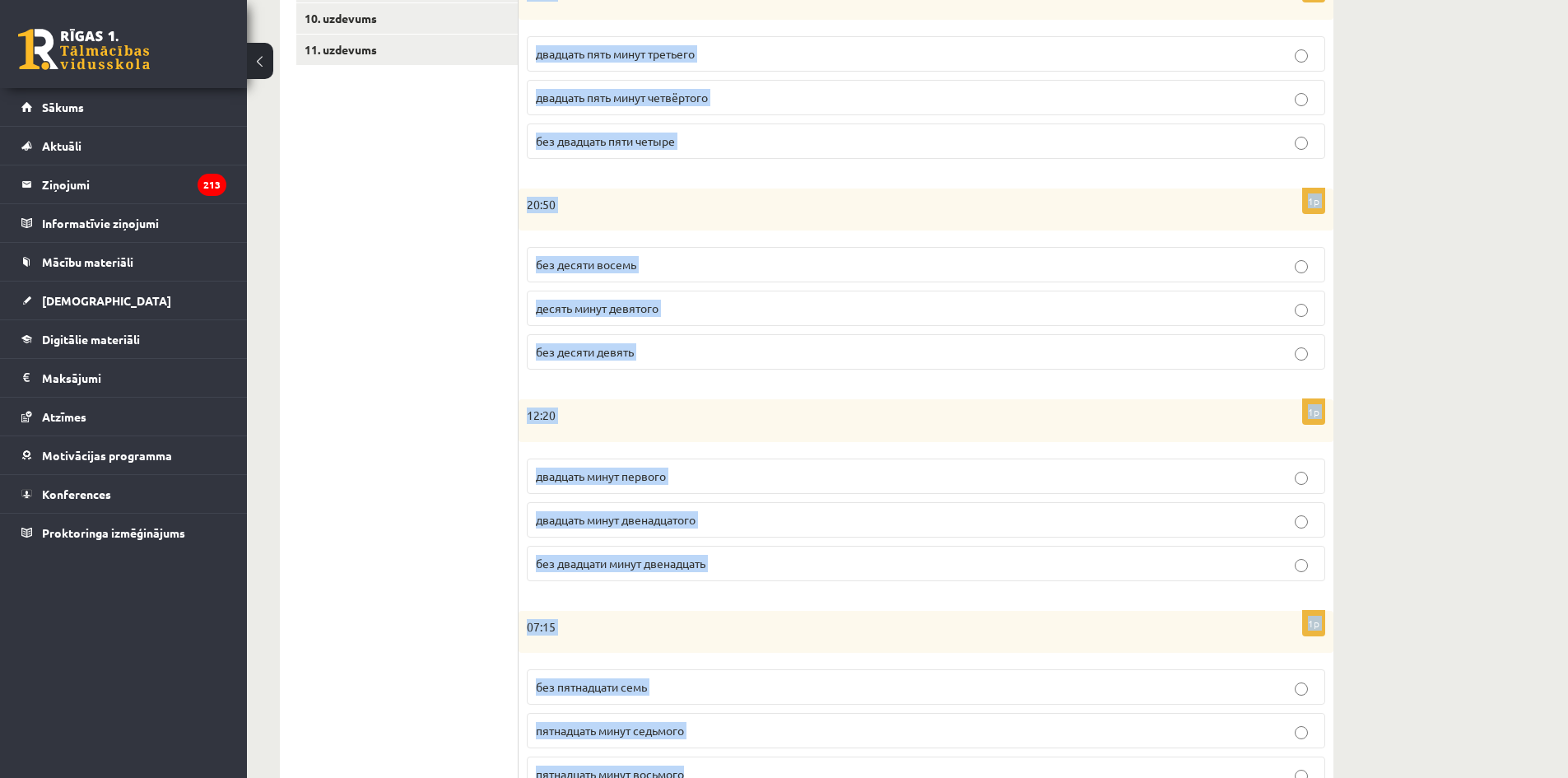
scroll to position [649, 0]
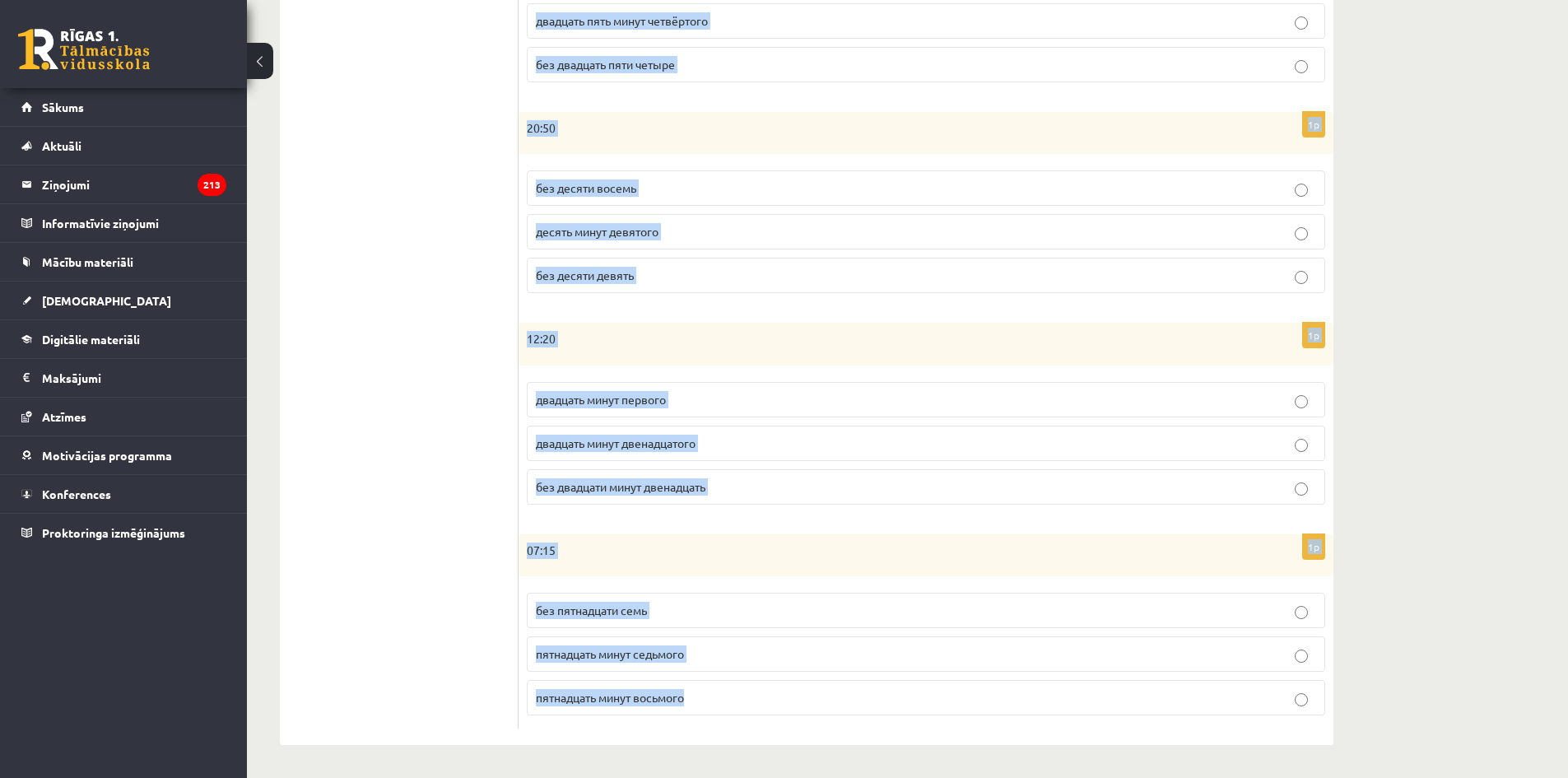
drag, startPoint x: 521, startPoint y: 196, endPoint x: 719, endPoint y: 774, distance: 611.0
click at [719, 774] on div "Krievu valoda JK 11.b1 klase 1. ieskaite , [PERSON_NAME] (11.b1 JK) Parādīt pun…" at bounding box center [807, 95] width 1119 height 1363
copy form "Loremip dolorsi? Ametcons adipiscing elitsed. 8d 75:90 eius tempo incidid utl e…"
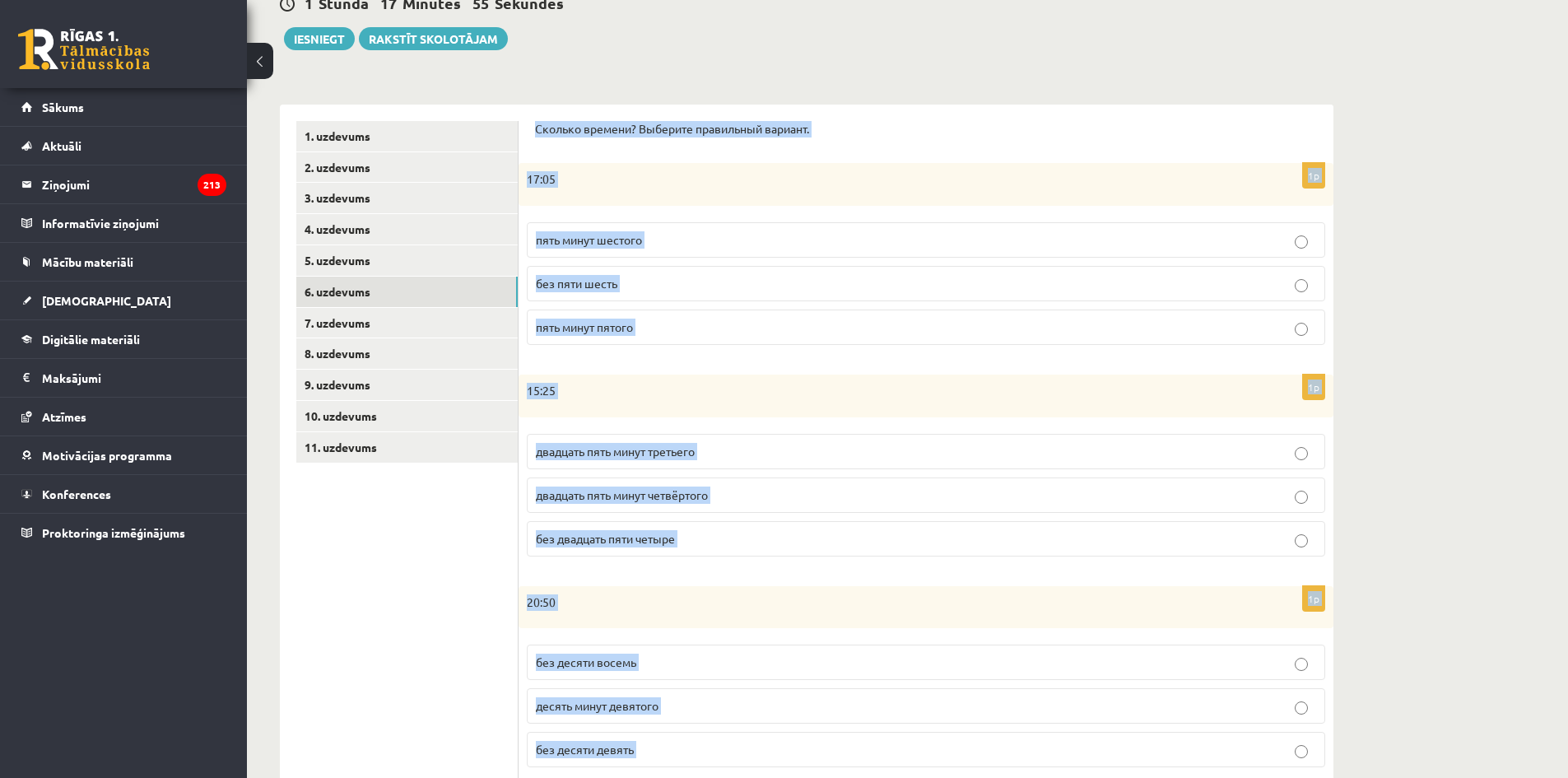
scroll to position [155, 0]
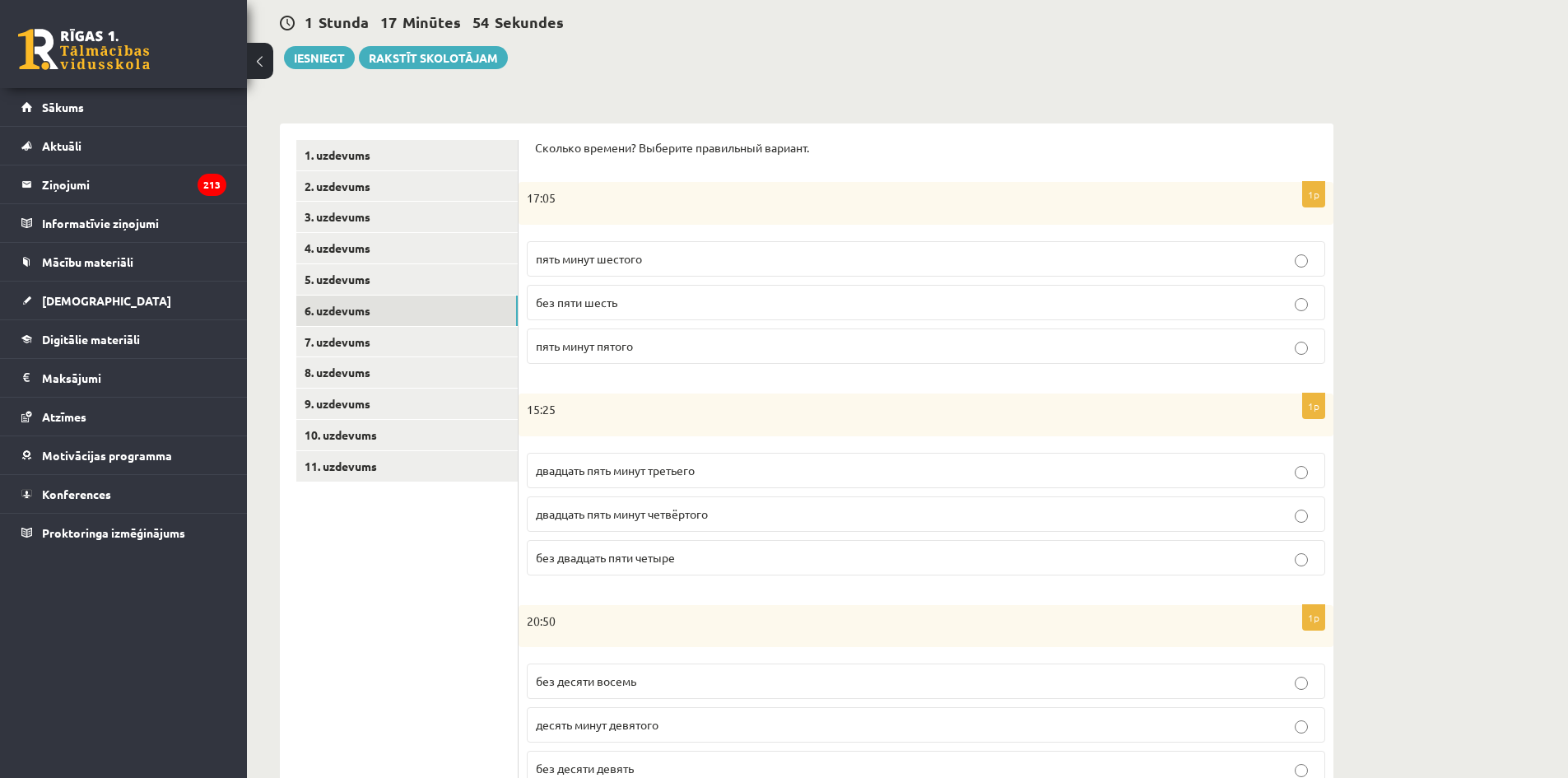
click at [416, 600] on ul "1. uzdevums 2. uzdevums 3. uzdevums 4. uzdevums 5. uzdevums 6. uzdevums 7. uzde…" at bounding box center [407, 681] width 222 height 1082
click at [660, 272] on label "пять минут шестого" at bounding box center [925, 259] width 798 height 35
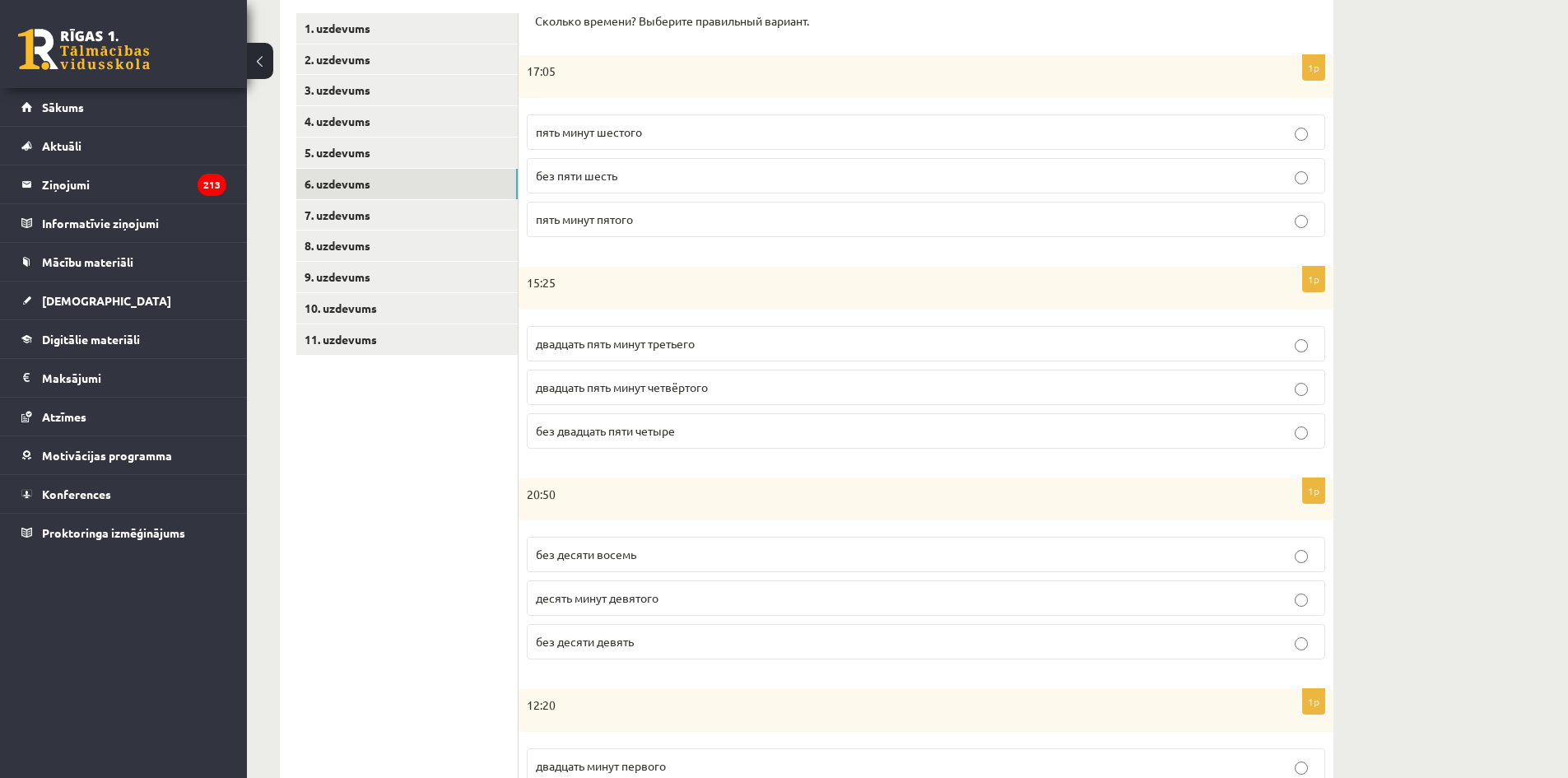
scroll to position [320, 0]
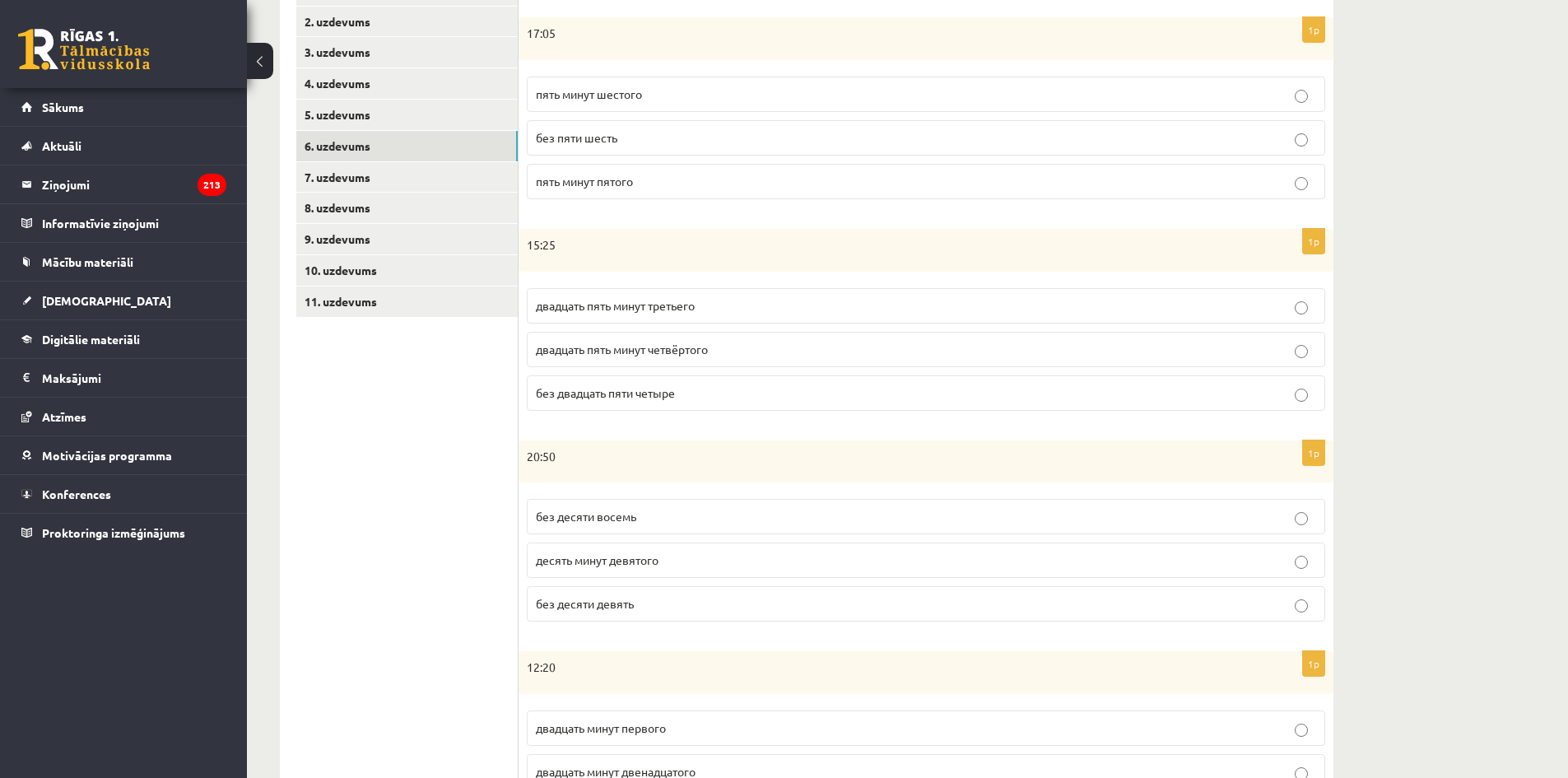
click at [687, 352] on span "двадцать пять минут четвёртого" at bounding box center [622, 349] width 172 height 15
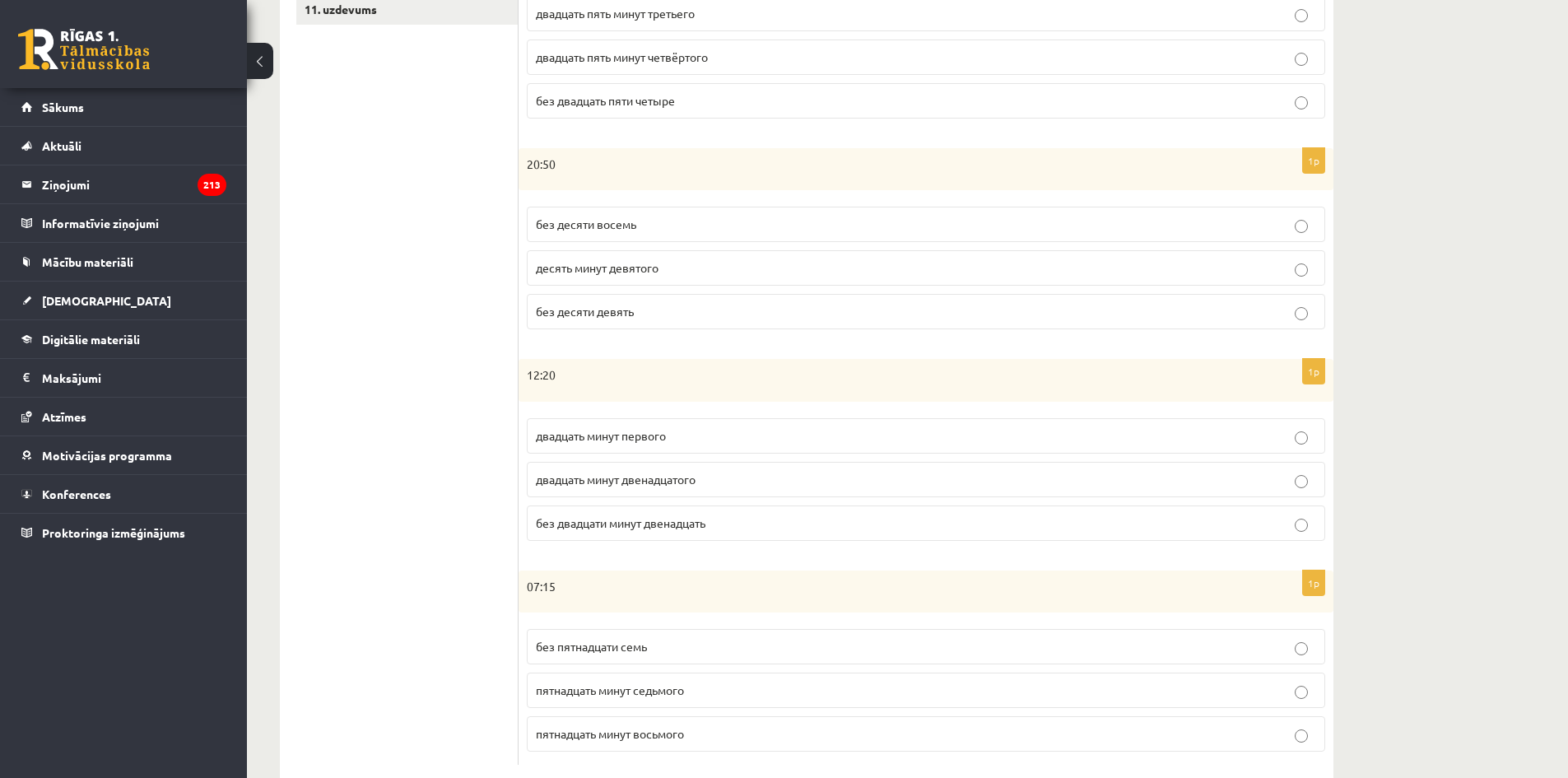
scroll to position [649, 0]
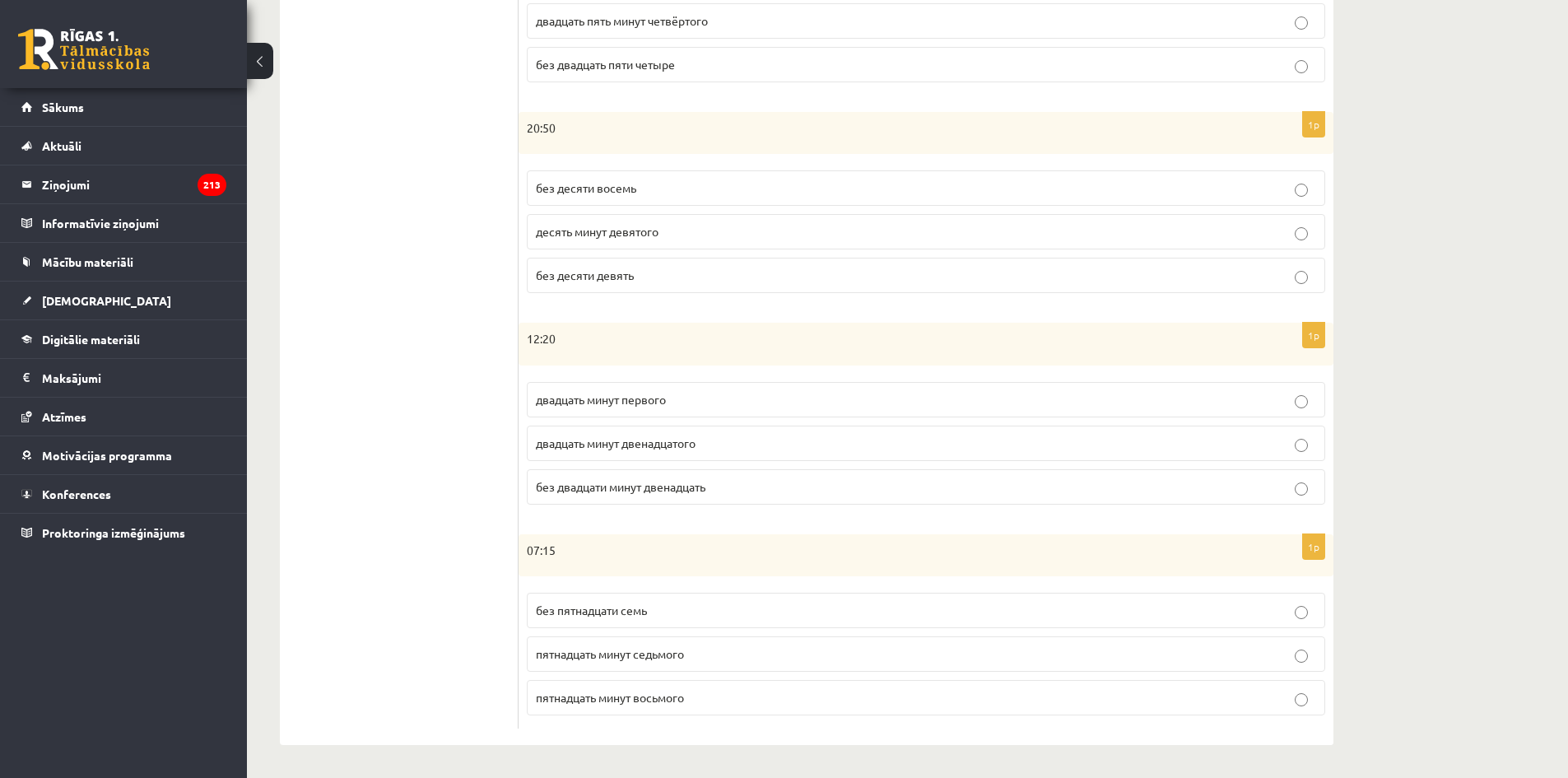
click at [697, 287] on label "без десяти девять" at bounding box center [925, 275] width 798 height 35
click at [692, 402] on p "двадцать минут первого" at bounding box center [925, 400] width 780 height 18
click at [689, 705] on p "пятнадцать минут восьмого" at bounding box center [925, 698] width 780 height 18
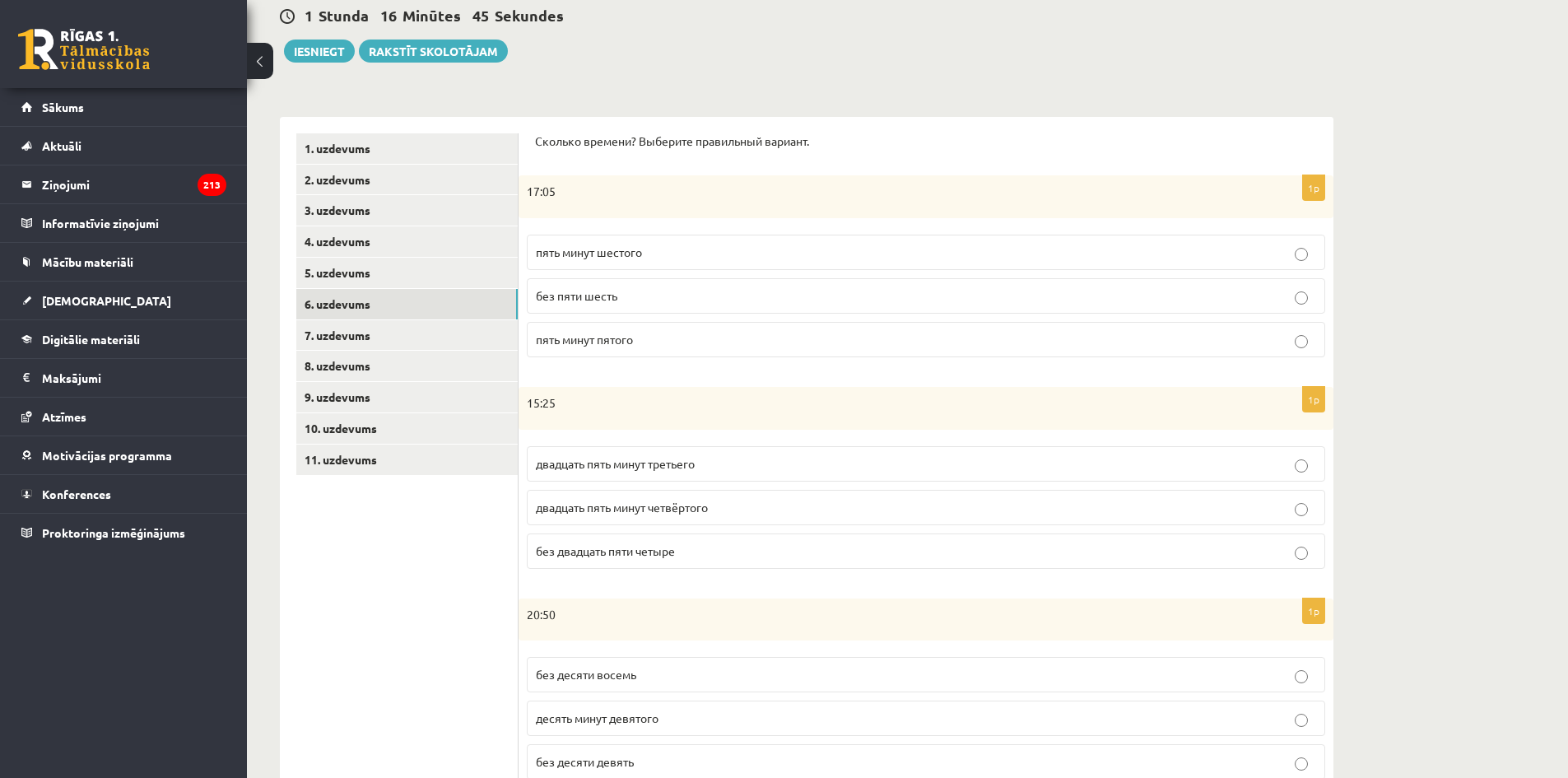
scroll to position [0, 0]
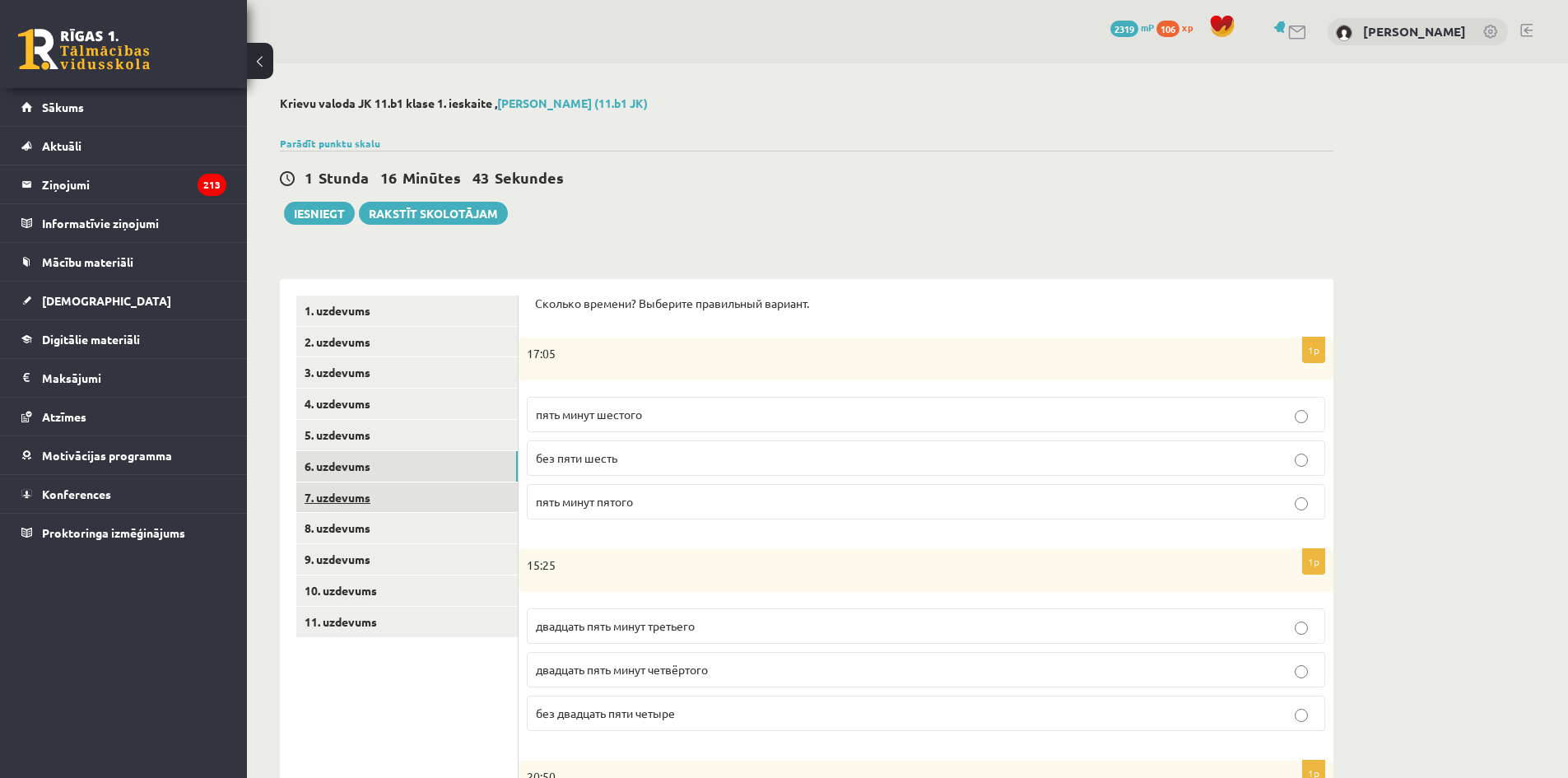
click at [370, 504] on link "7. uzdevums" at bounding box center [406, 497] width 221 height 31
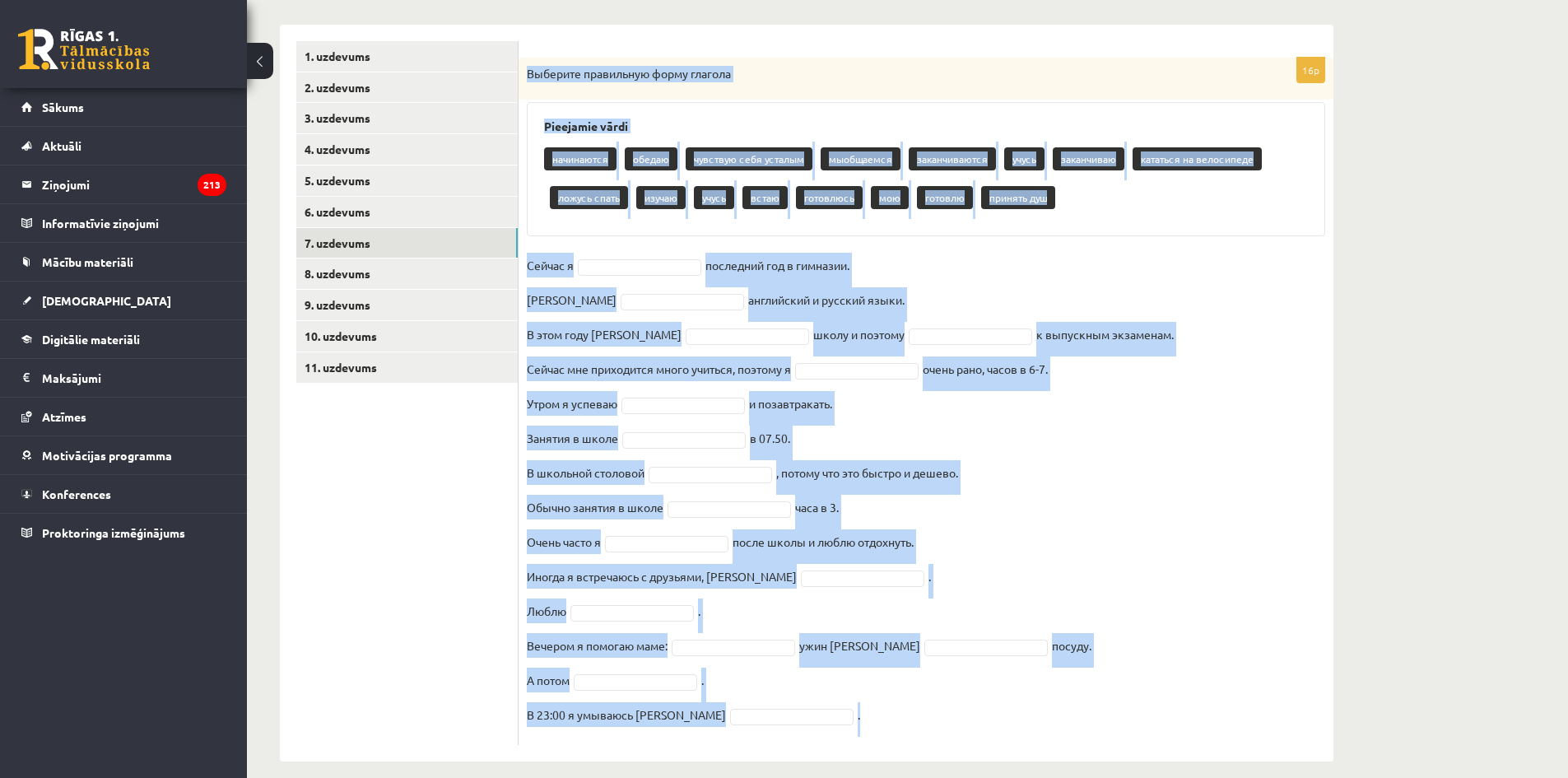
scroll to position [272, 0]
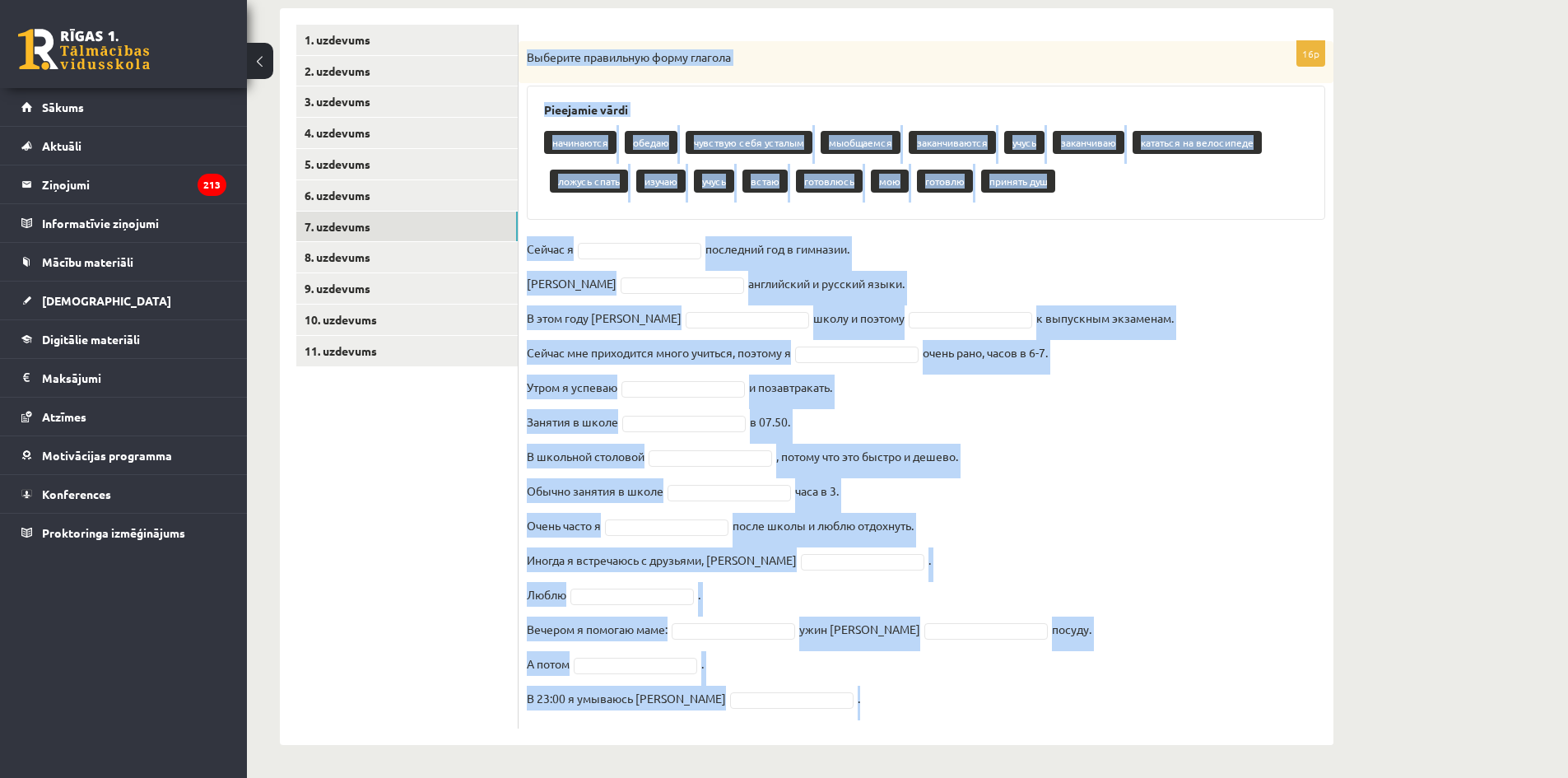
drag, startPoint x: 525, startPoint y: 167, endPoint x: 827, endPoint y: 786, distance: 688.7
click at [827, 507] on html "0 Dāvanas 2319 mP 106 xp [PERSON_NAME] Sākums Aktuāli Kā mācīties [PERSON_NAME]…" at bounding box center [784, 117] width 1568 height 778
copy div "Loremips dolorsitam conse adipisc Elitseddo eiusm temporinci utlabo etdolore ma…"
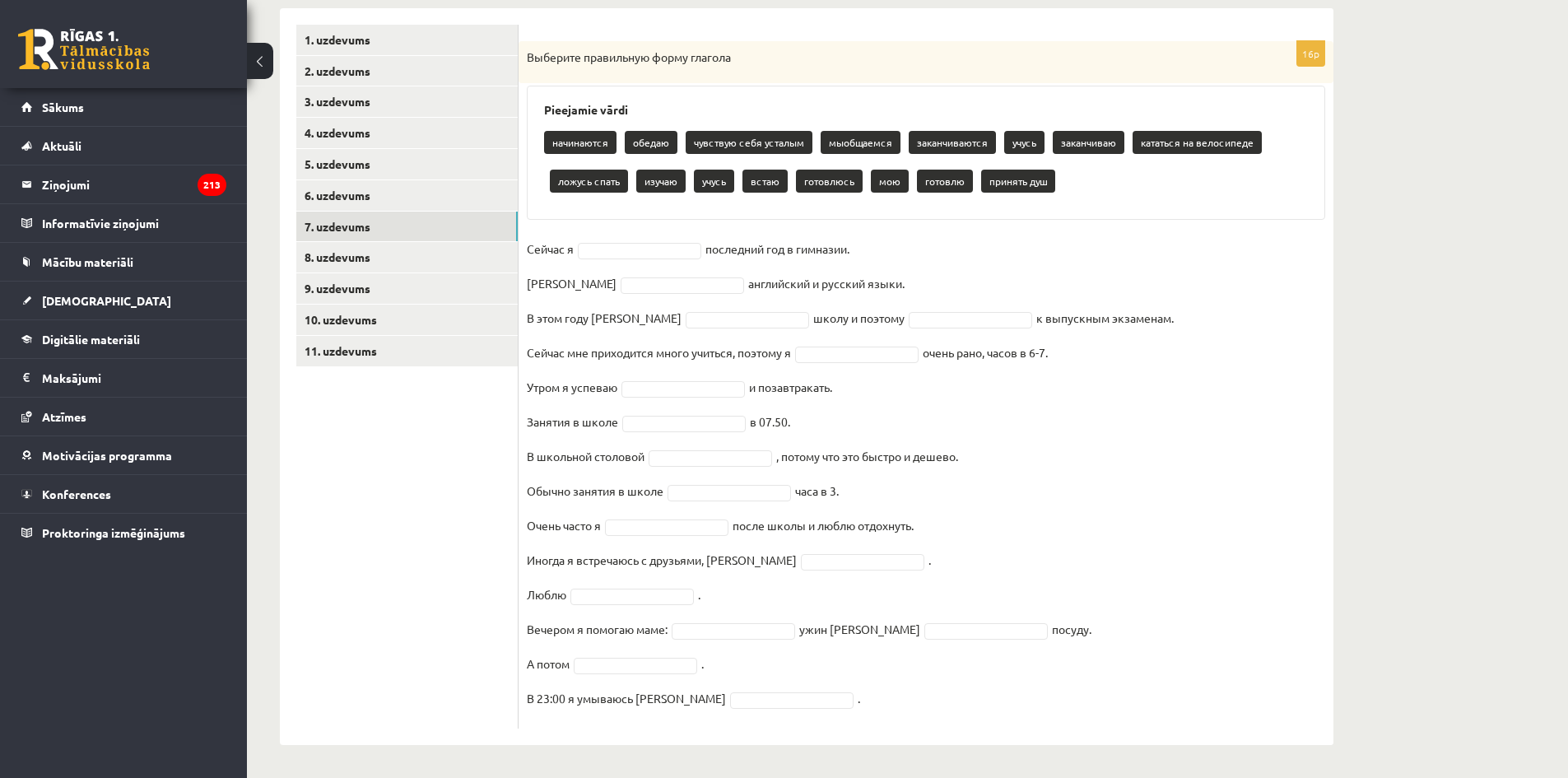
drag, startPoint x: 415, startPoint y: 449, endPoint x: 476, endPoint y: 381, distance: 91.4
click at [416, 449] on ul "1. uzdevums 2. uzdevums 3. uzdevums 4. uzdevums 5. uzdevums 6. uzdevums 7. uzde…" at bounding box center [407, 377] width 222 height 704
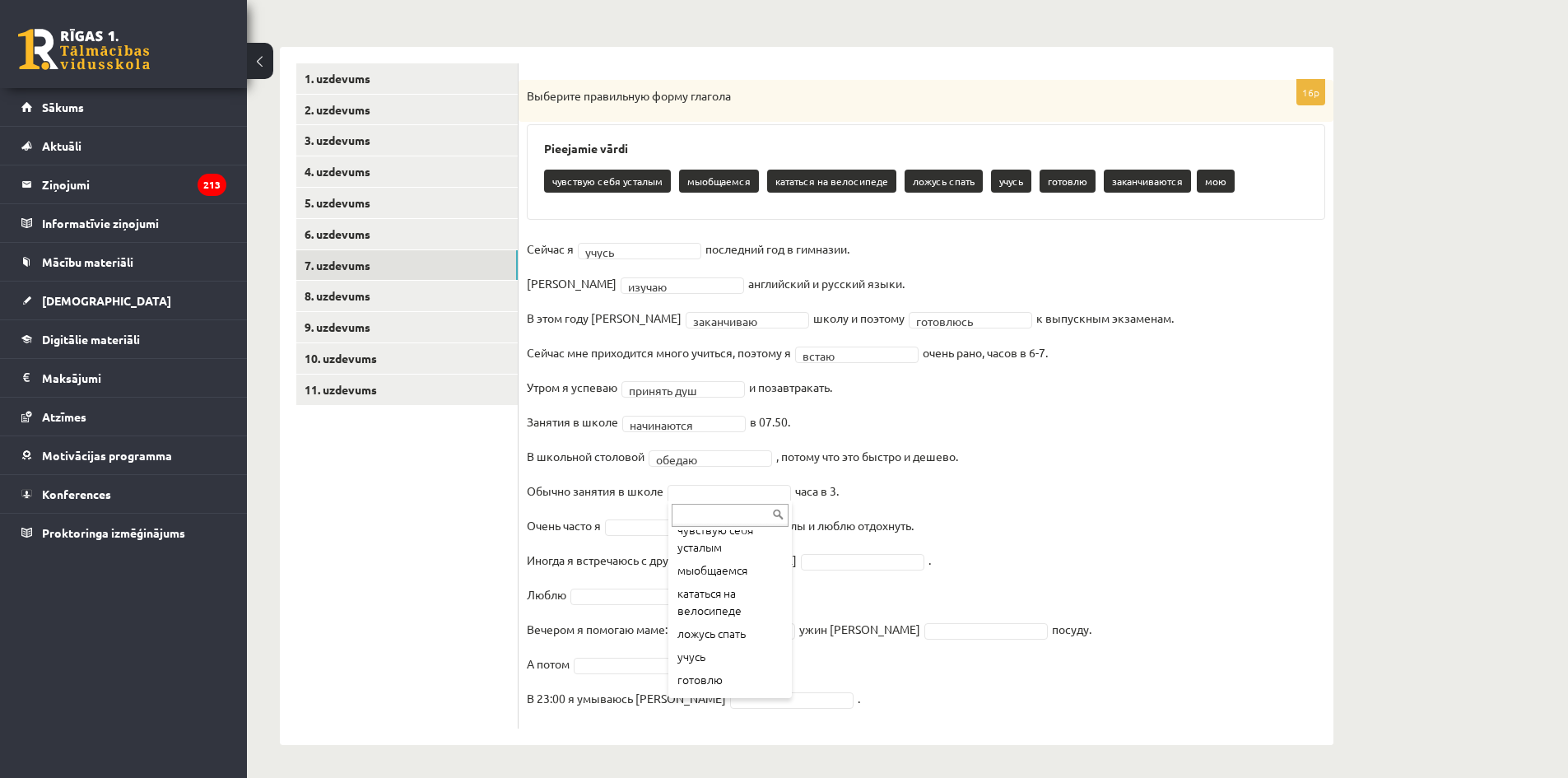
scroll to position [78, 0]
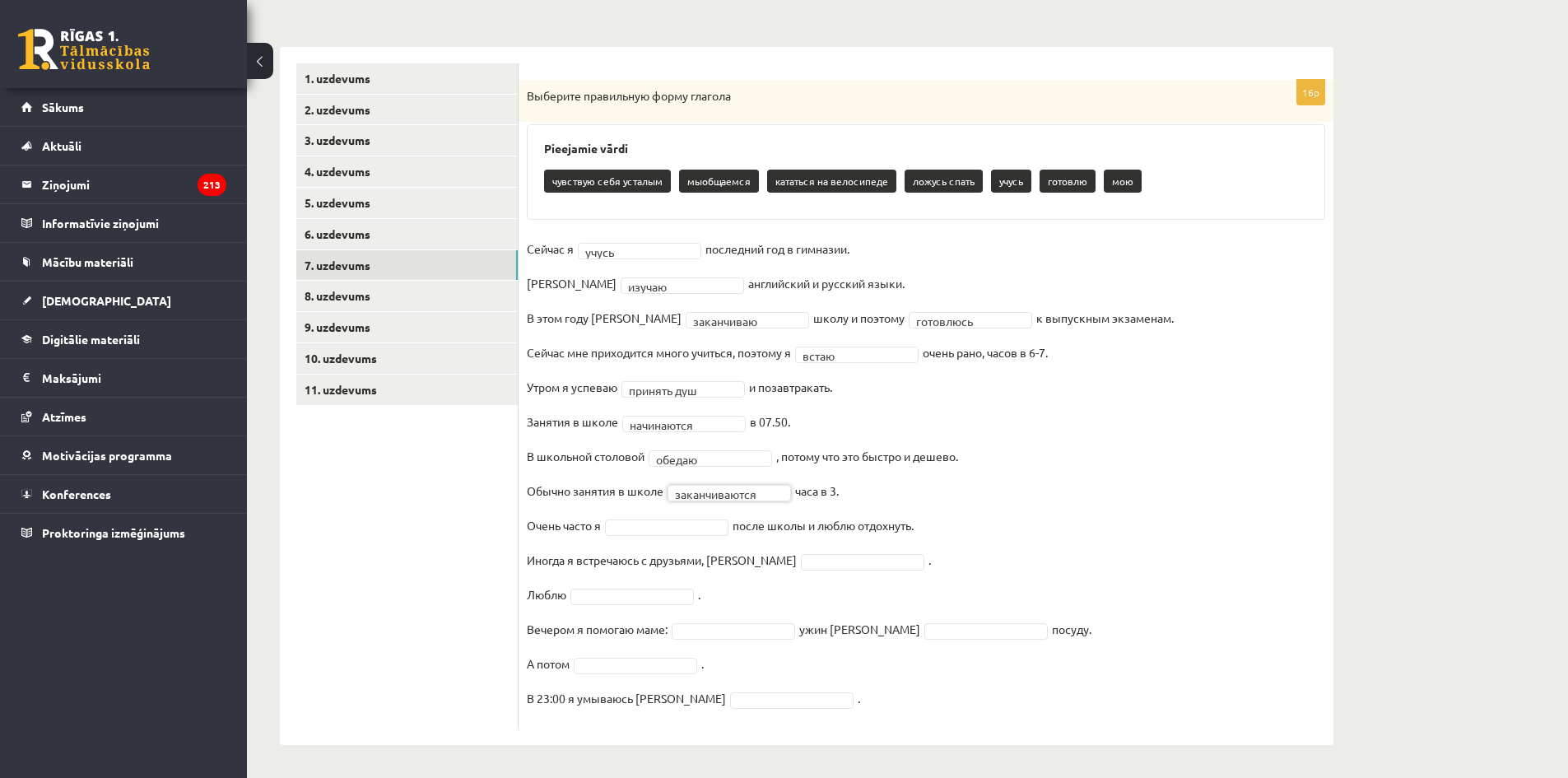
click at [1044, 347] on fieldset "**********" at bounding box center [925, 477] width 798 height 484
drag, startPoint x: 698, startPoint y: 200, endPoint x: 645, endPoint y: 165, distance: 63.5
click at [645, 165] on div "Pieejamie vārdi чувствую себя усталым мыобщаемся кататься на велосипеде ложусь …" at bounding box center [925, 171] width 798 height 95
drag, startPoint x: 391, startPoint y: 261, endPoint x: 71, endPoint y: 340, distance: 329.6
click at [265, 303] on div "Krievu valoda JK 11.b1 klase 1. ieskaite , [PERSON_NAME] (11.b1 JK) Parādīt pun…" at bounding box center [807, 304] width 1119 height 946
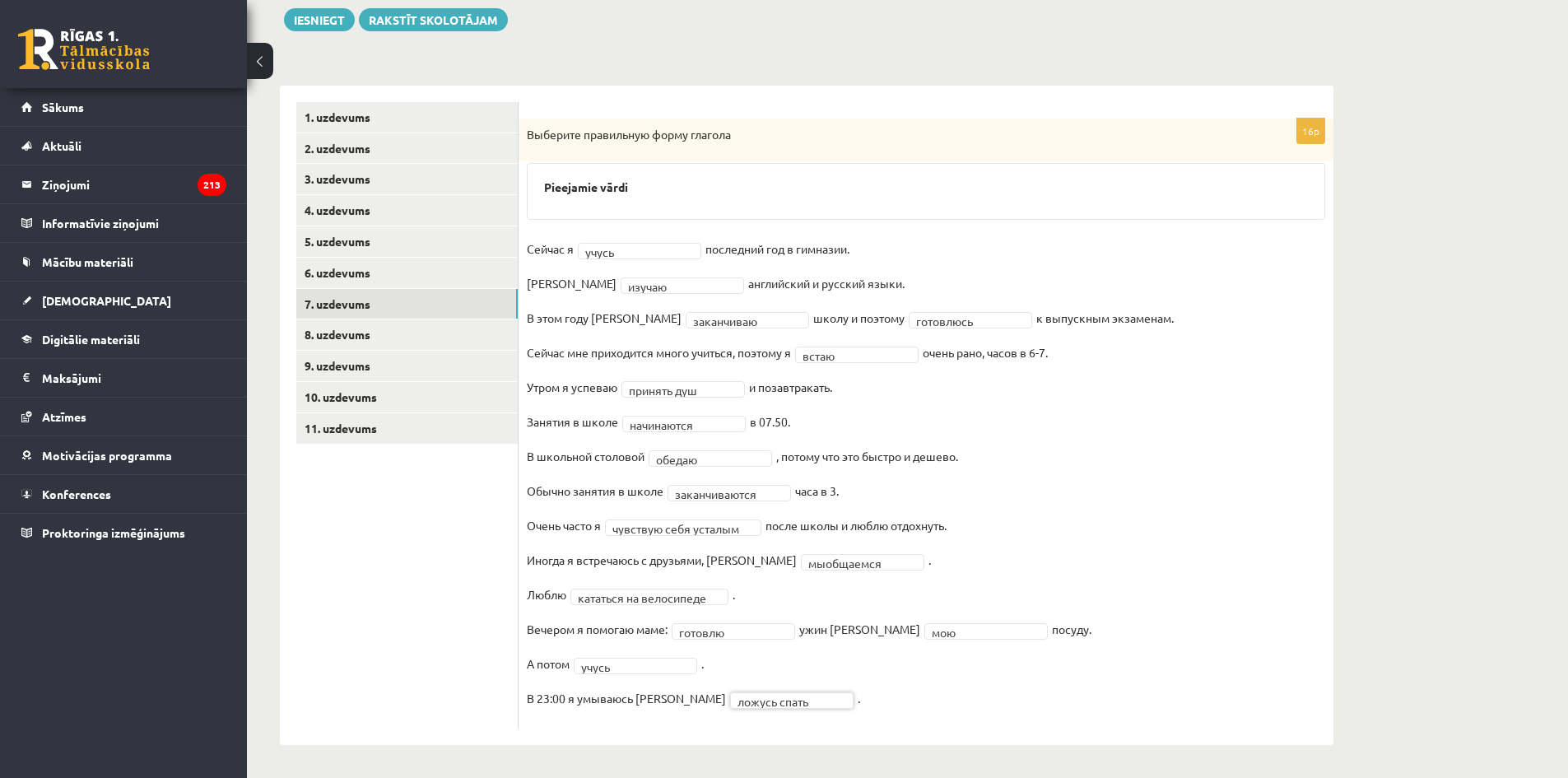
scroll to position [194, 0]
click at [351, 335] on link "8. uzdevums" at bounding box center [406, 334] width 221 height 31
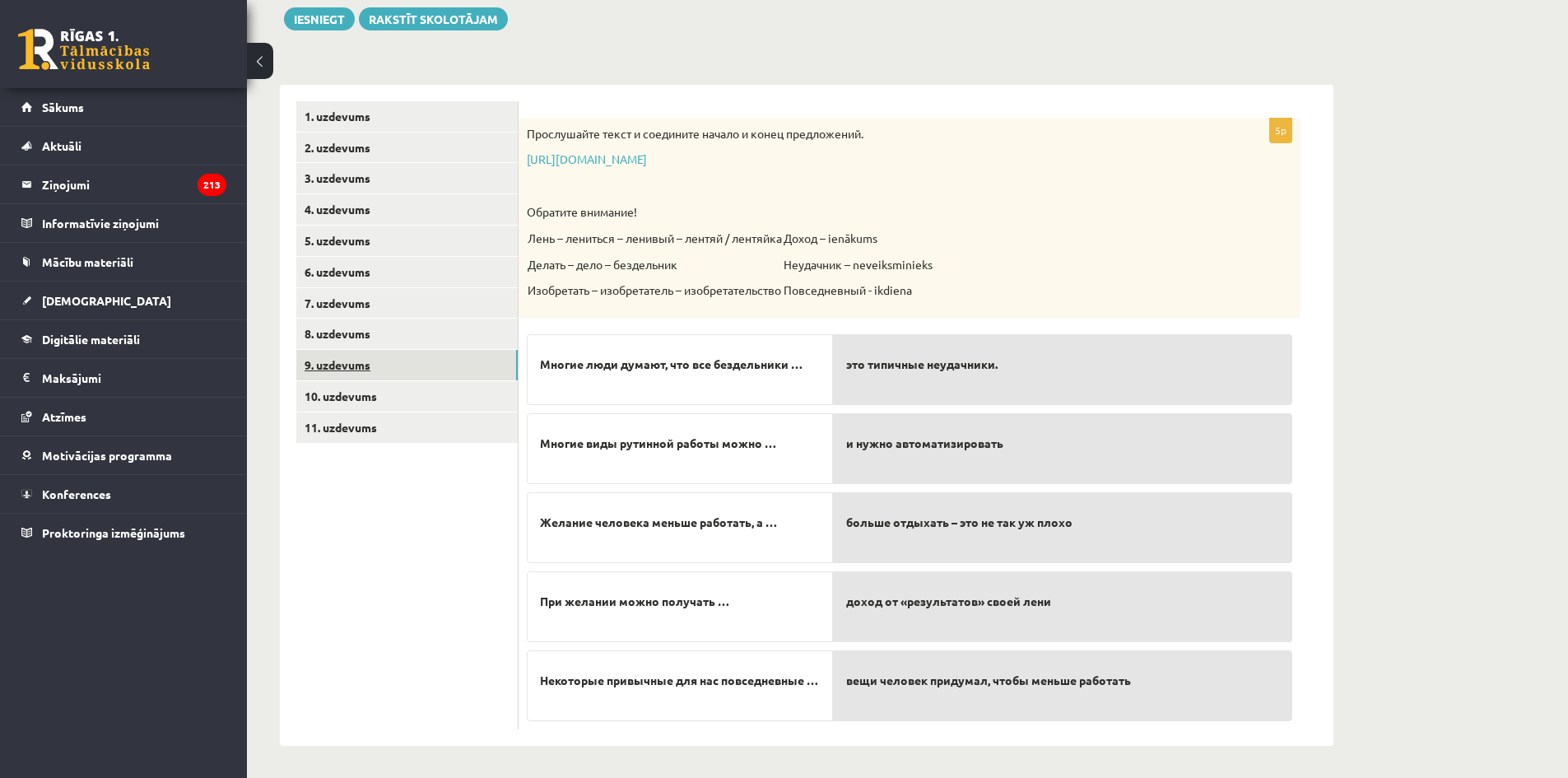
click at [334, 361] on link "9. uzdevums" at bounding box center [406, 364] width 221 height 31
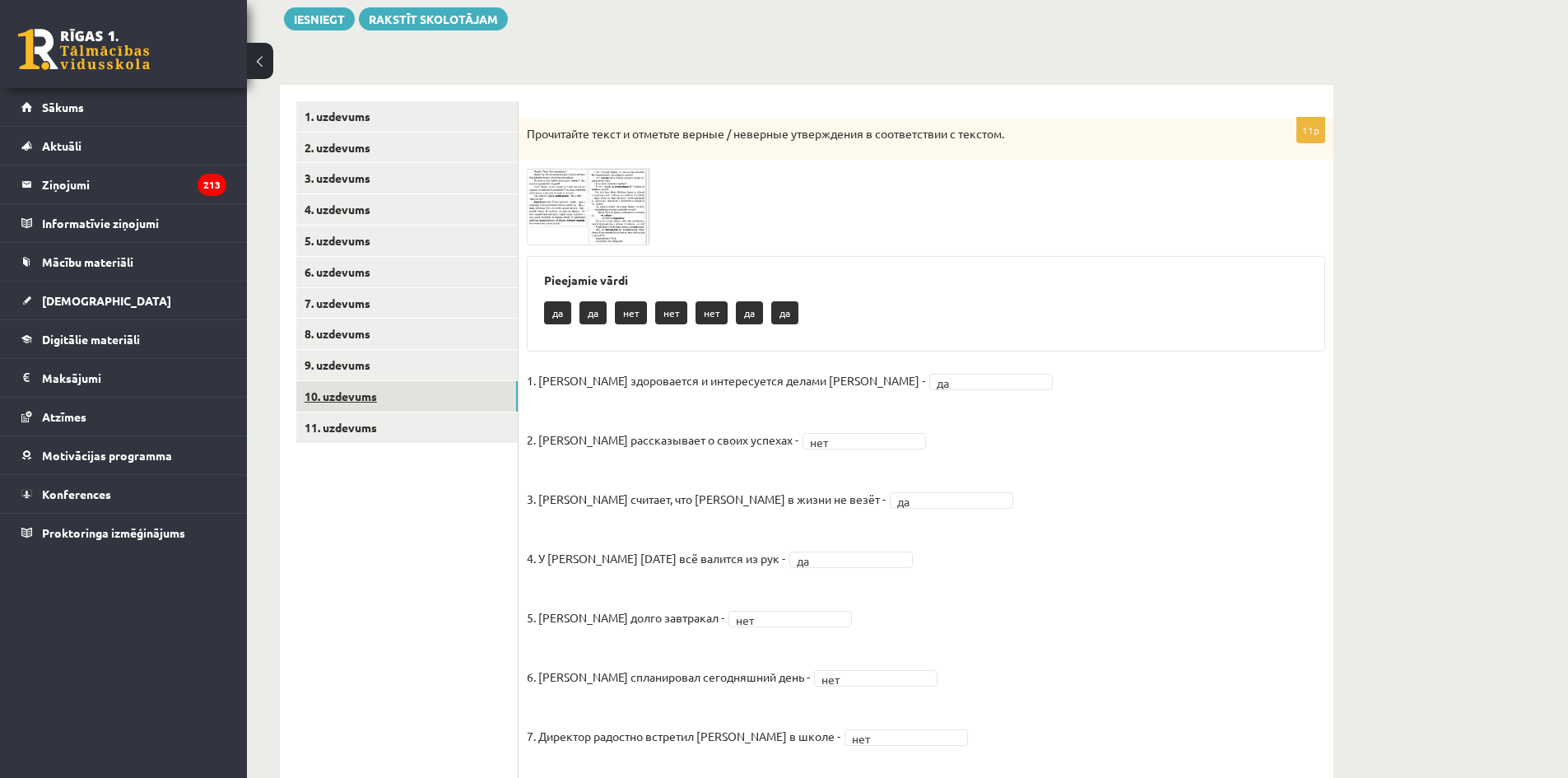
click at [325, 392] on link "10. uzdevums" at bounding box center [406, 396] width 221 height 31
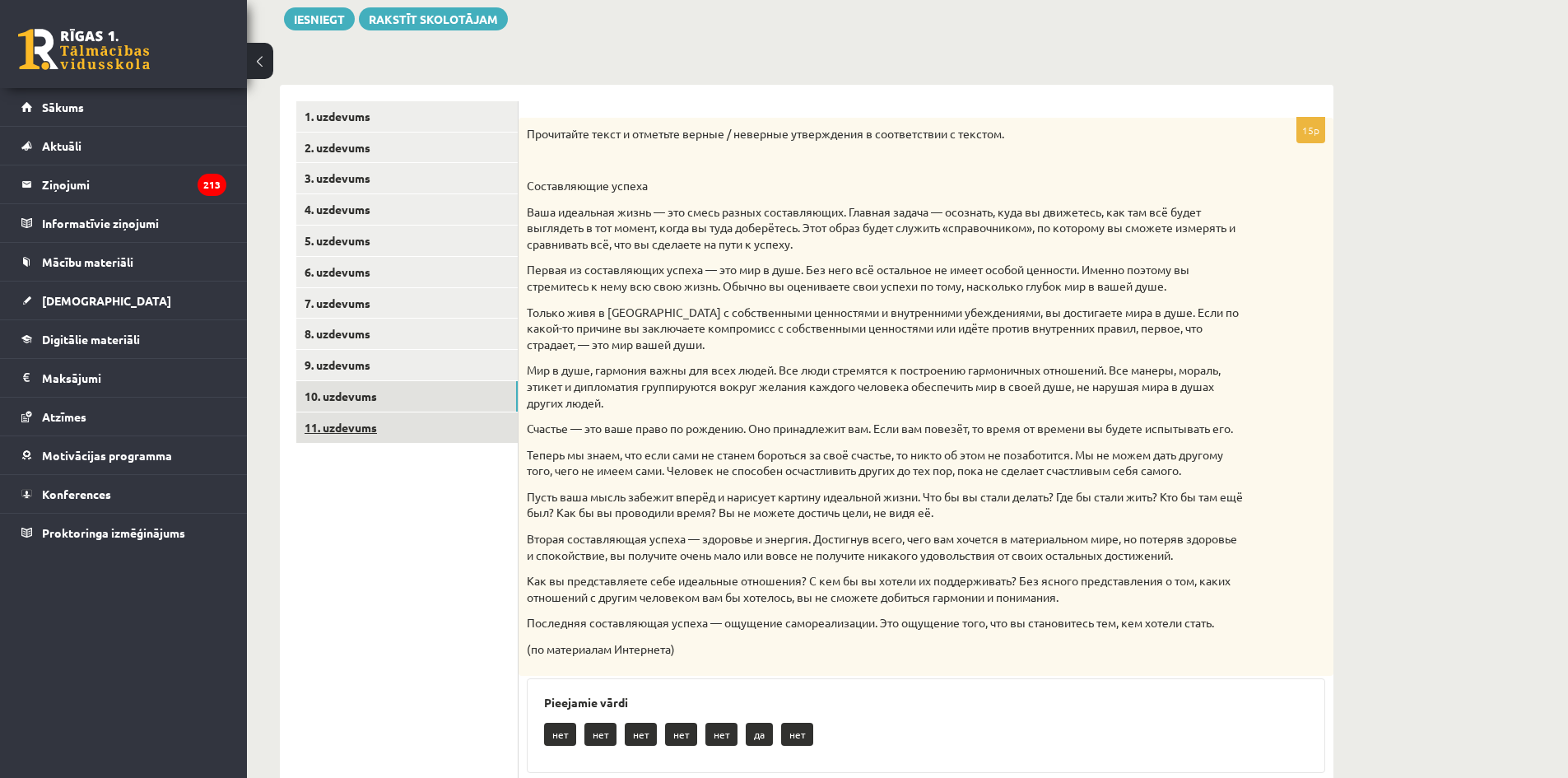
click at [332, 430] on link "11. uzdevums" at bounding box center [406, 427] width 221 height 31
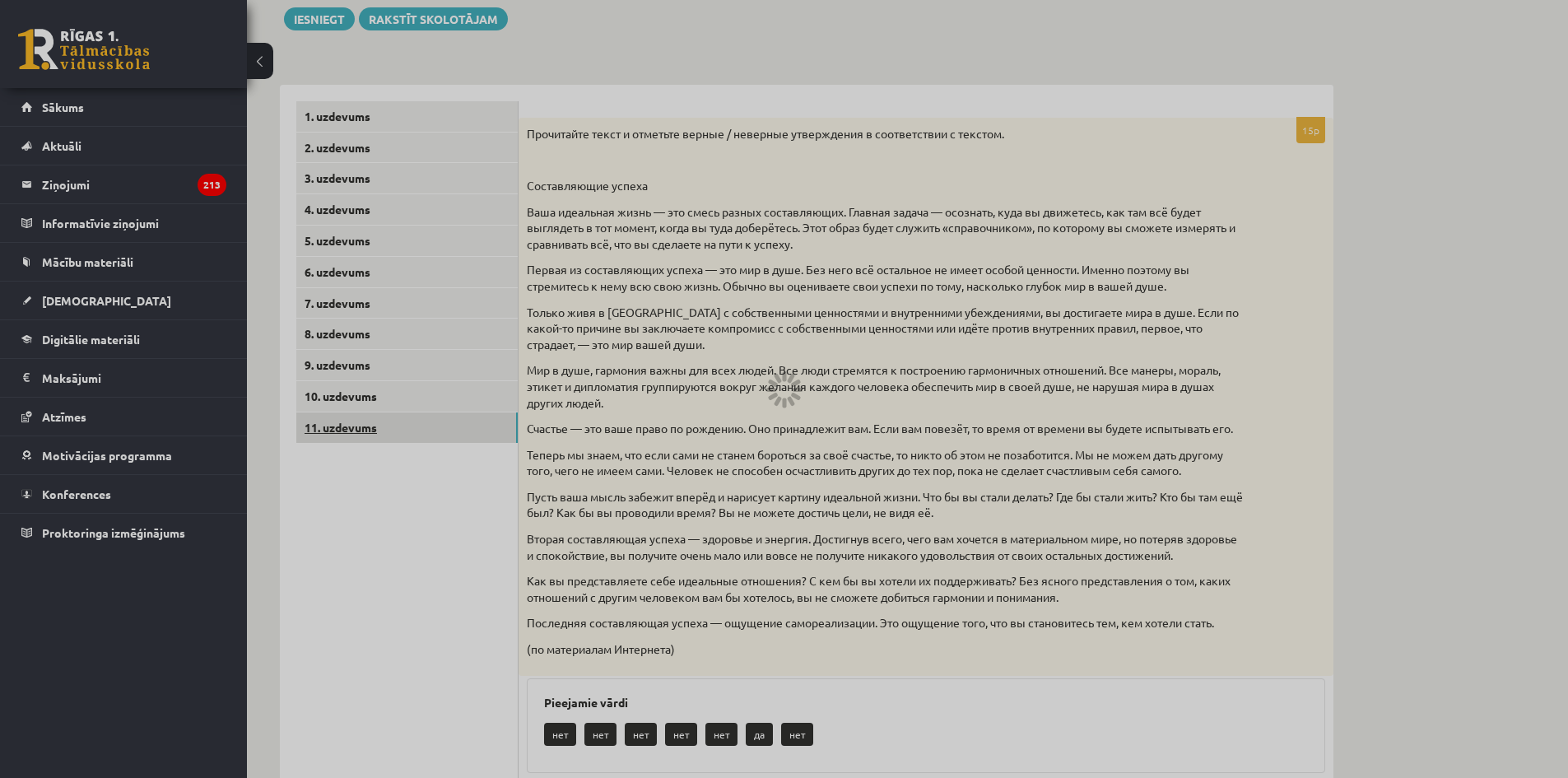
scroll to position [56, 0]
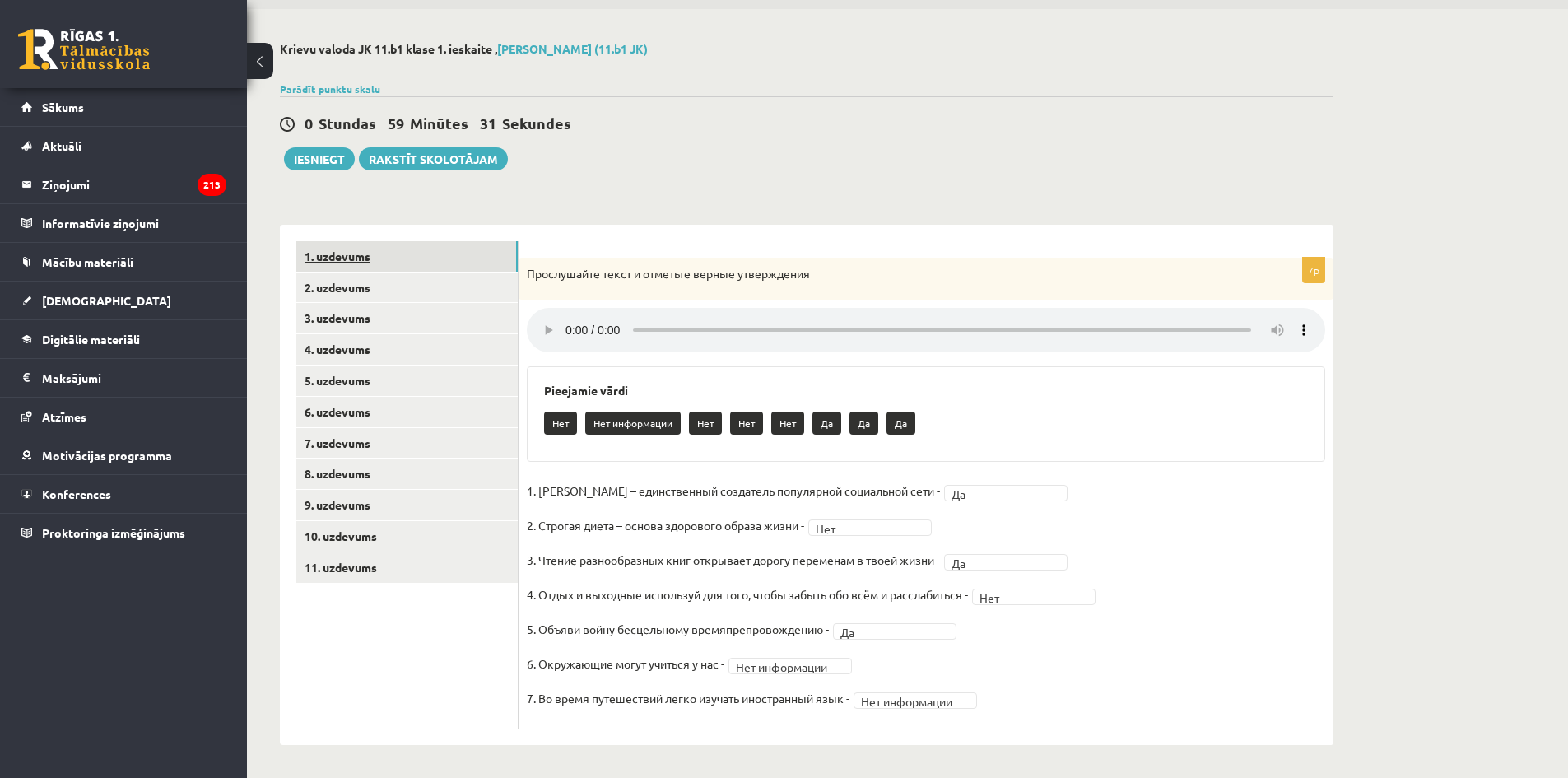
click at [352, 257] on link "1. uzdevums" at bounding box center [406, 256] width 221 height 31
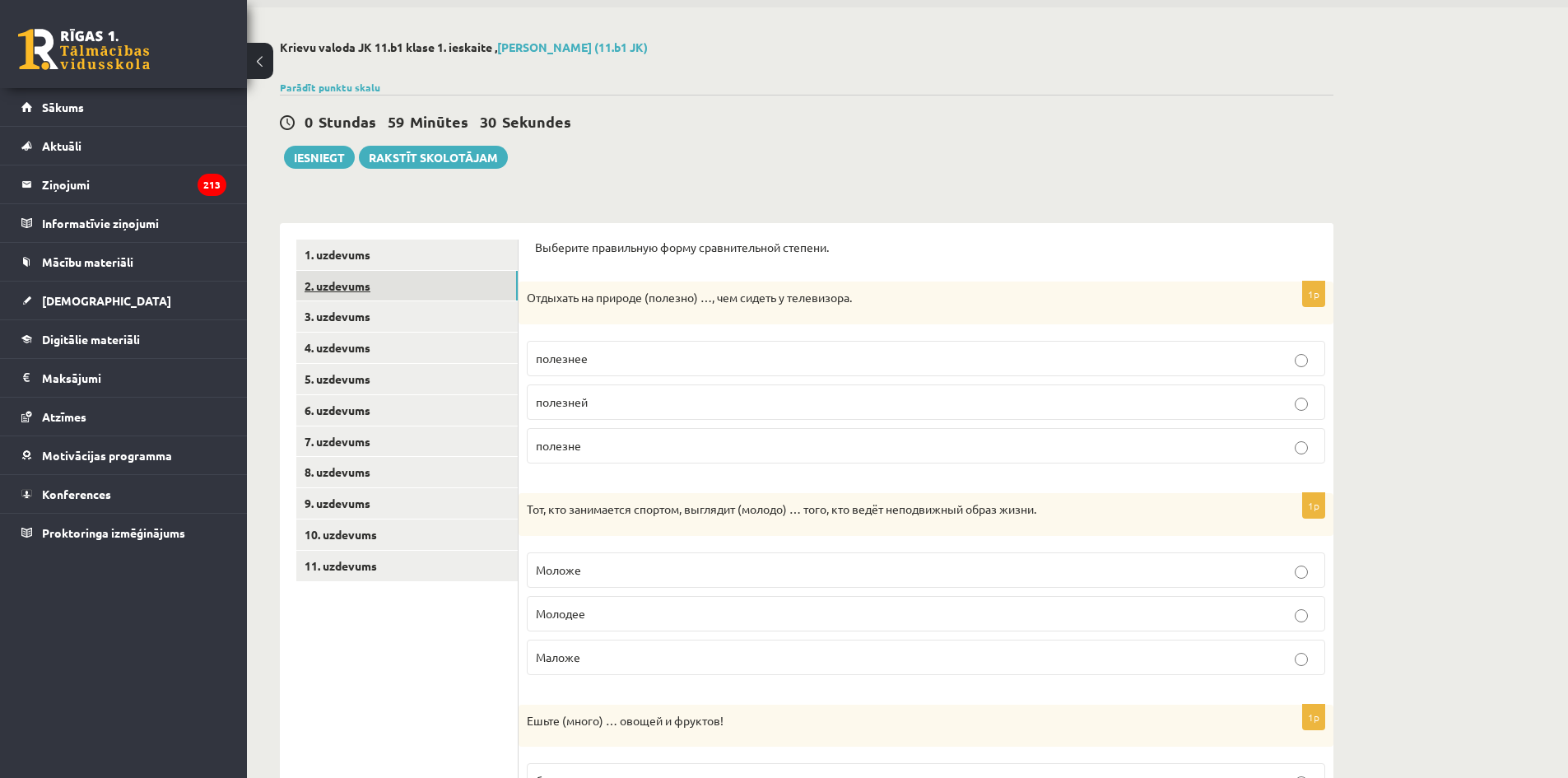
click at [351, 295] on link "2. uzdevums" at bounding box center [406, 286] width 221 height 31
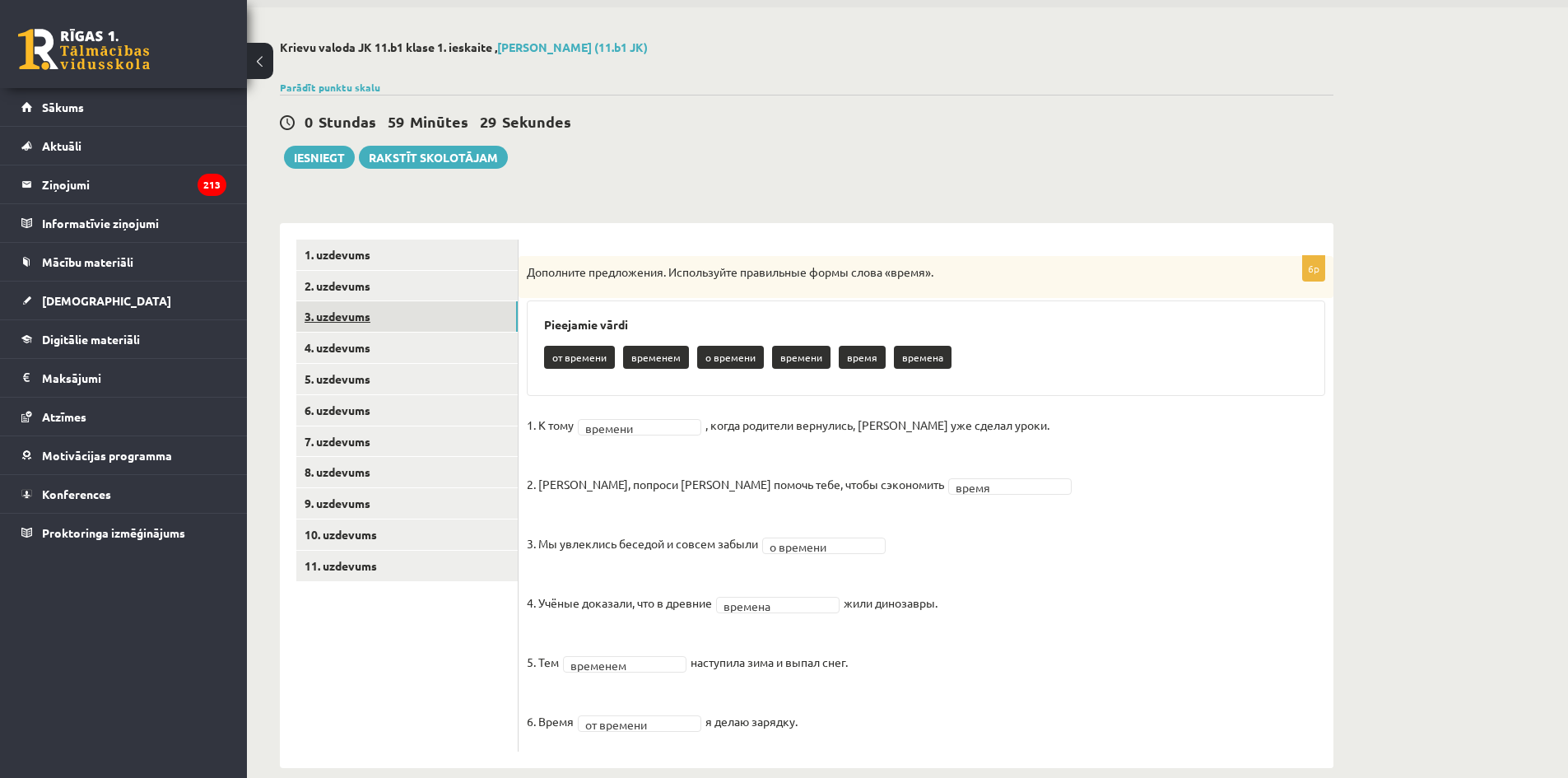
click at [344, 323] on link "3. uzdevums" at bounding box center [406, 316] width 221 height 31
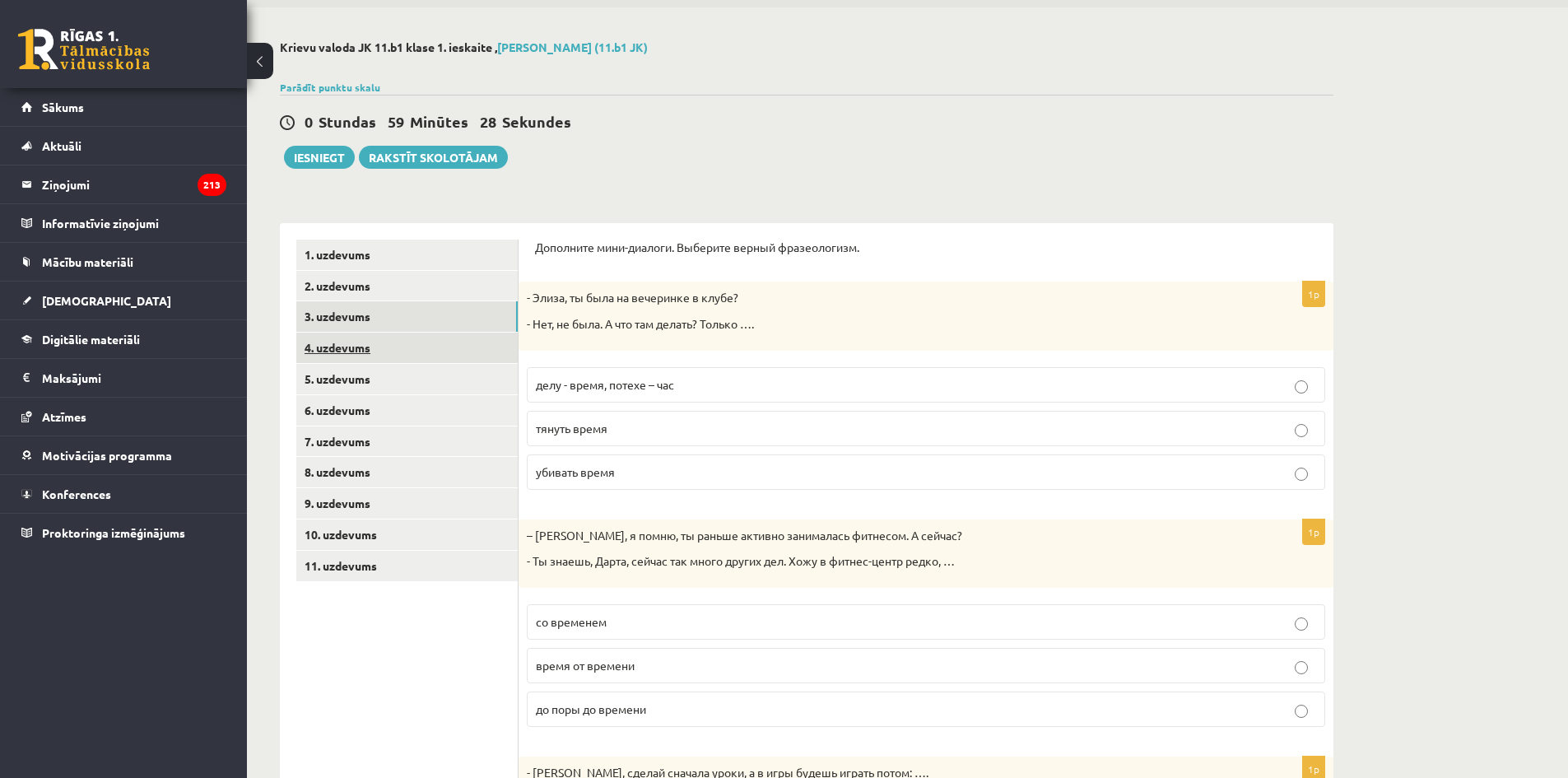
click at [340, 351] on link "4. uzdevums" at bounding box center [406, 347] width 221 height 31
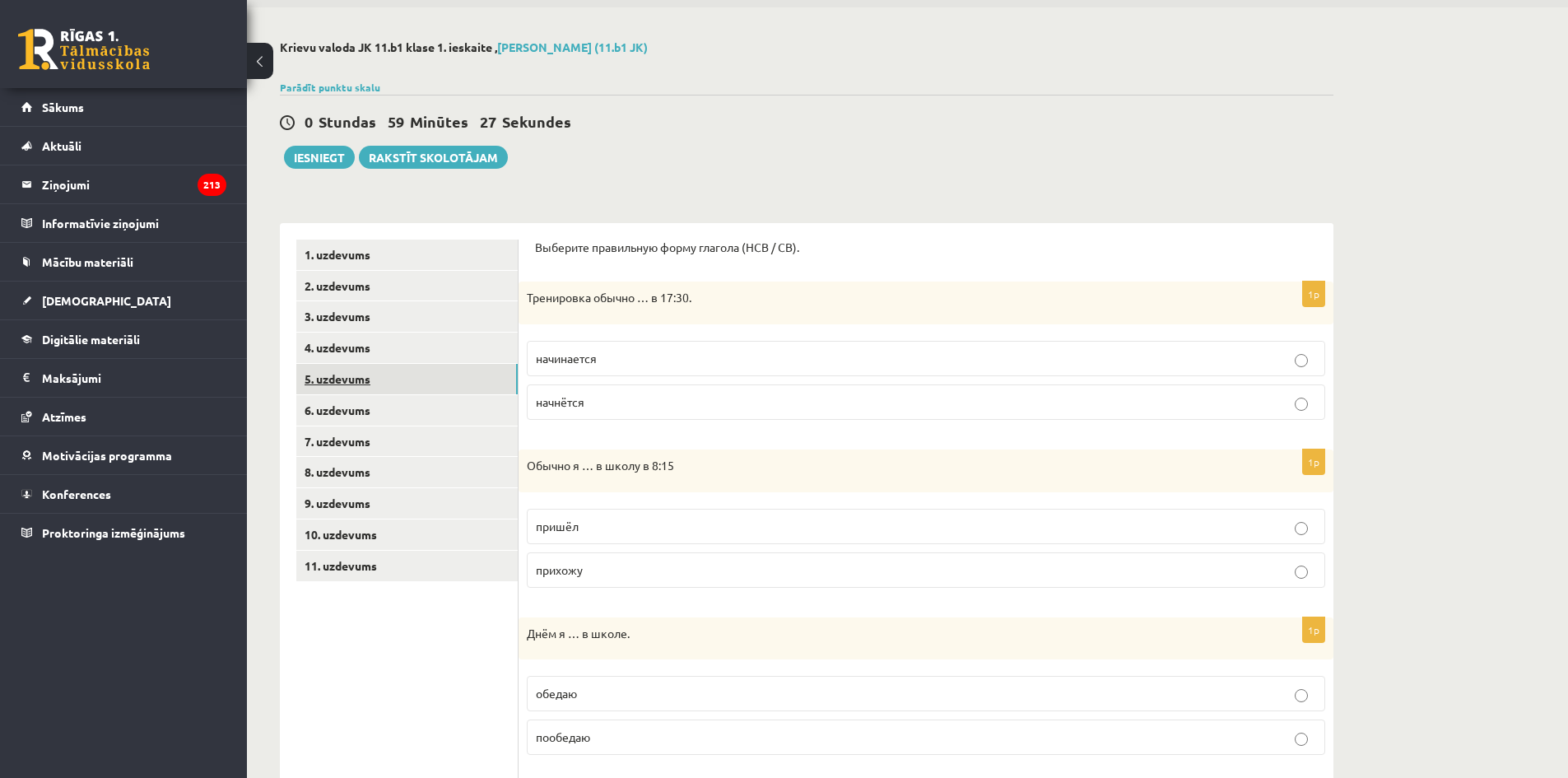
click at [341, 377] on link "5. uzdevums" at bounding box center [406, 378] width 221 height 31
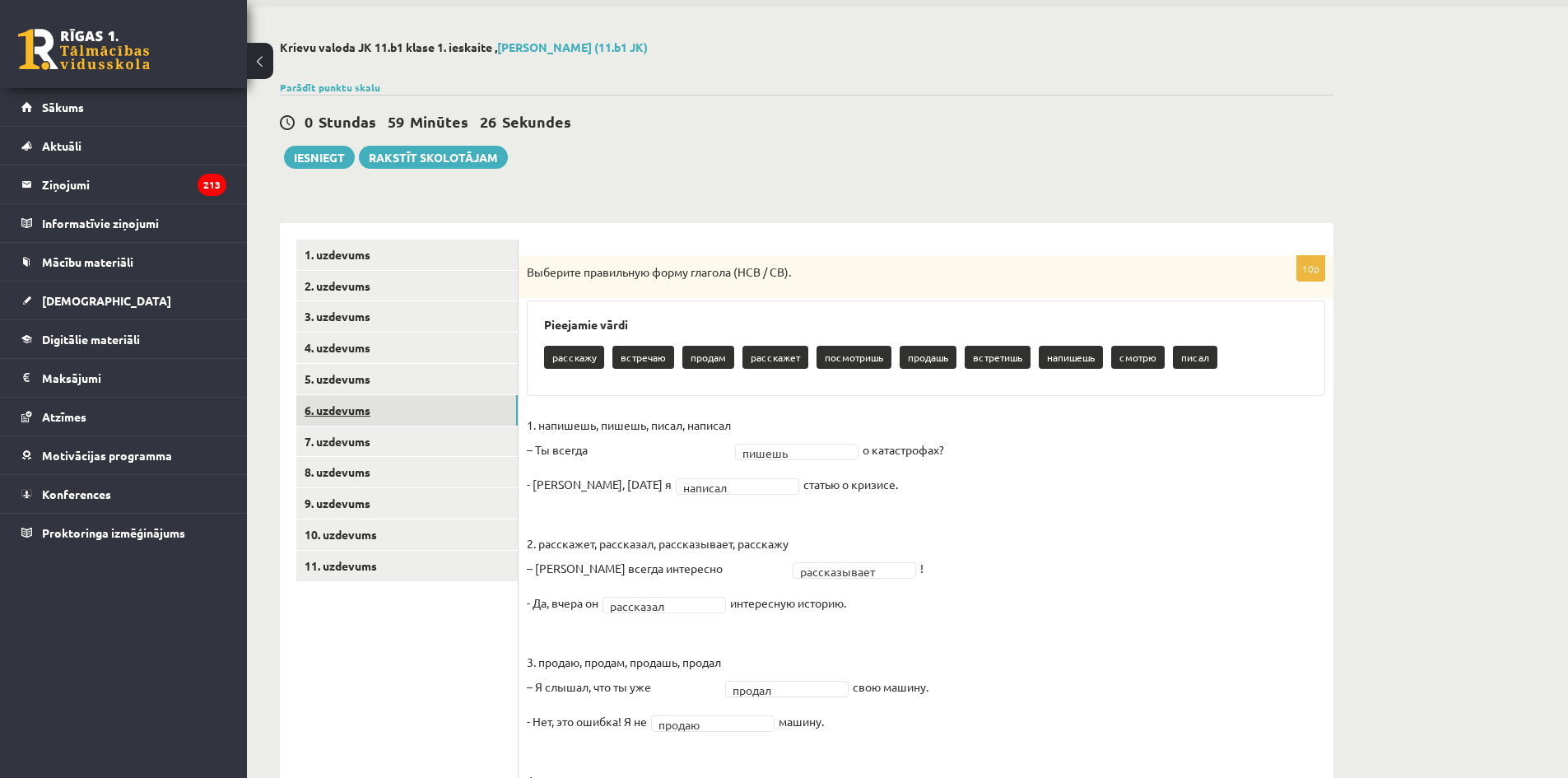
click at [351, 406] on link "6. uzdevums" at bounding box center [406, 410] width 221 height 31
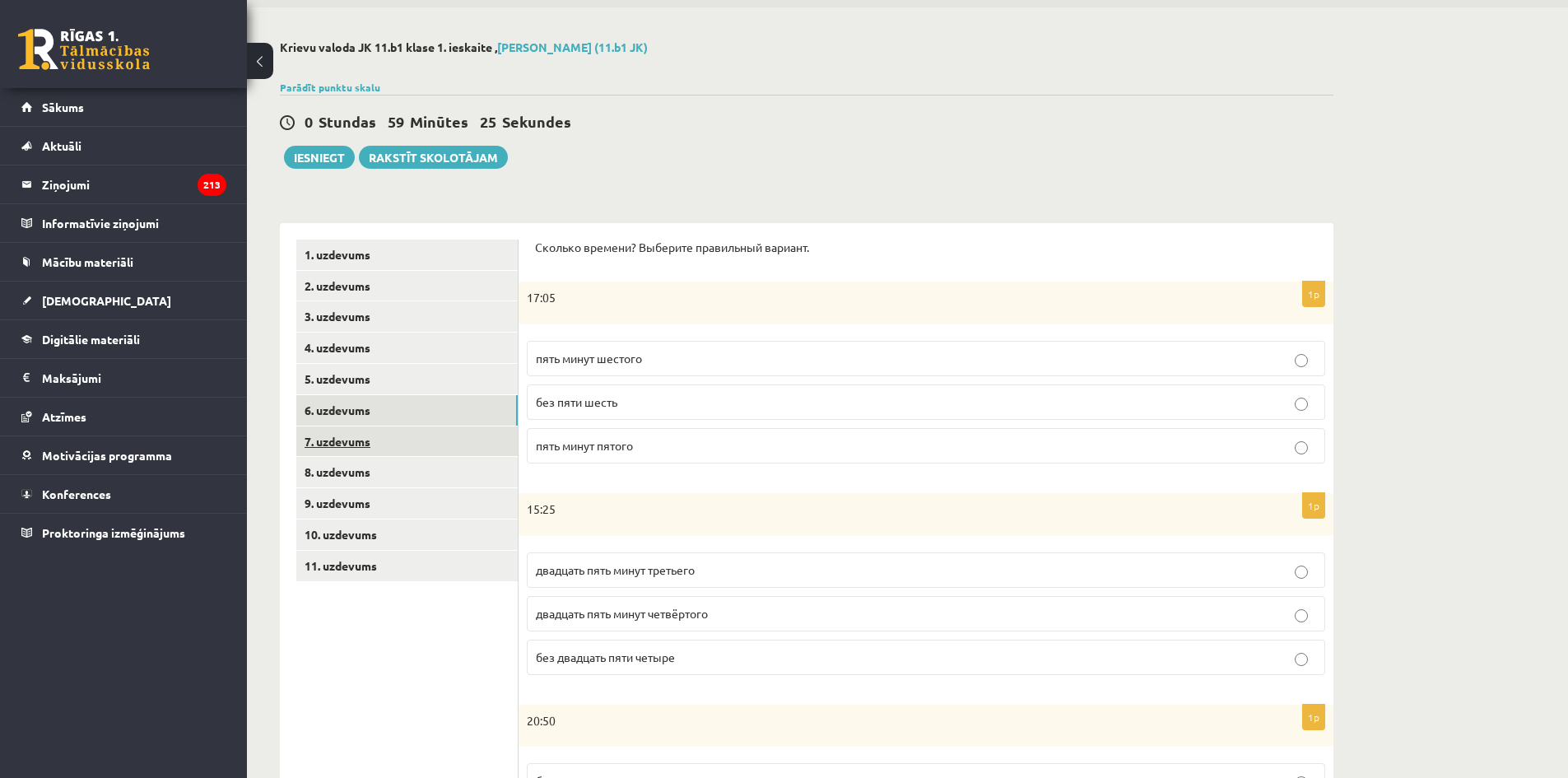
click at [360, 440] on link "7. uzdevums" at bounding box center [406, 441] width 221 height 31
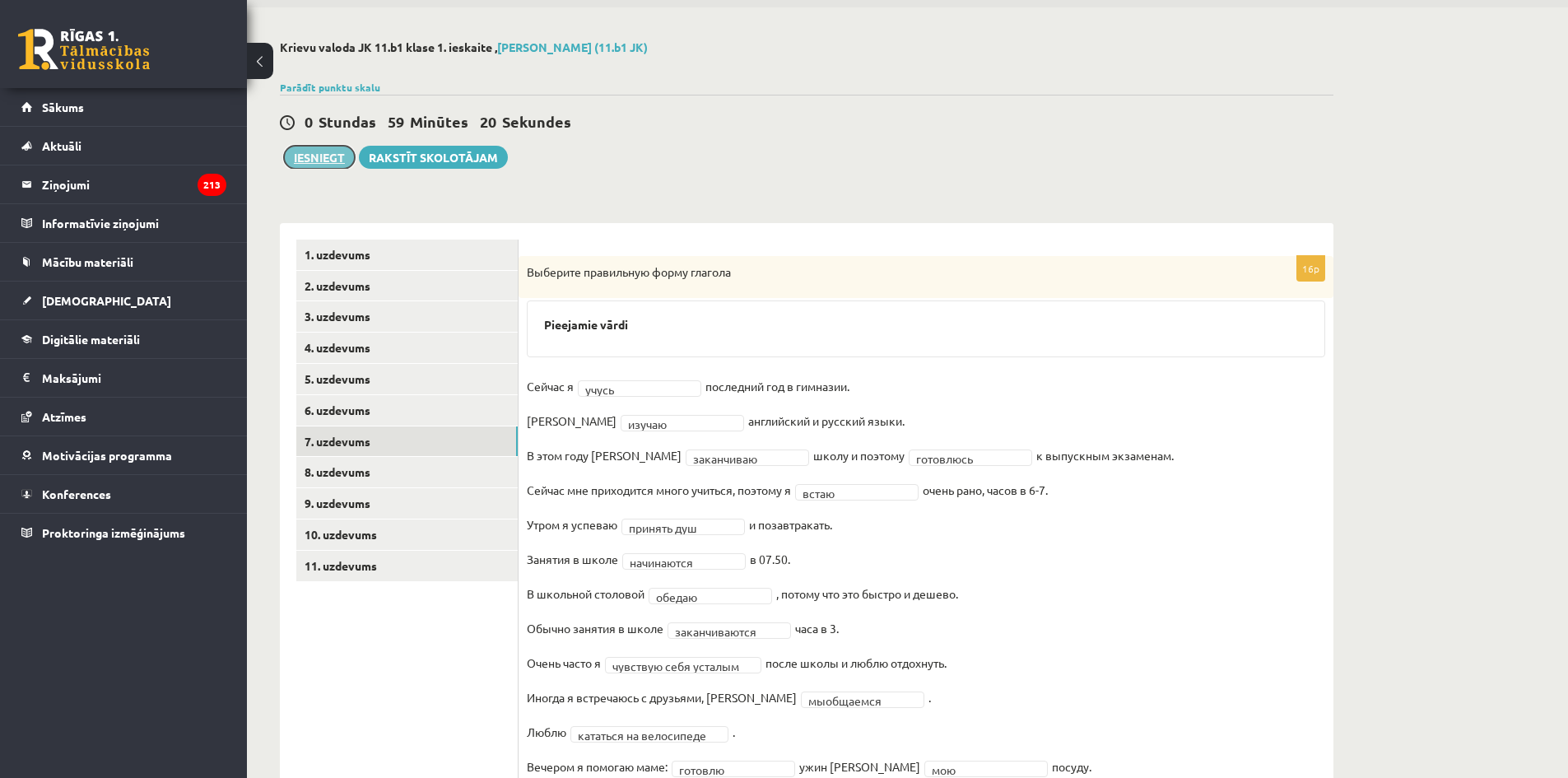
click at [340, 162] on button "Iesniegt" at bounding box center [319, 156] width 71 height 23
